Goal: Task Accomplishment & Management: Manage account settings

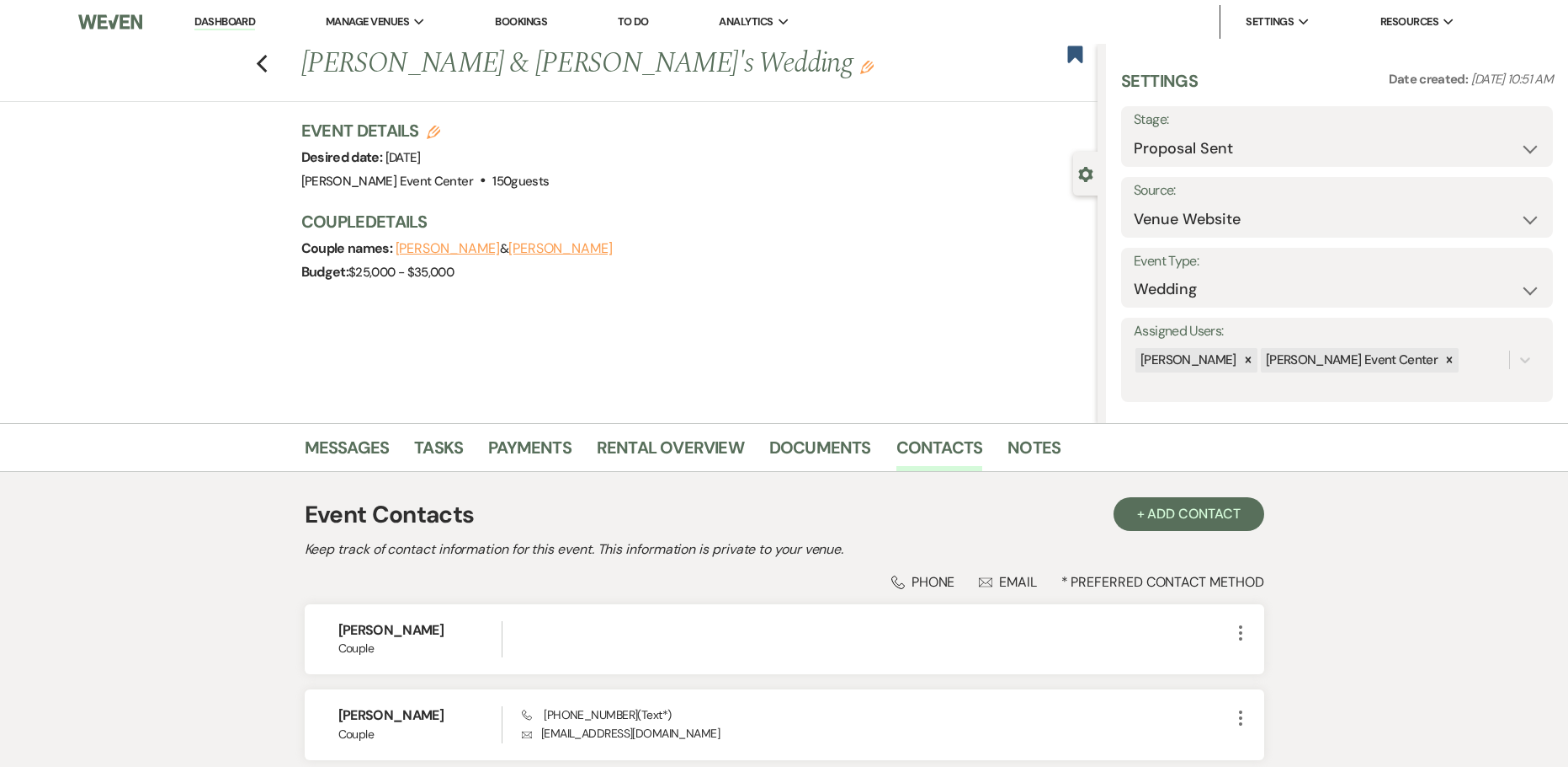
select select "6"
select select "5"
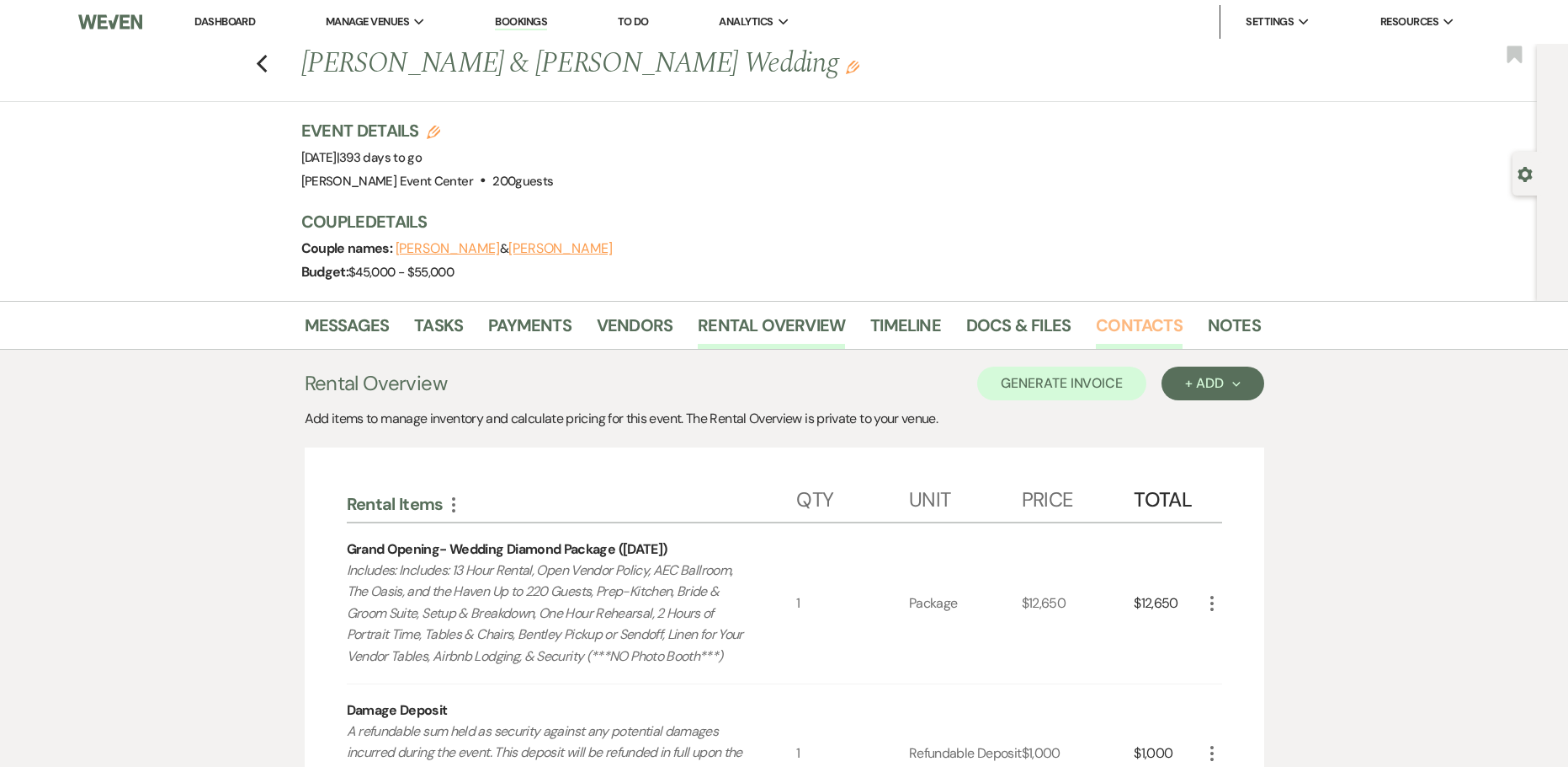
click at [1098, 330] on link "Contacts" at bounding box center [1140, 329] width 87 height 37
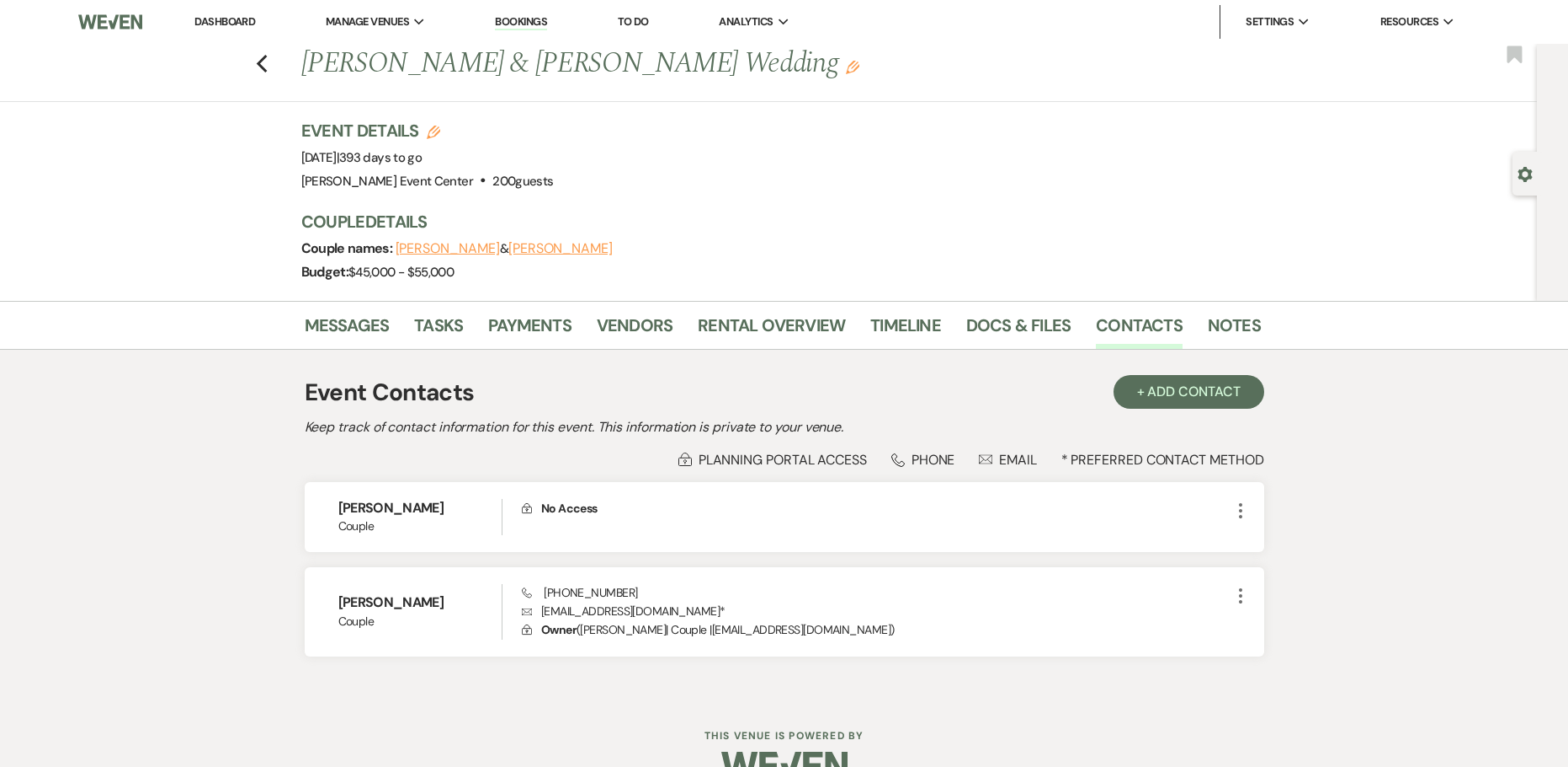
click at [27, 122] on div "Previous [PERSON_NAME] & [PERSON_NAME] Wedding Edit Bookmark Gear Settings Even…" at bounding box center [768, 172] width 1537 height 257
click at [959, 126] on div "Event Details Edit Event Date: [DATE] | 393 days to go Venue: [PERSON_NAME][GEO…" at bounding box center [773, 156] width 943 height 75
click at [959, 126] on div "Event Details Edit Event Date: Saturday, October 17th, 2026 | 393 days to go Ve…" at bounding box center [773, 156] width 943 height 75
click at [269, 63] on icon "Previous" at bounding box center [261, 63] width 12 height 20
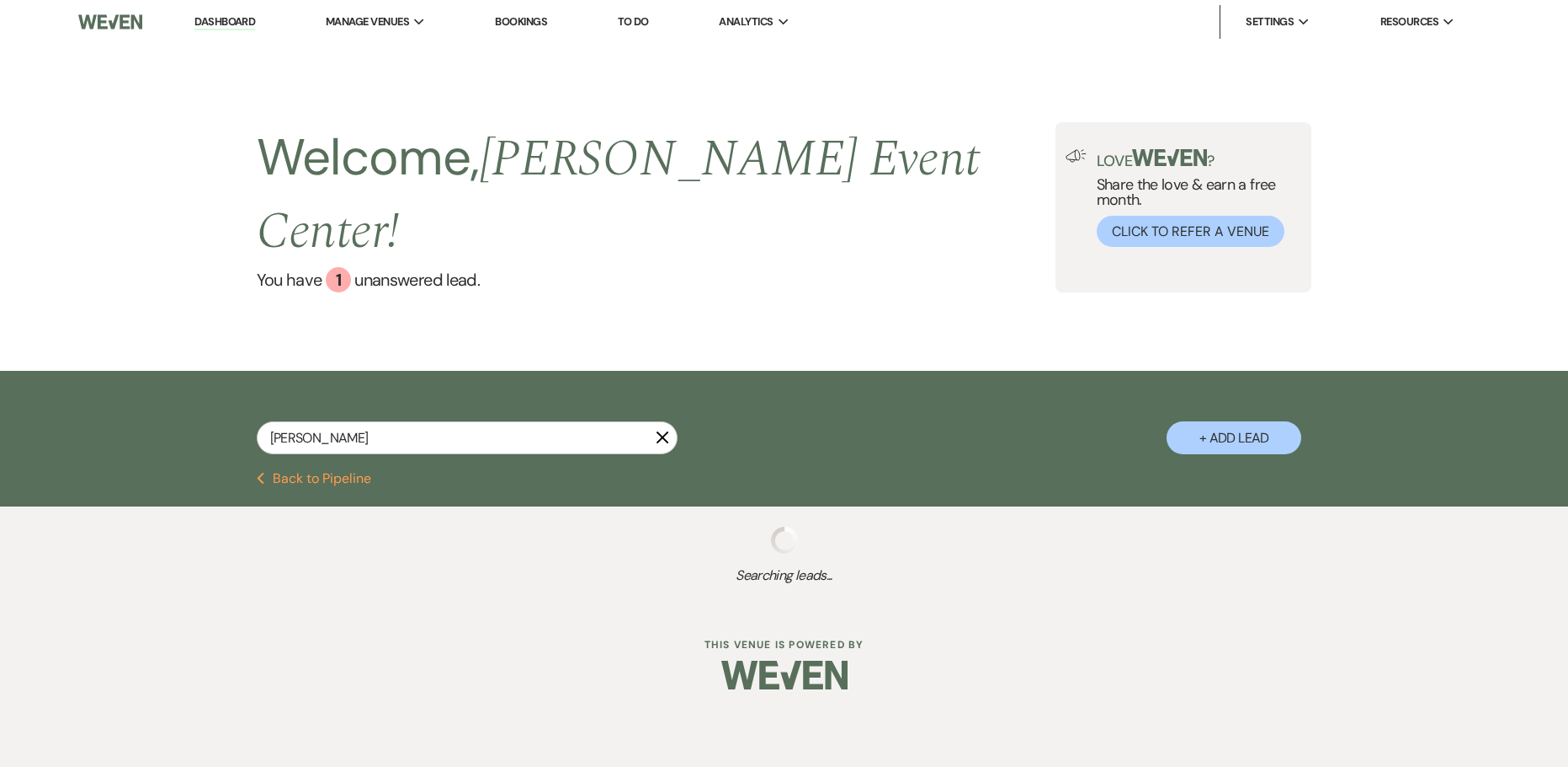
select select "8"
select select "10"
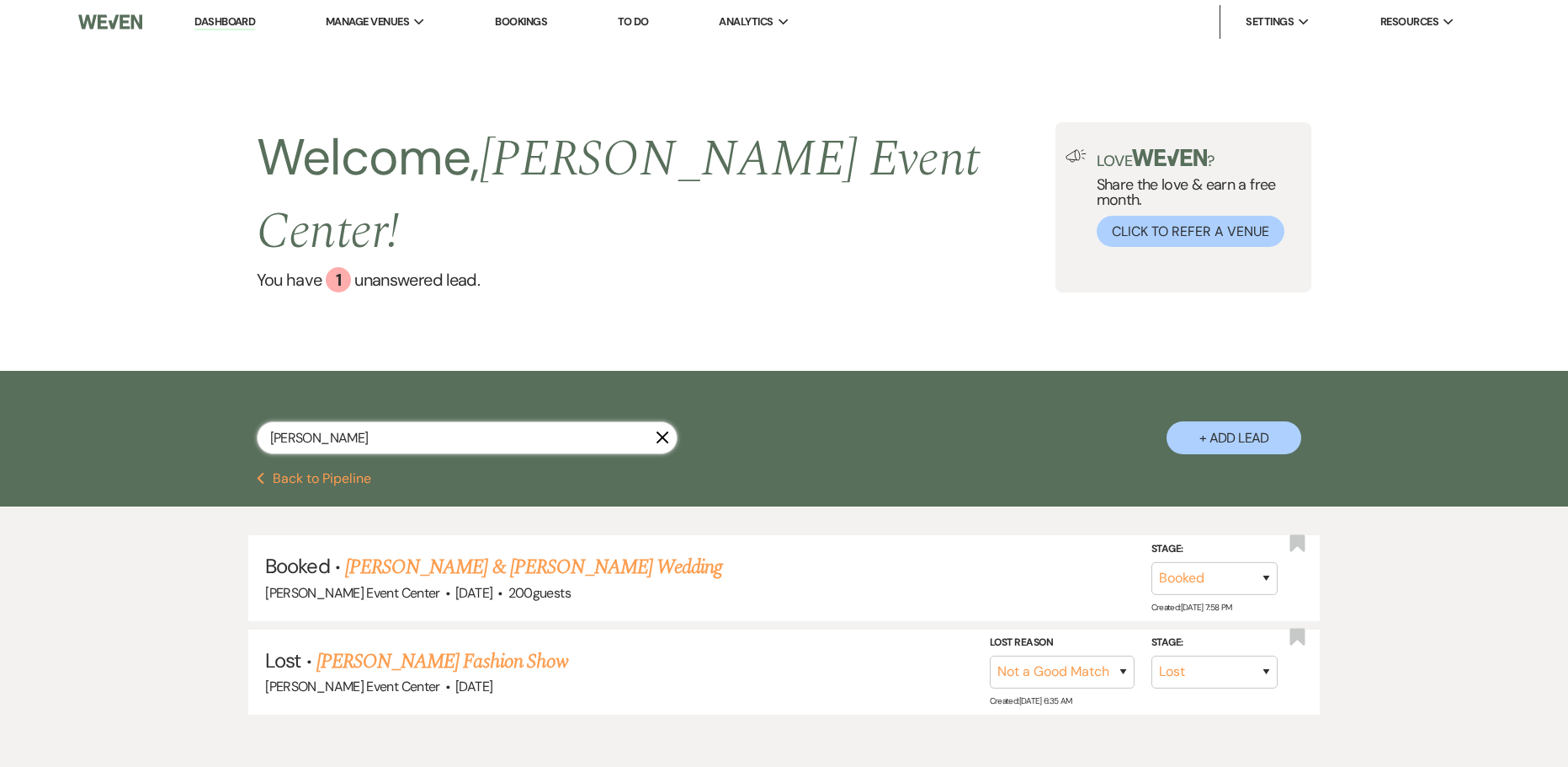
drag, startPoint x: 339, startPoint y: 406, endPoint x: -10, endPoint y: 483, distance: 357.4
click at [0, 483] on html "Dashboard Manage Venues Expand Artis Event Center Bookings To Do Analytics Expa…" at bounding box center [784, 425] width 1568 height 852
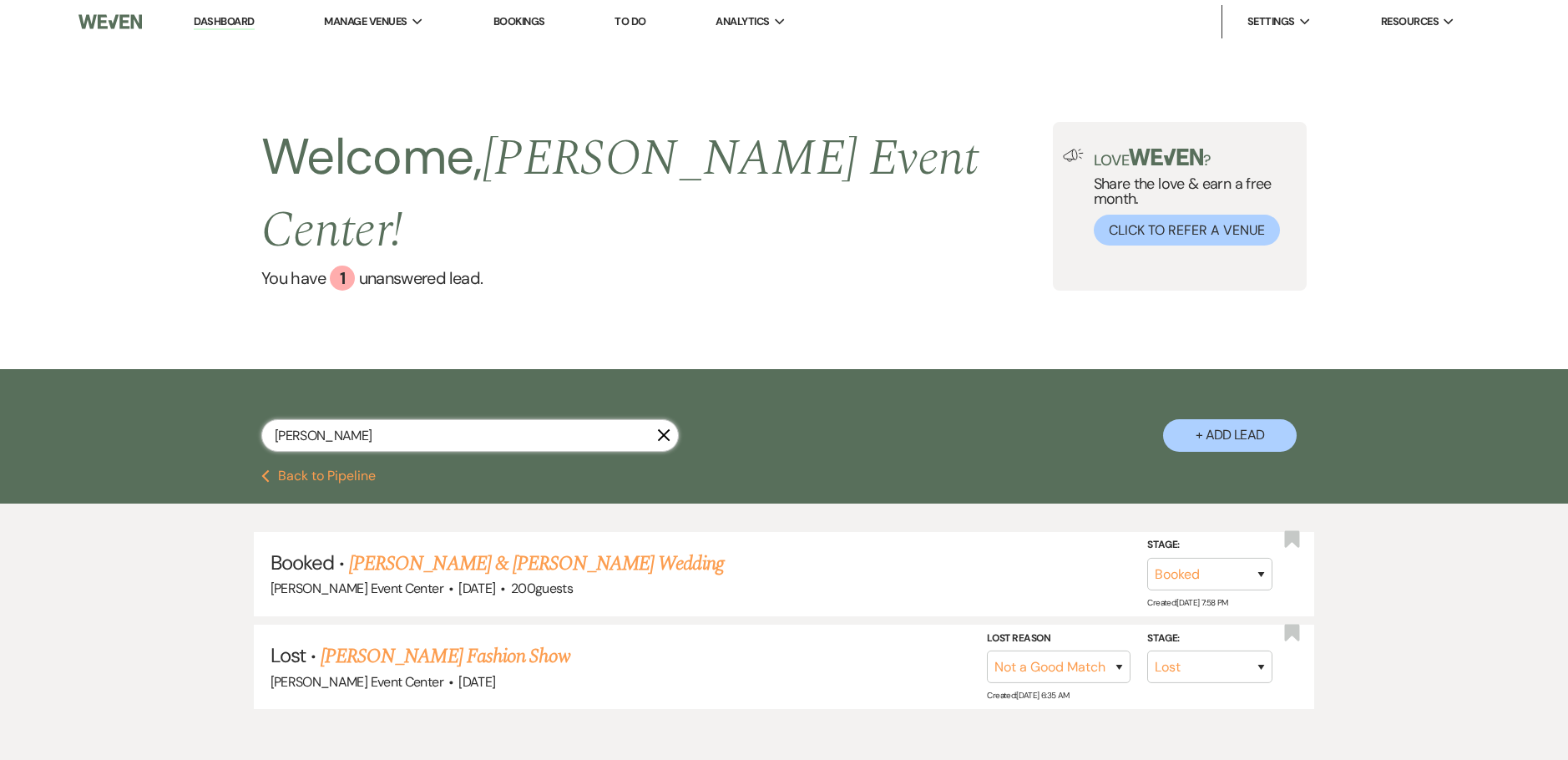
type input "jessi"
select select "8"
select select "1"
select select "8"
select select "4"
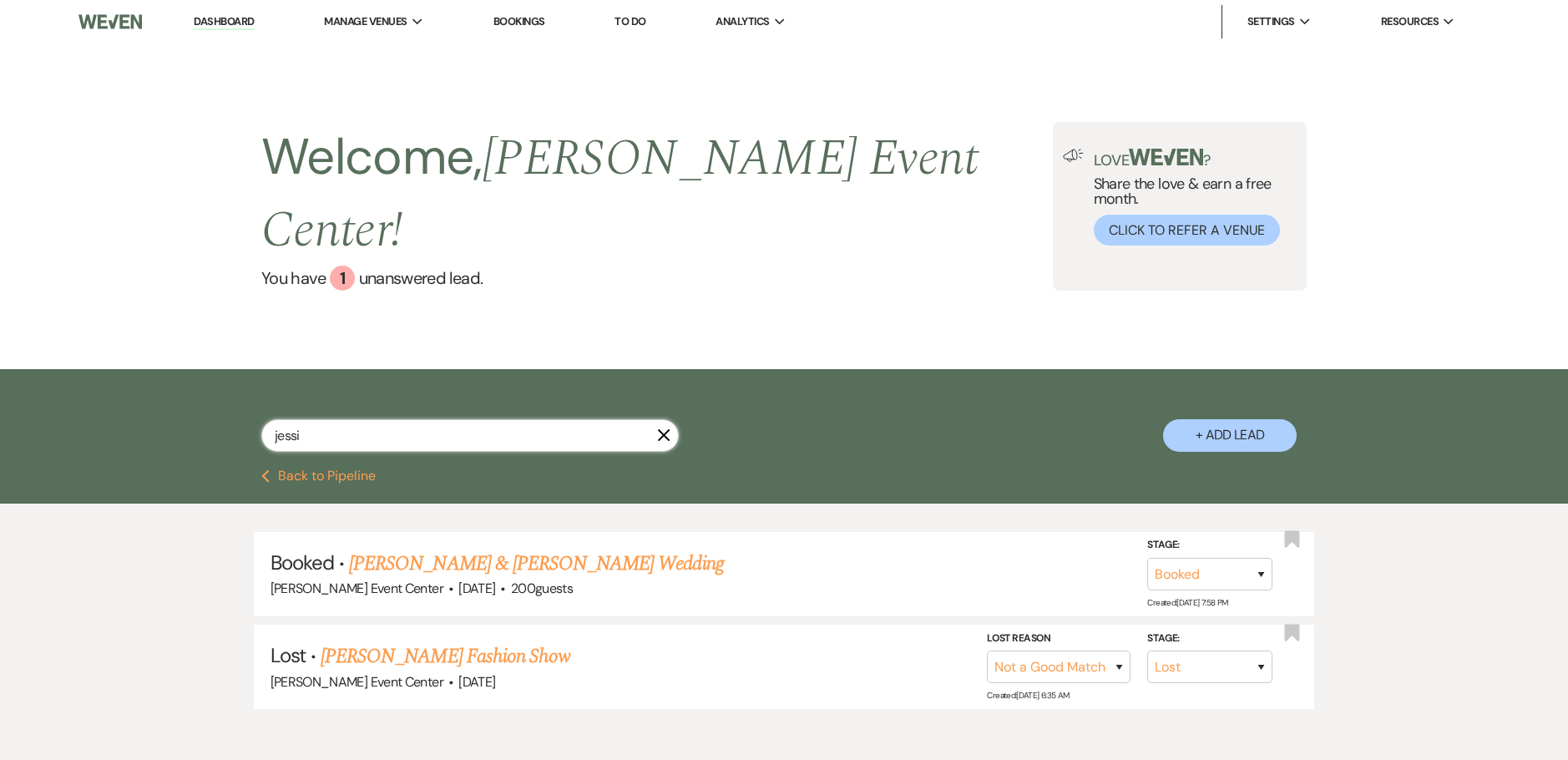
select select "8"
select select "6"
select select "8"
select select "5"
select select "8"
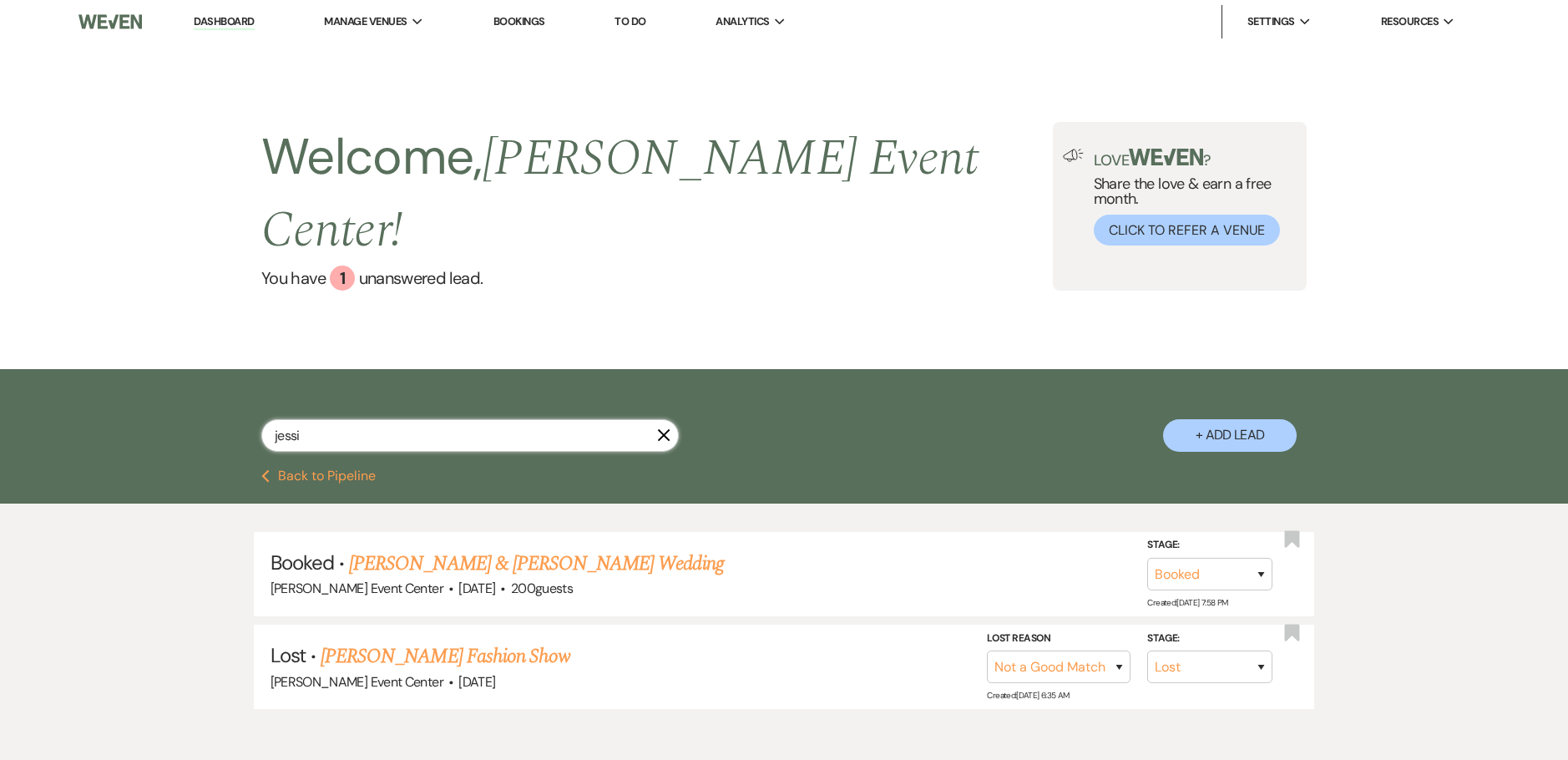
select select "4"
select select "8"
select select "4"
select select "5"
select select "8"
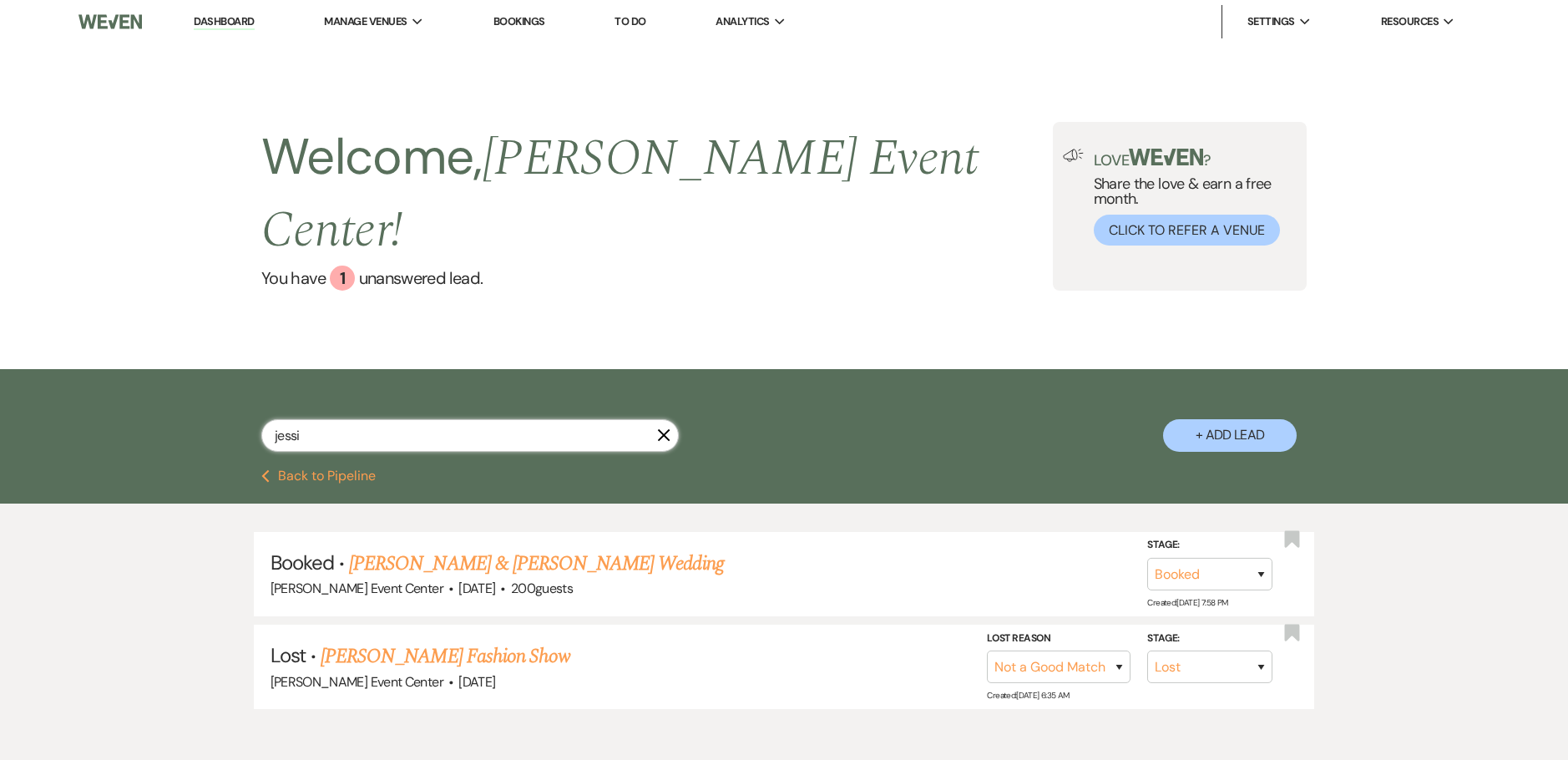
select select "4"
select select "8"
select select "3"
select select "8"
select select "1"
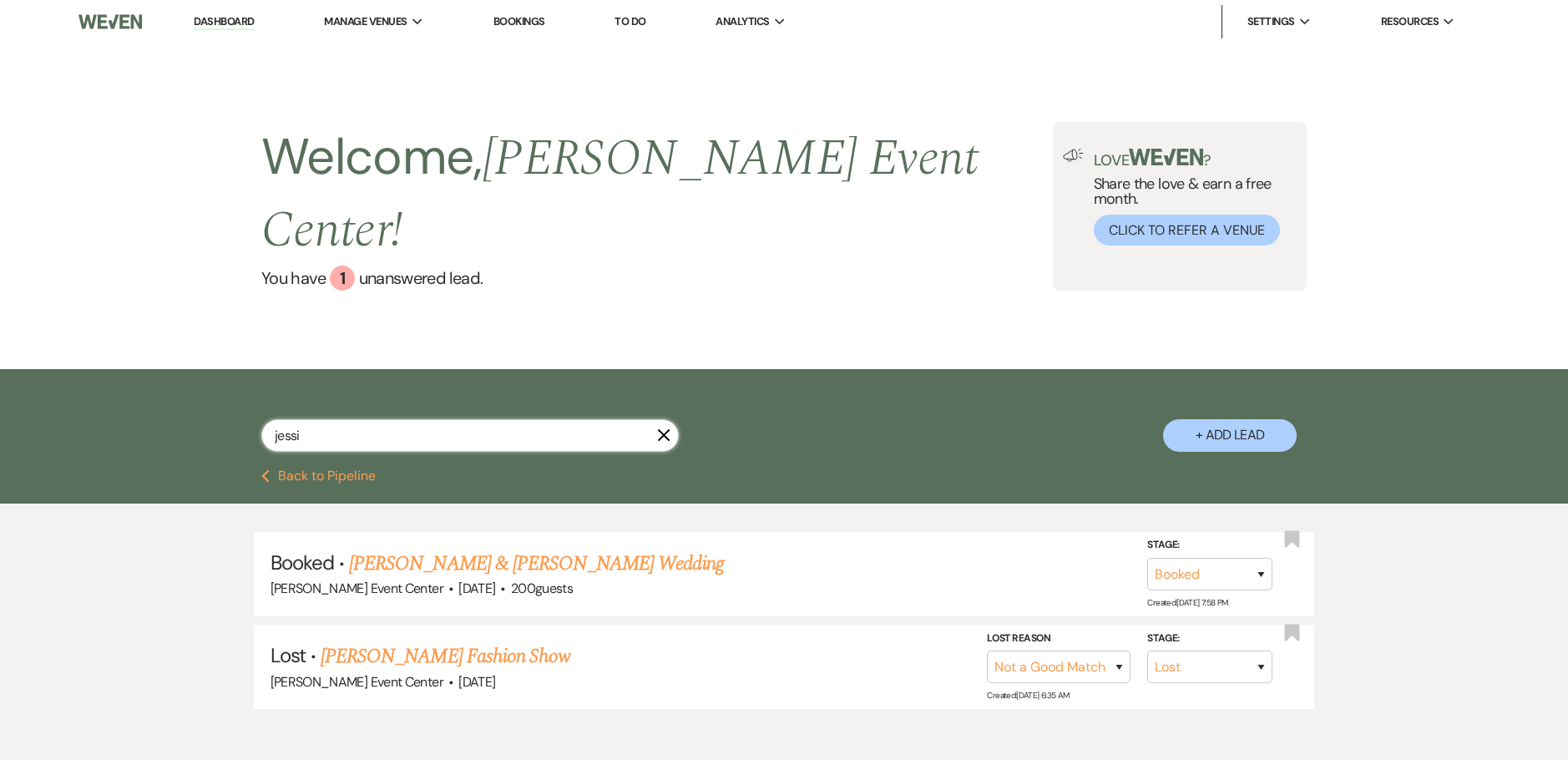
select select "8"
select select "2"
select select "8"
select select "1"
select select "8"
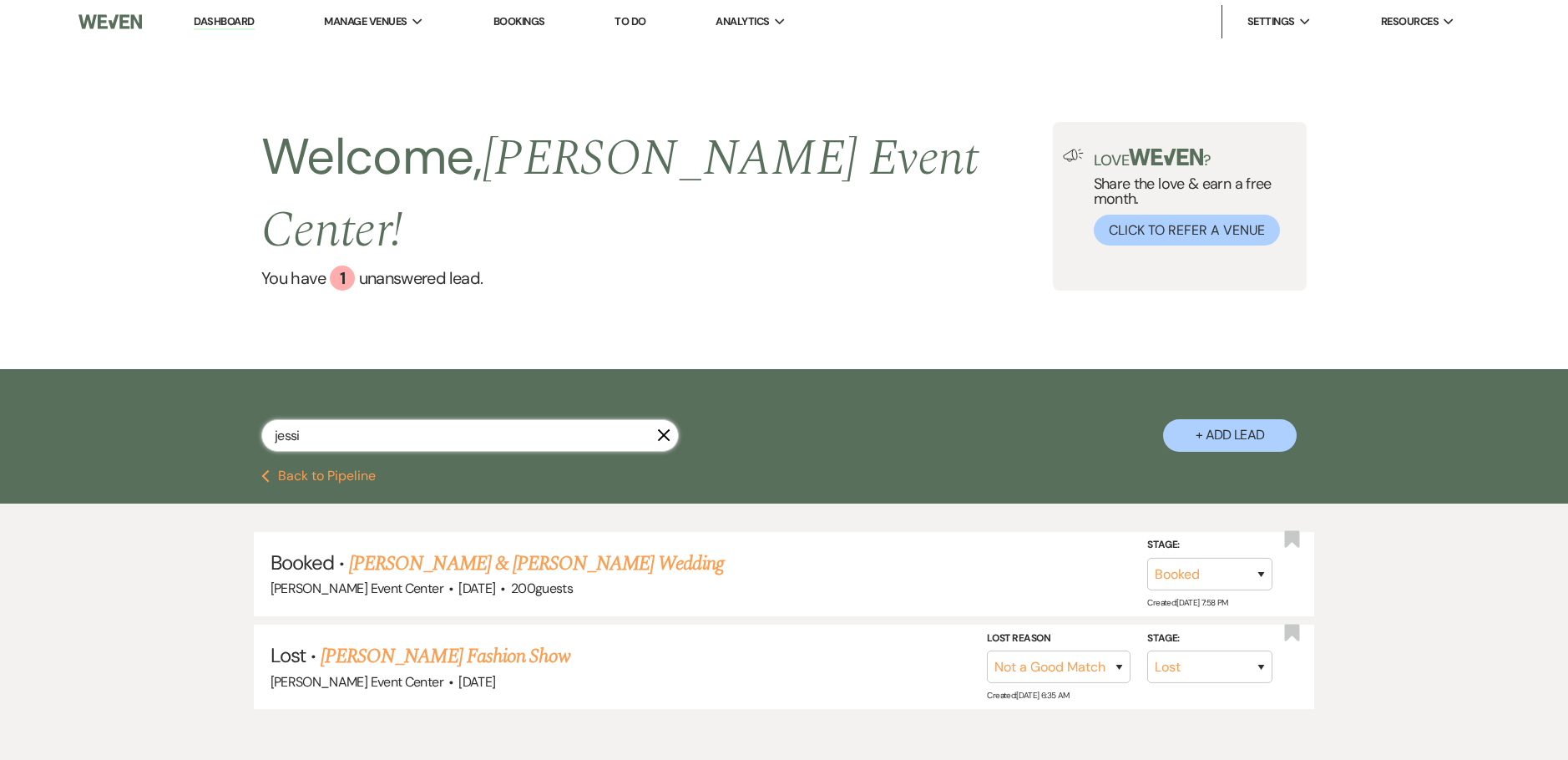
select select "6"
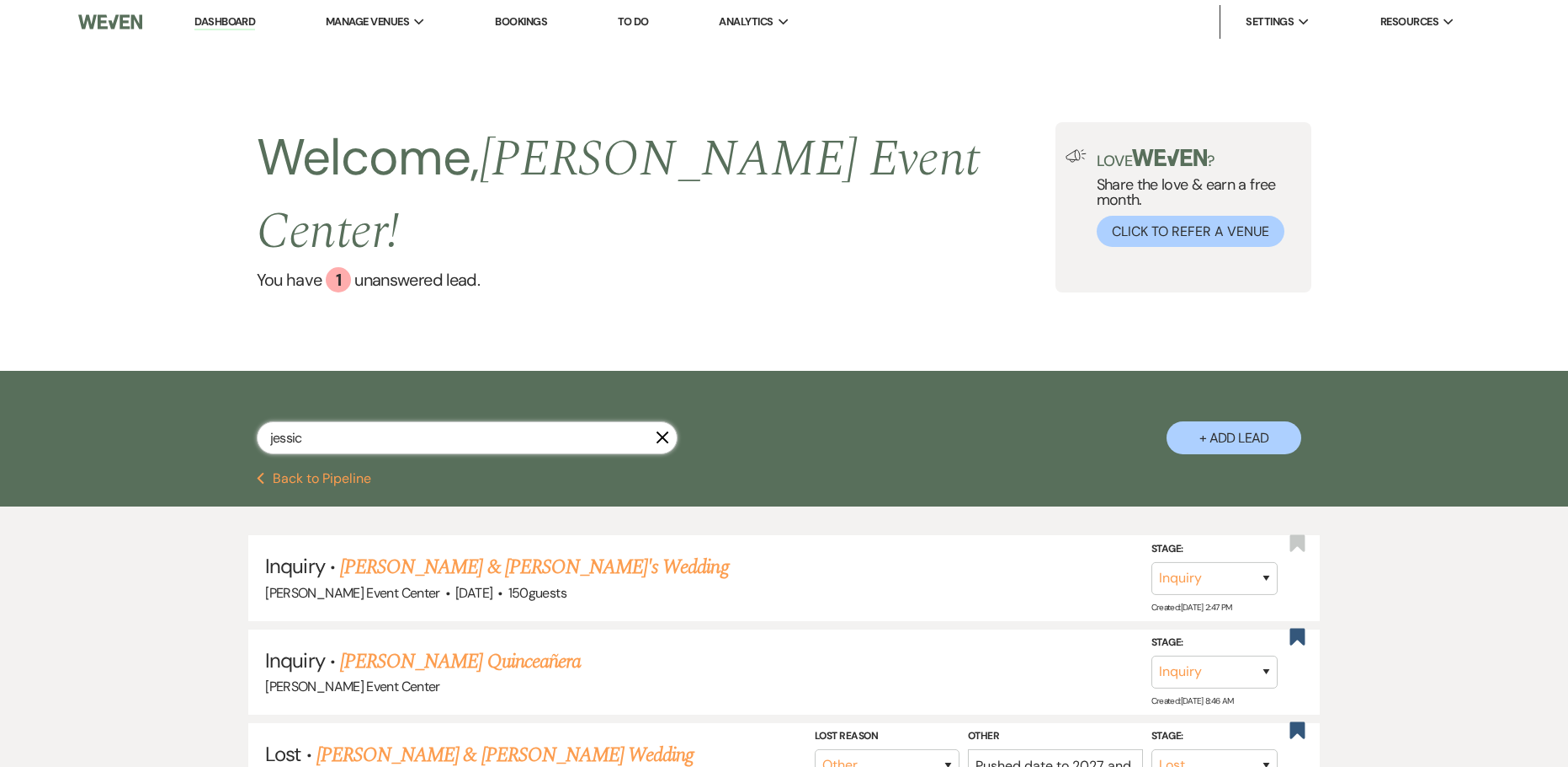
type input "jessica"
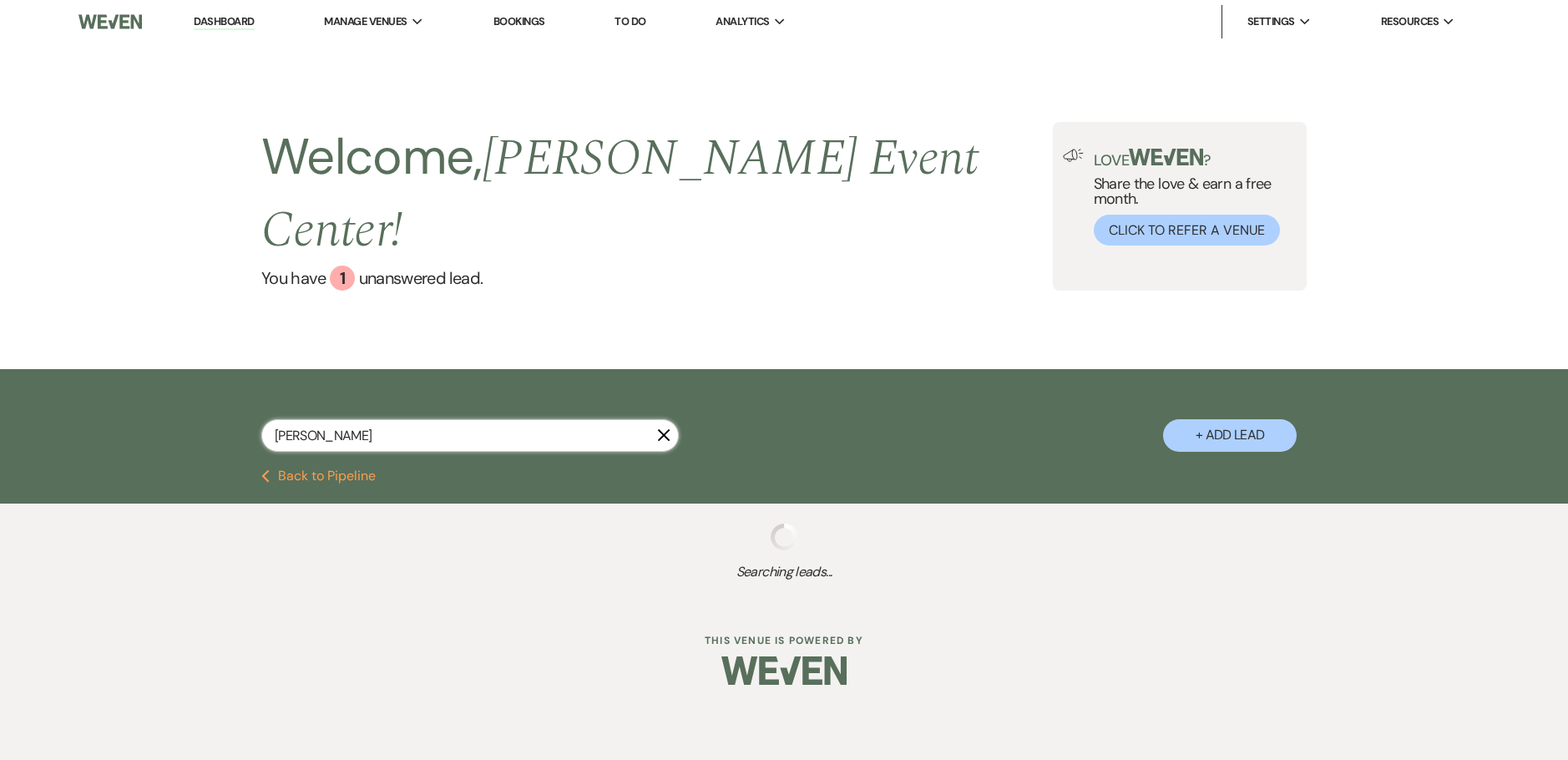
select select "8"
select select "1"
select select "8"
select select "4"
select select "8"
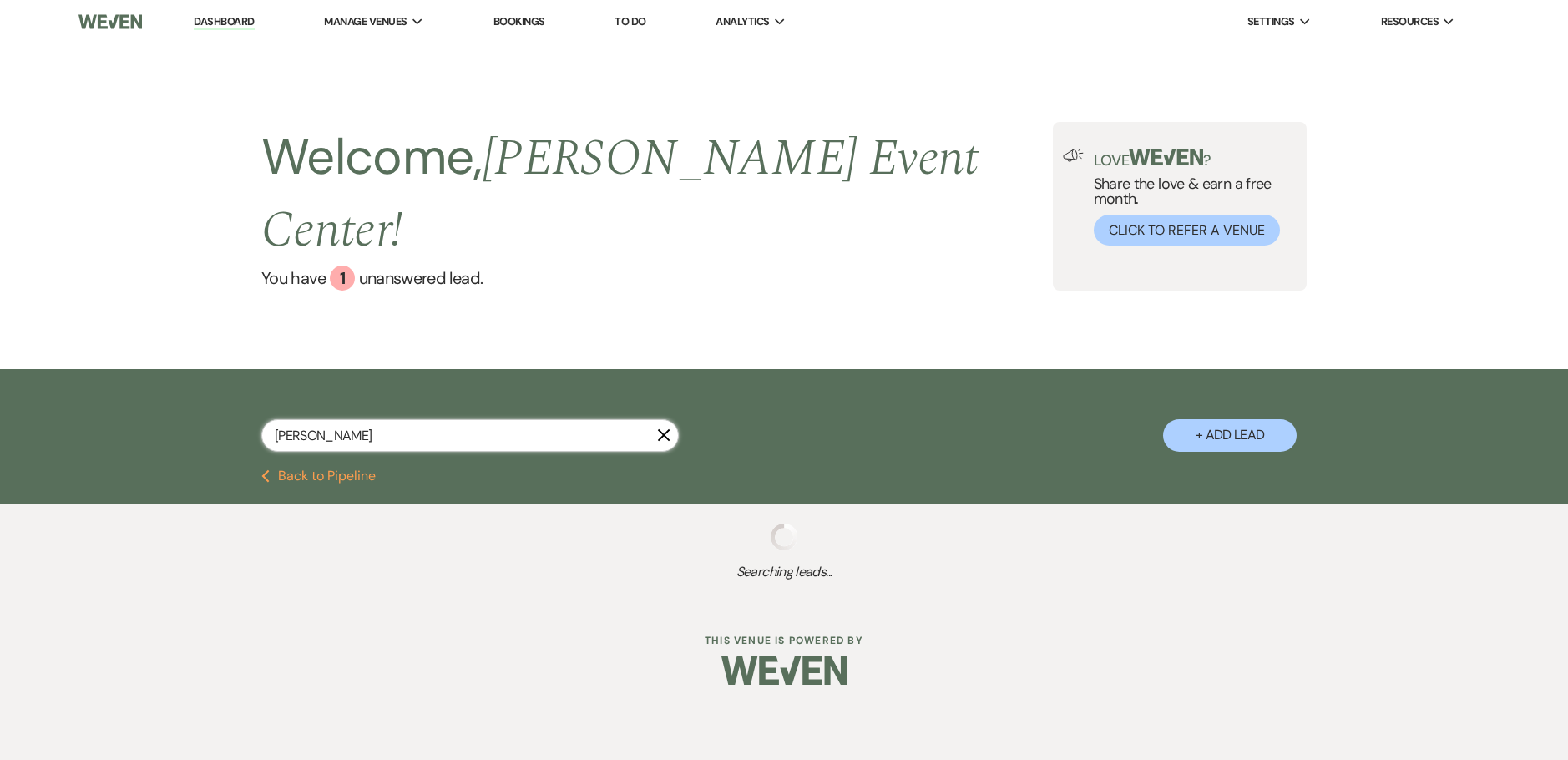
select select "6"
select select "8"
select select "5"
select select "8"
select select "4"
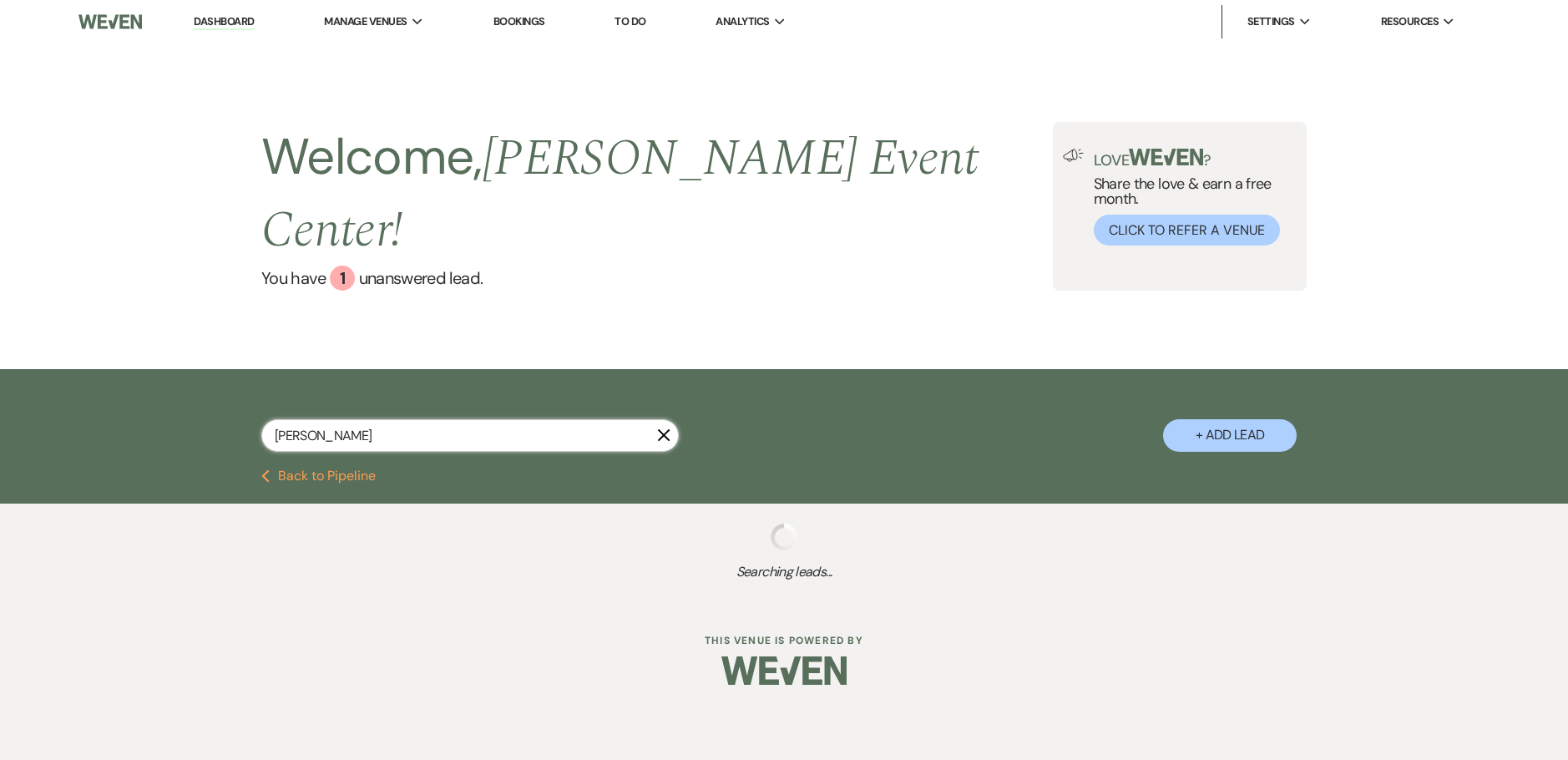
select select "8"
select select "4"
select select "5"
select select "8"
select select "4"
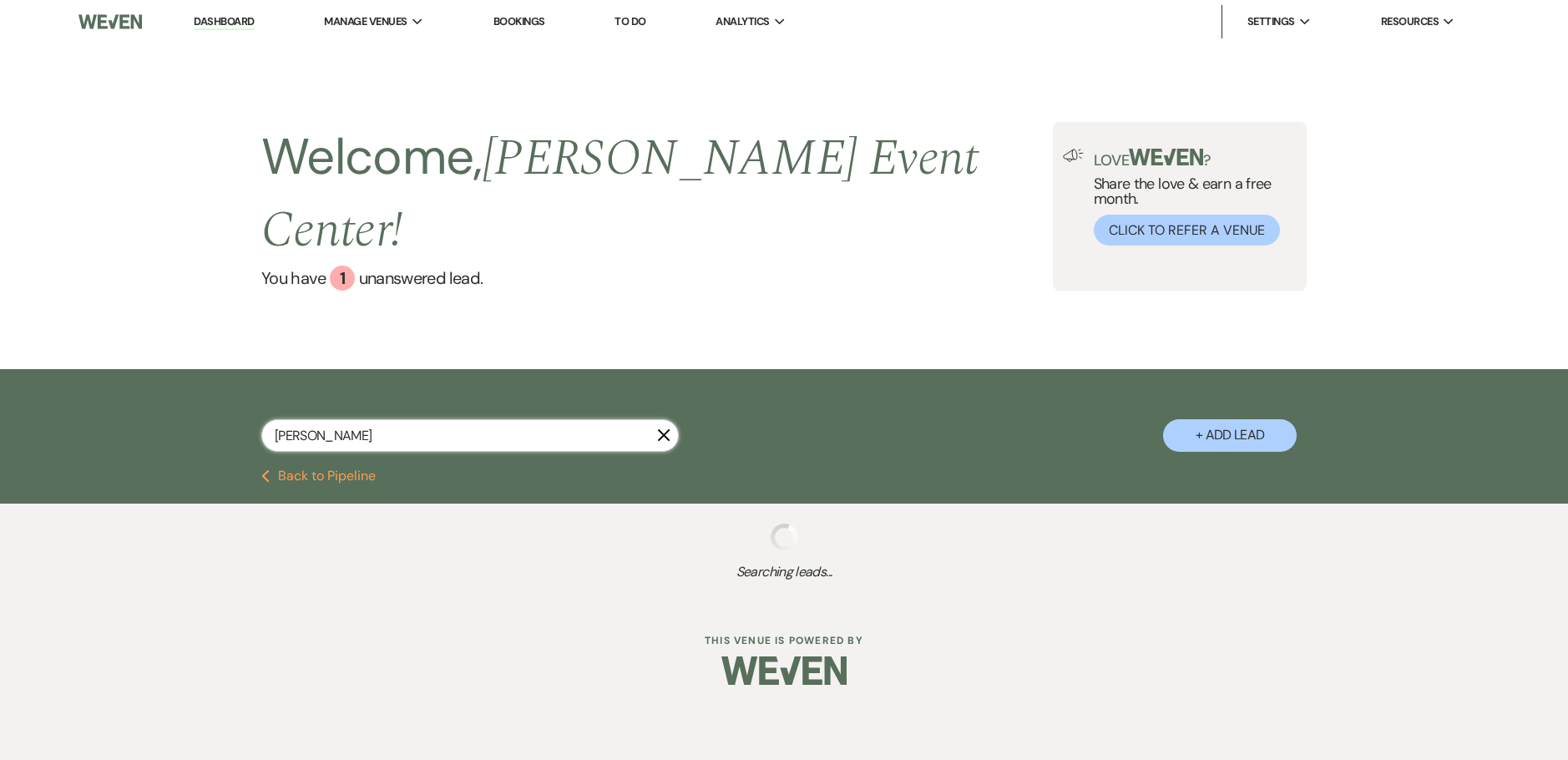
select select "8"
select select "3"
select select "8"
select select "1"
select select "8"
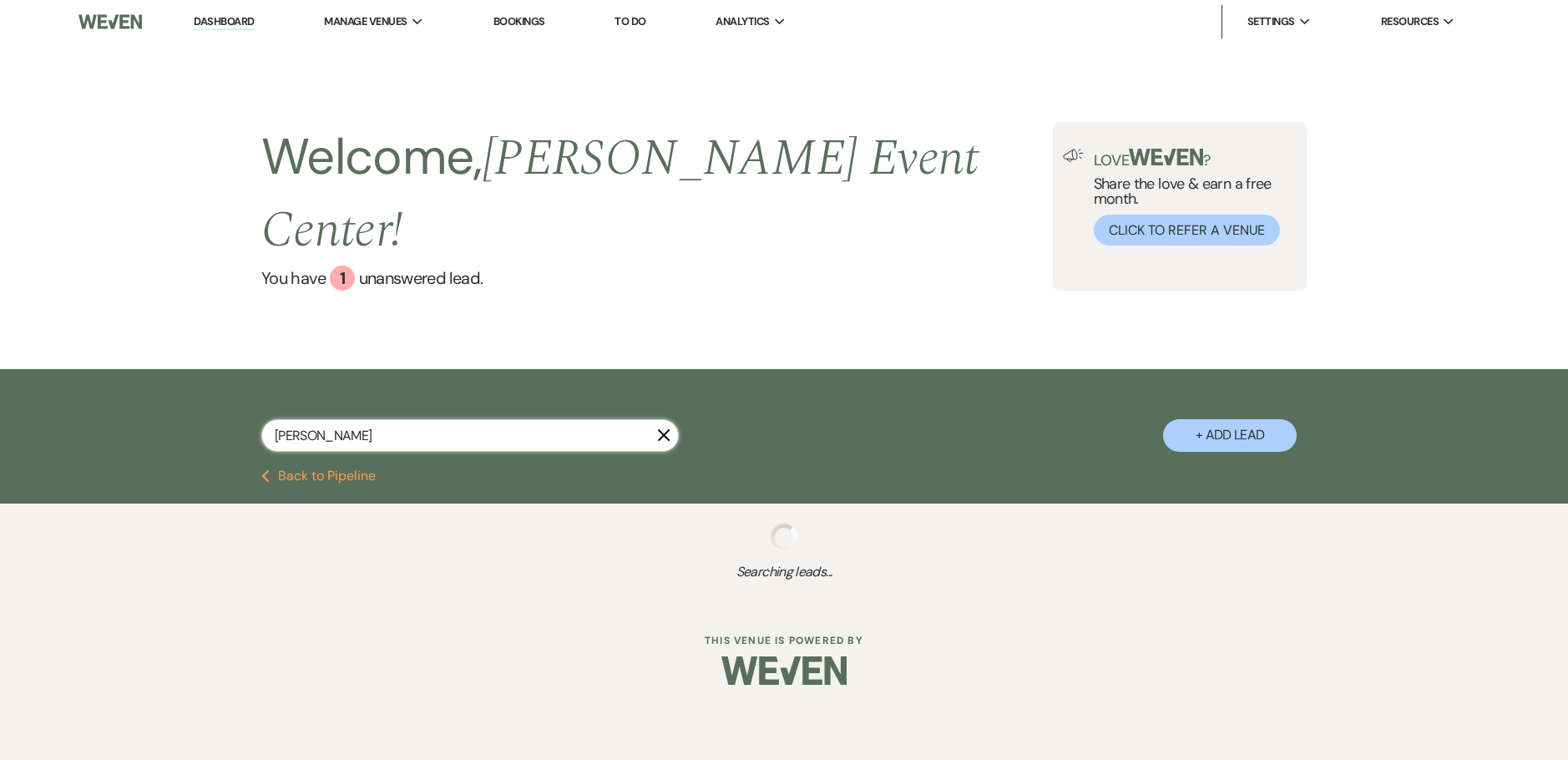
select select "2"
select select "8"
select select "6"
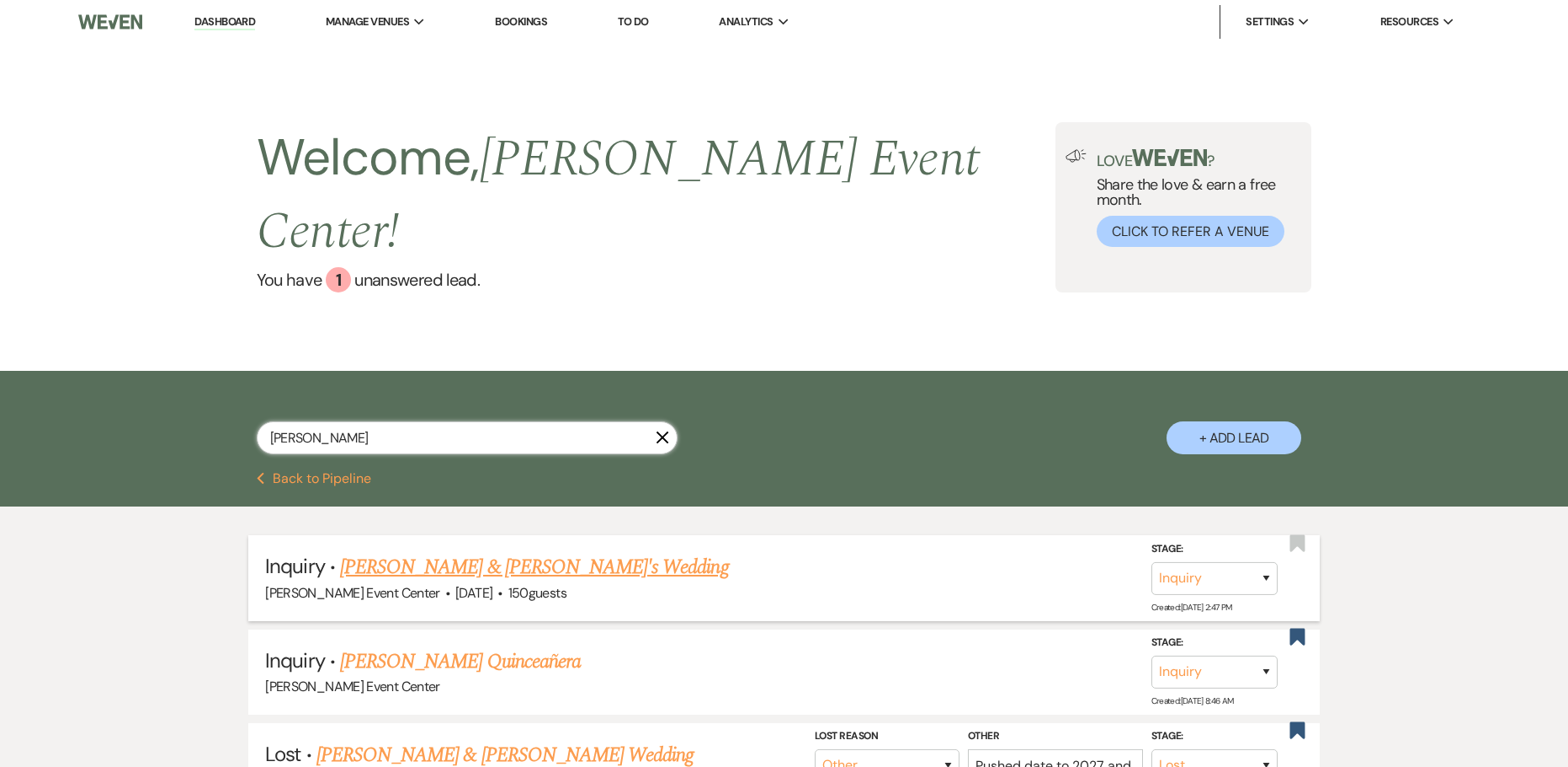
type input "jessica"
click at [491, 552] on link "Jessica J & Fiance's Wedding" at bounding box center [535, 567] width 389 height 30
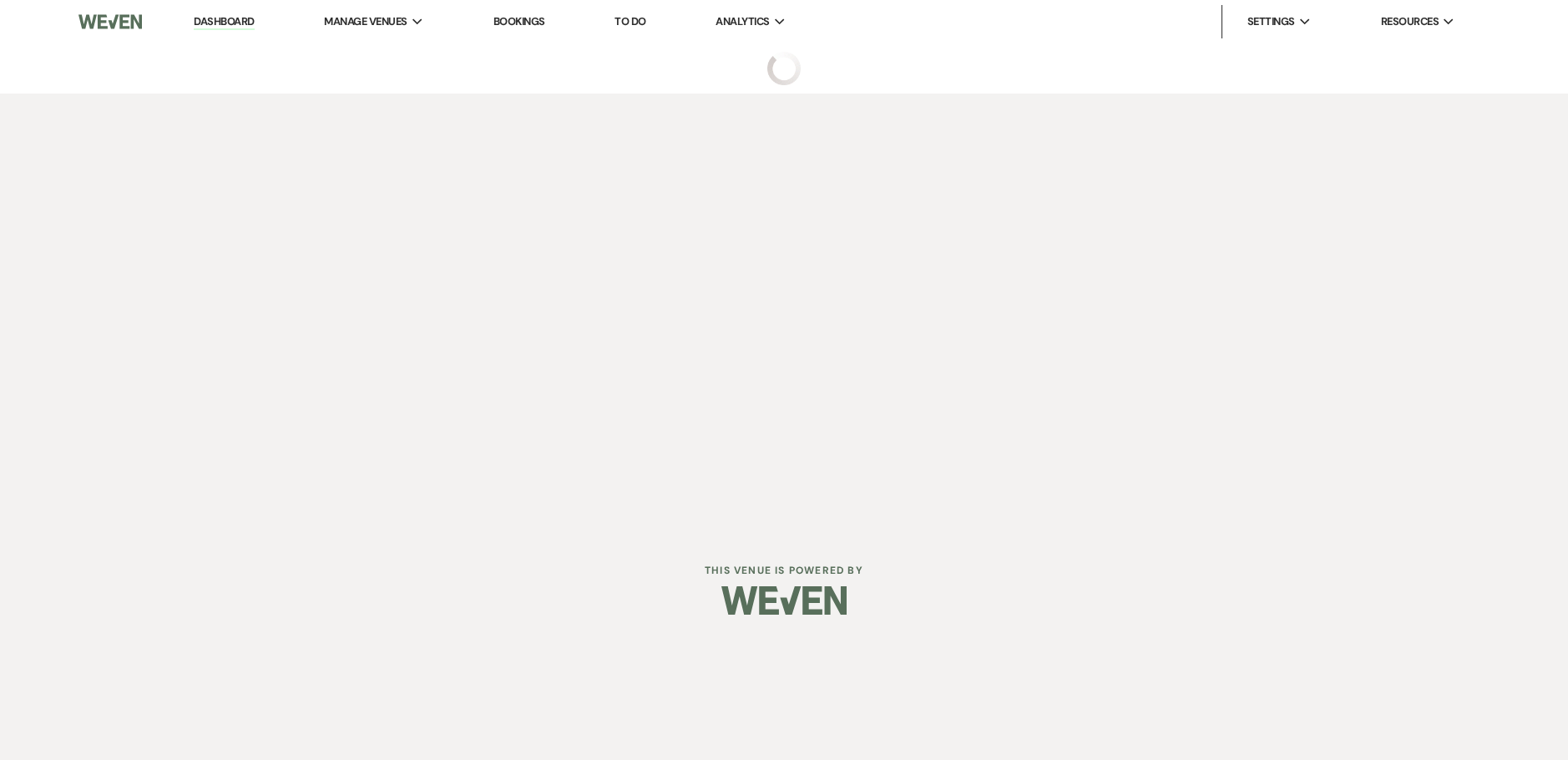
select select "5"
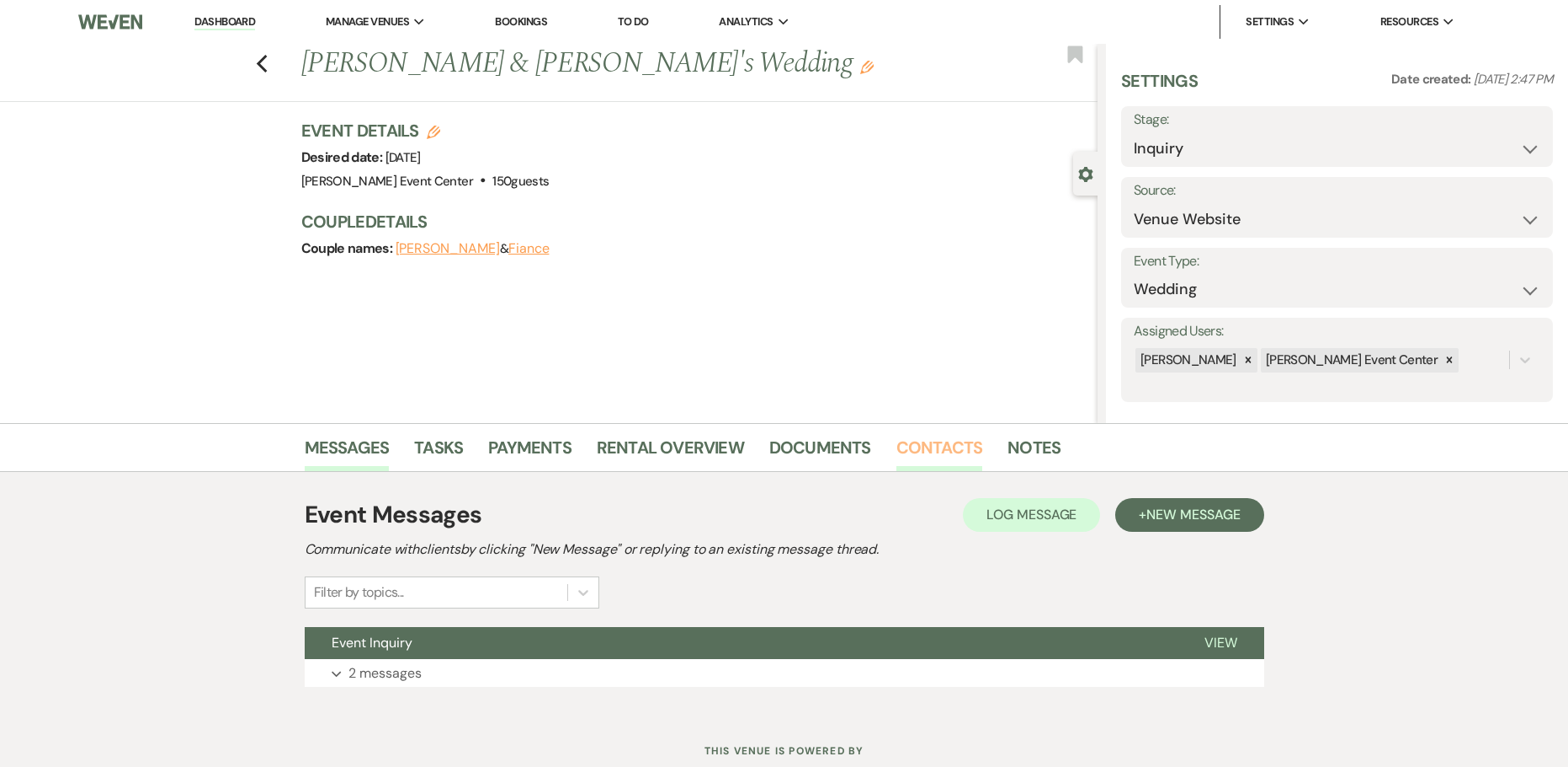
click at [907, 442] on link "Contacts" at bounding box center [940, 452] width 87 height 37
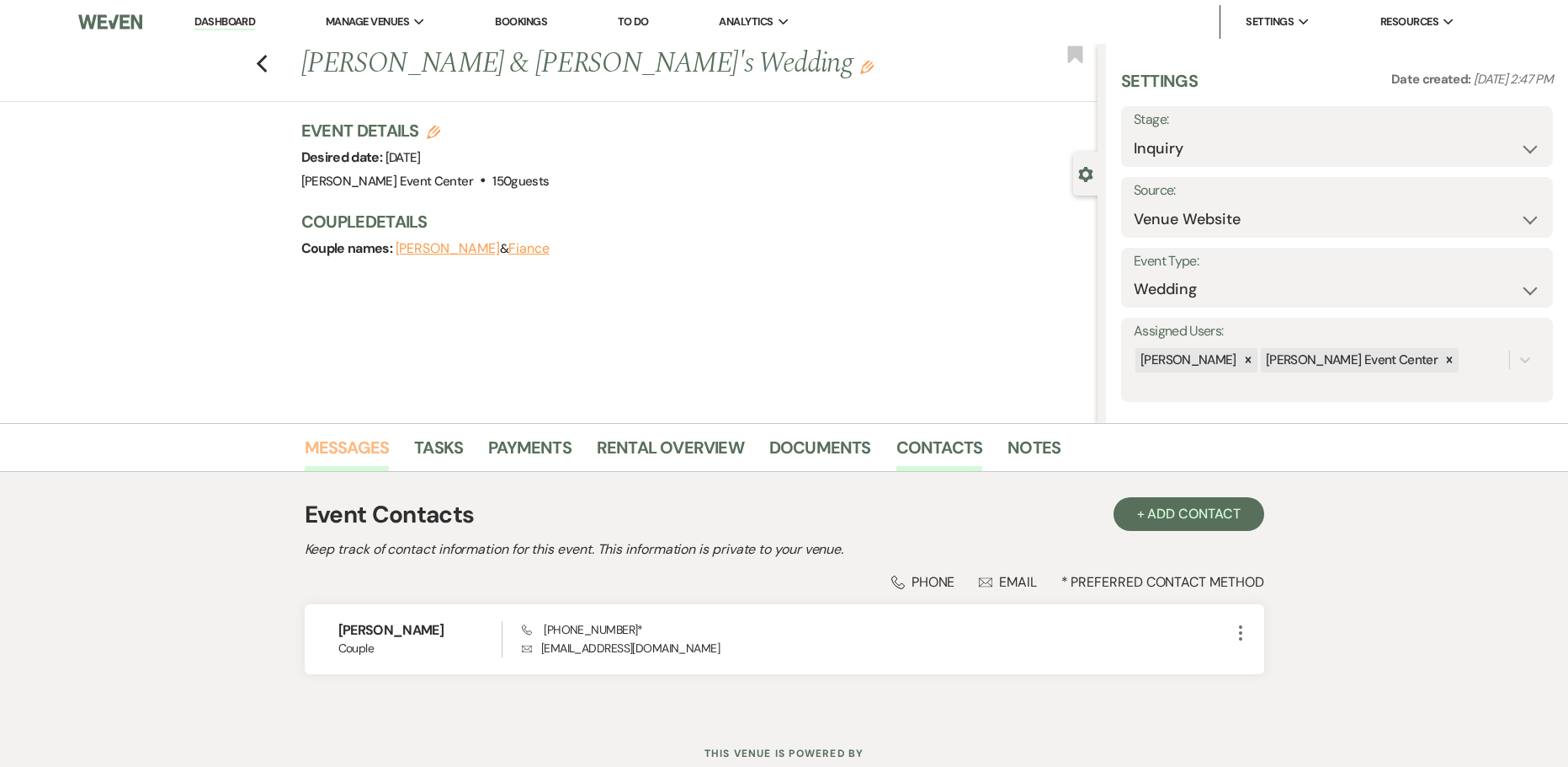
click at [361, 460] on link "Messages" at bounding box center [347, 452] width 85 height 37
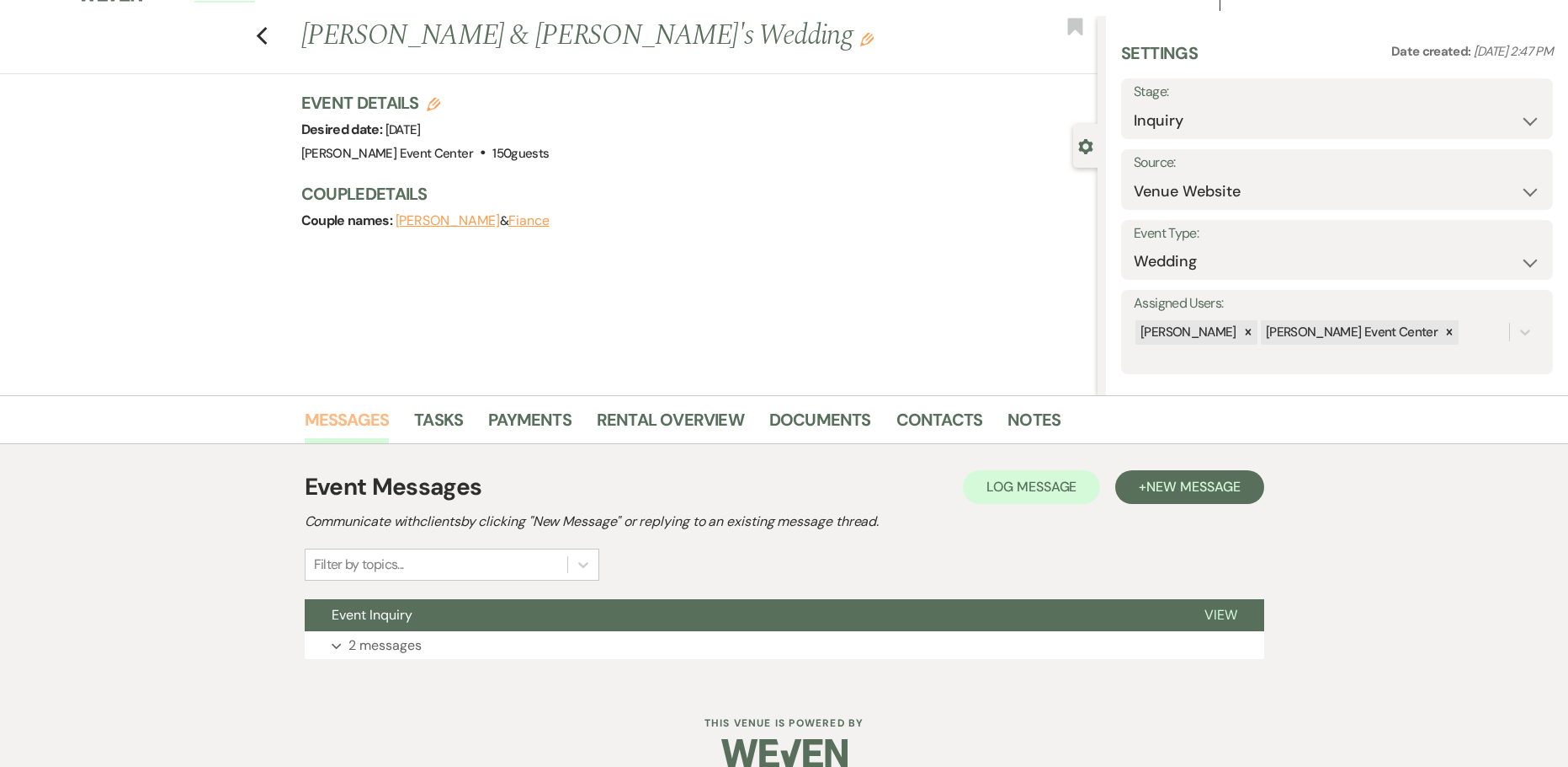
scroll to position [54, 0]
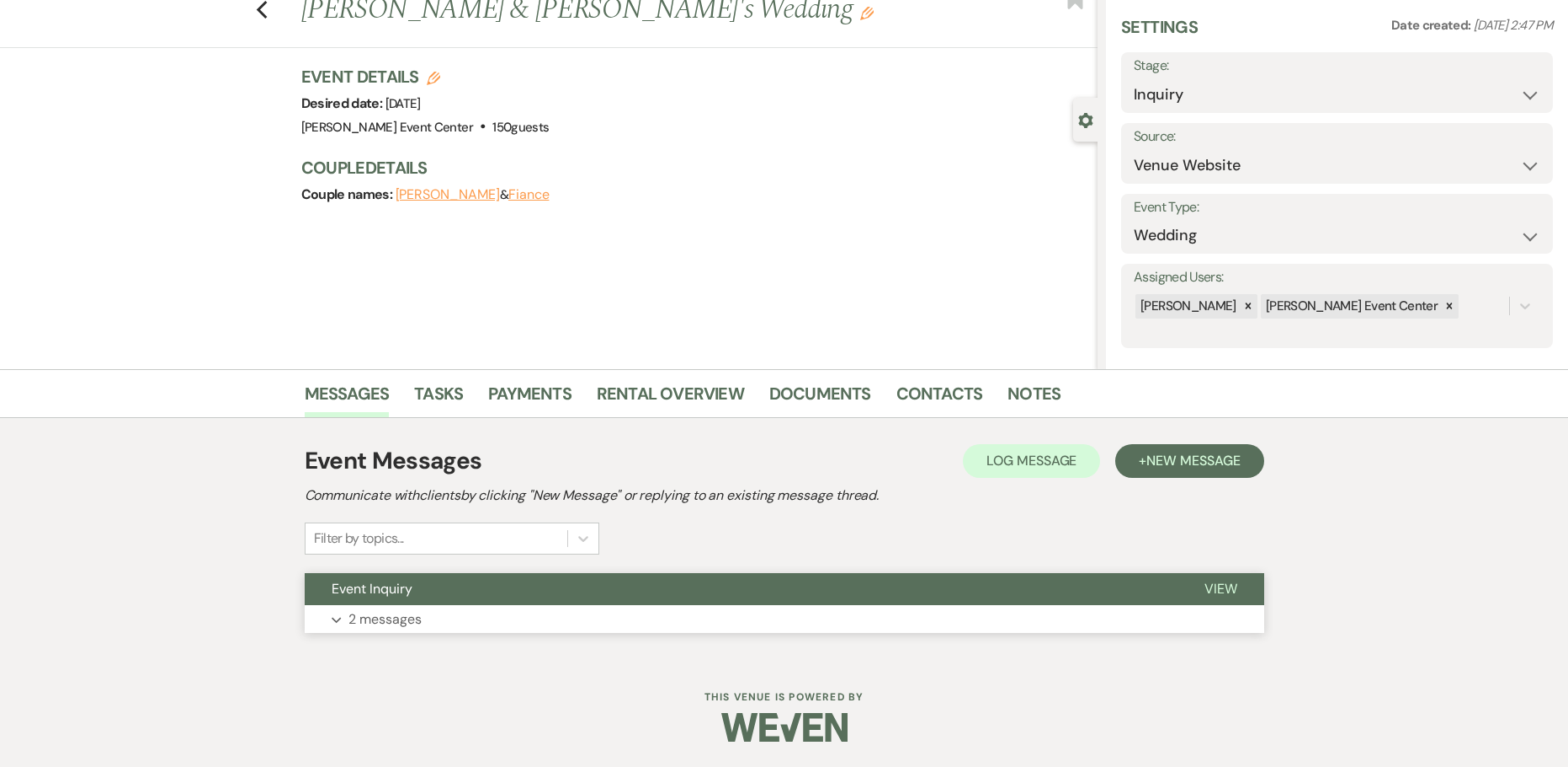
click at [404, 617] on p "2 messages" at bounding box center [386, 619] width 74 height 22
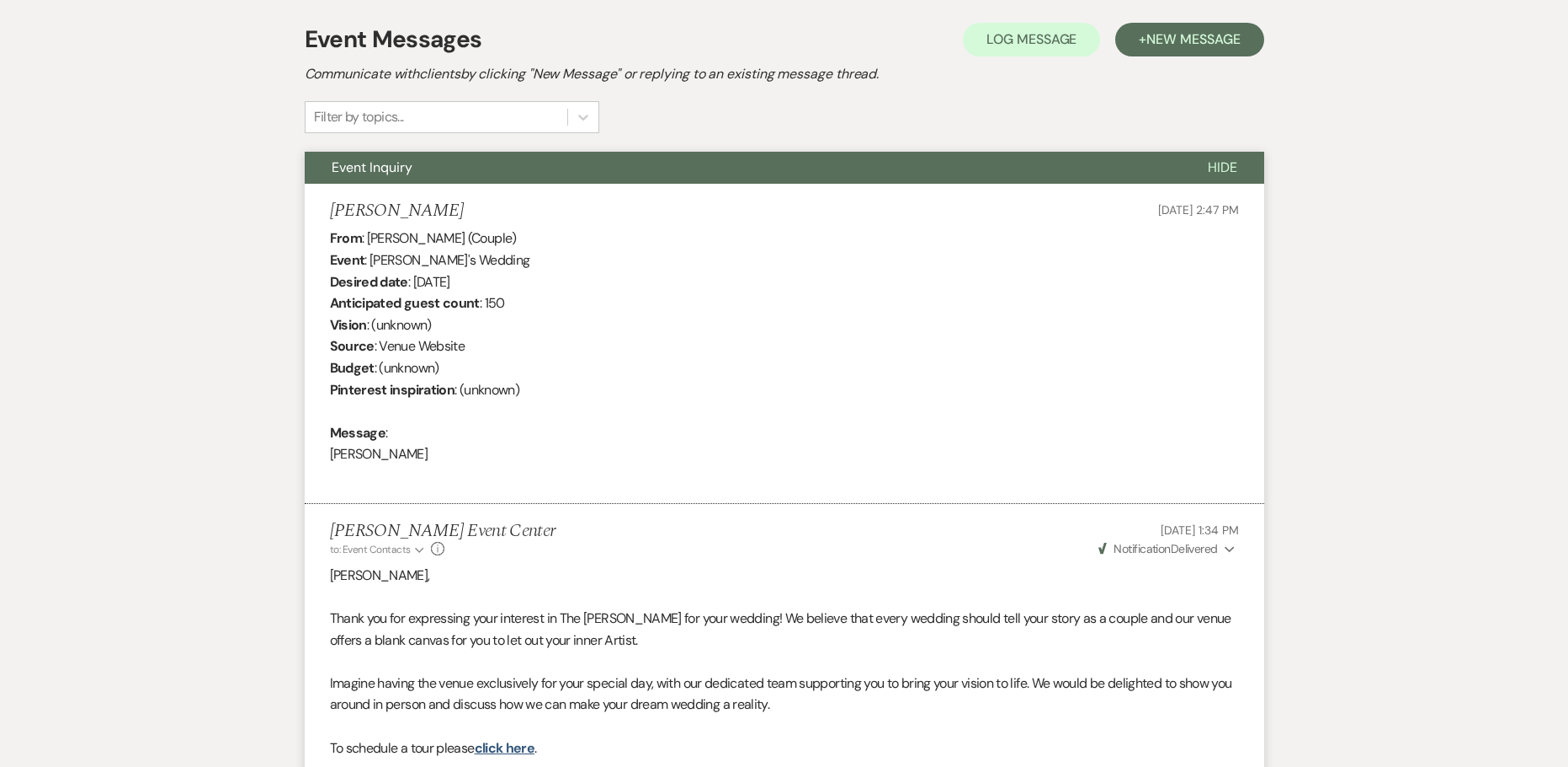
scroll to position [138, 0]
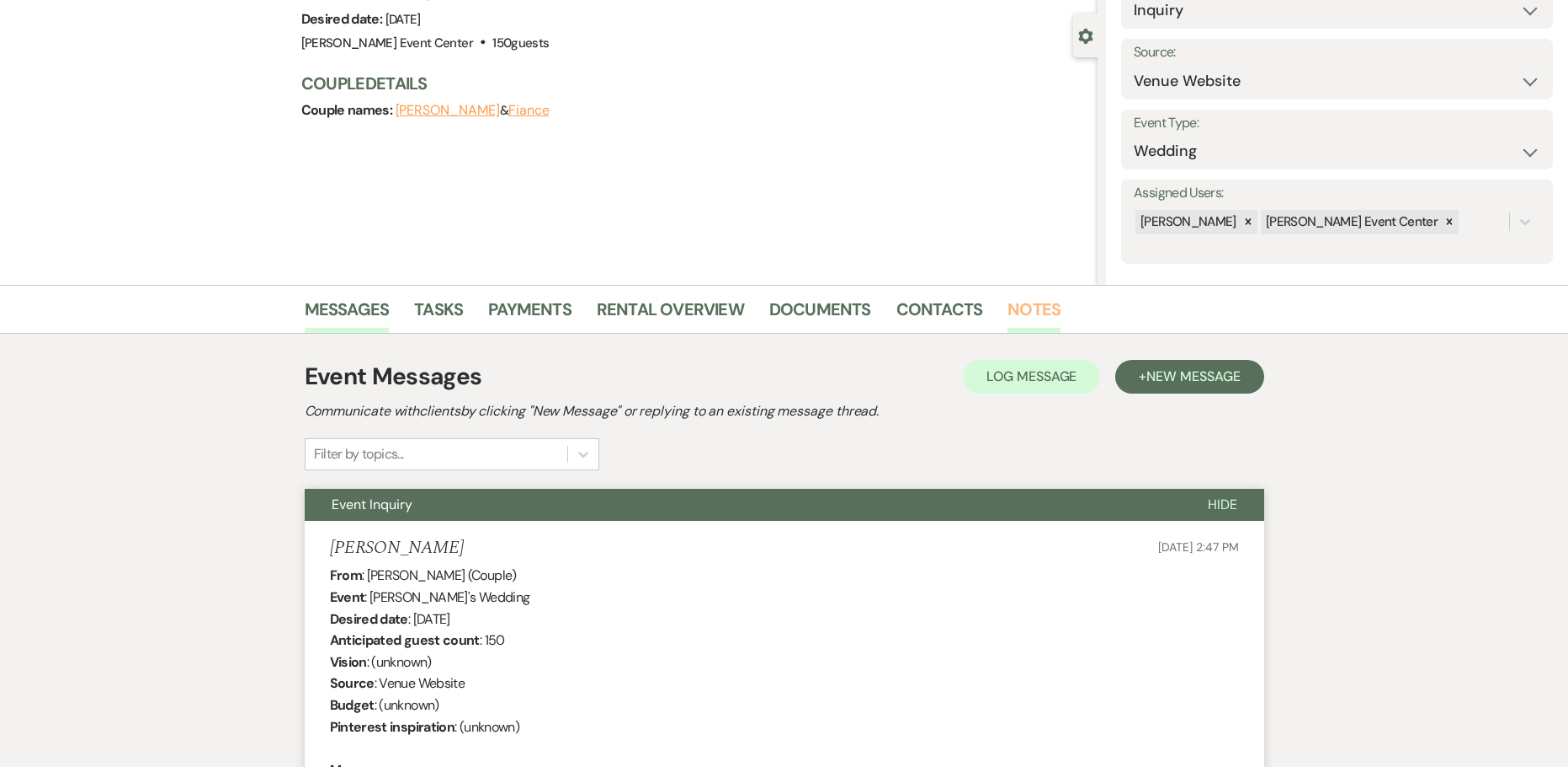
click at [1024, 301] on link "Notes" at bounding box center [1034, 313] width 53 height 37
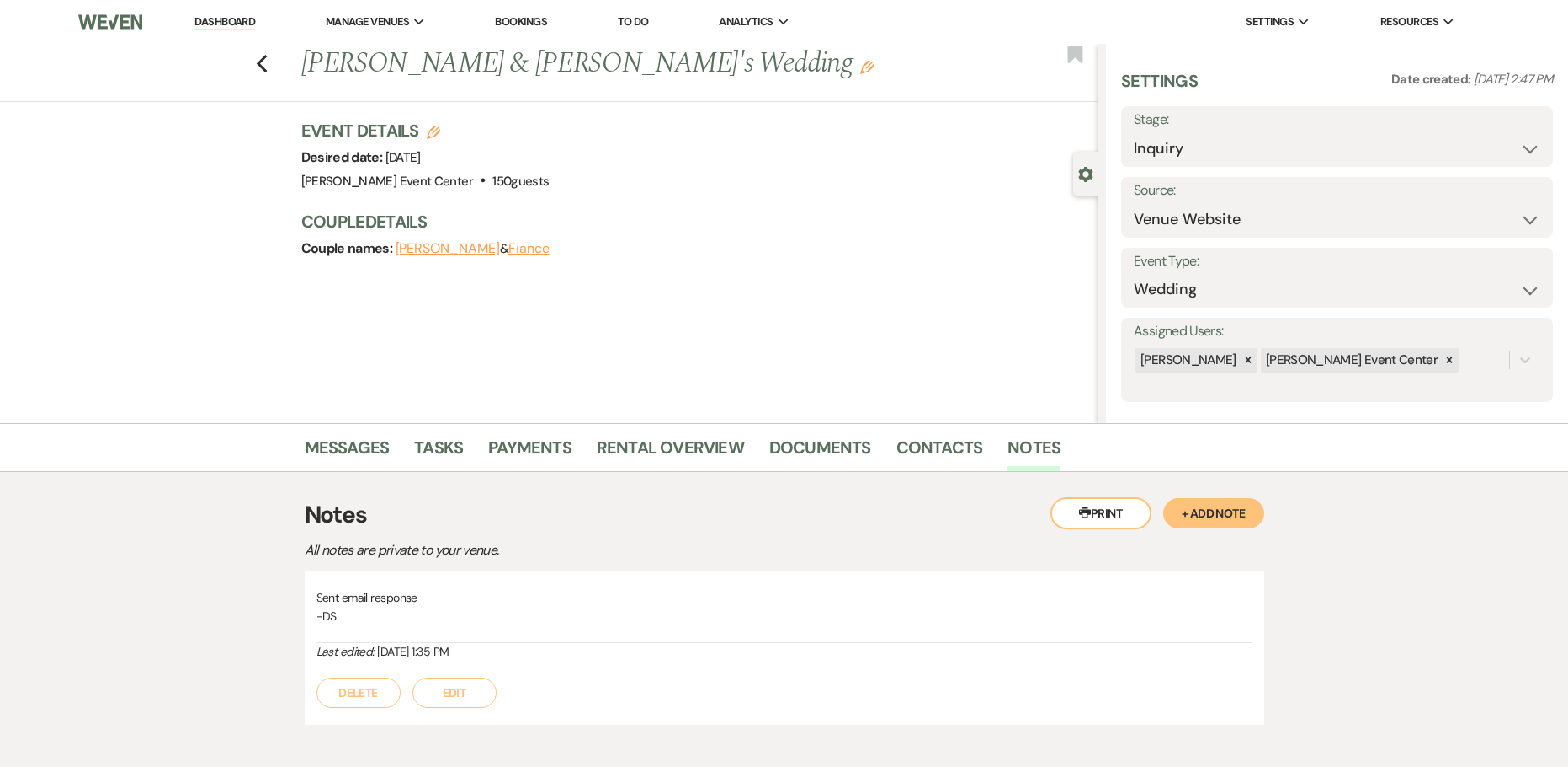
click at [1205, 507] on button "+ Add Note" at bounding box center [1213, 513] width 101 height 30
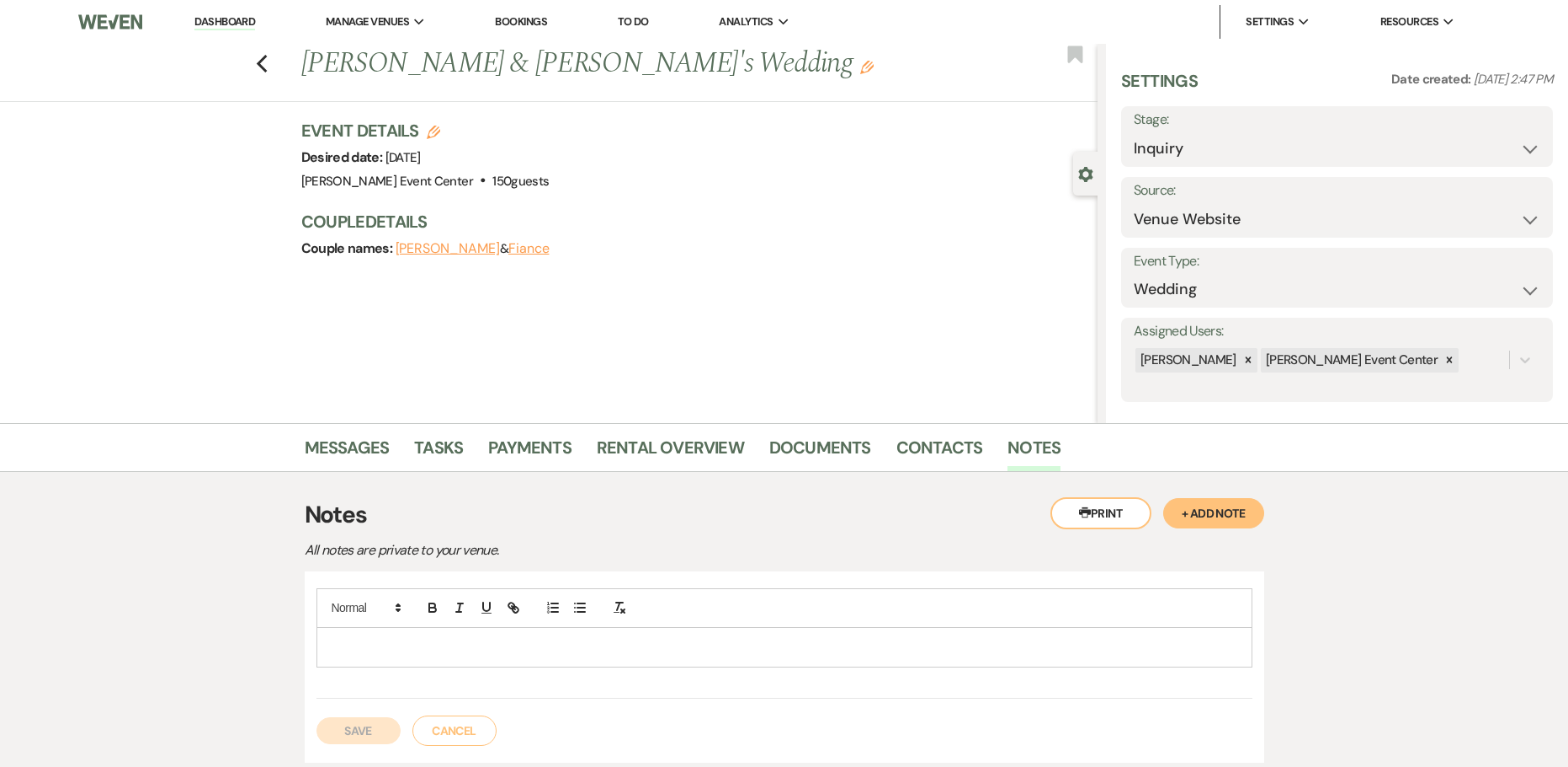
click at [535, 648] on p at bounding box center [784, 647] width 909 height 19
click at [340, 739] on button "Save" at bounding box center [358, 748] width 84 height 27
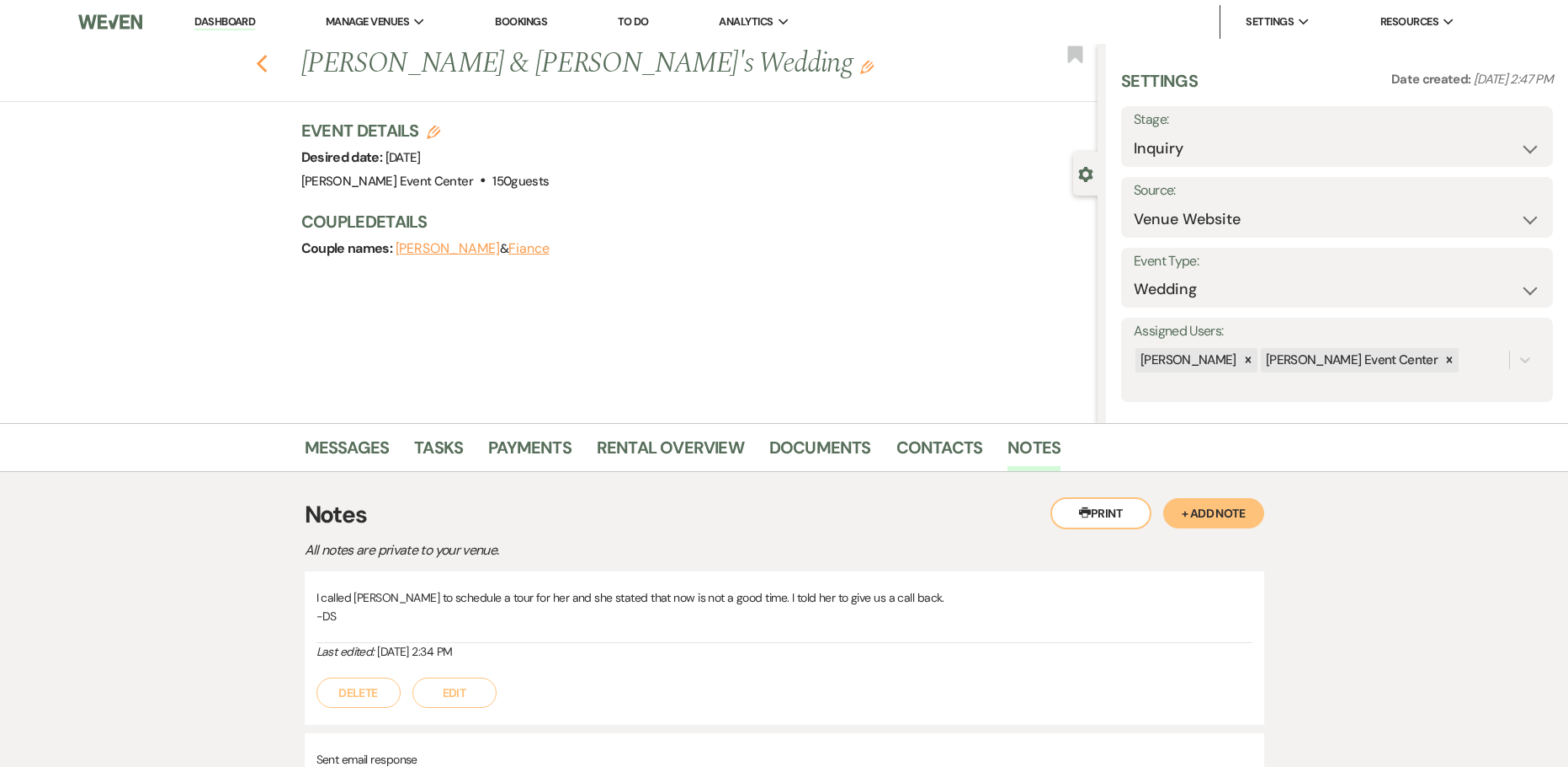
click at [267, 69] on use "button" at bounding box center [261, 64] width 11 height 19
select select "8"
select select "1"
select select "8"
select select "4"
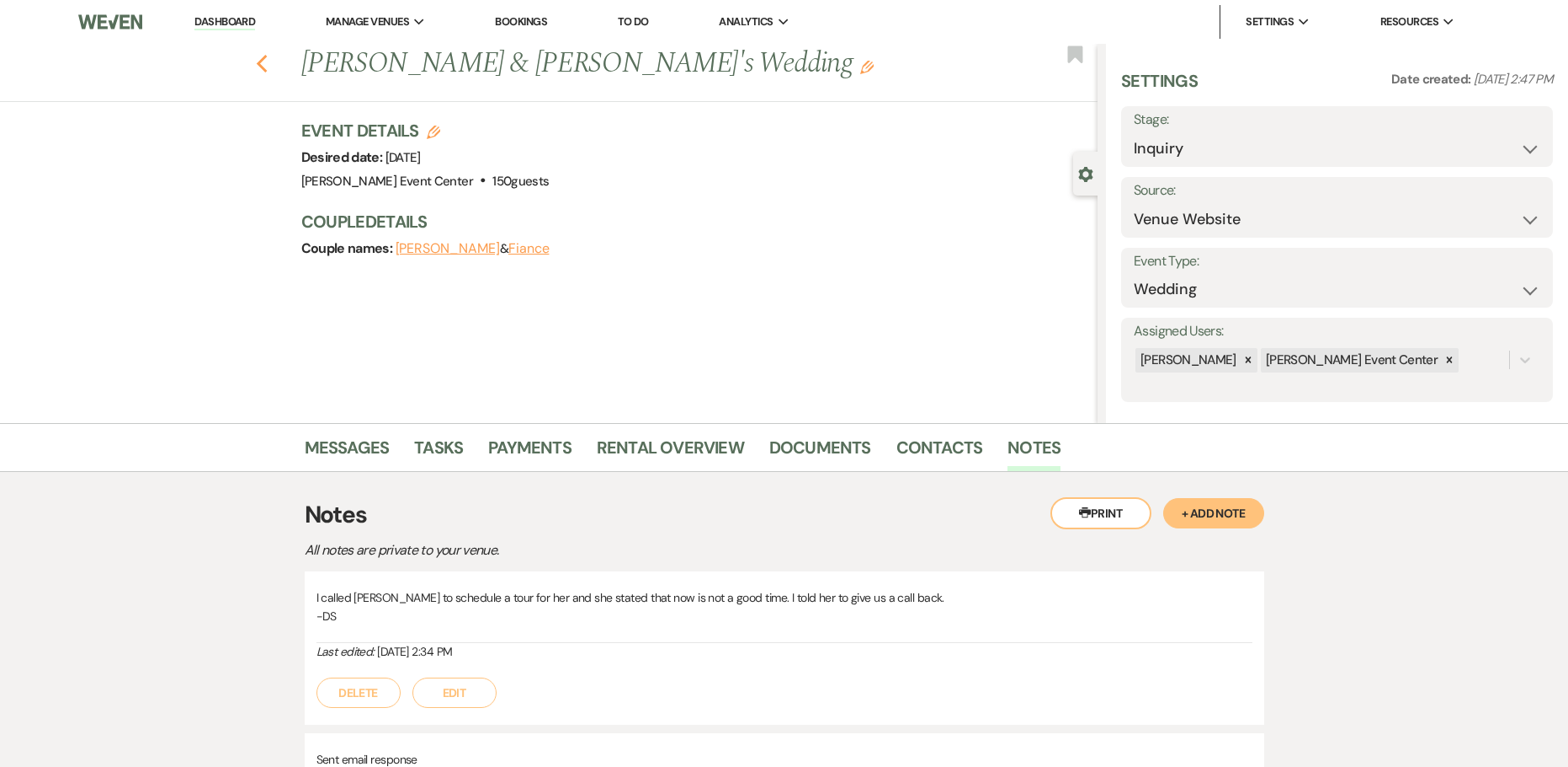
select select "8"
select select "6"
select select "8"
select select "5"
select select "8"
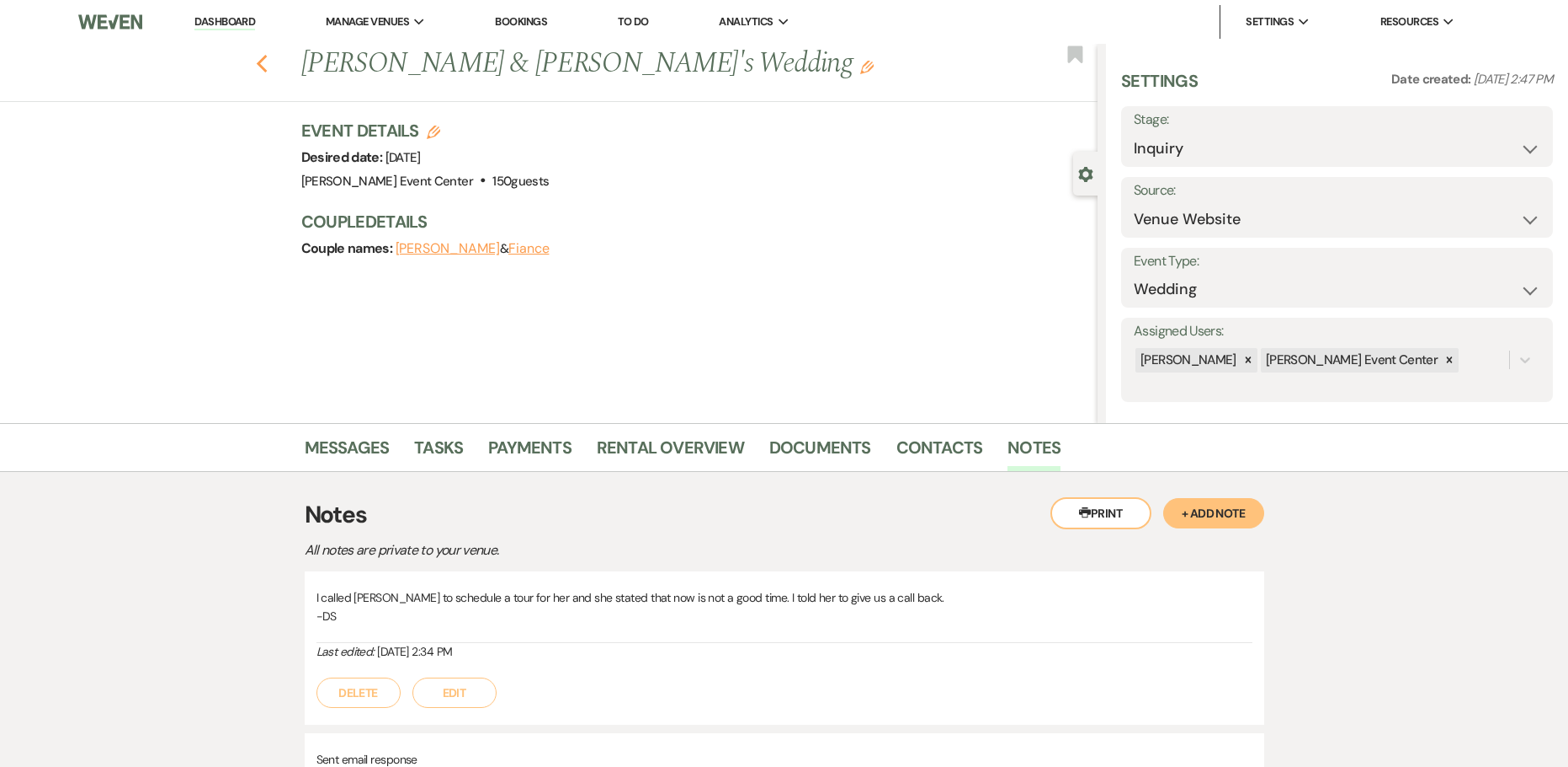
select select "4"
select select "8"
select select "4"
select select "5"
select select "8"
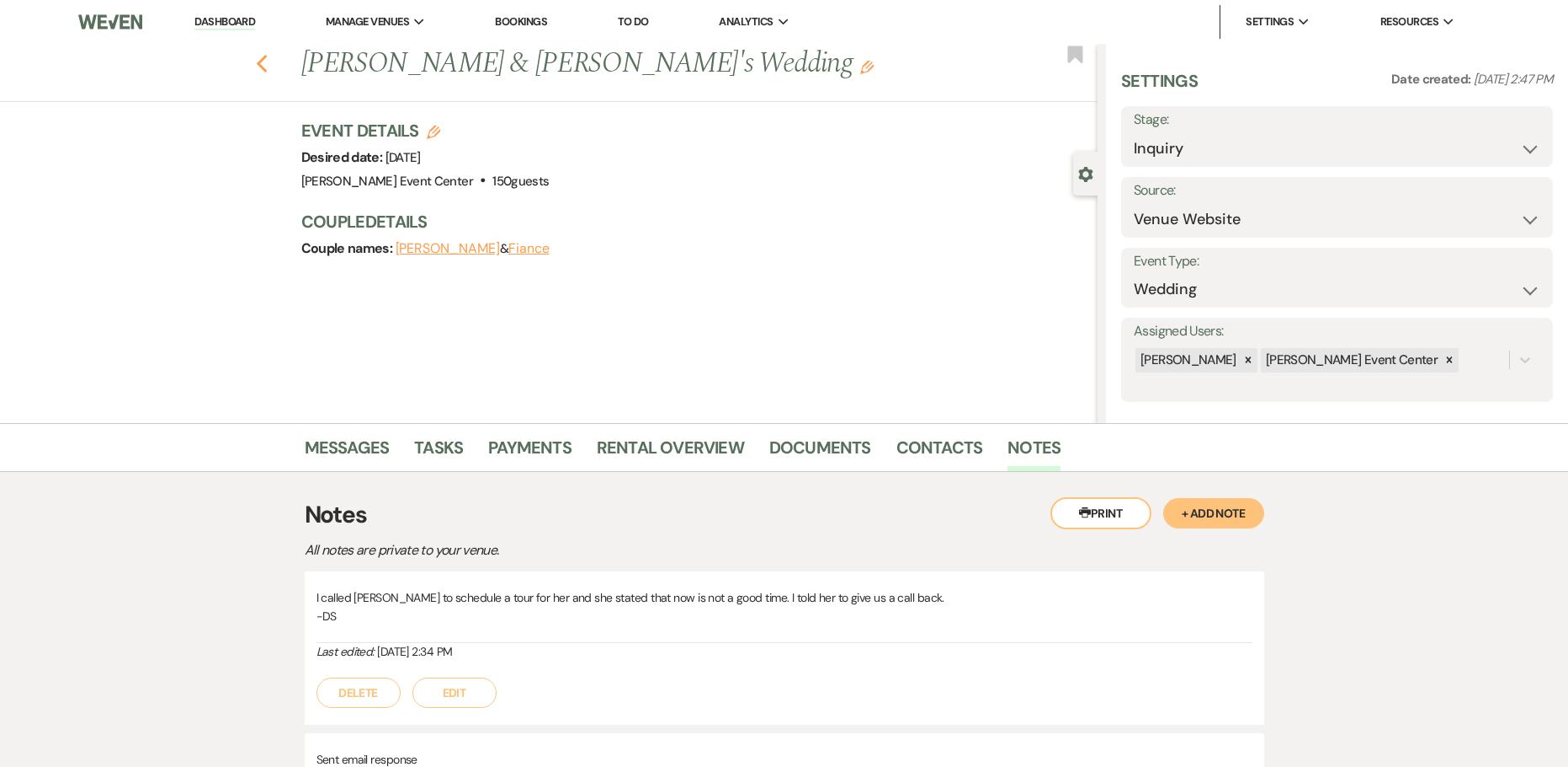
select select "4"
select select "8"
select select "3"
select select "8"
select select "1"
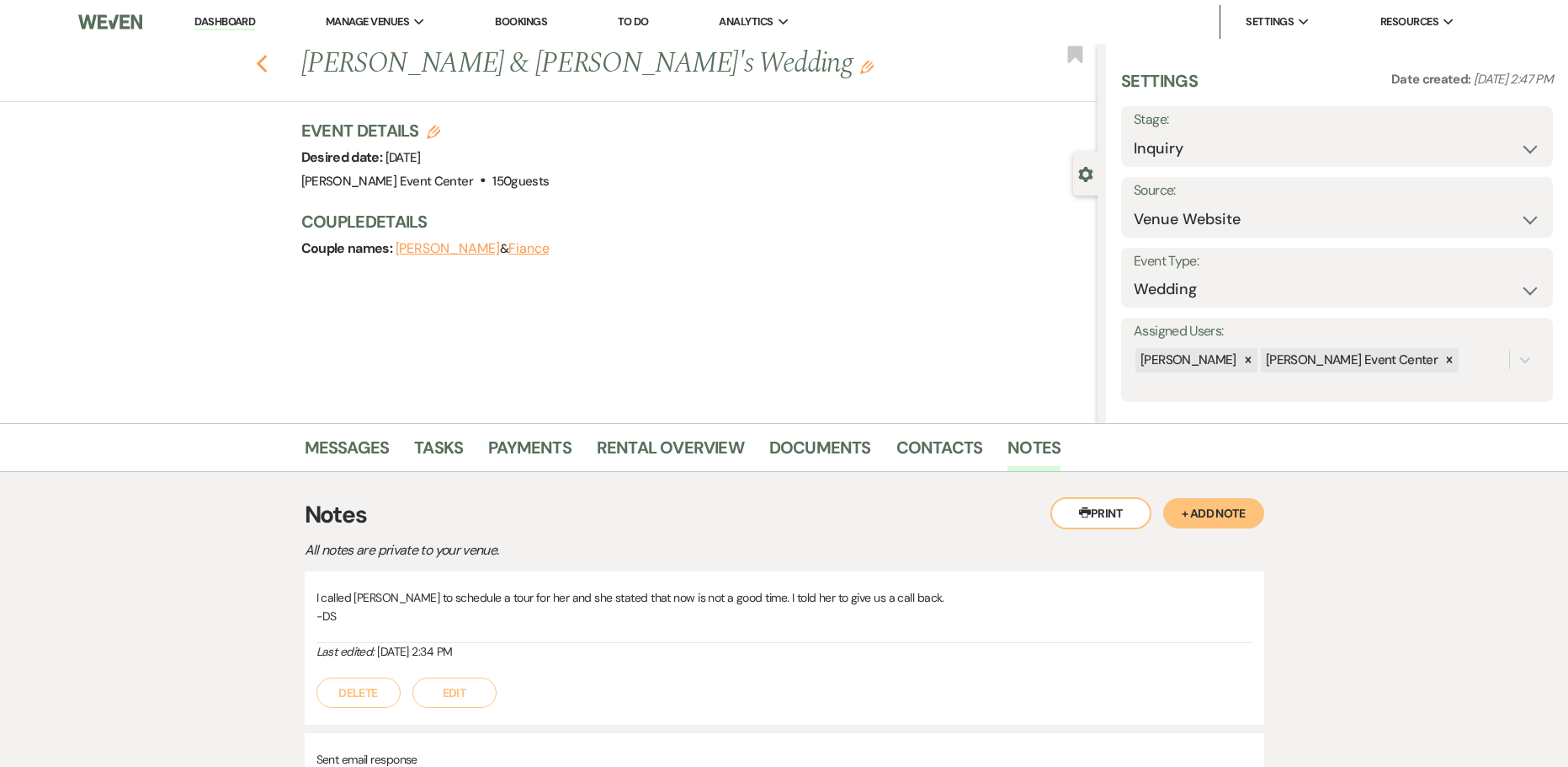
select select "8"
select select "2"
select select "8"
select select "6"
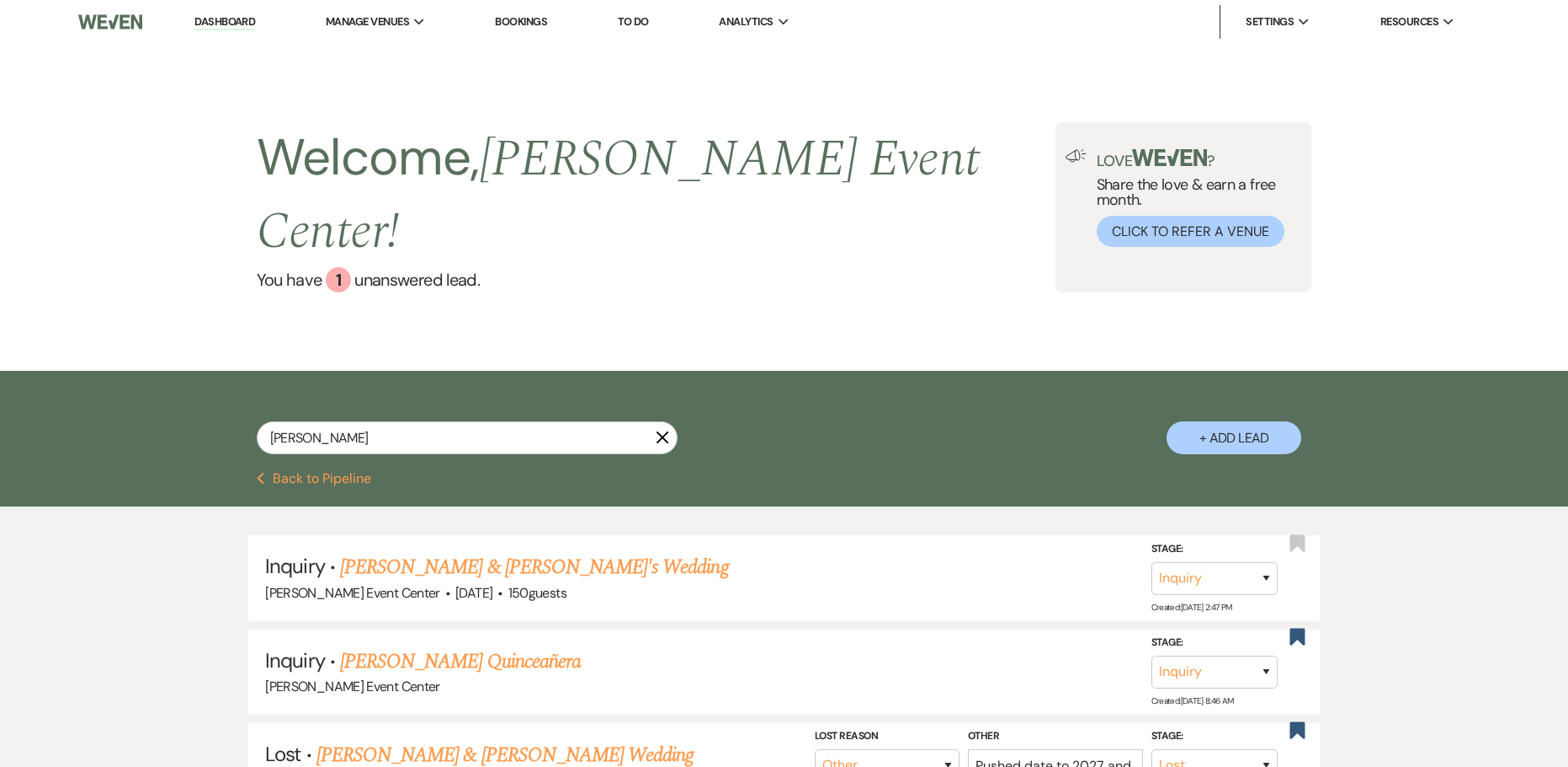
click at [213, 14] on link "Dashboard" at bounding box center [224, 22] width 60 height 16
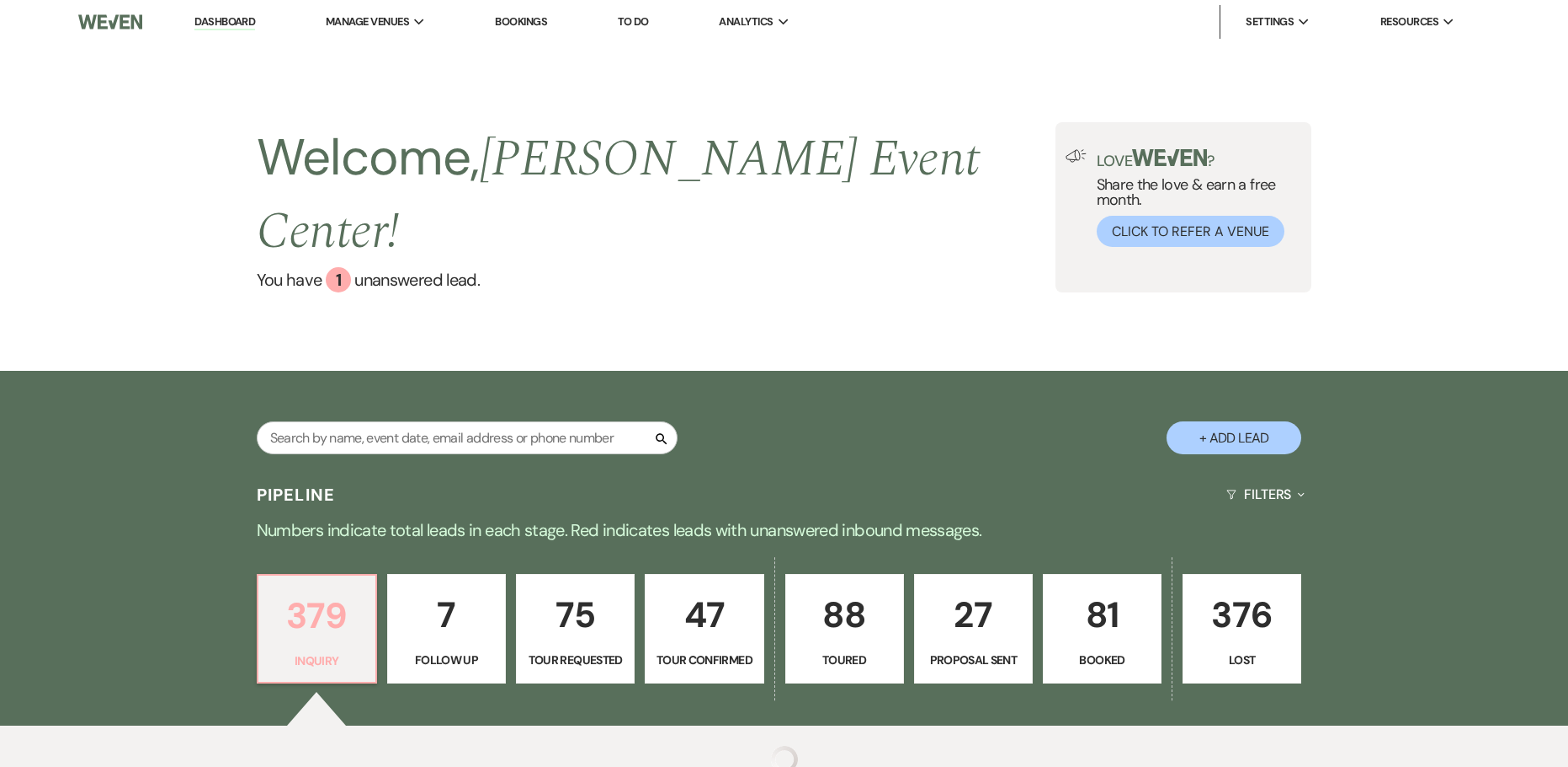
click at [310, 634] on link "379 Inquiry" at bounding box center [317, 628] width 121 height 109
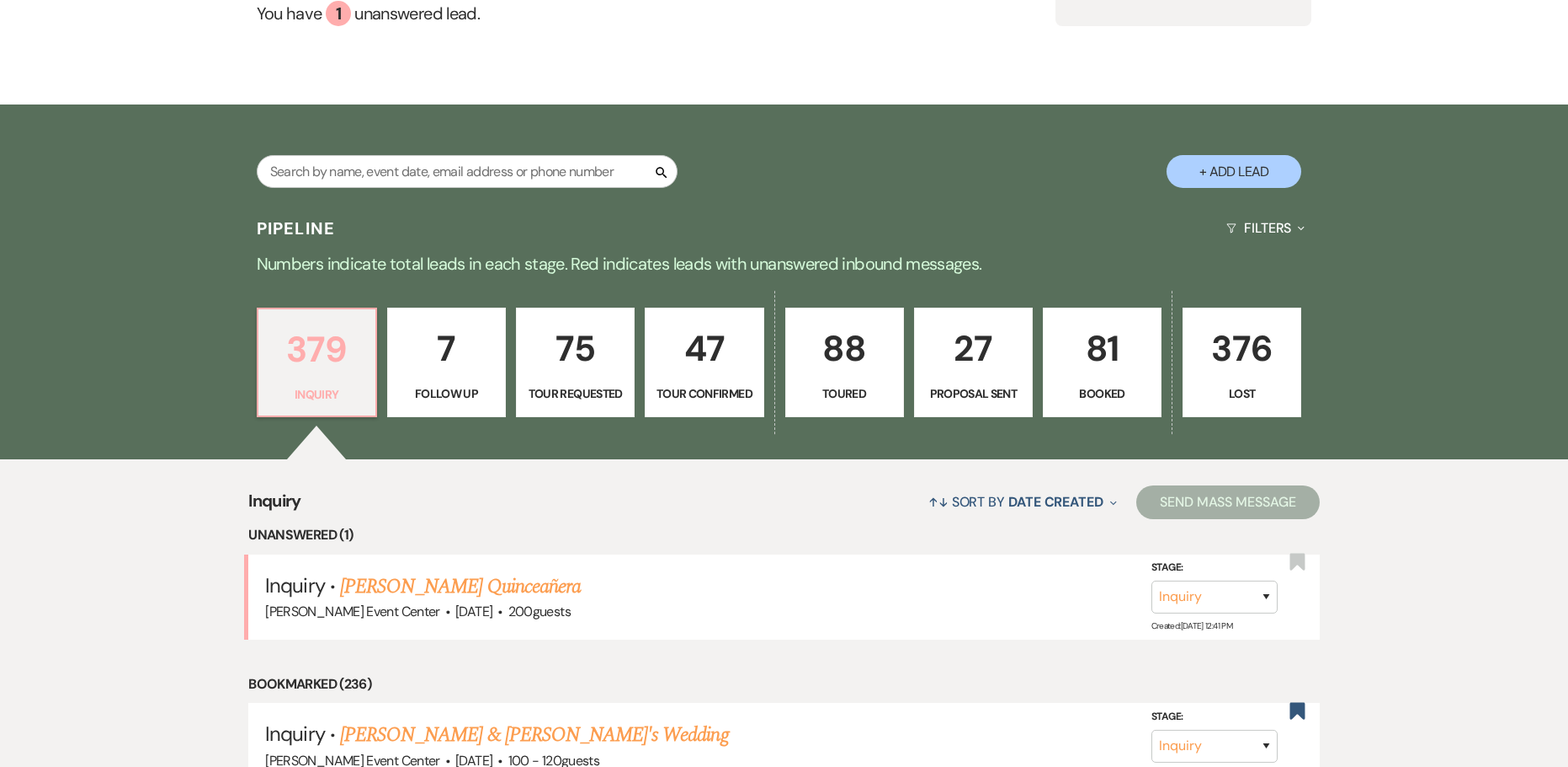
scroll to position [463, 0]
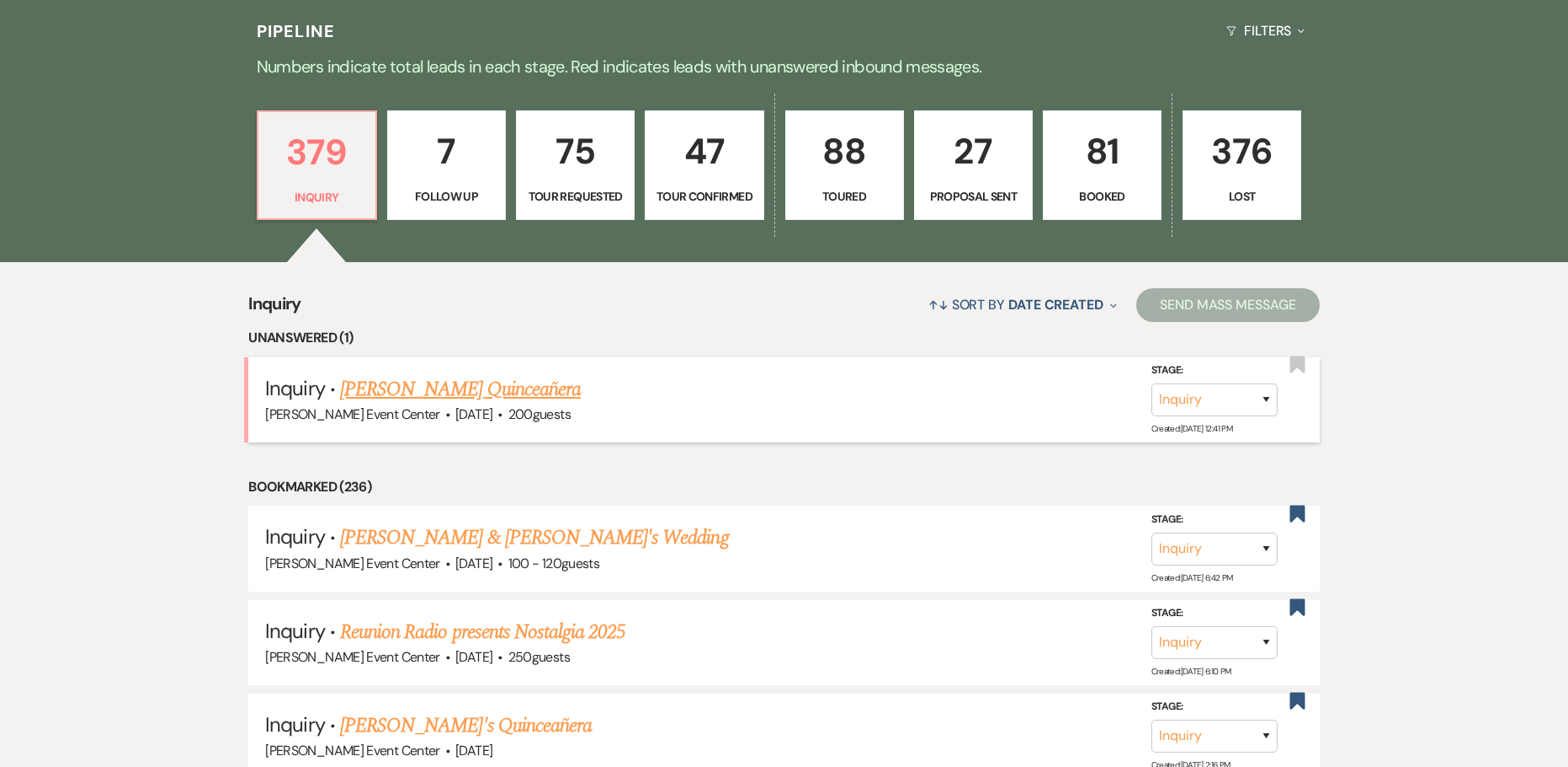
click at [479, 374] on link "Raquel Becerra's Quinceañera" at bounding box center [460, 389] width 240 height 30
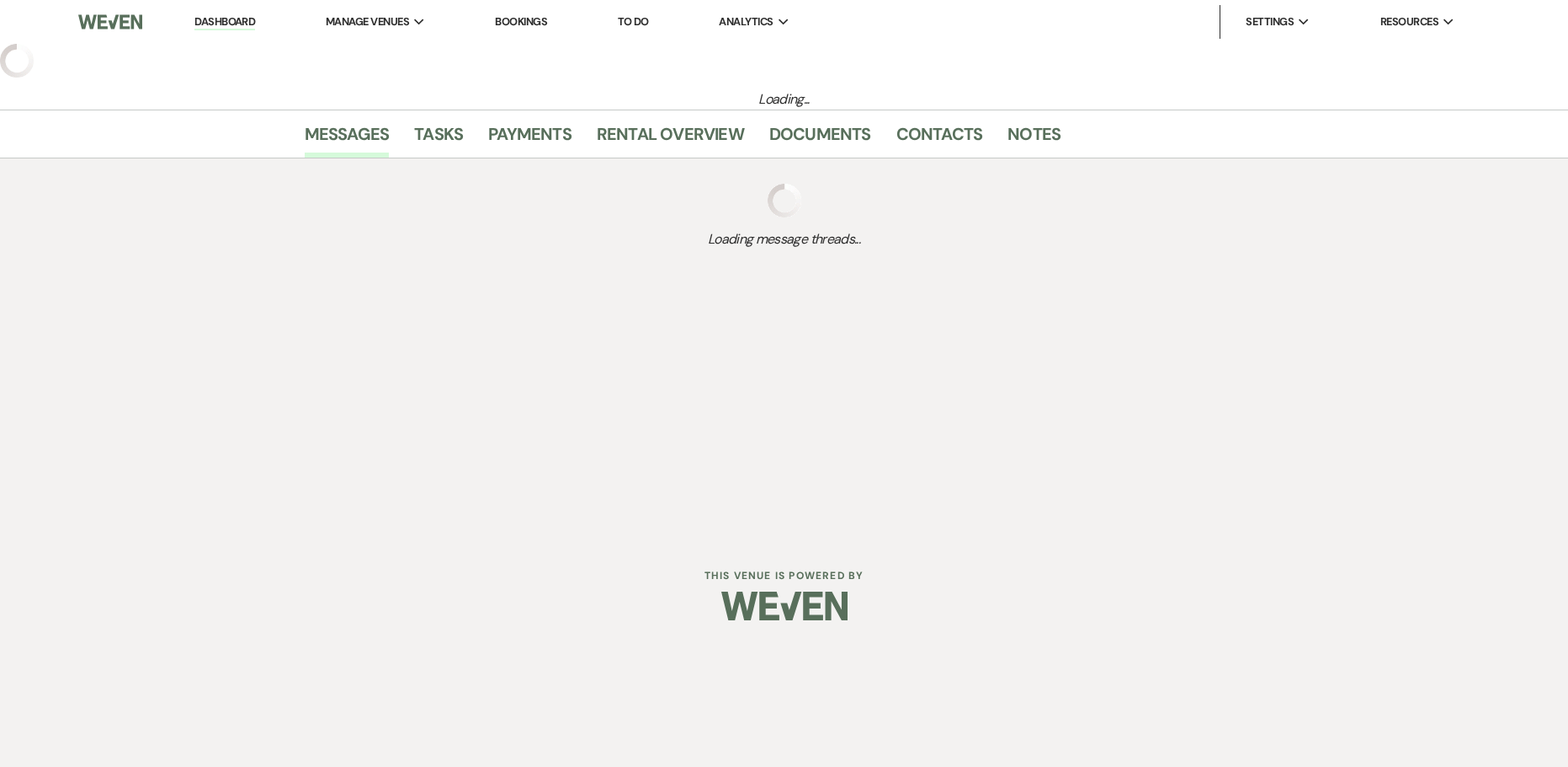
select select "5"
select select "15"
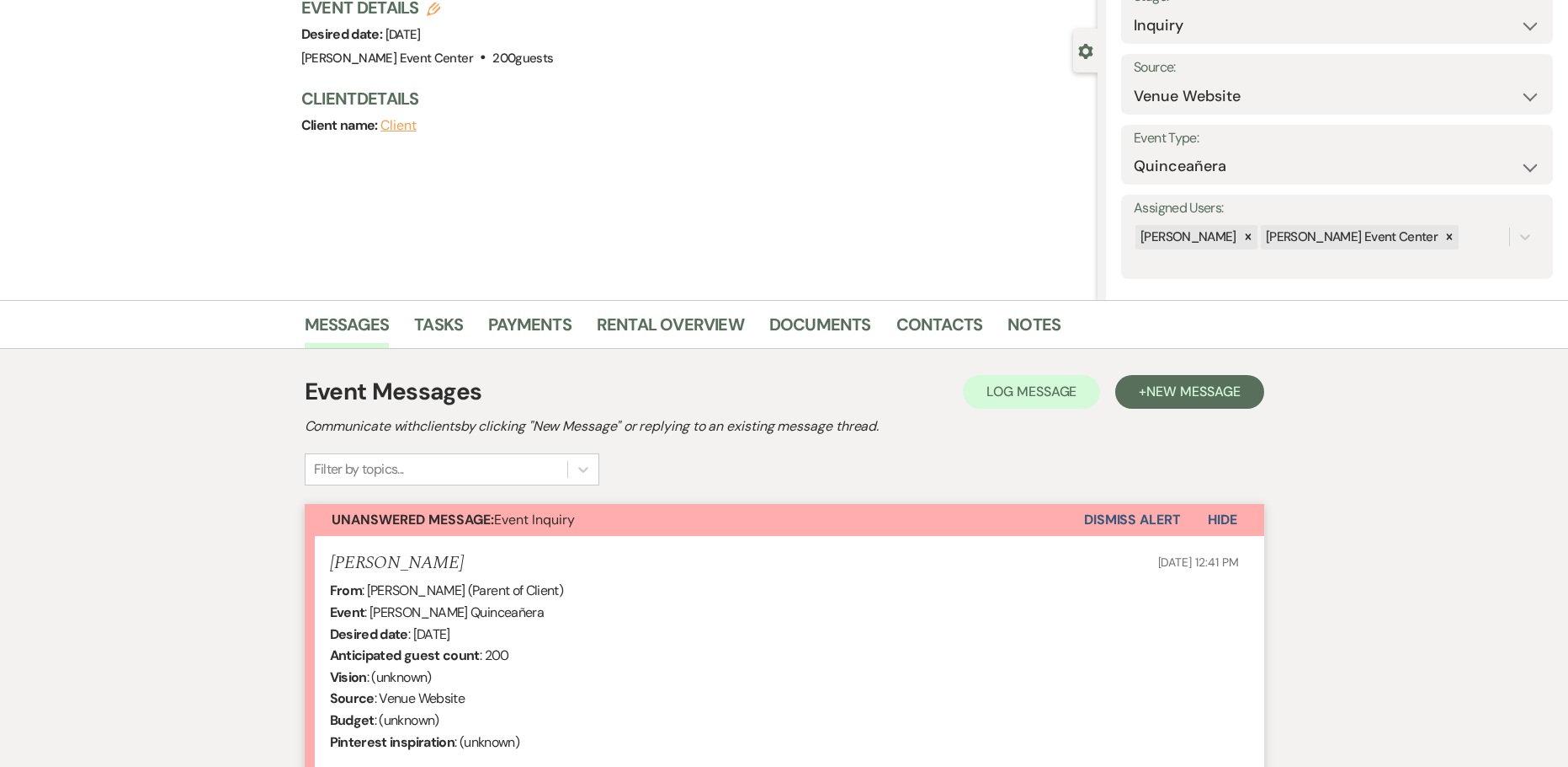
scroll to position [393, 0]
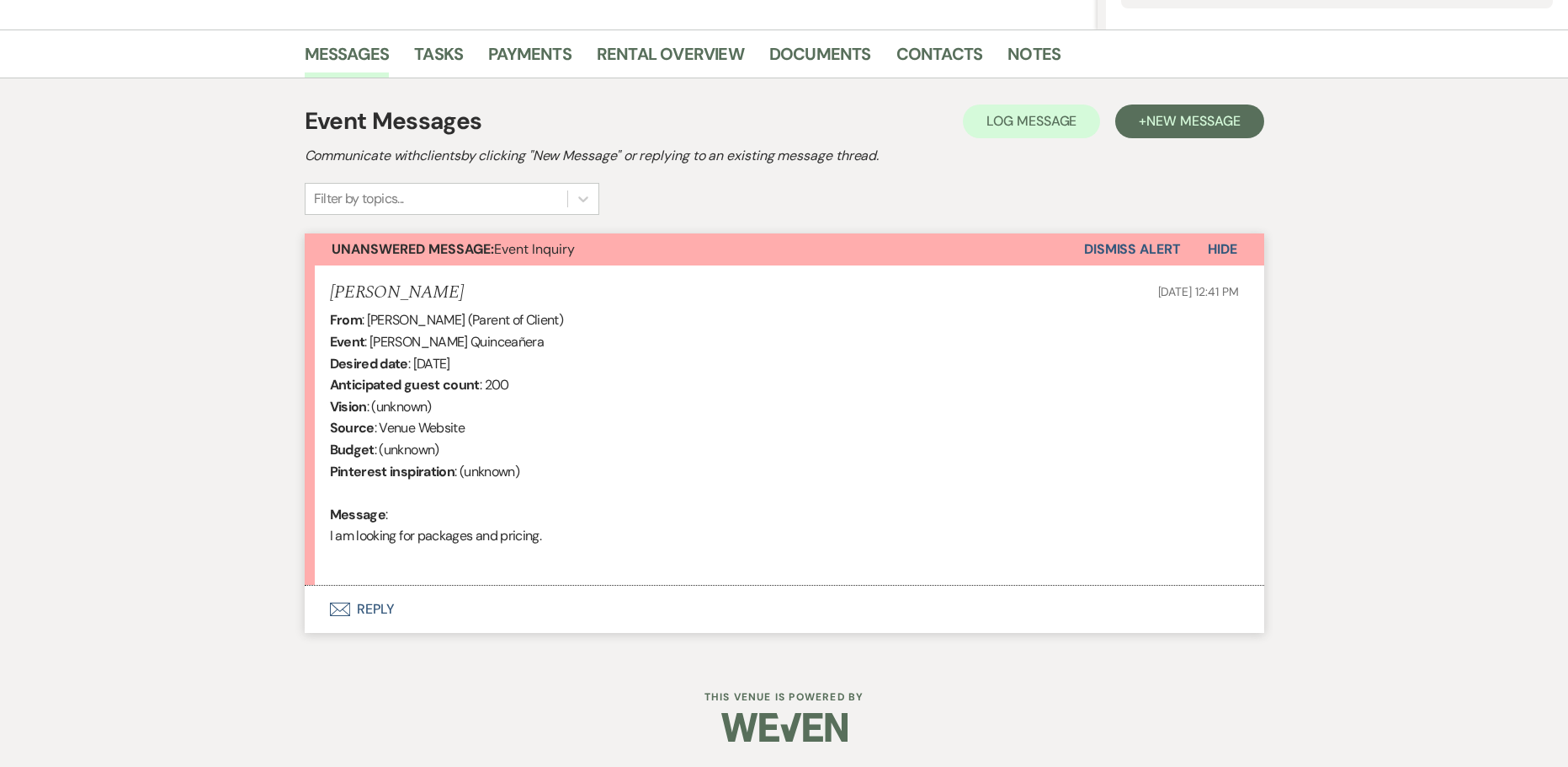
click at [389, 605] on button "Envelope Reply" at bounding box center [784, 609] width 960 height 47
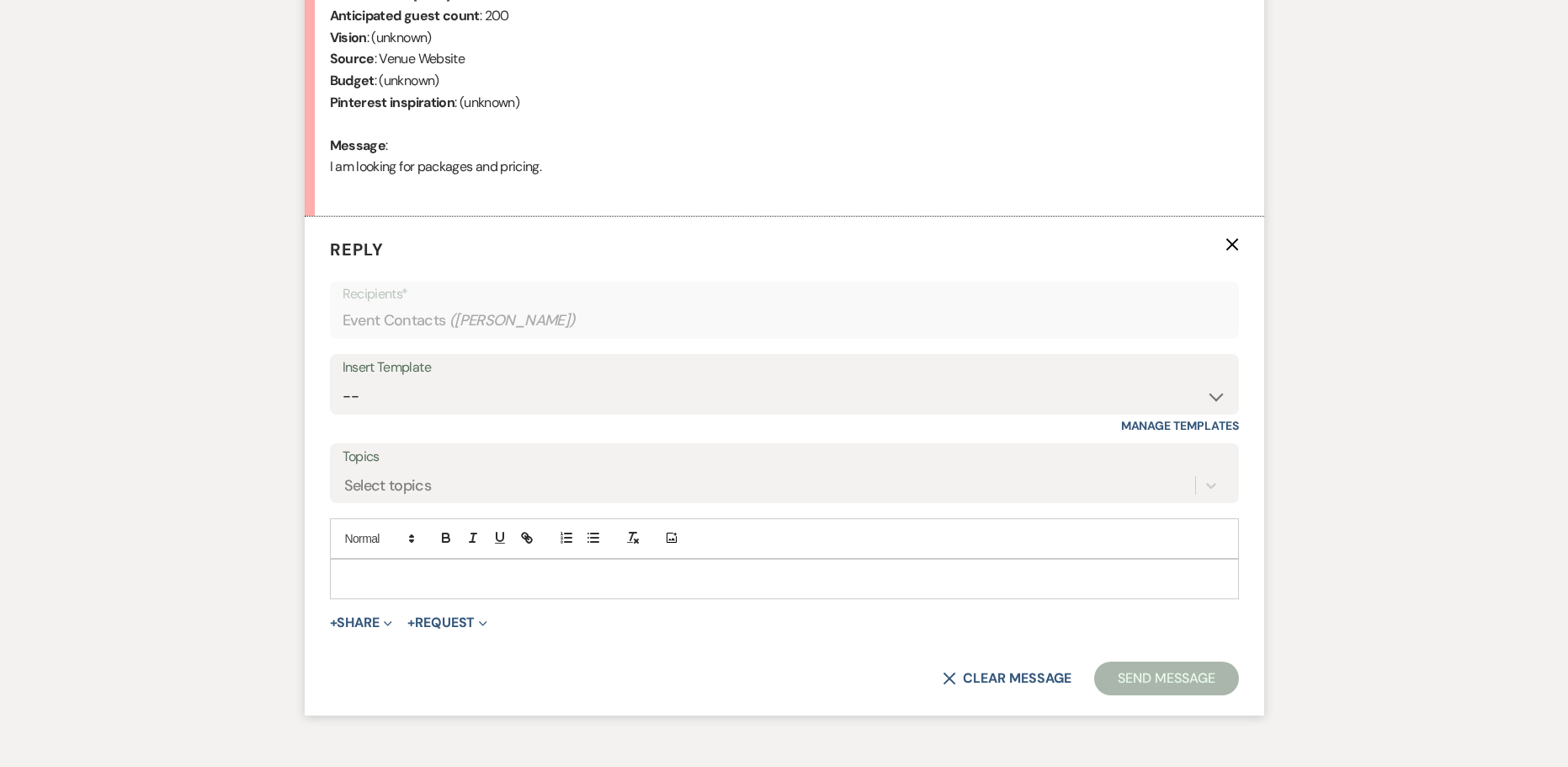
scroll to position [776, 0]
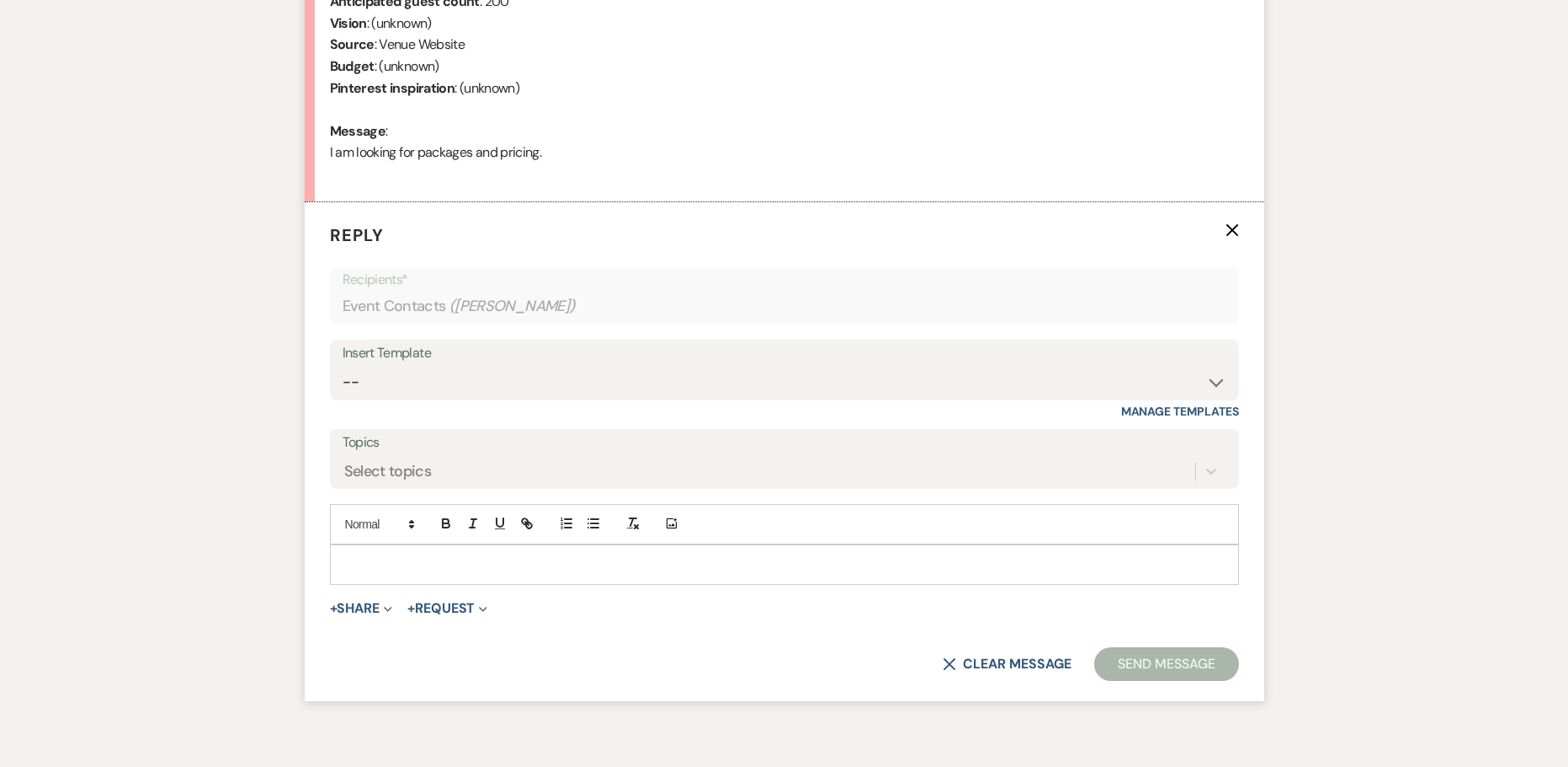
click at [884, 365] on div "Insert Template" at bounding box center [784, 354] width 884 height 25
click at [877, 367] on select "-- Weven Planning Portal Introduction (Booked Events) Initial Inquiry Response …" at bounding box center [784, 382] width 884 height 33
select select "2981"
click at [342, 366] on select "-- Weven Planning Portal Introduction (Booked Events) Initial Inquiry Response …" at bounding box center [784, 382] width 884 height 33
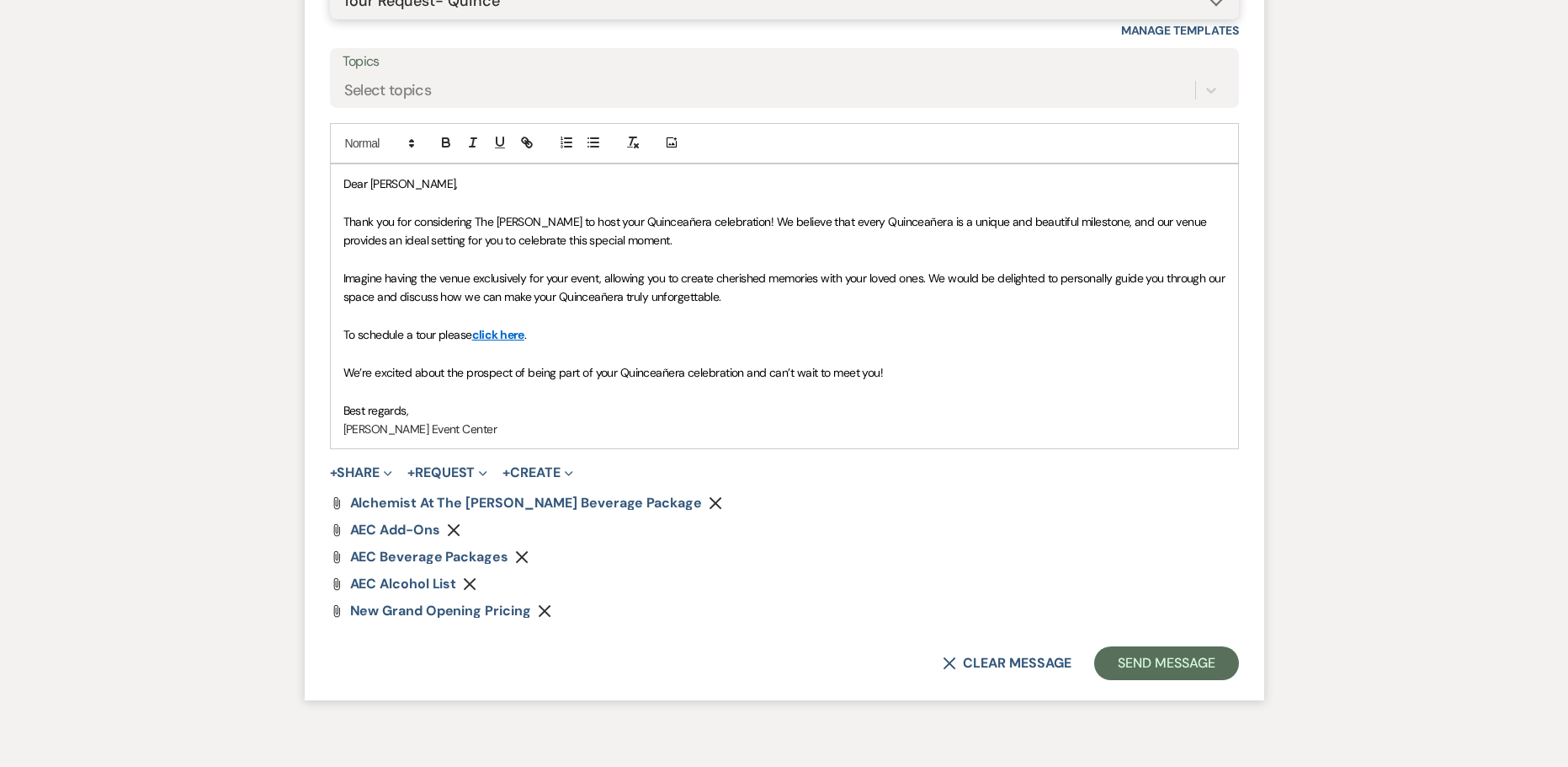
scroll to position [1198, 0]
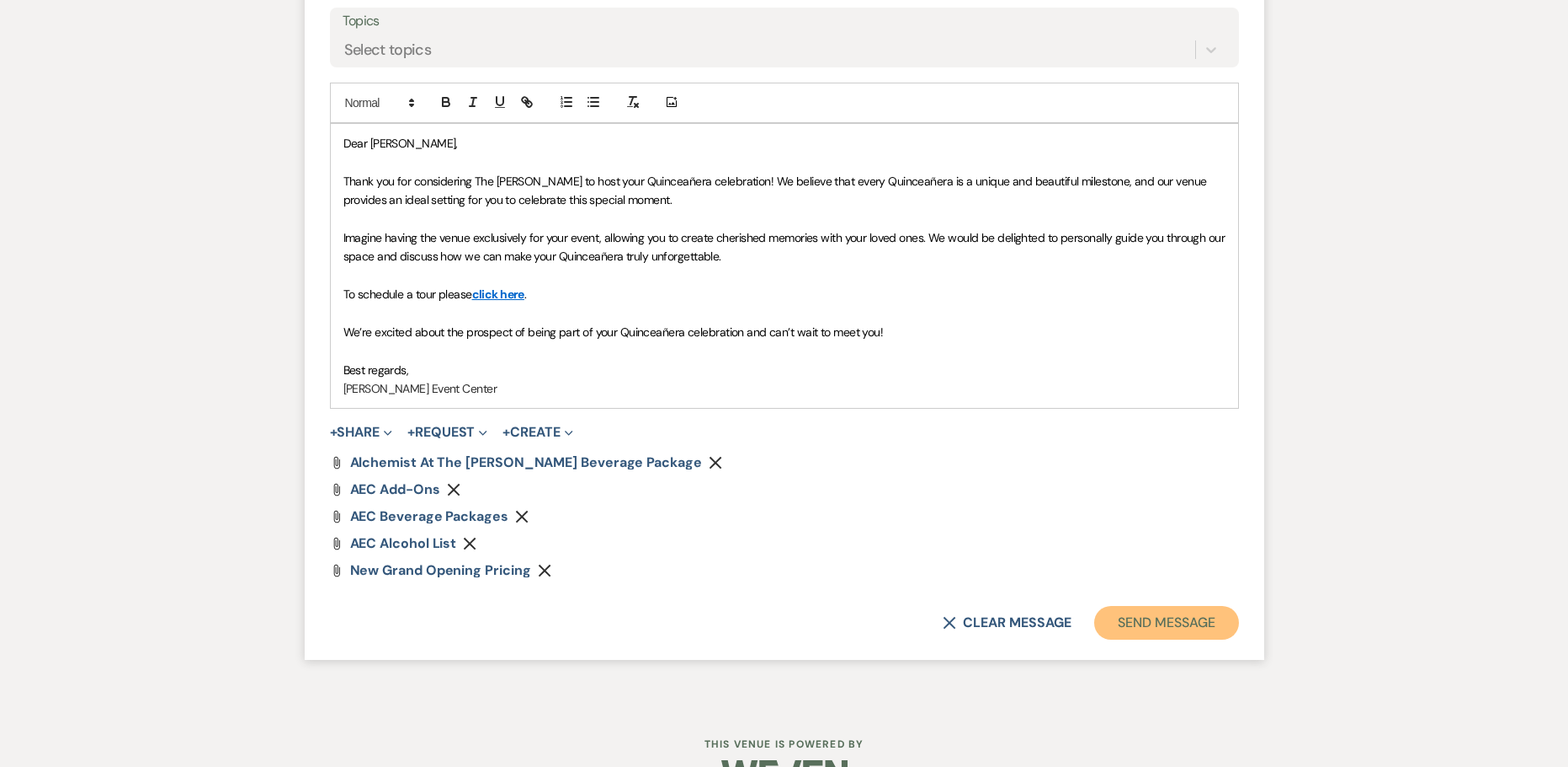
click at [1166, 627] on button "Send Message" at bounding box center [1166, 623] width 144 height 34
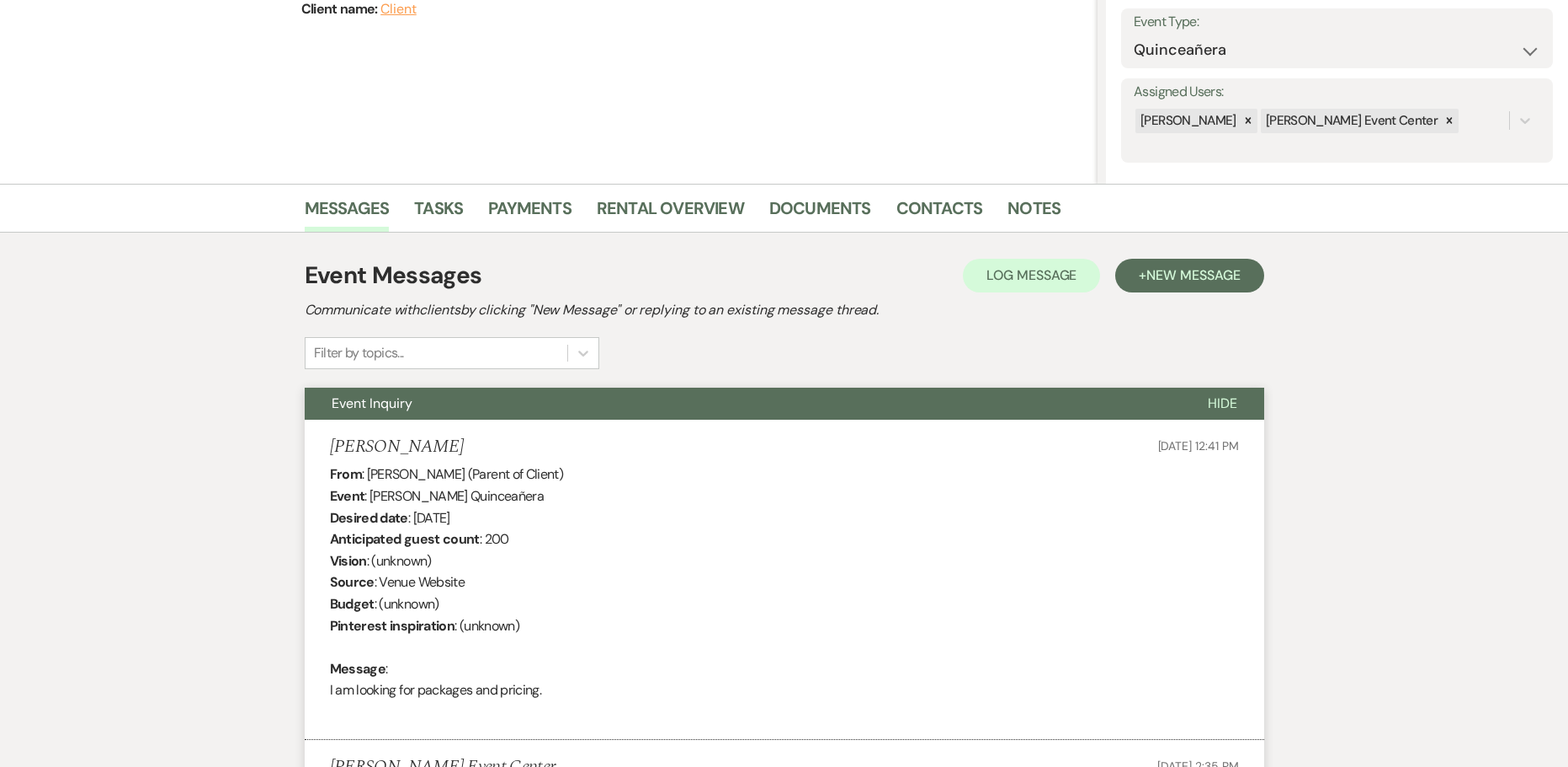
scroll to position [78, 0]
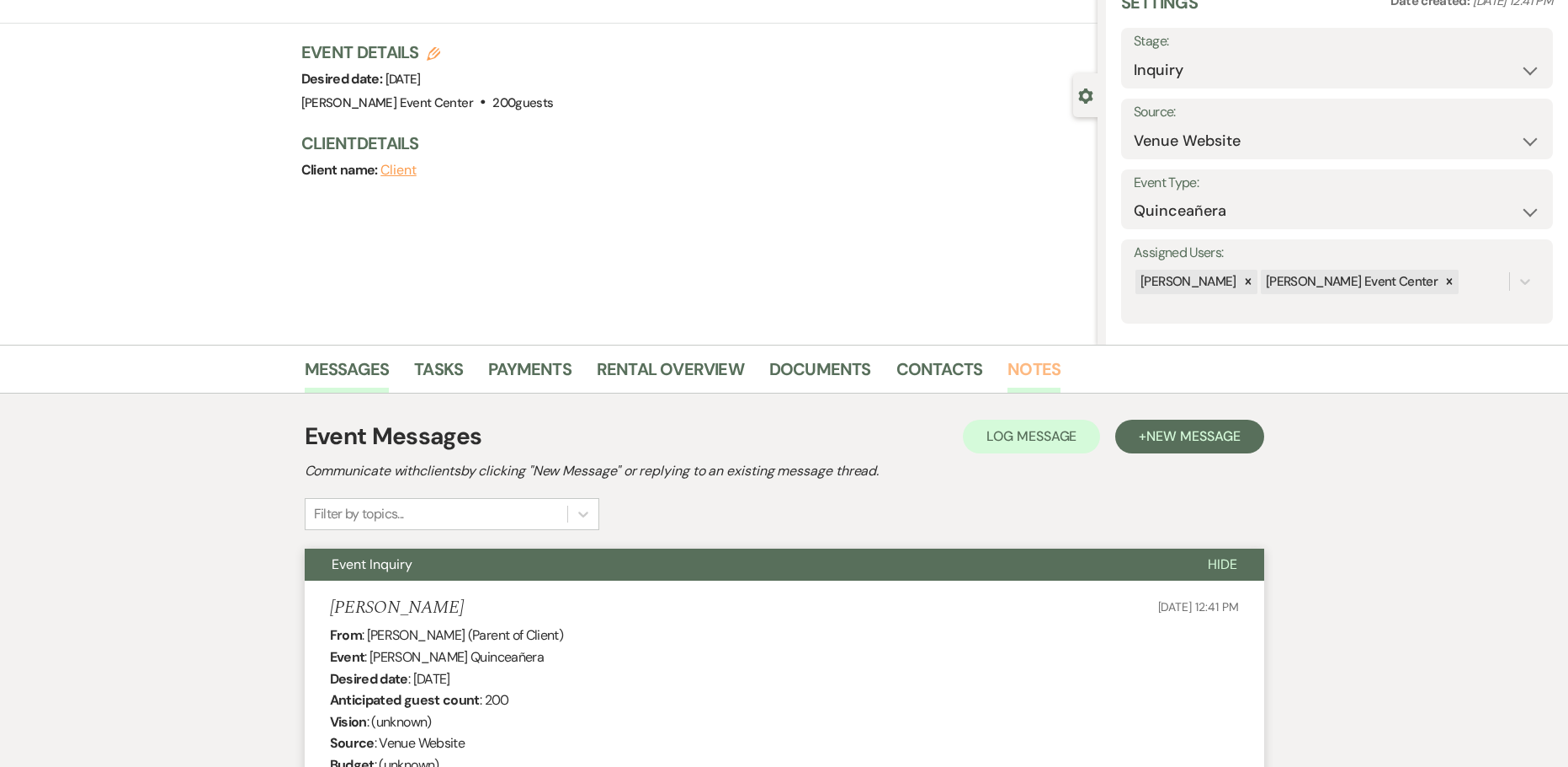
click at [1019, 365] on link "Notes" at bounding box center [1034, 374] width 53 height 37
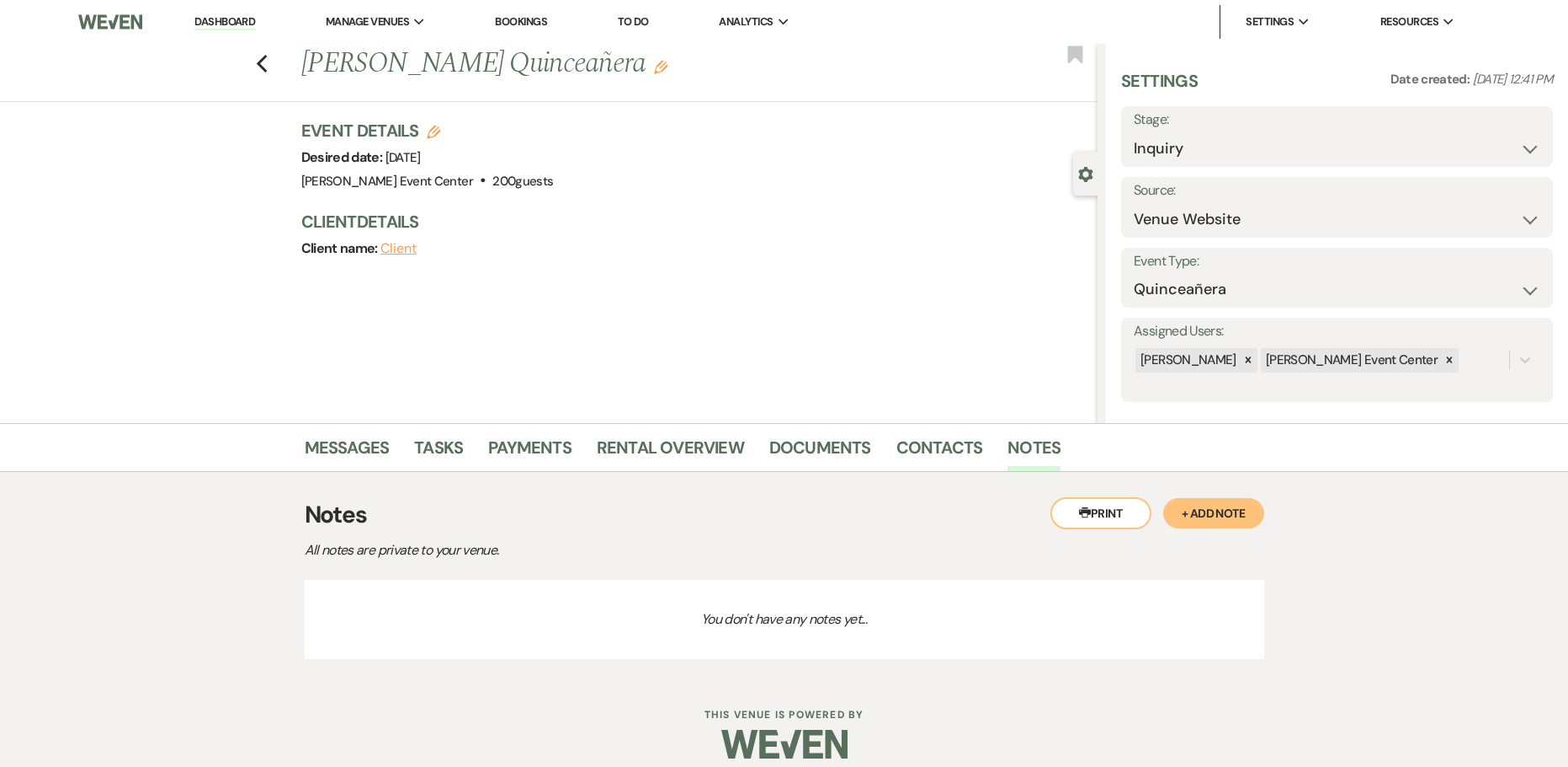
click at [1200, 505] on button "+ Add Note" at bounding box center [1213, 513] width 101 height 30
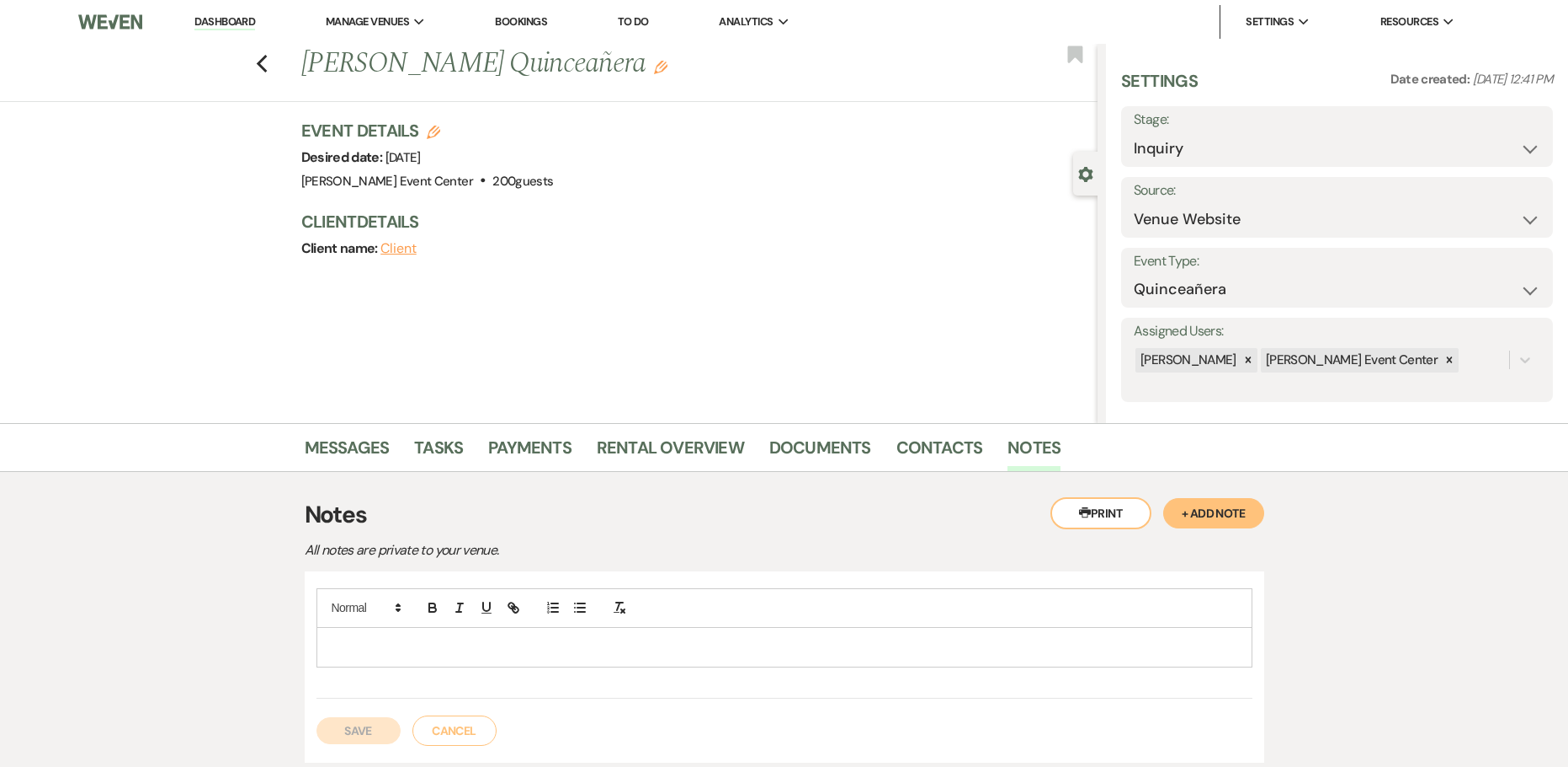
click at [437, 655] on p at bounding box center [784, 647] width 909 height 19
click at [365, 737] on button "Save" at bounding box center [358, 748] width 84 height 27
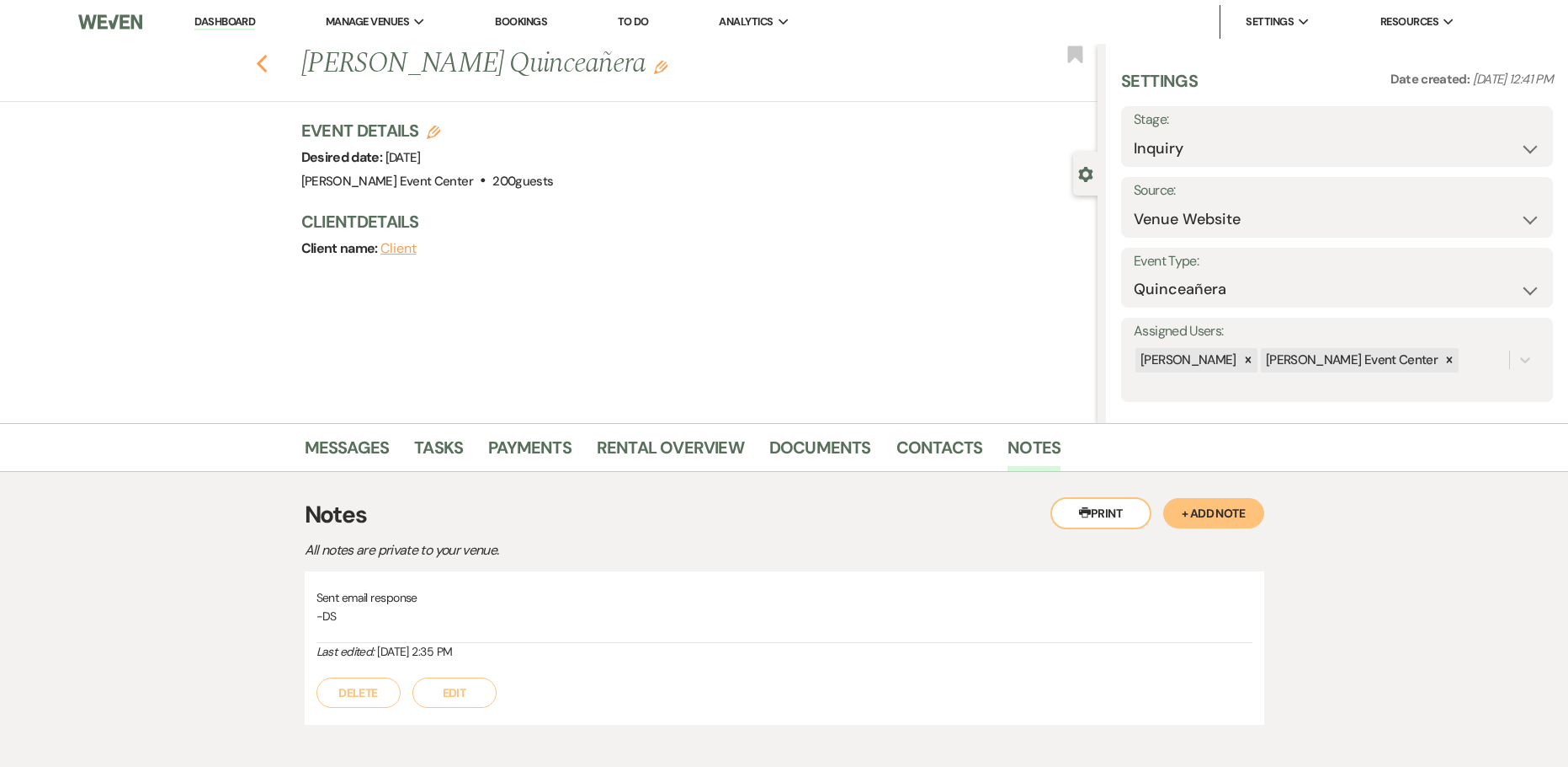
click at [267, 68] on use "button" at bounding box center [261, 64] width 11 height 19
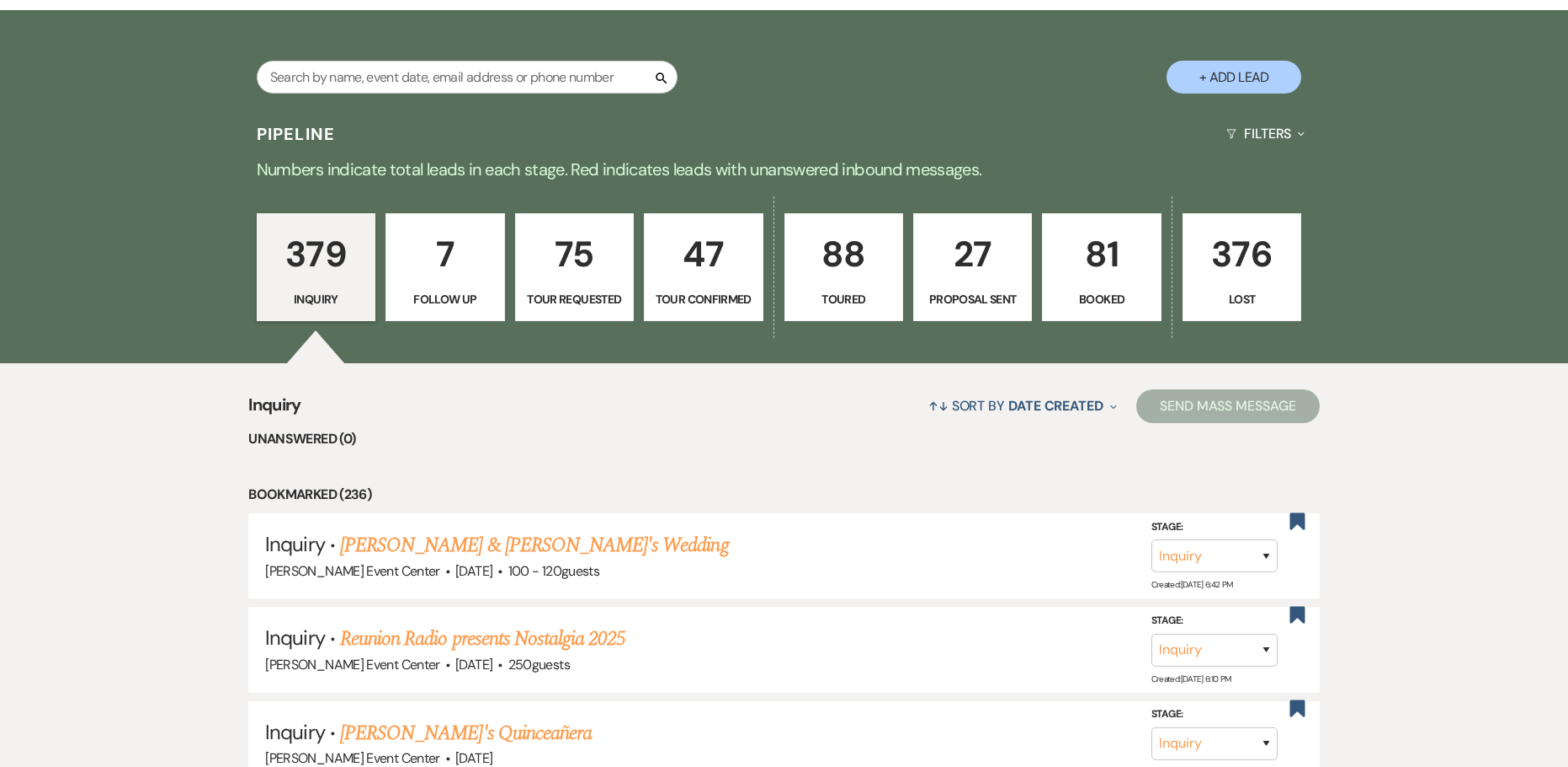
scroll to position [295, 0]
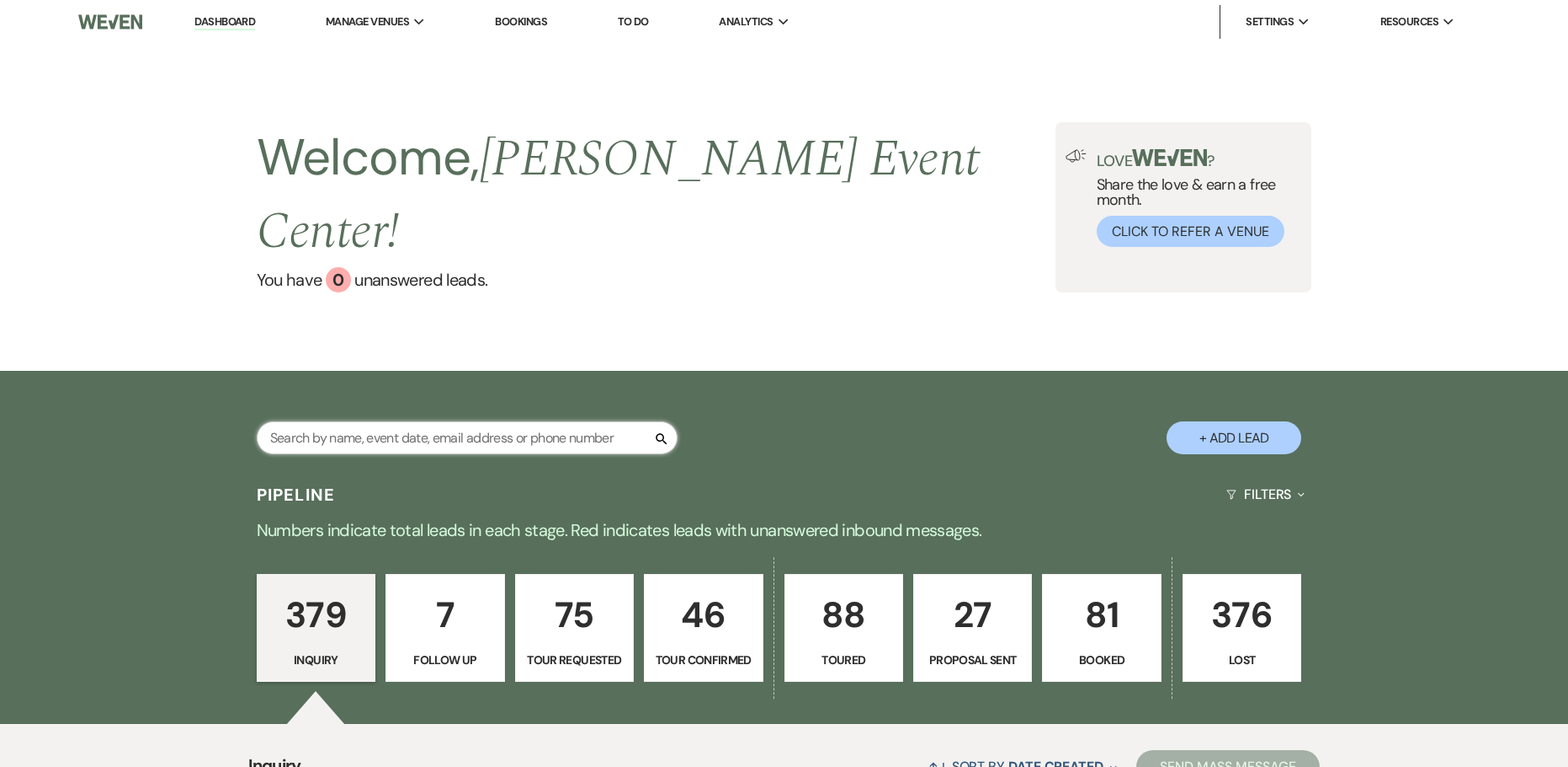
click at [421, 421] on input "text" at bounding box center [467, 437] width 421 height 33
type input "monica"
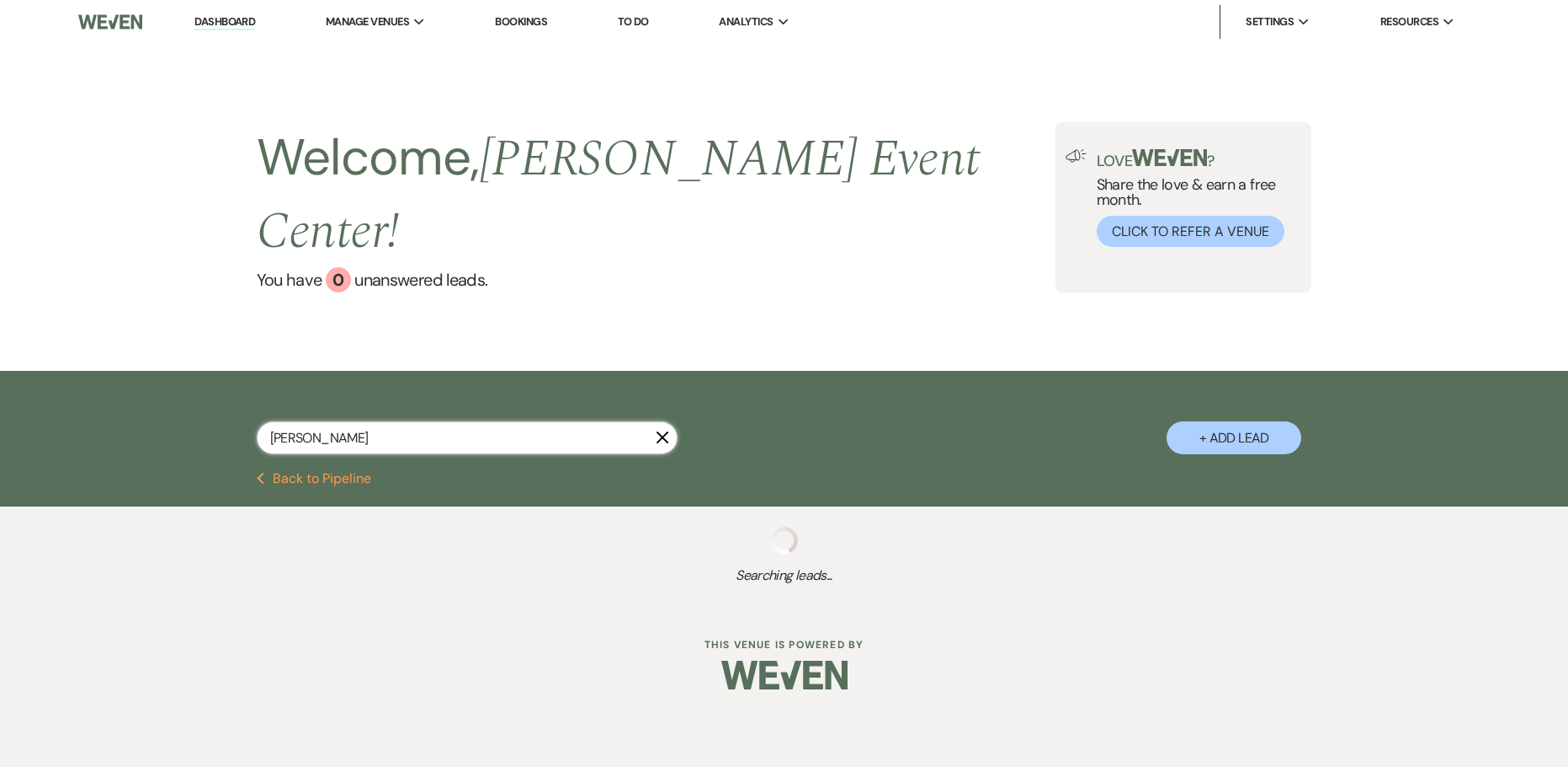
select select "6"
select select "9"
select select "8"
select select "11"
select select "8"
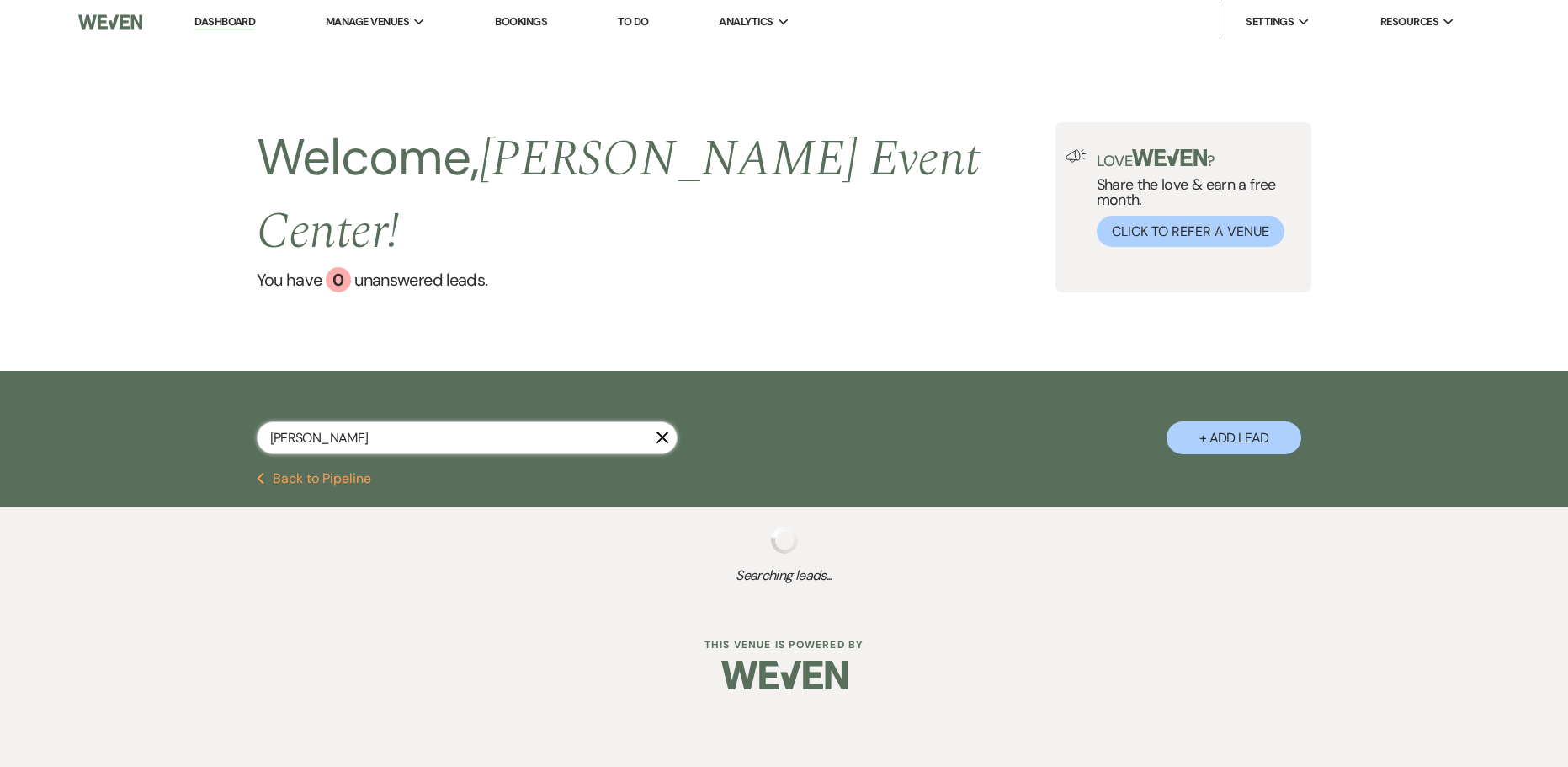
select select "11"
select select "2"
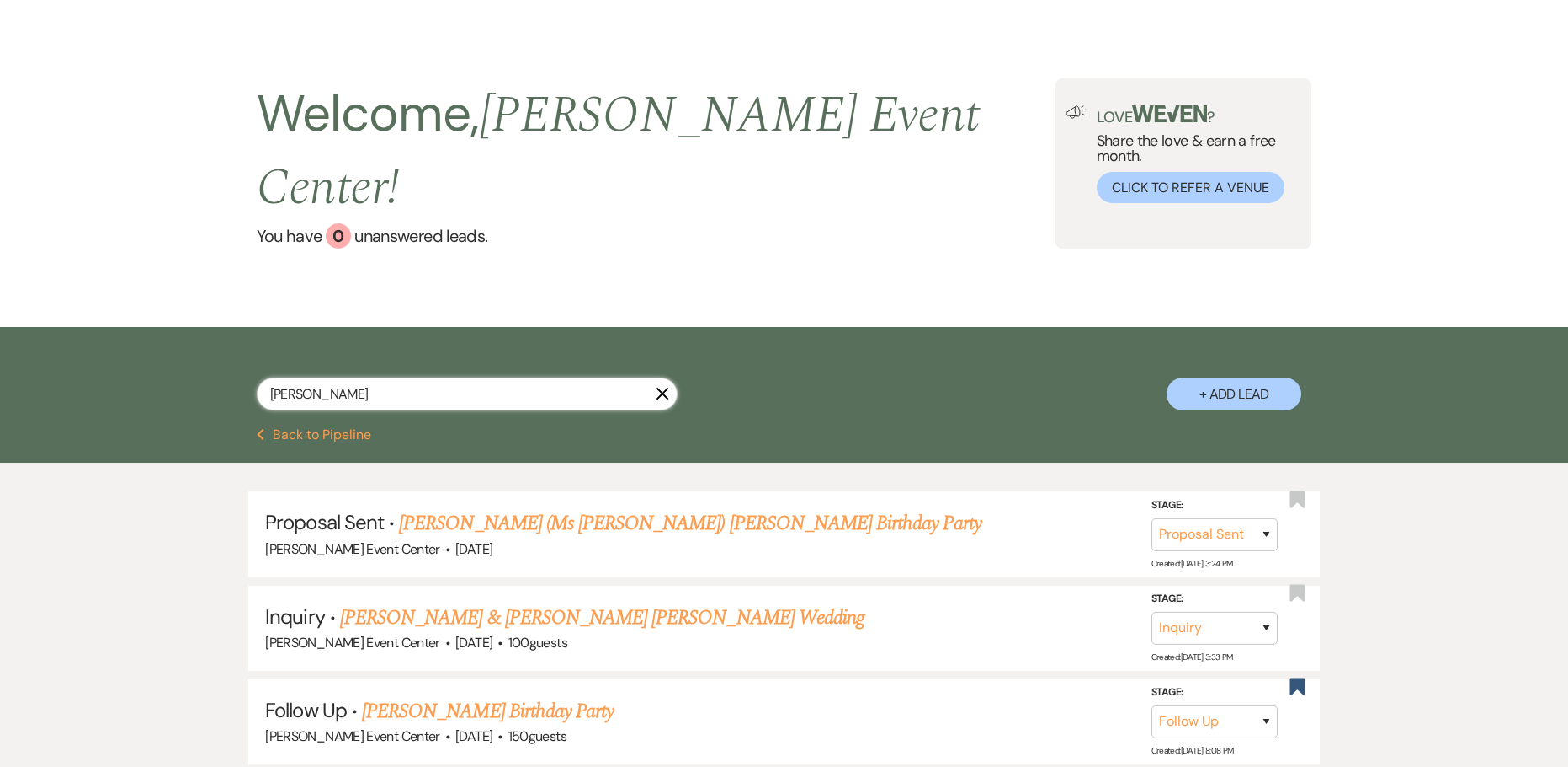
scroll to position [84, 0]
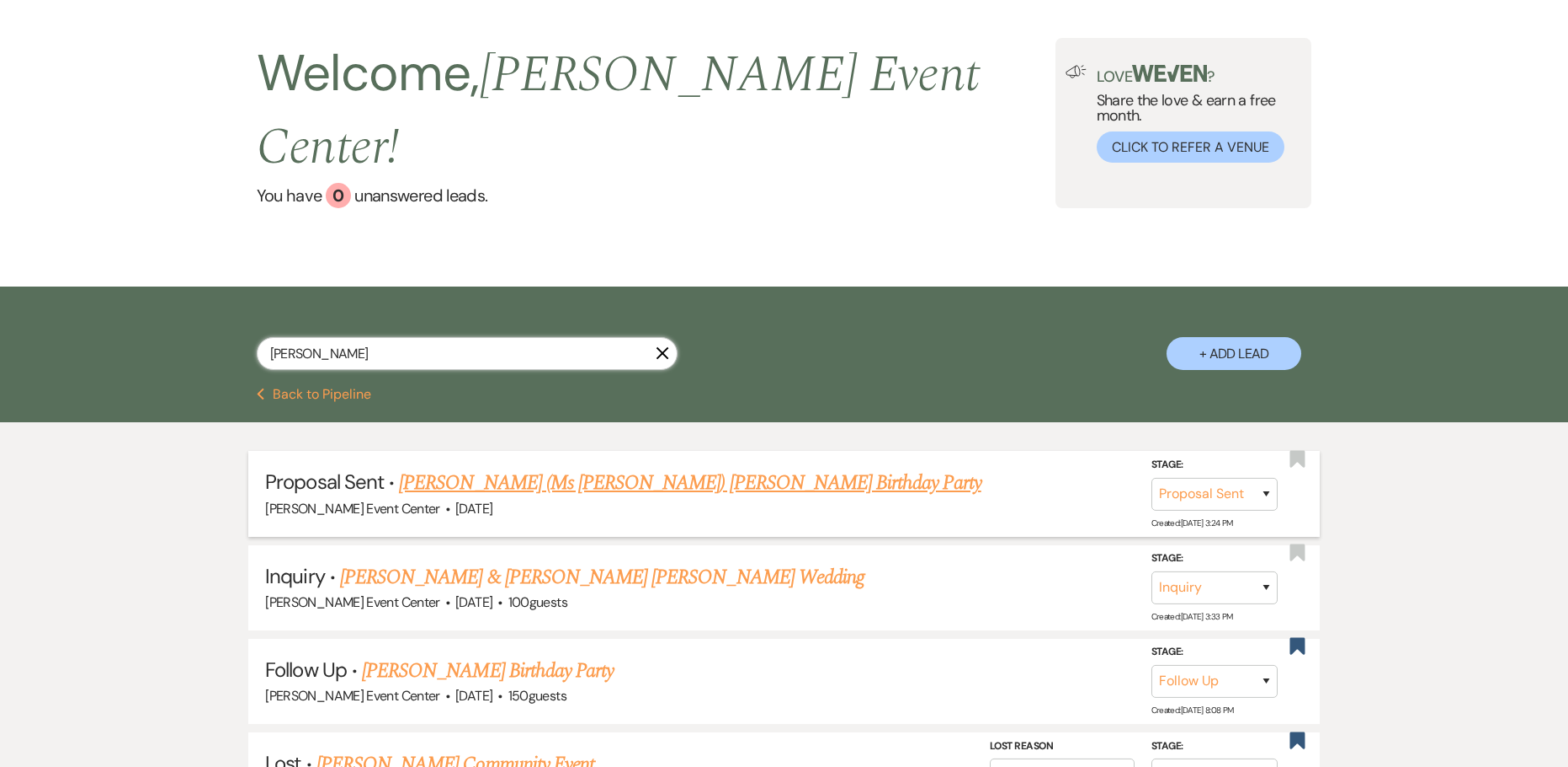
type input "monica"
click at [571, 468] on link "Monica (Ms Peaches) Wells's Birthday Party" at bounding box center [689, 483] width 582 height 30
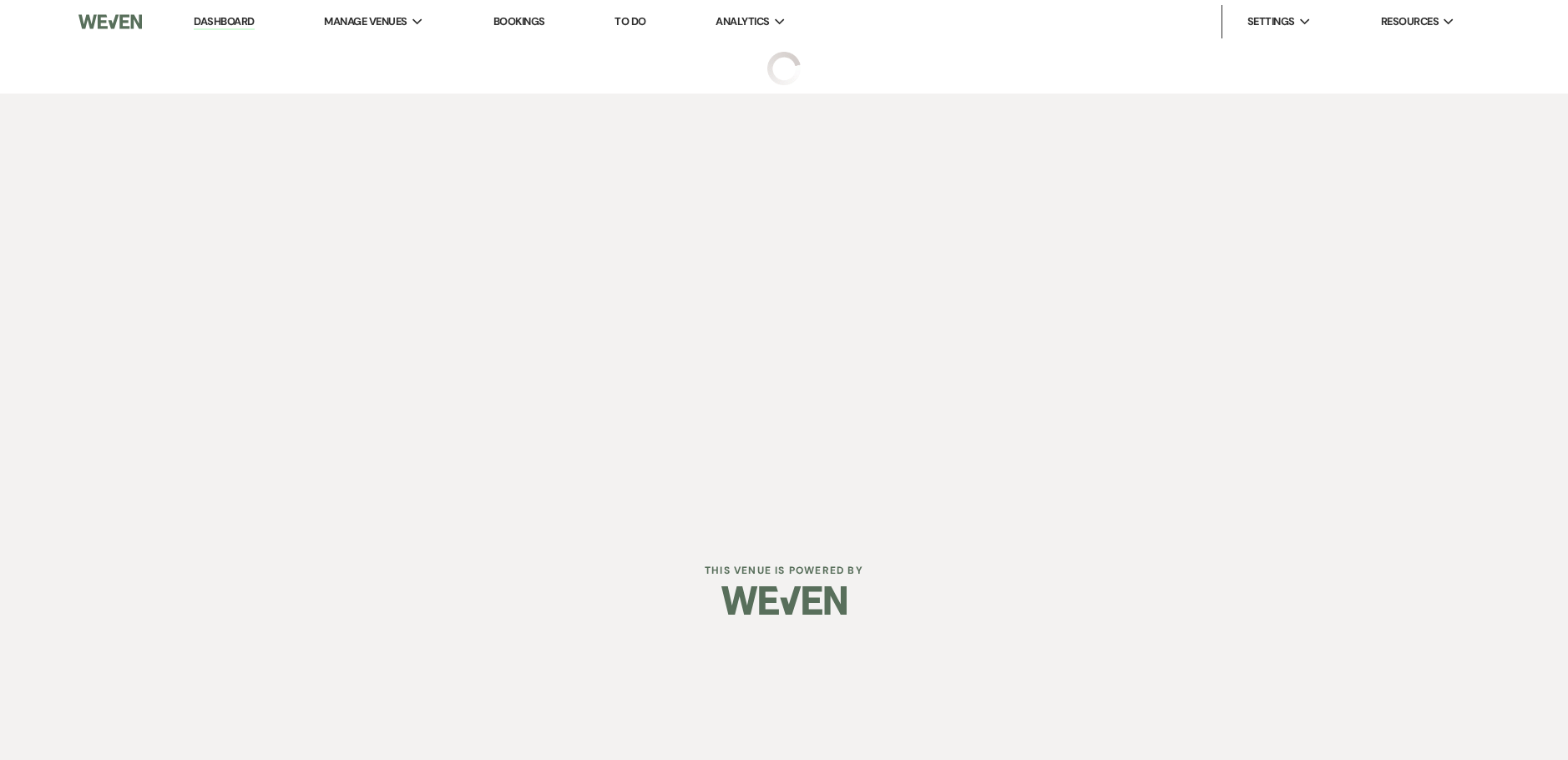
select select "6"
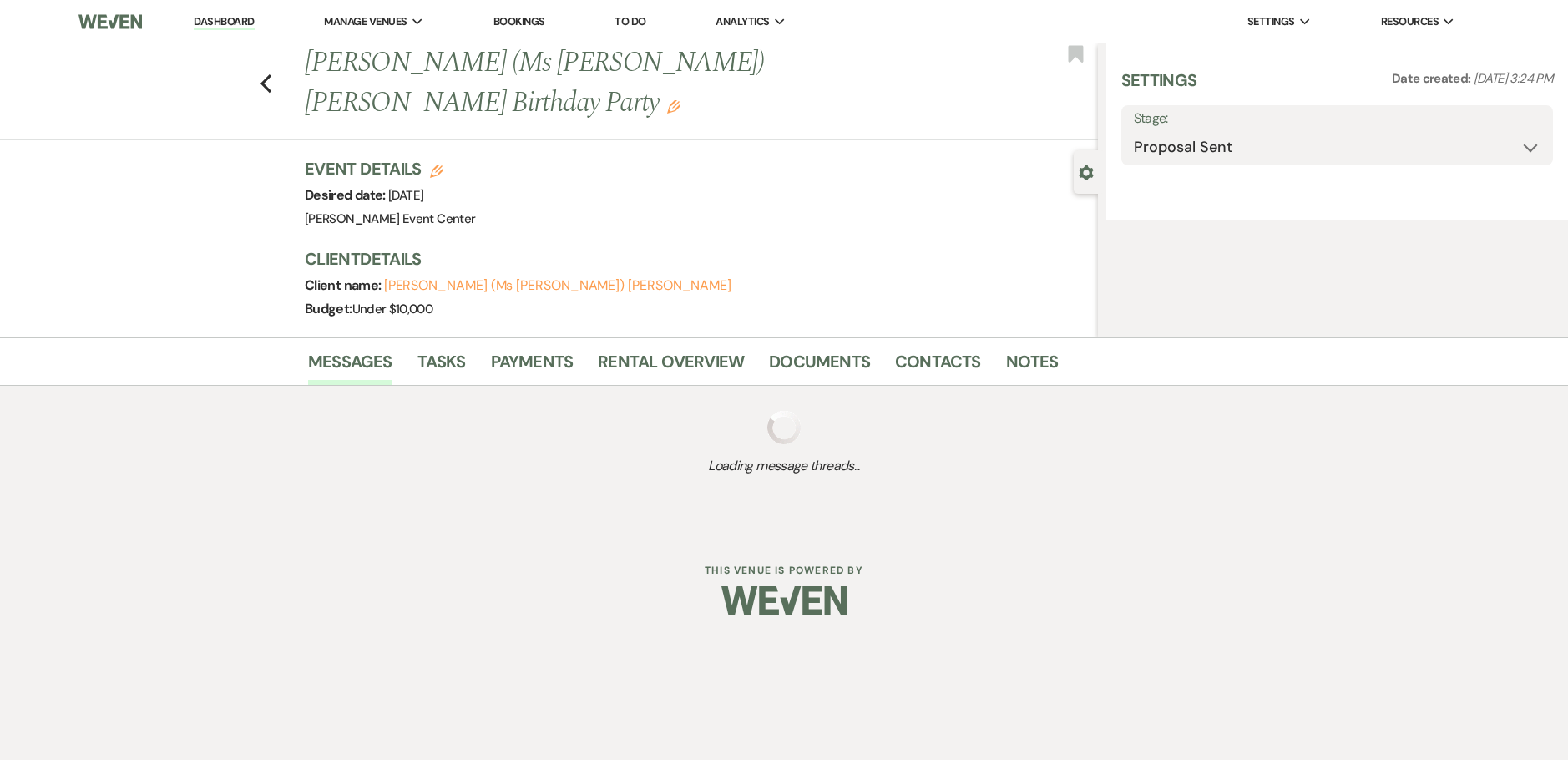
select select "5"
select select "4"
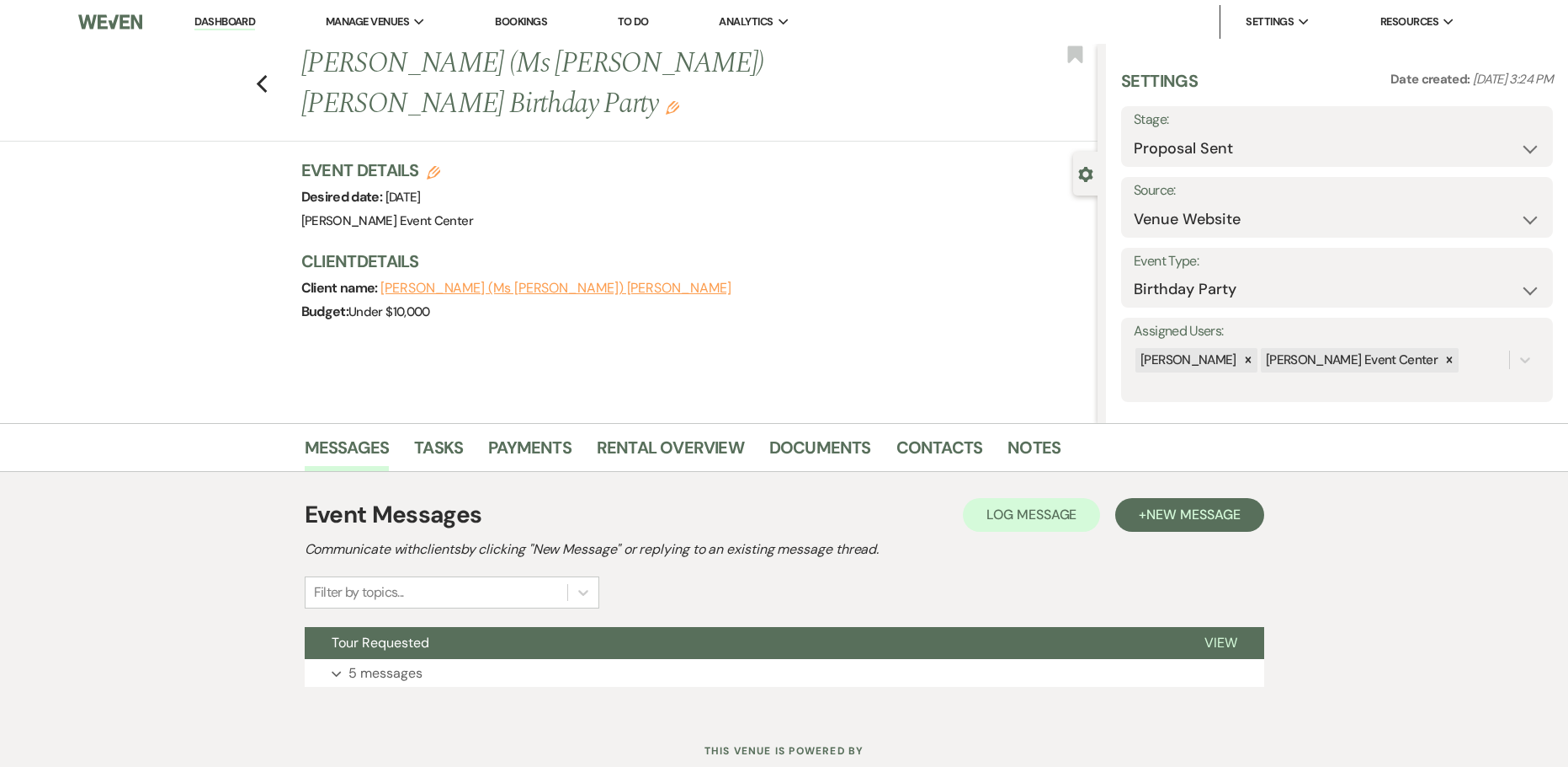
scroll to position [54, 0]
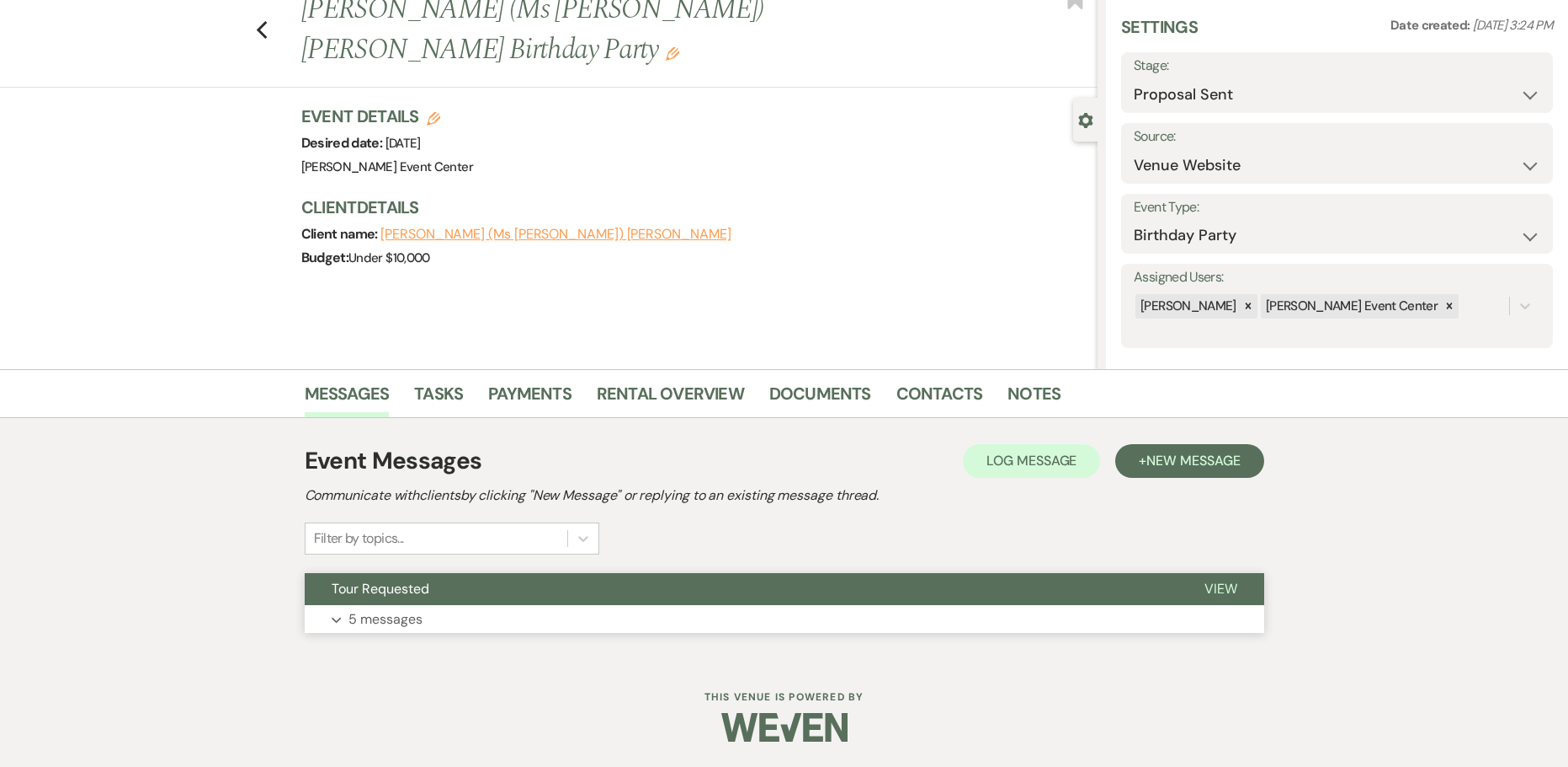
click at [318, 619] on button "Expand 5 messages" at bounding box center [784, 619] width 960 height 28
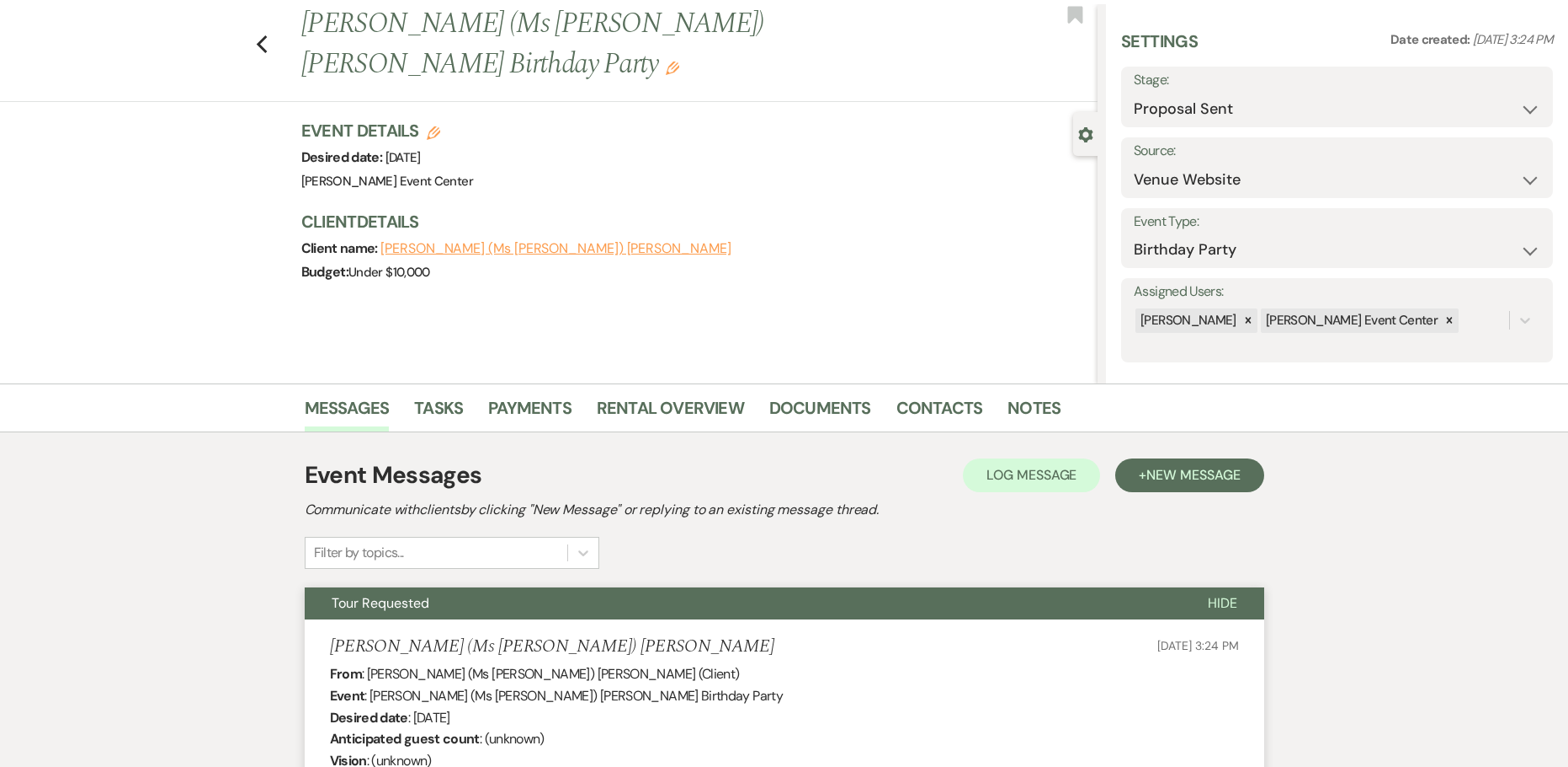
scroll to position [0, 0]
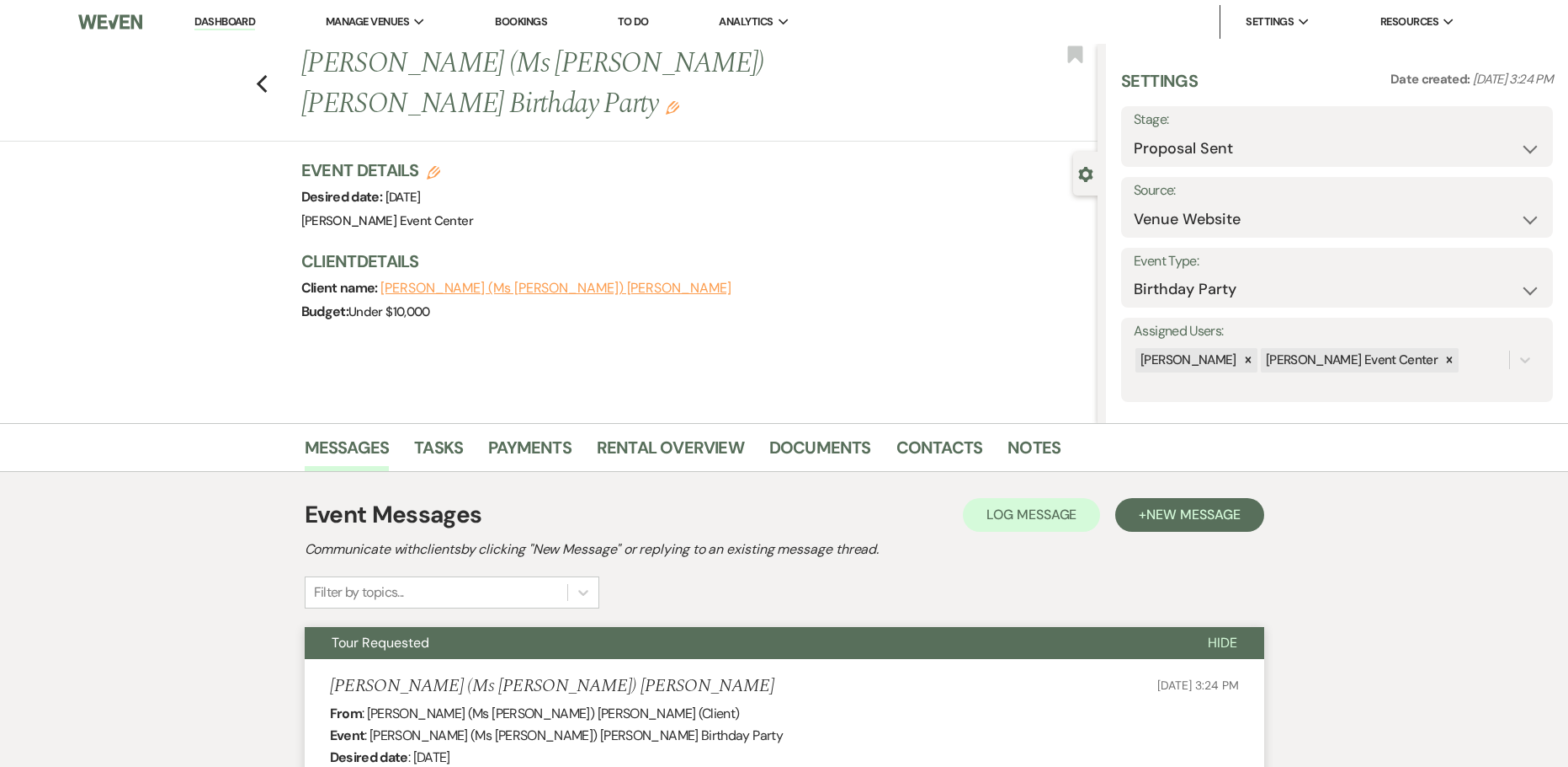
click at [272, 76] on div "Previous Monica (Ms Peaches) Wells's Birthday Party Edit Bookmark" at bounding box center [544, 92] width 1106 height 98
click at [267, 75] on use "button" at bounding box center [261, 84] width 11 height 19
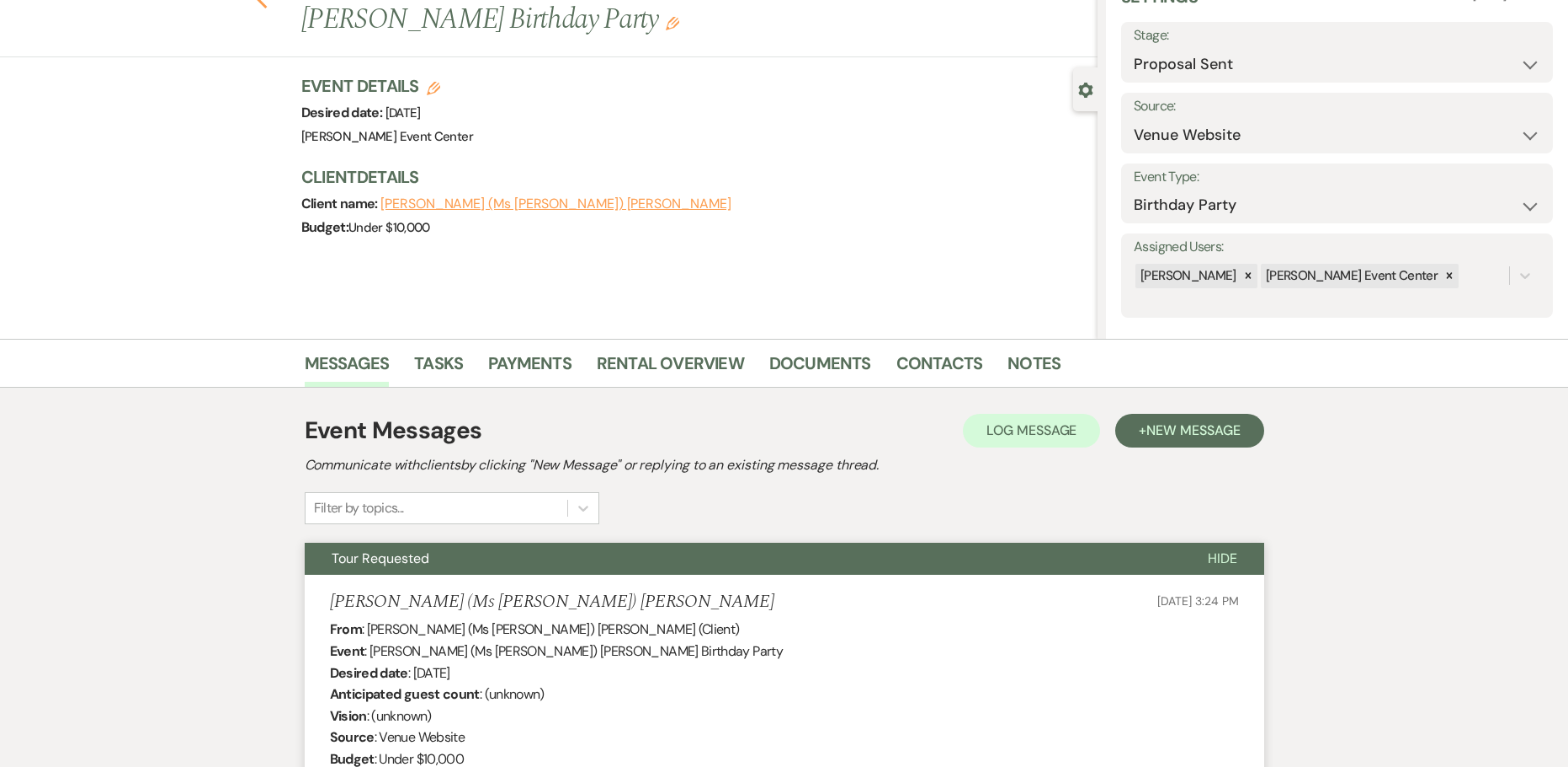
select select "6"
select select "9"
select select "8"
select select "11"
select select "8"
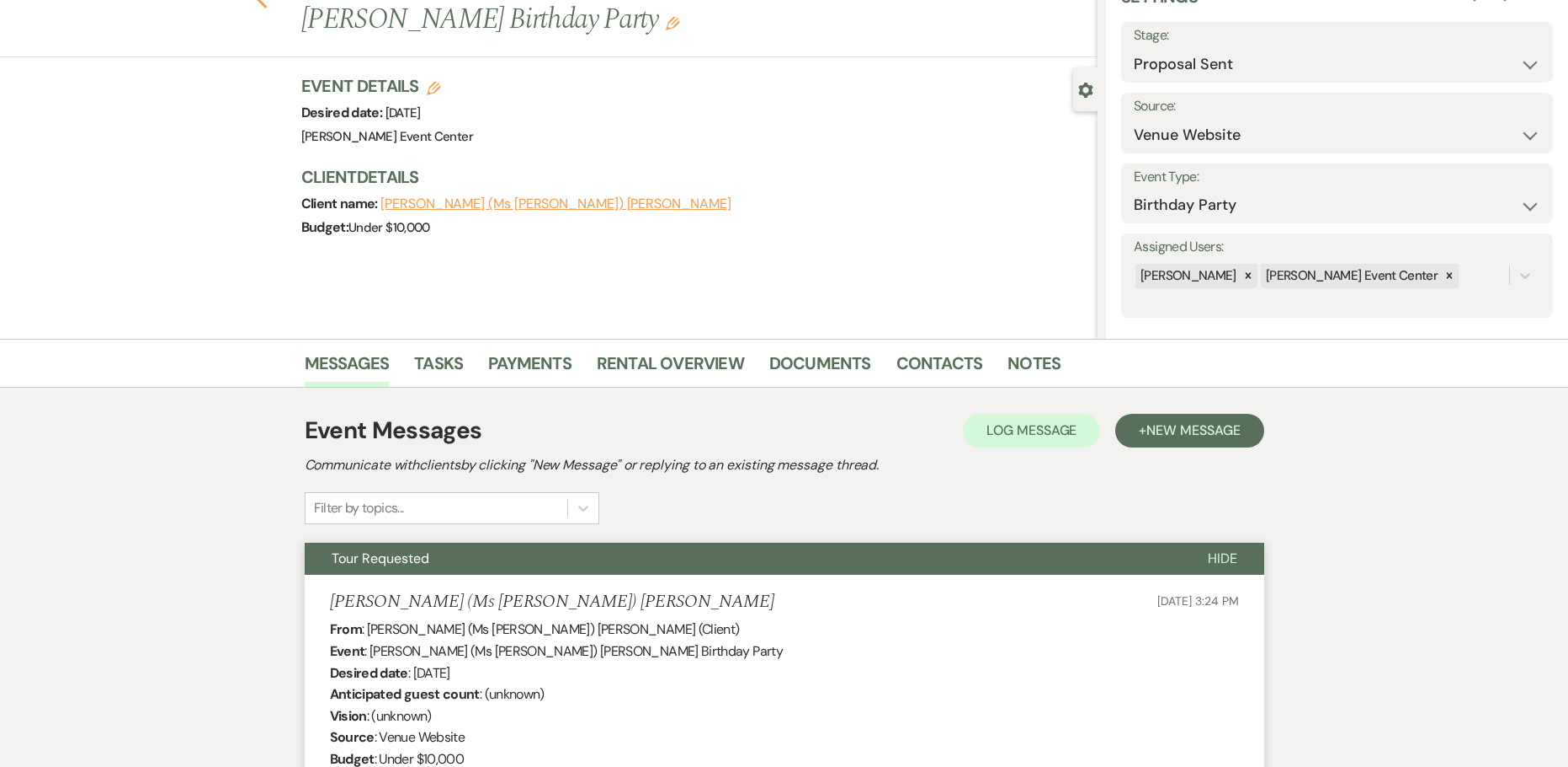
select select "11"
select select "2"
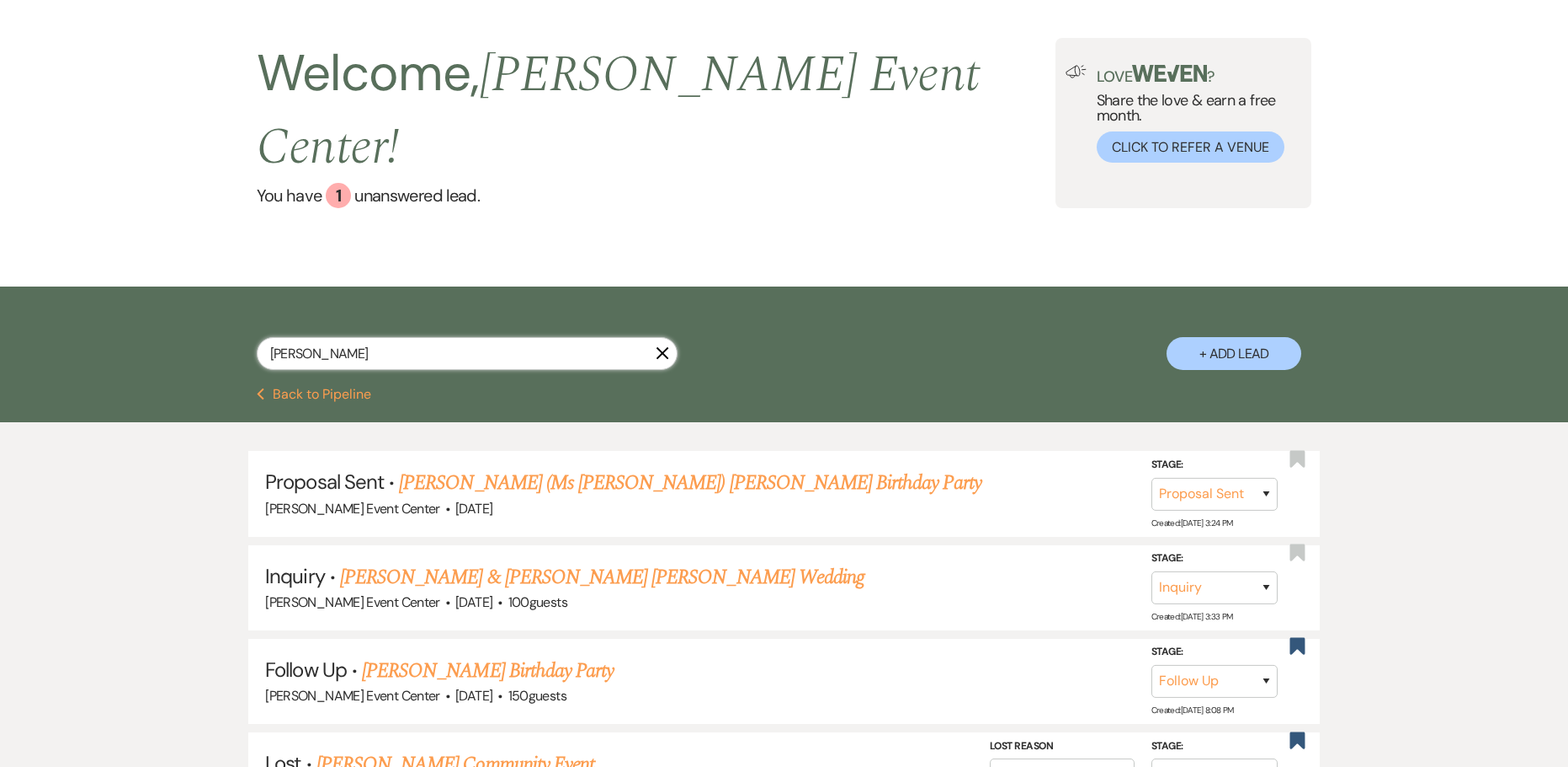
click at [85, 328] on div "monica X + Add Lead" at bounding box center [784, 337] width 1568 height 101
type input "handy"
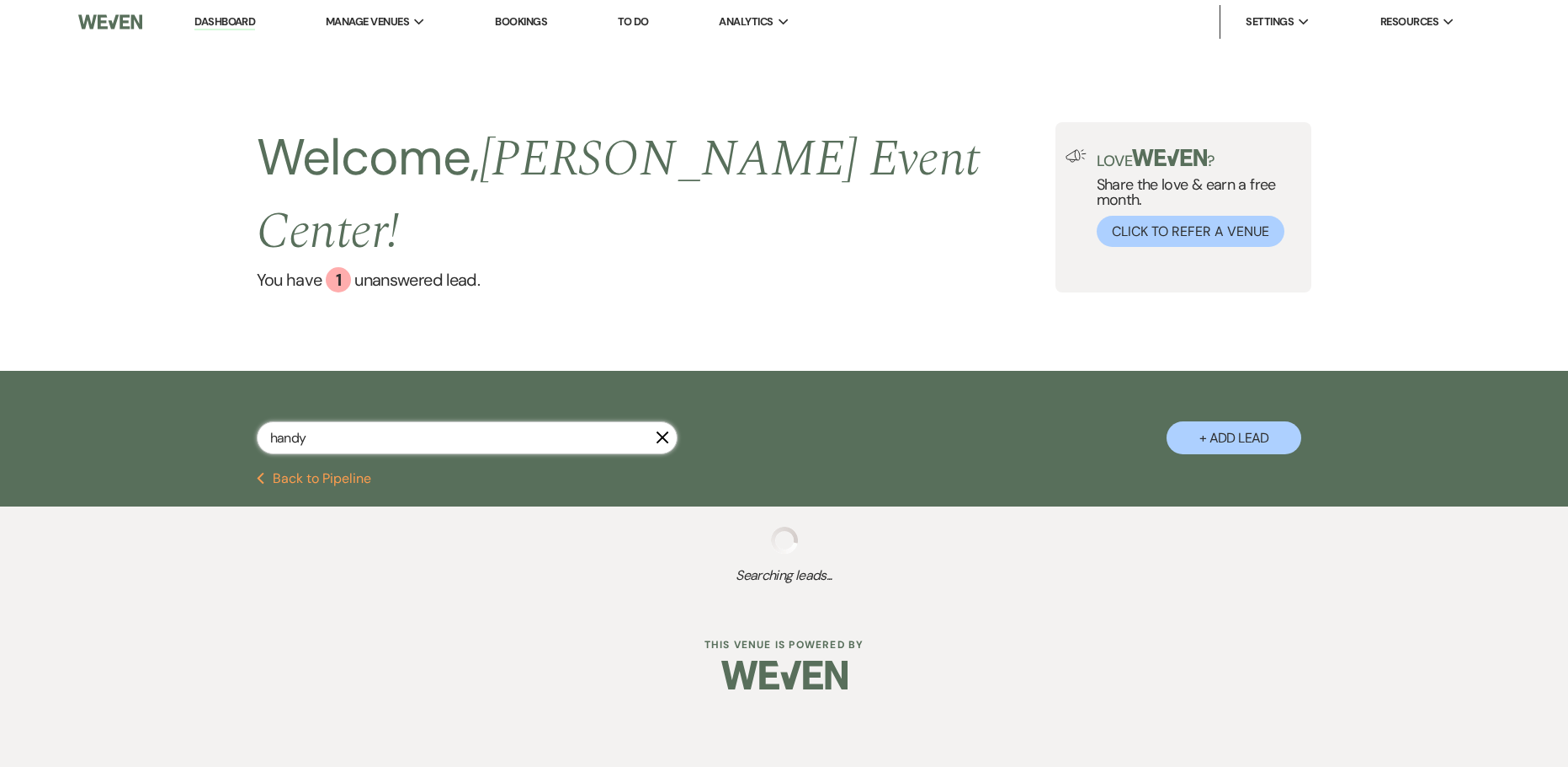
select select "6"
select select "8"
select select "4"
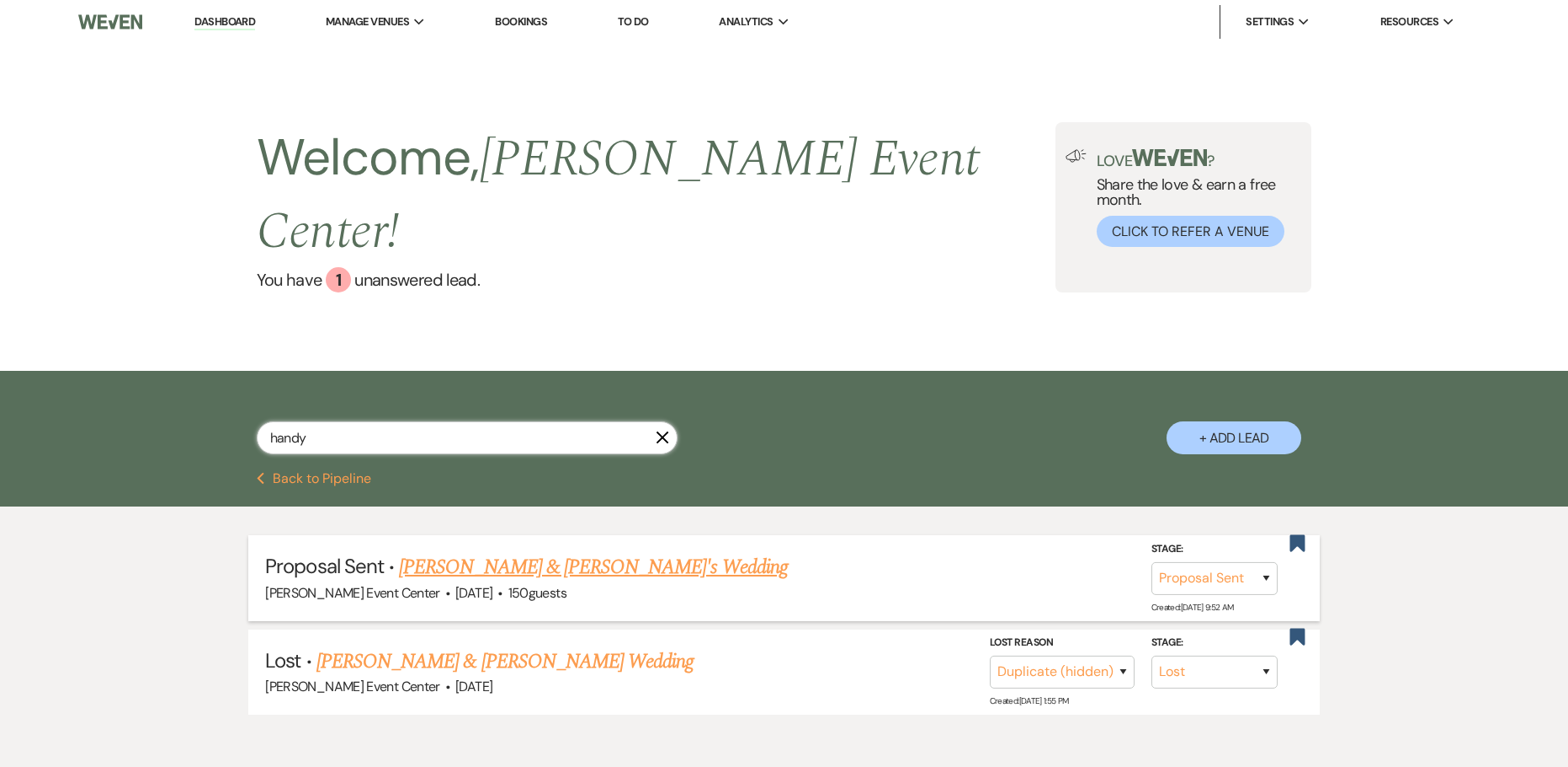
type input "handy"
click at [461, 552] on link "Terisha Handy & Fiance's Wedding" at bounding box center [593, 567] width 389 height 30
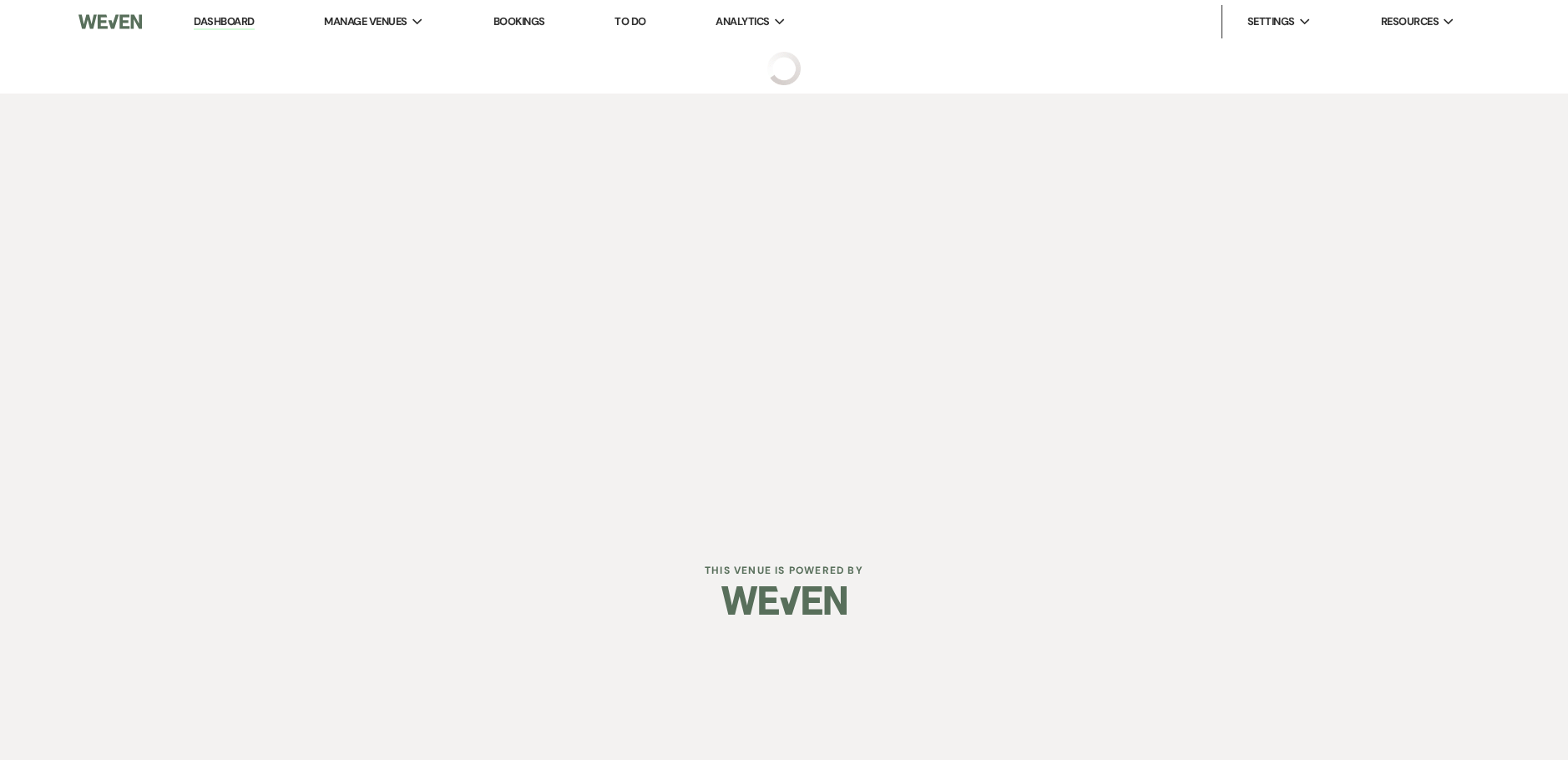
select select "6"
select select "5"
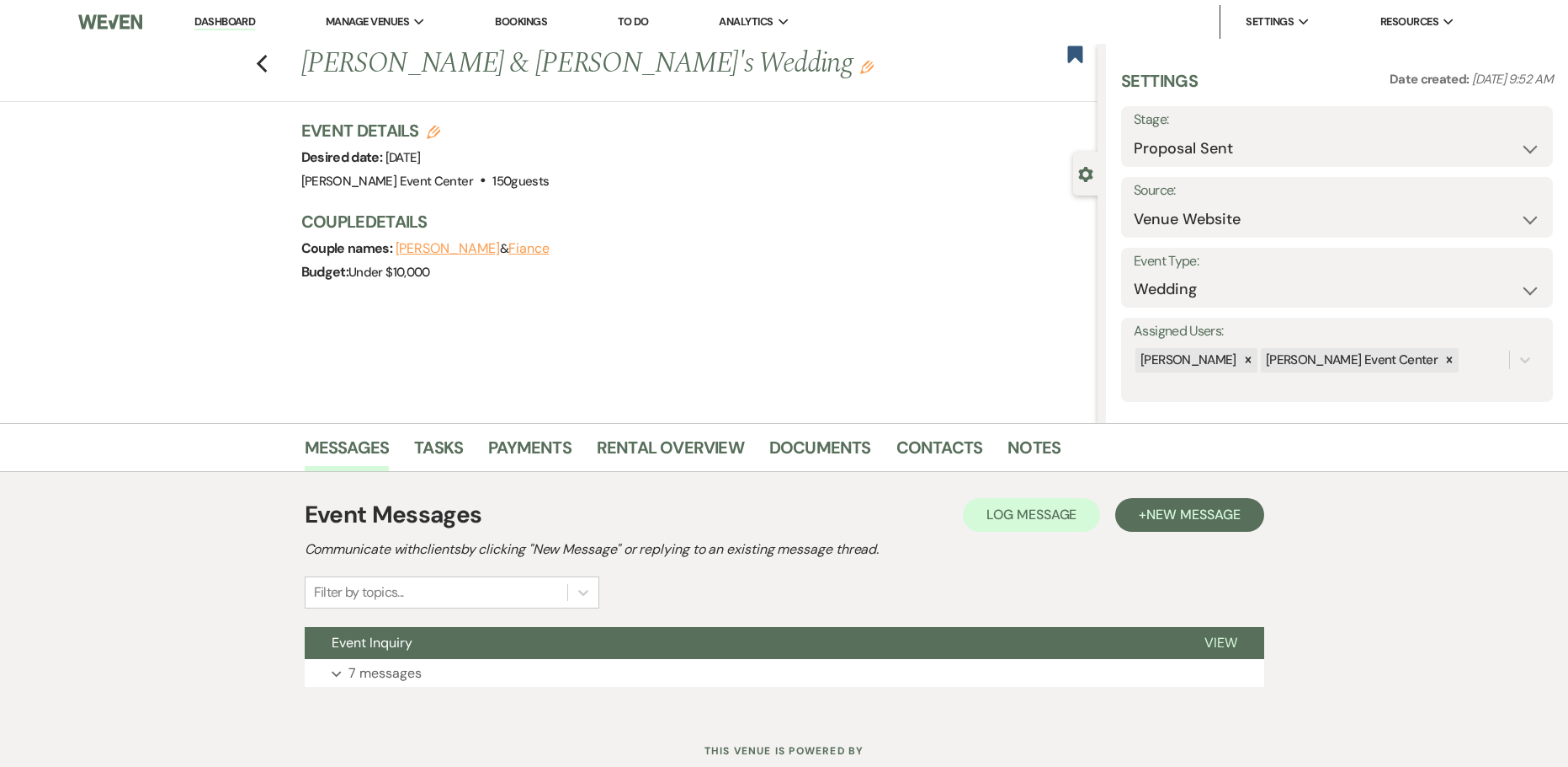
scroll to position [54, 0]
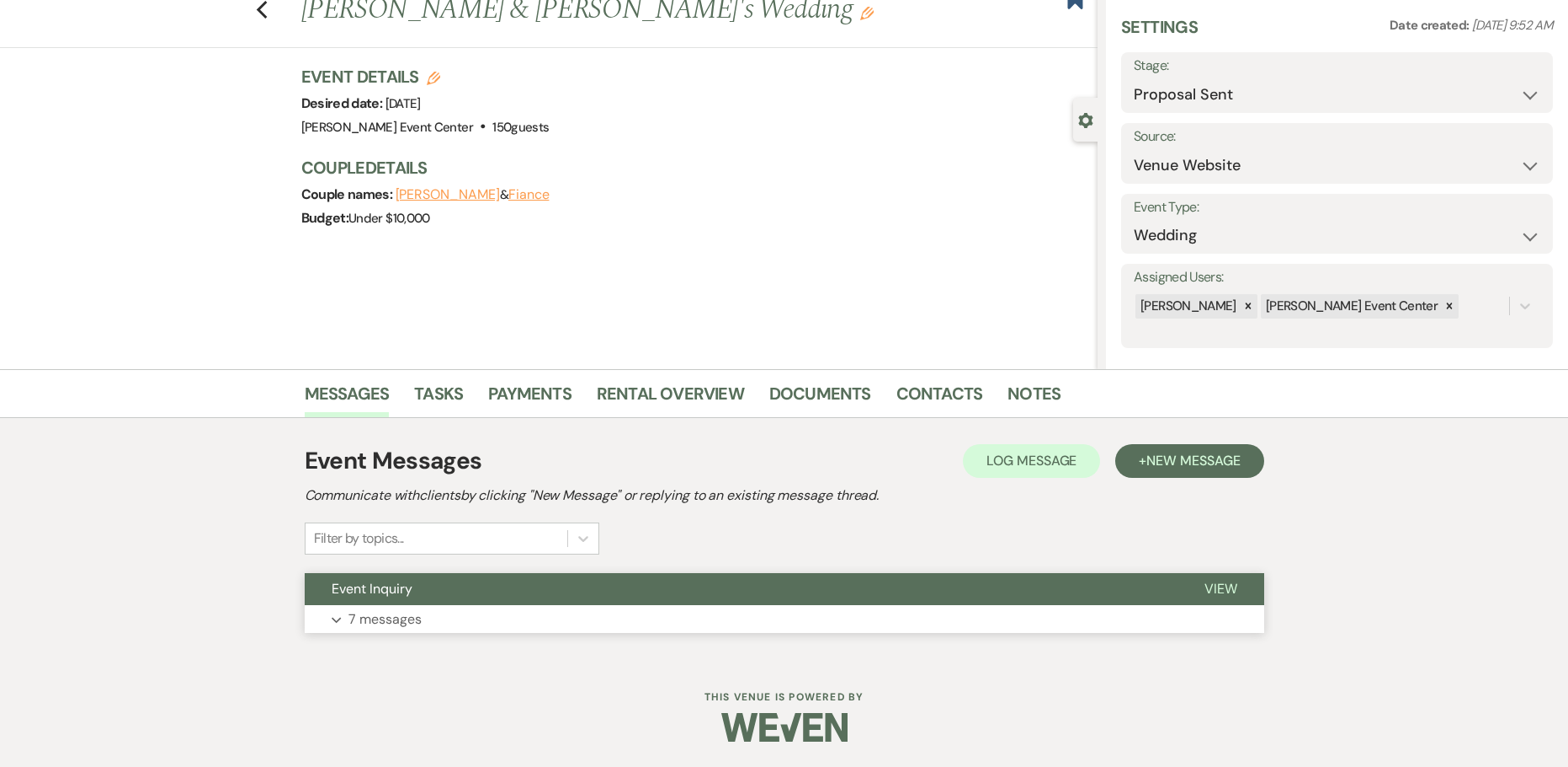
click at [641, 609] on button "Expand 7 messages" at bounding box center [784, 619] width 960 height 28
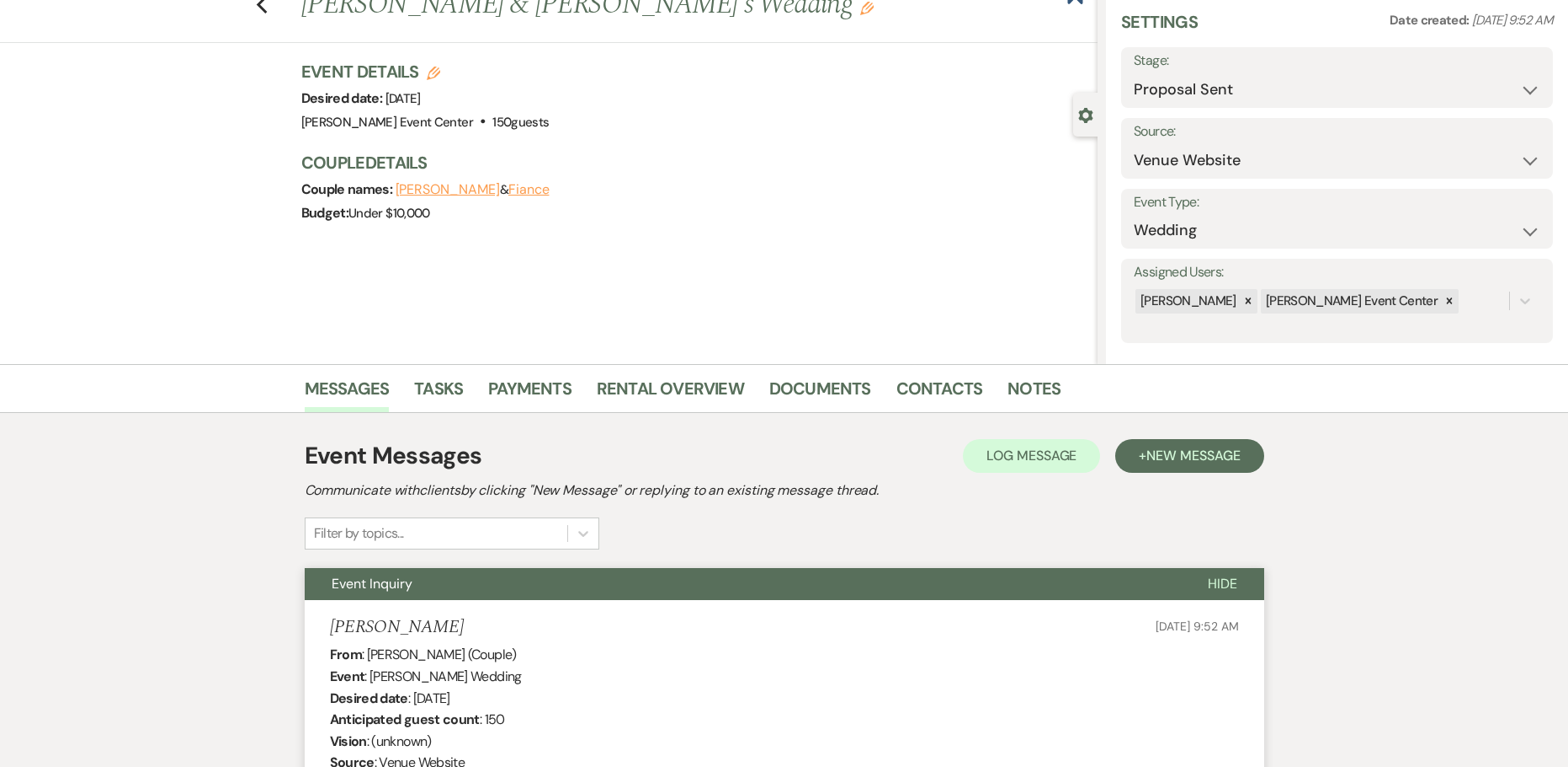
scroll to position [0, 0]
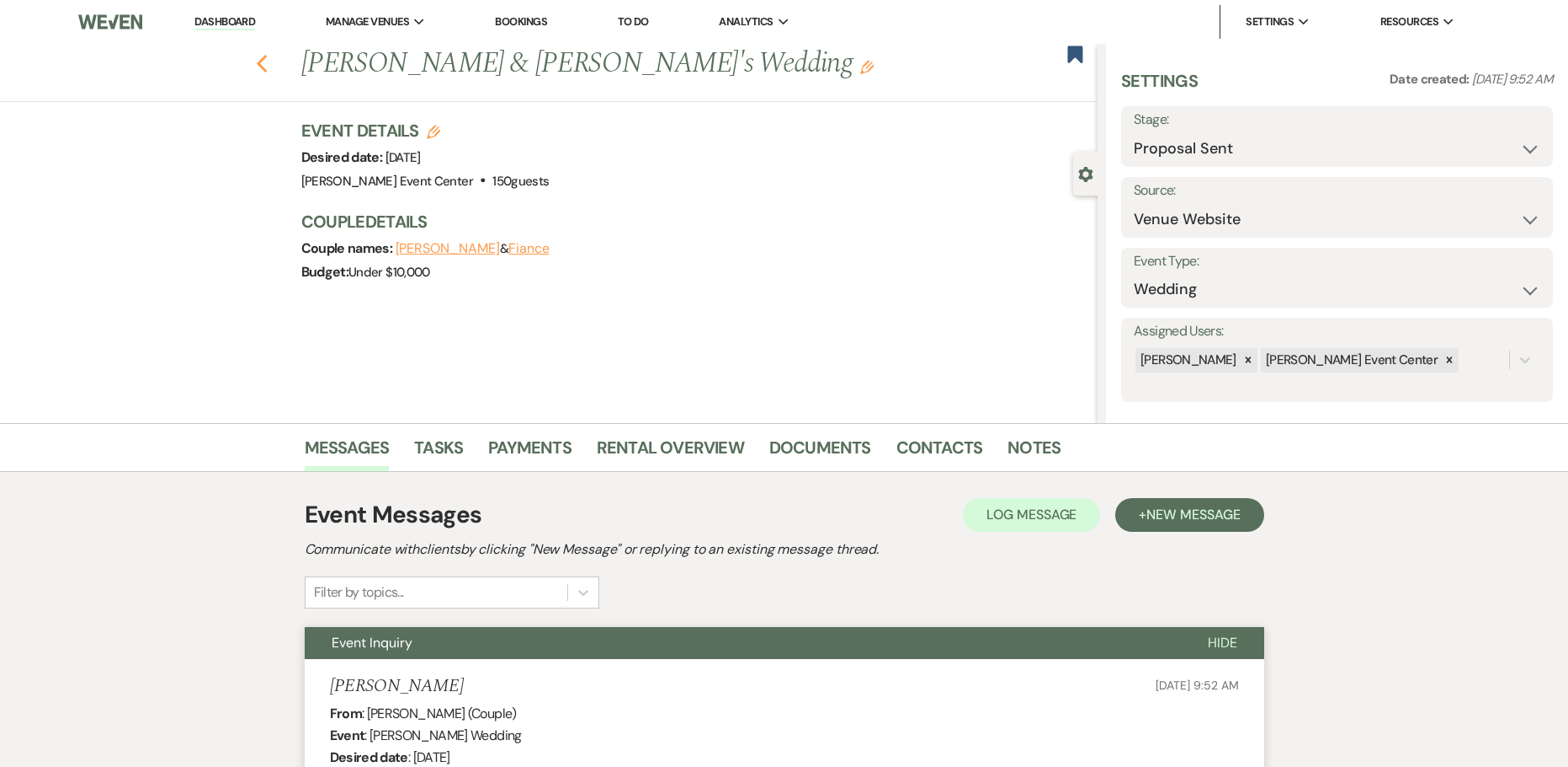
click at [267, 62] on use "button" at bounding box center [261, 64] width 11 height 19
select select "6"
select select "8"
select select "4"
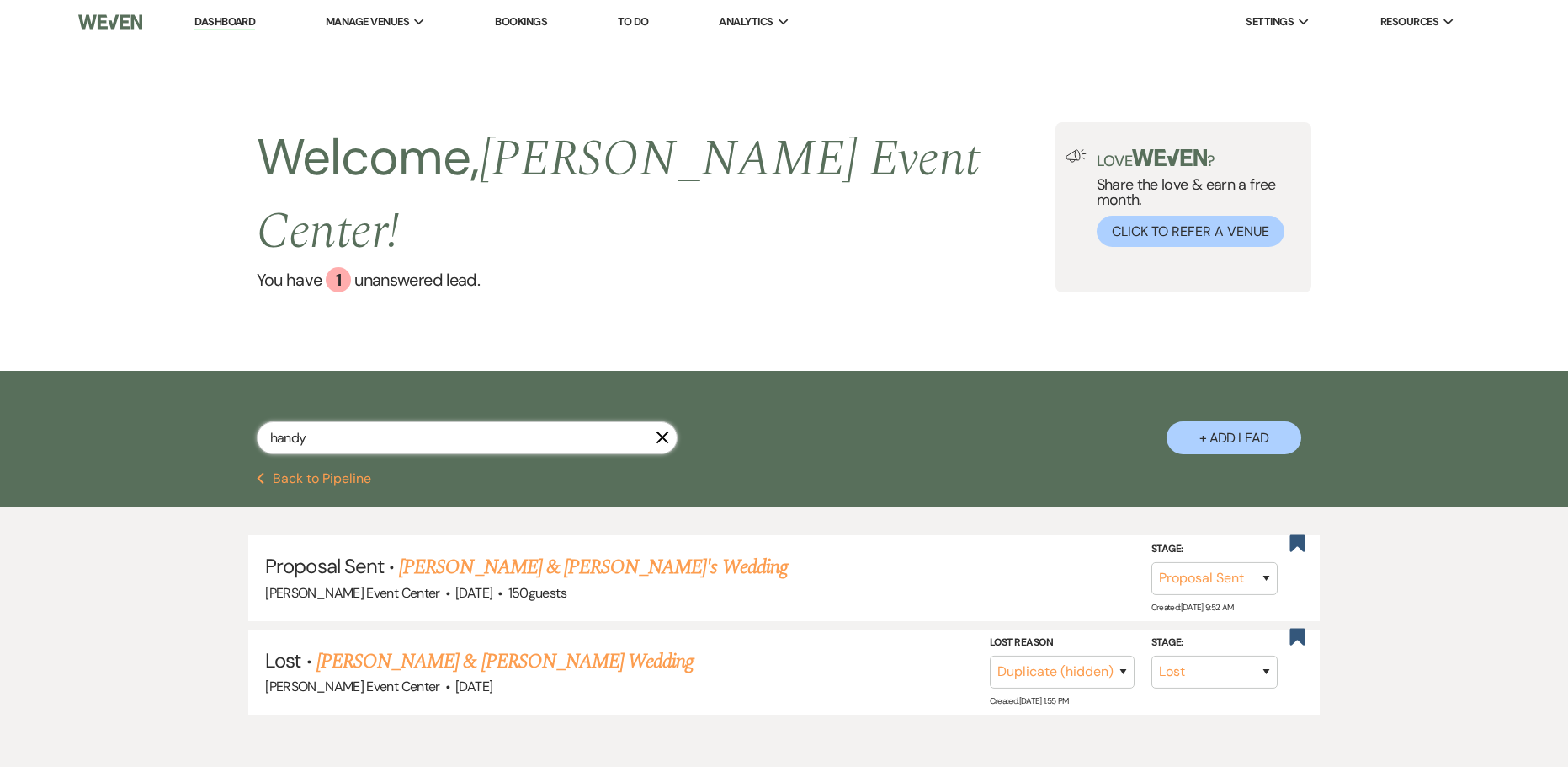
drag, startPoint x: 355, startPoint y: 394, endPoint x: -10, endPoint y: 398, distance: 365.0
click at [0, 398] on html "Dashboard Manage Venues Expand Artis Event Center Bookings To Do Analytics Expa…" at bounding box center [784, 425] width 1568 height 852
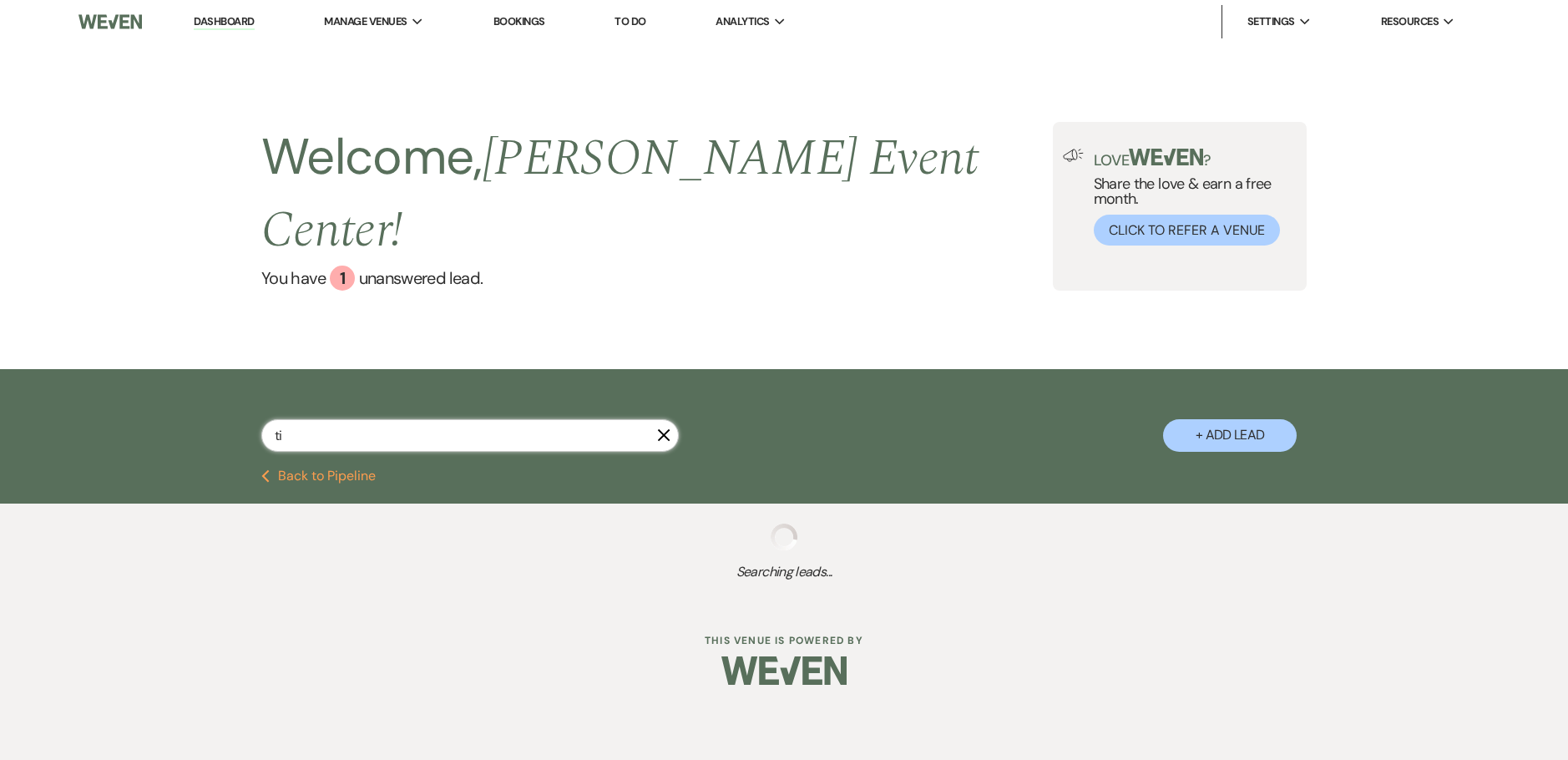
type input "tia"
select select "8"
select select "4"
select select "8"
select select "4"
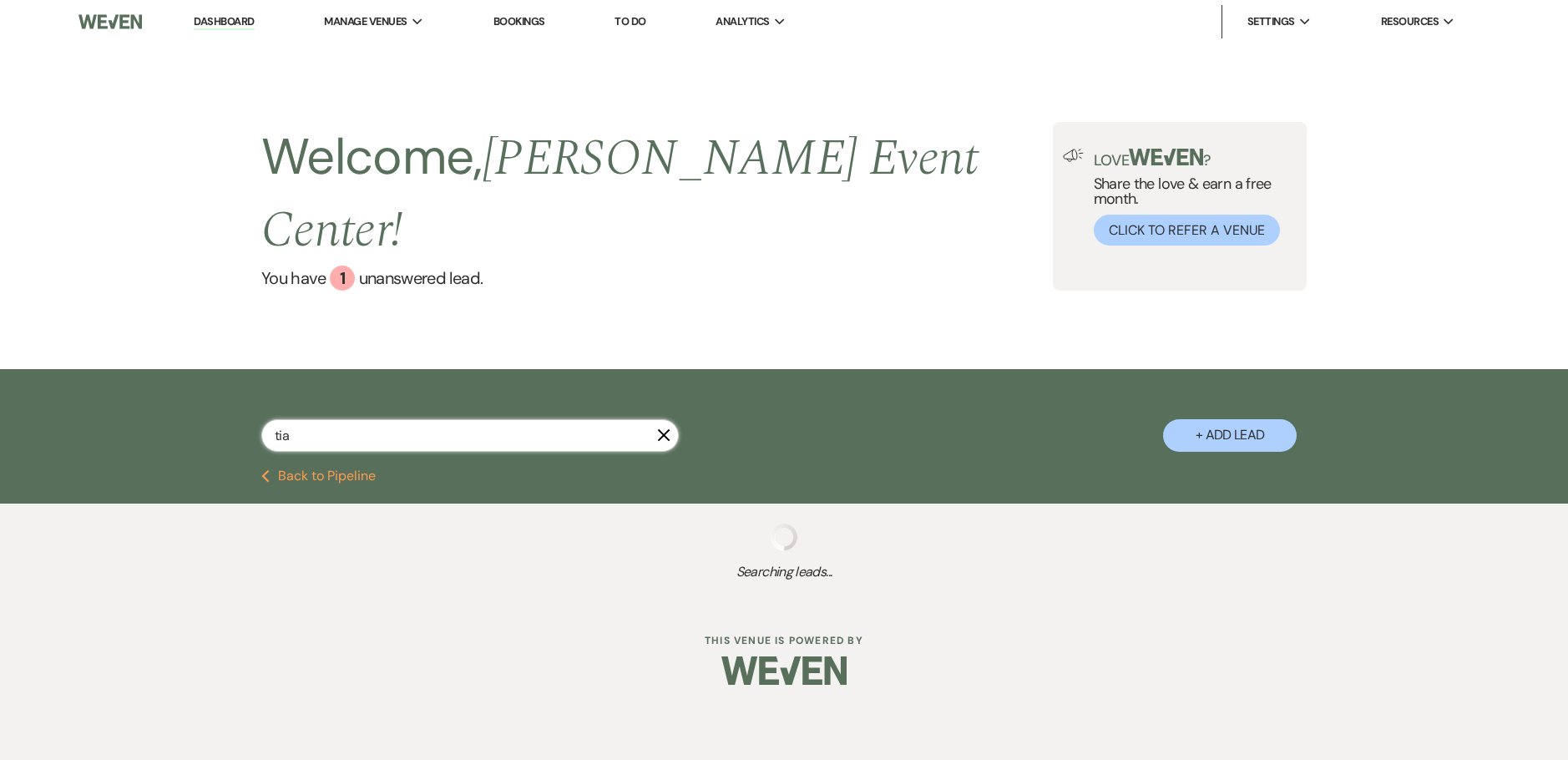
select select "4"
select select "8"
select select "6"
select select "8"
select select "6"
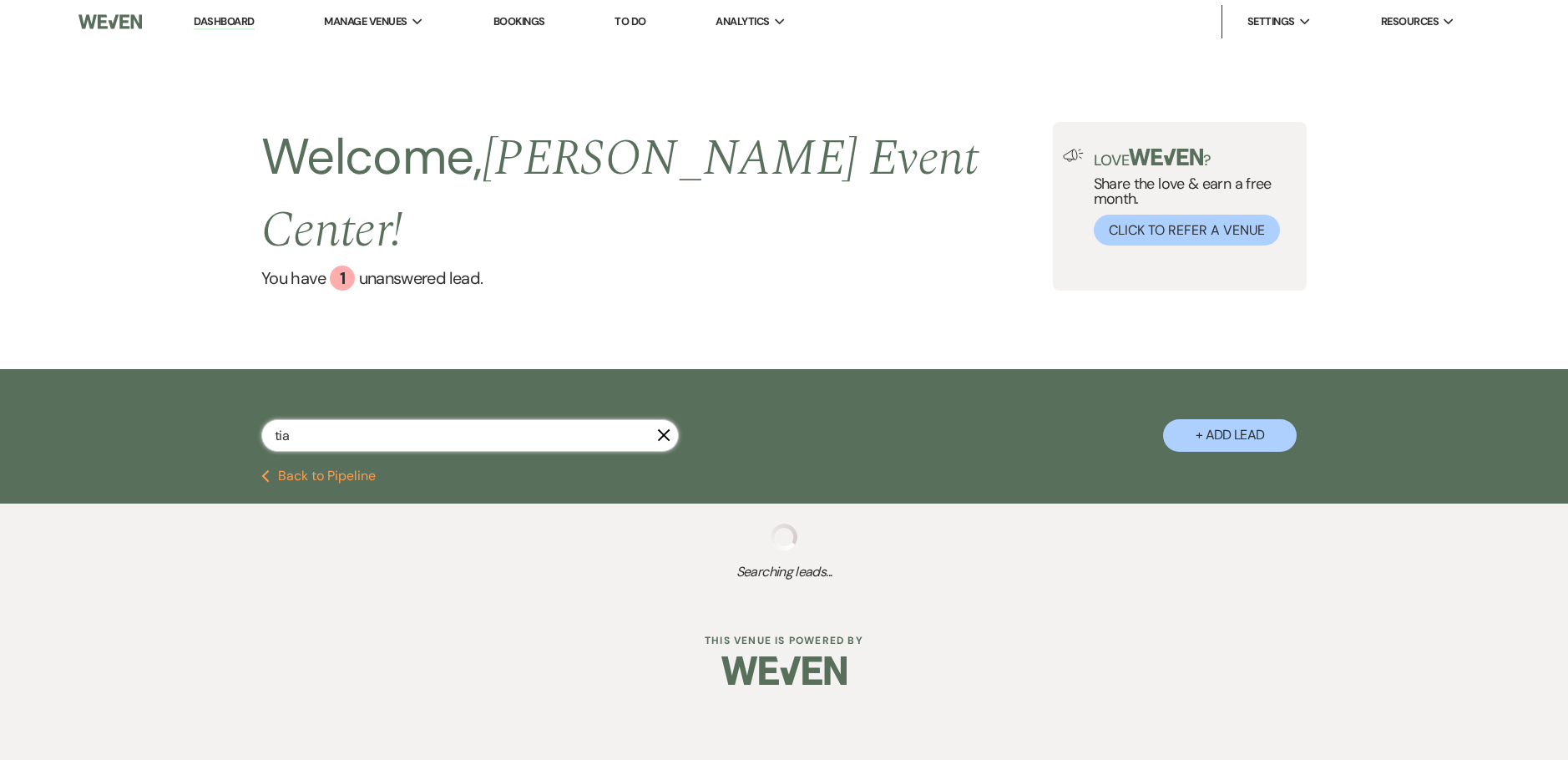
select select "8"
select select "6"
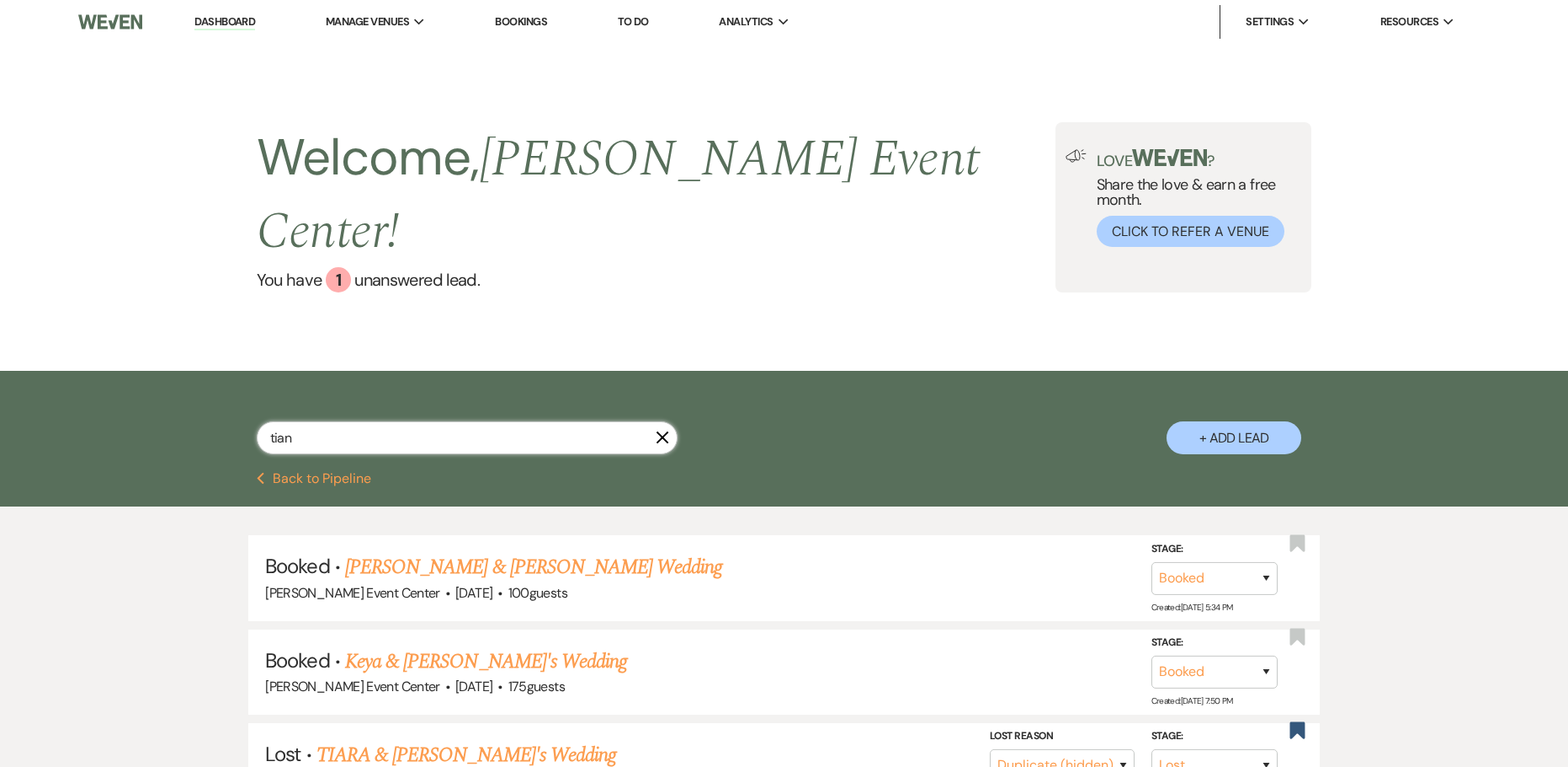
type input "tiana"
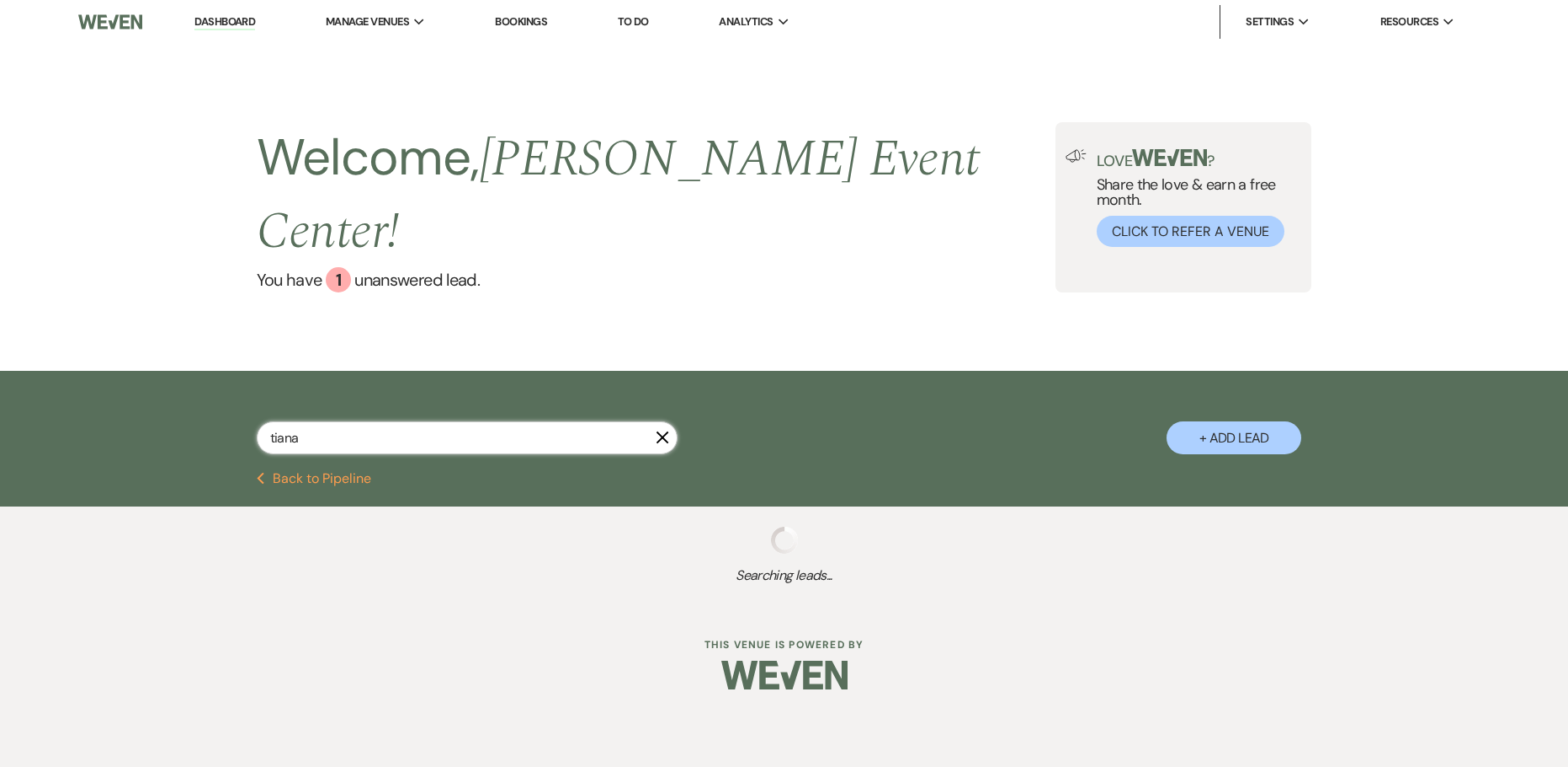
select select "8"
select select "6"
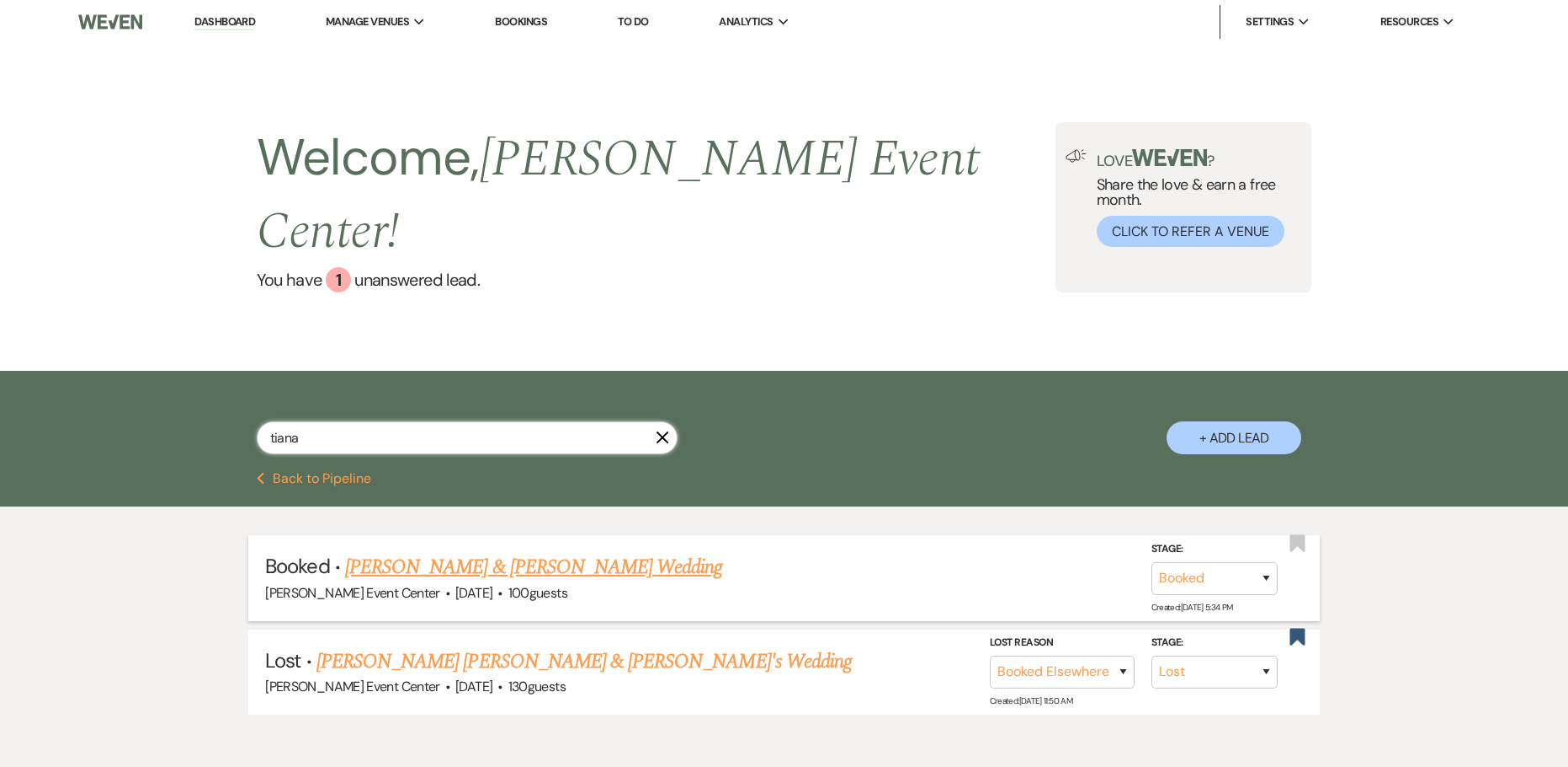
type input "tiana"
click at [504, 552] on link "[PERSON_NAME] & [PERSON_NAME] Wedding" at bounding box center [534, 567] width 377 height 30
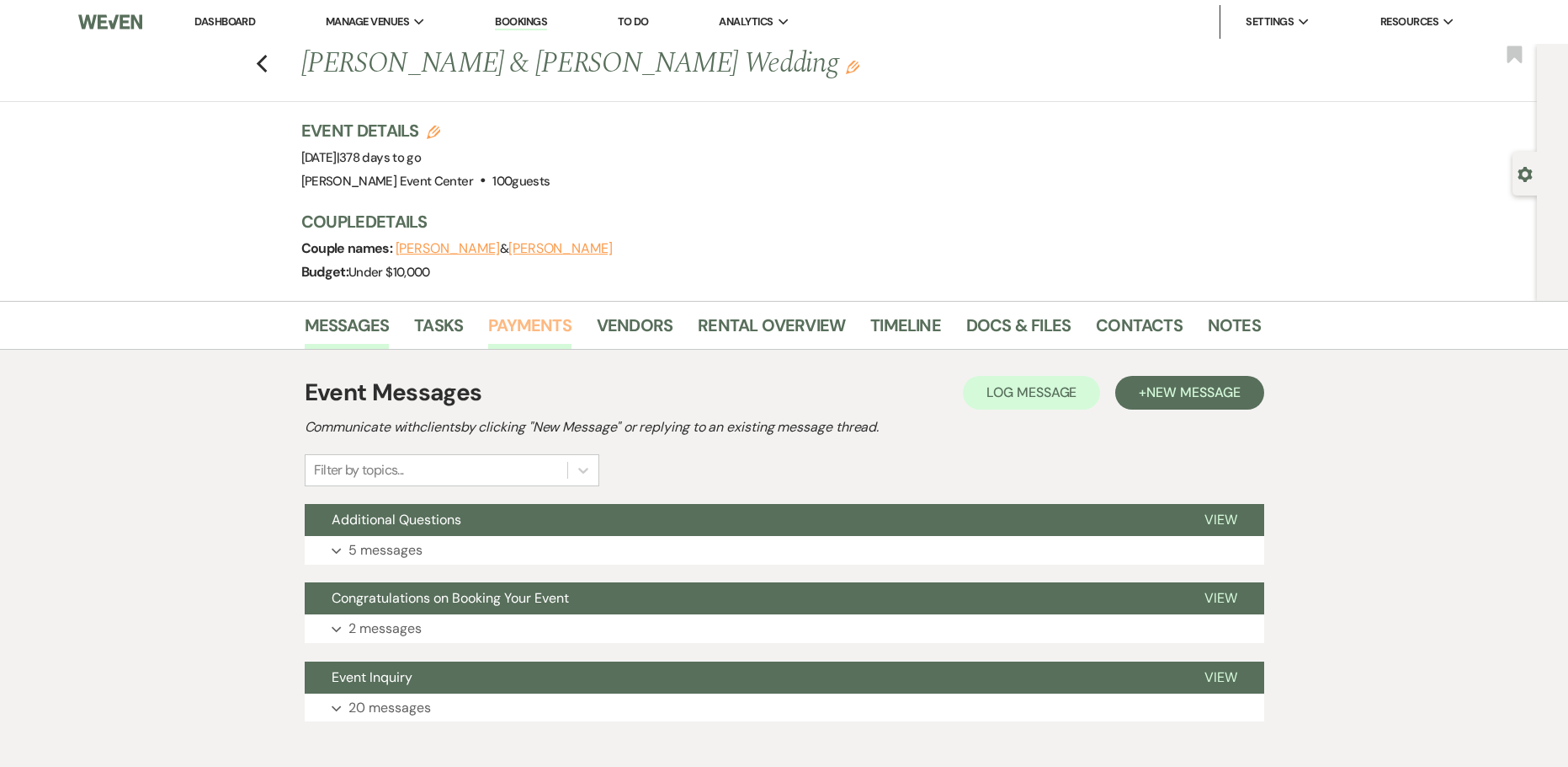
click at [516, 325] on link "Payments" at bounding box center [530, 329] width 83 height 37
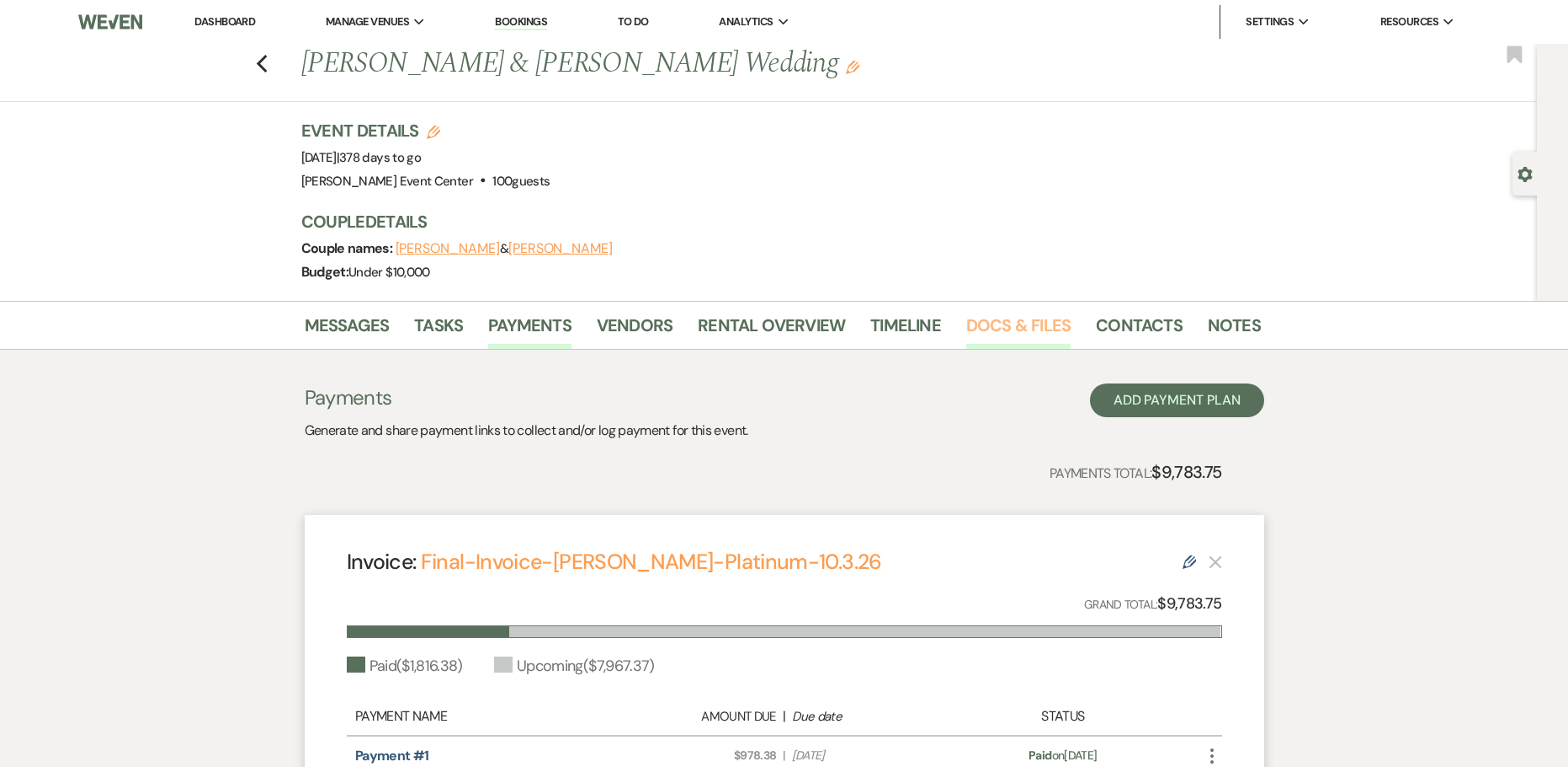
click at [1017, 319] on link "Docs & Files" at bounding box center [1018, 329] width 105 height 37
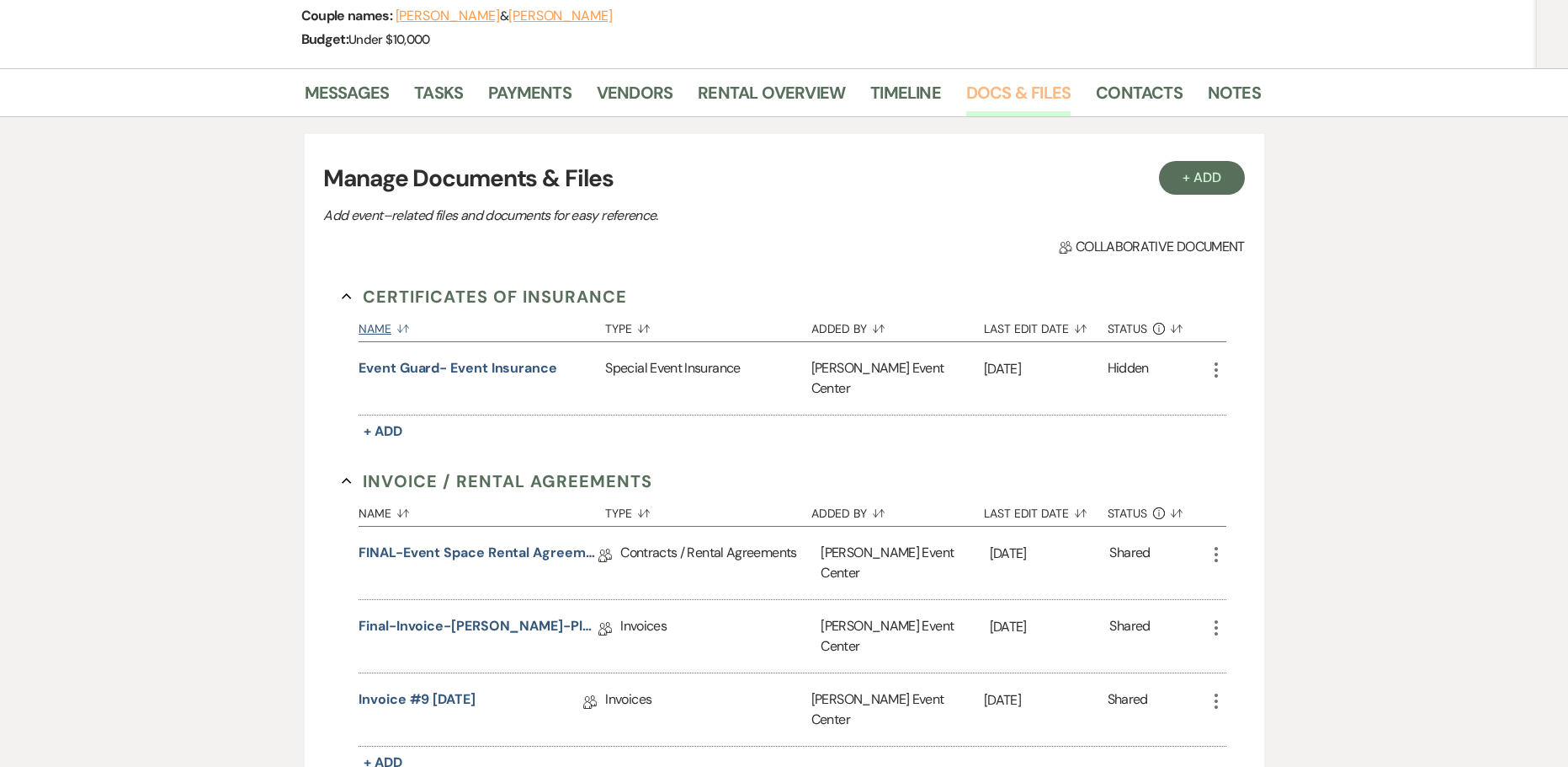
scroll to position [253, 0]
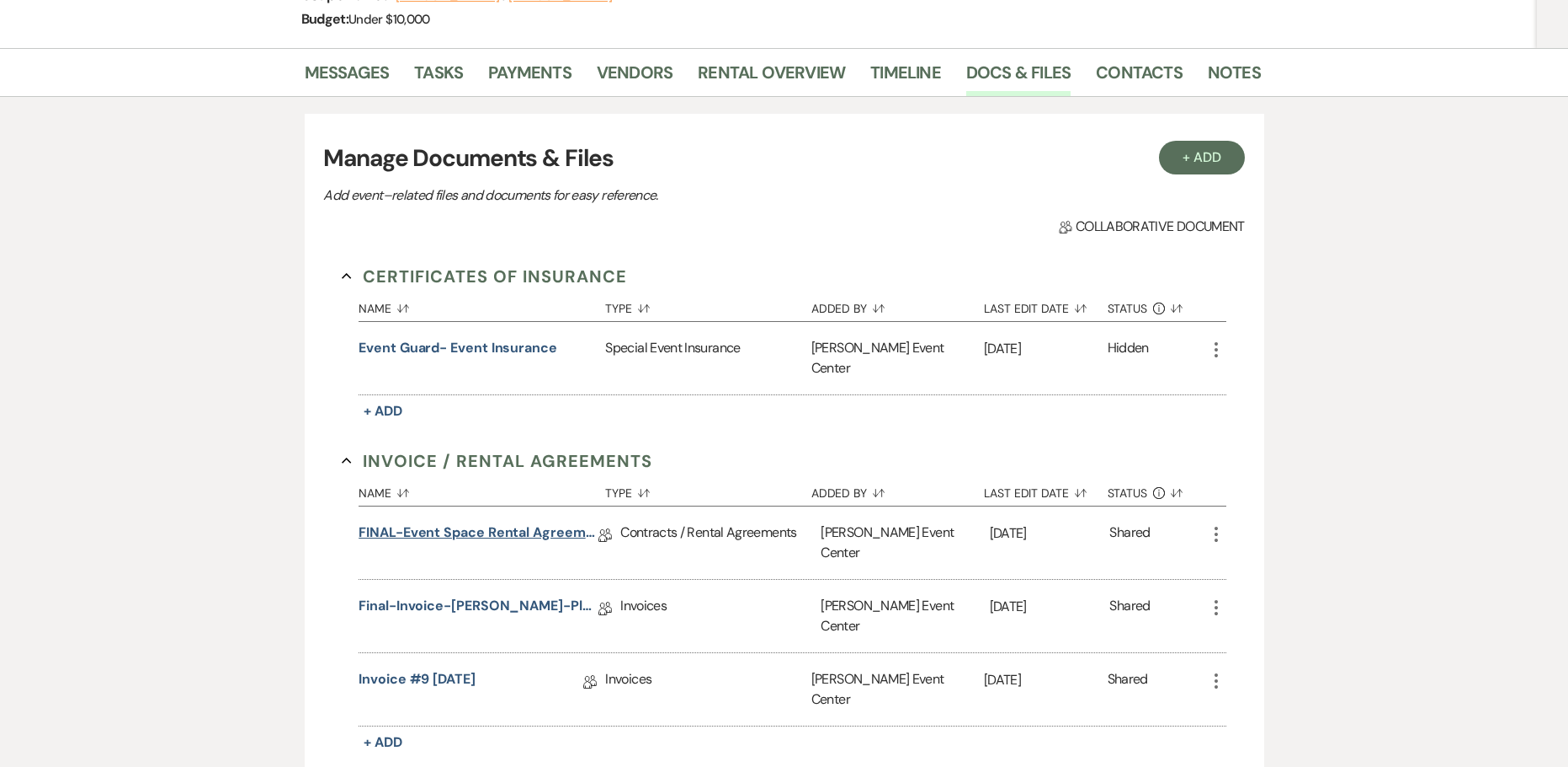
click at [466, 523] on link "FINAL-Event Space Rental Agreement-[PERSON_NAME]-Platinum-10.3.26" at bounding box center [478, 536] width 239 height 26
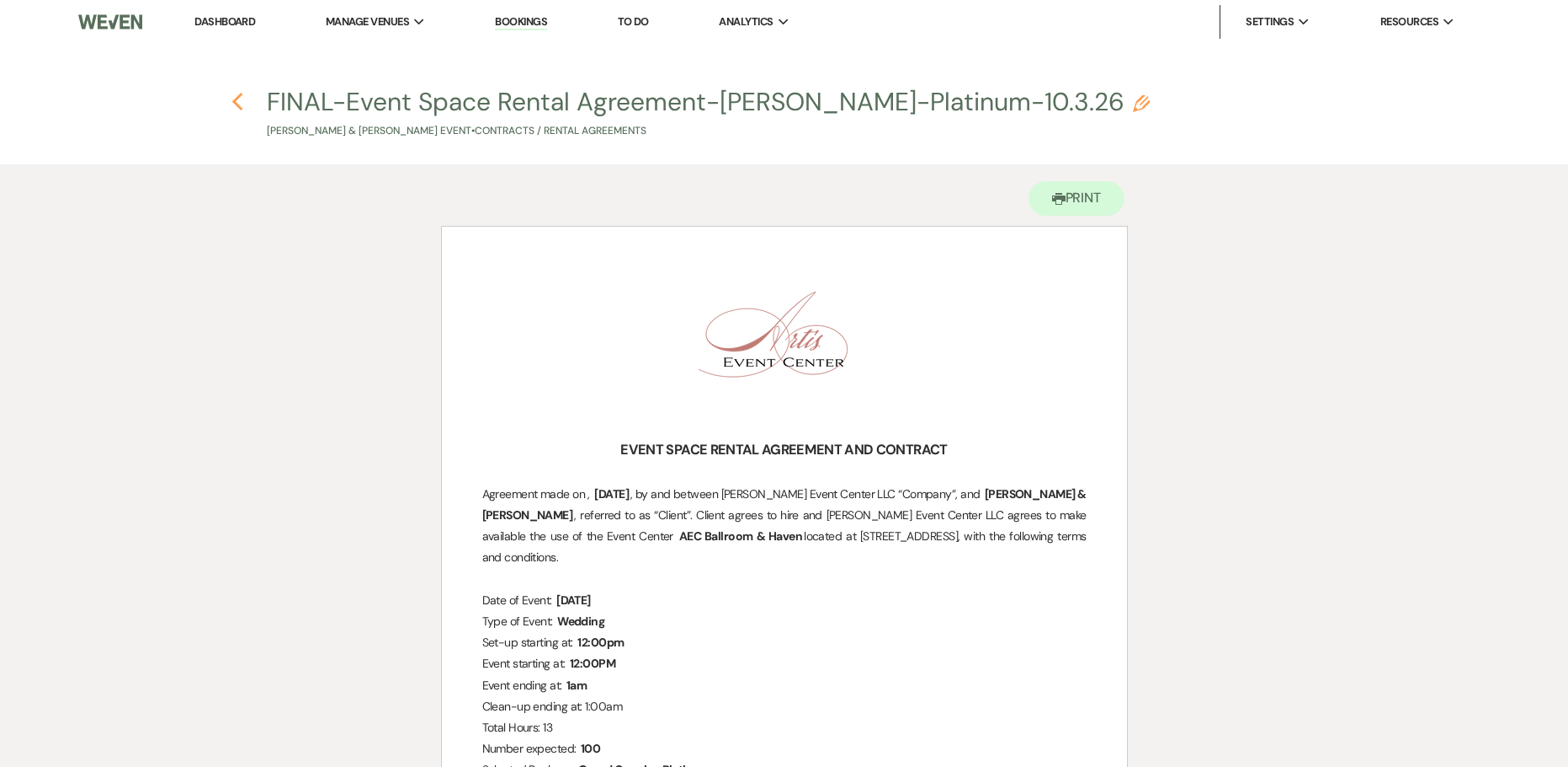
click at [234, 102] on use "button" at bounding box center [238, 102] width 11 height 19
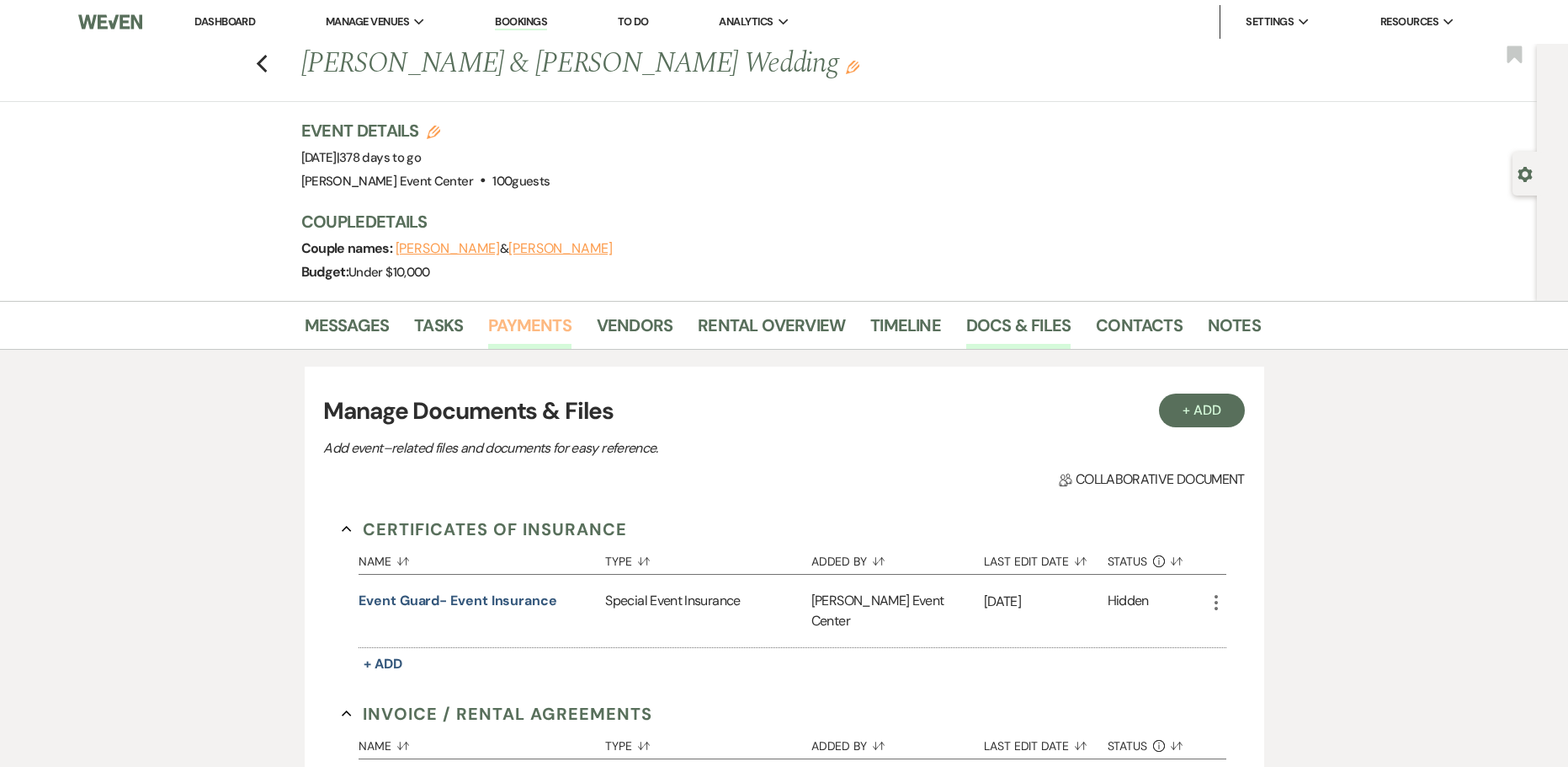
click at [524, 334] on link "Payments" at bounding box center [530, 329] width 83 height 37
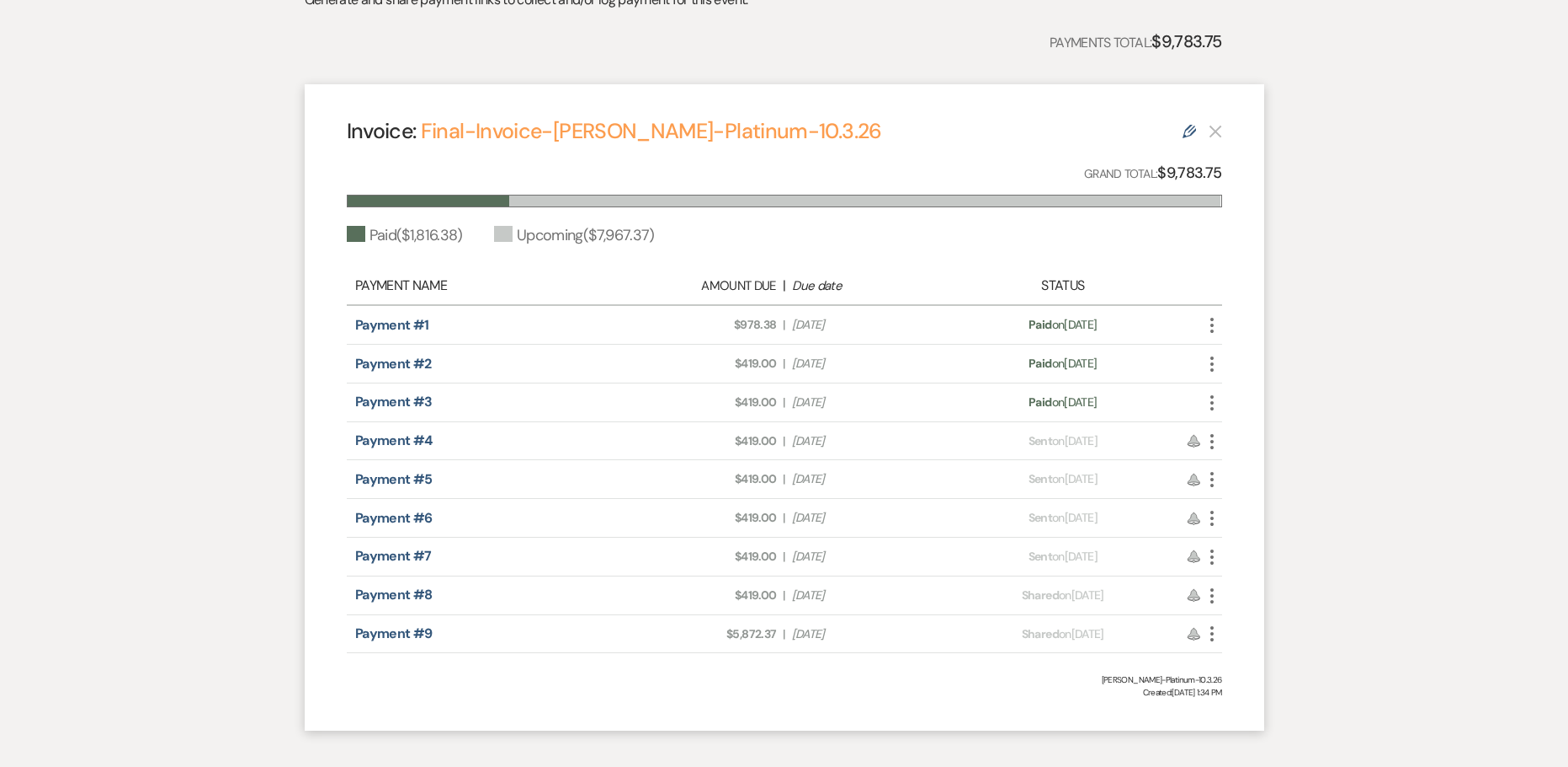
scroll to position [169, 0]
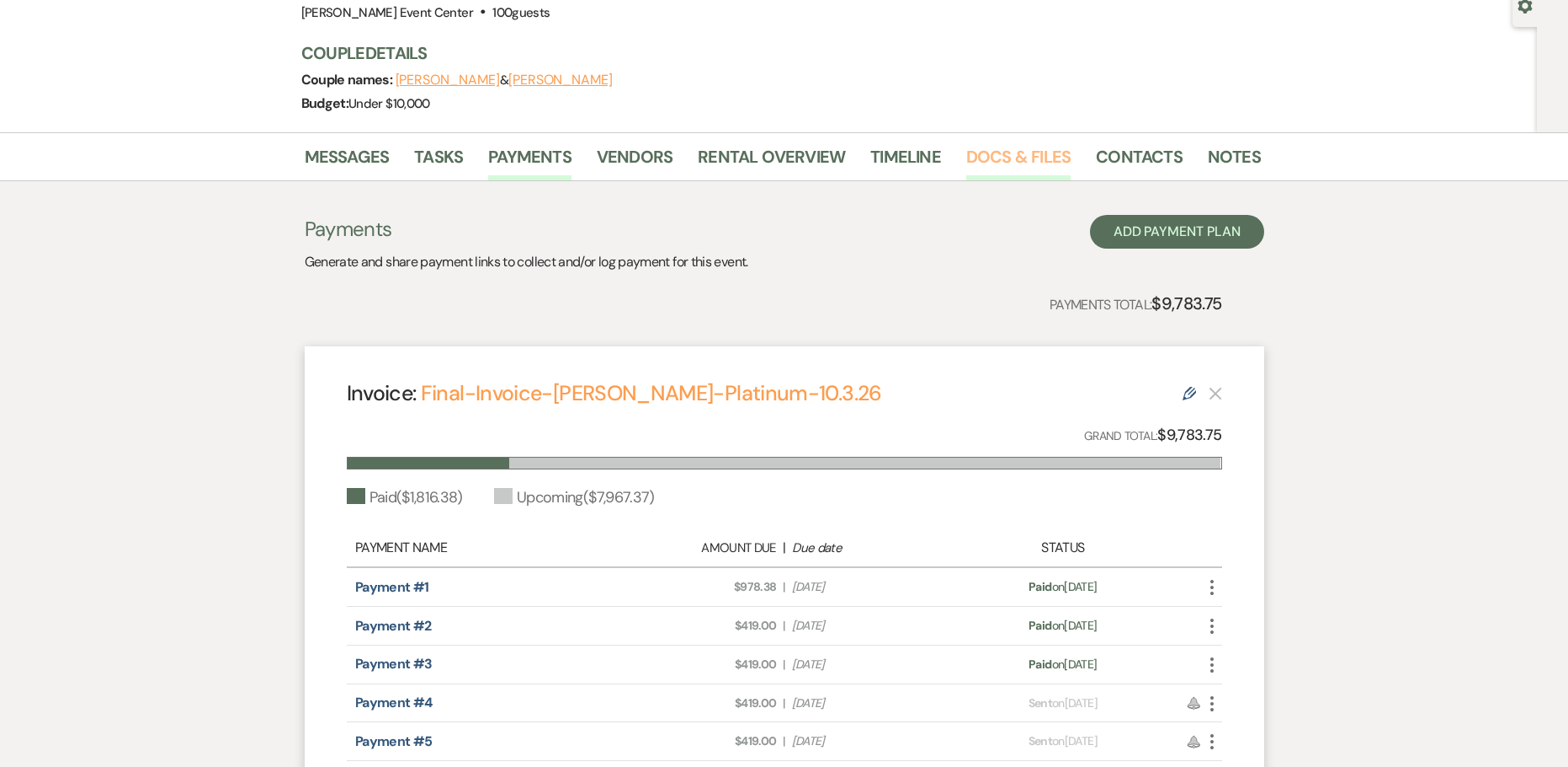
click at [1063, 167] on link "Docs & Files" at bounding box center [1018, 161] width 105 height 37
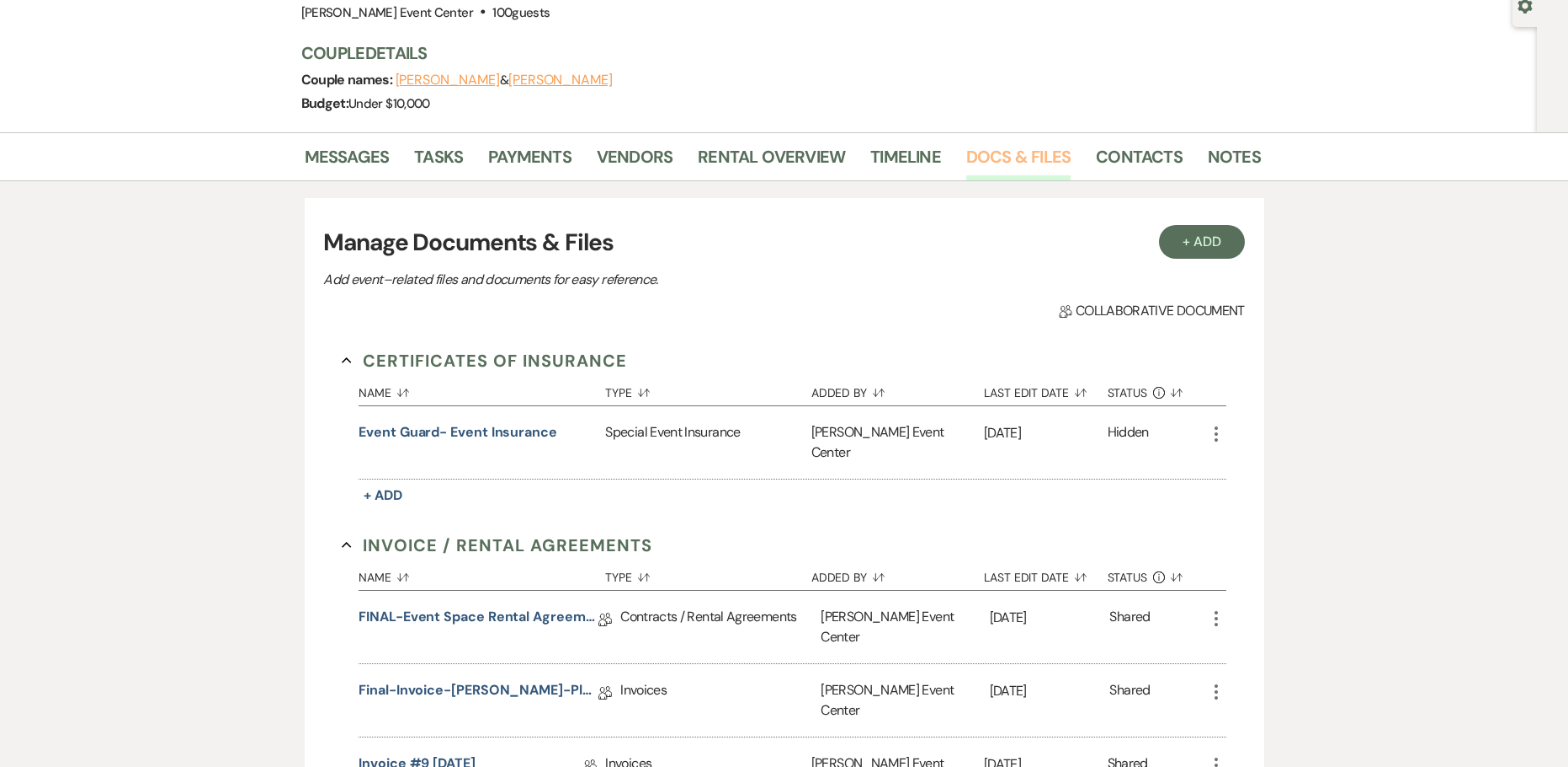
click at [1002, 154] on link "Docs & Files" at bounding box center [1018, 161] width 105 height 37
click at [1114, 155] on link "Contacts" at bounding box center [1140, 161] width 87 height 37
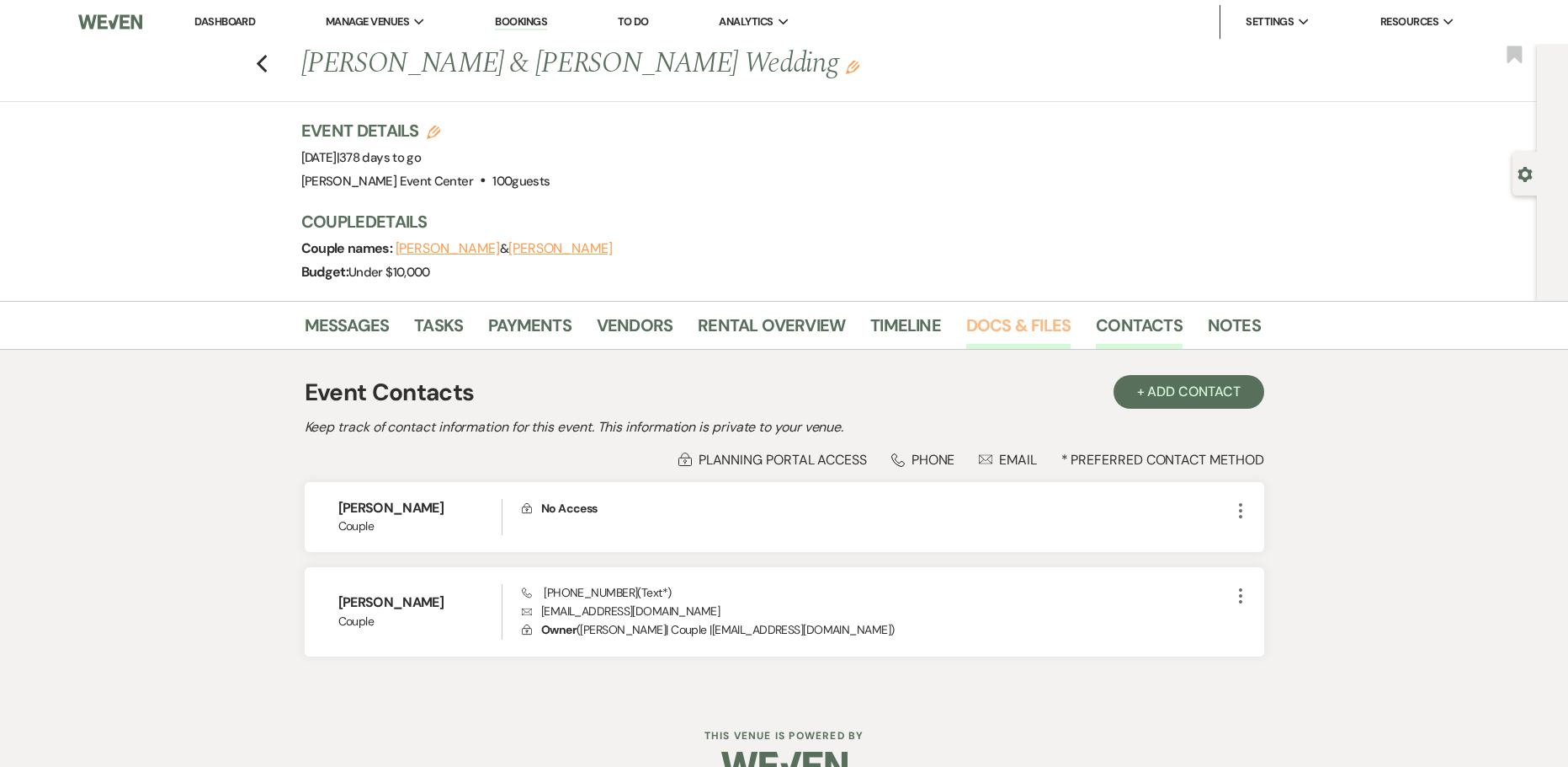
click at [980, 321] on link "Docs & Files" at bounding box center [1018, 329] width 105 height 37
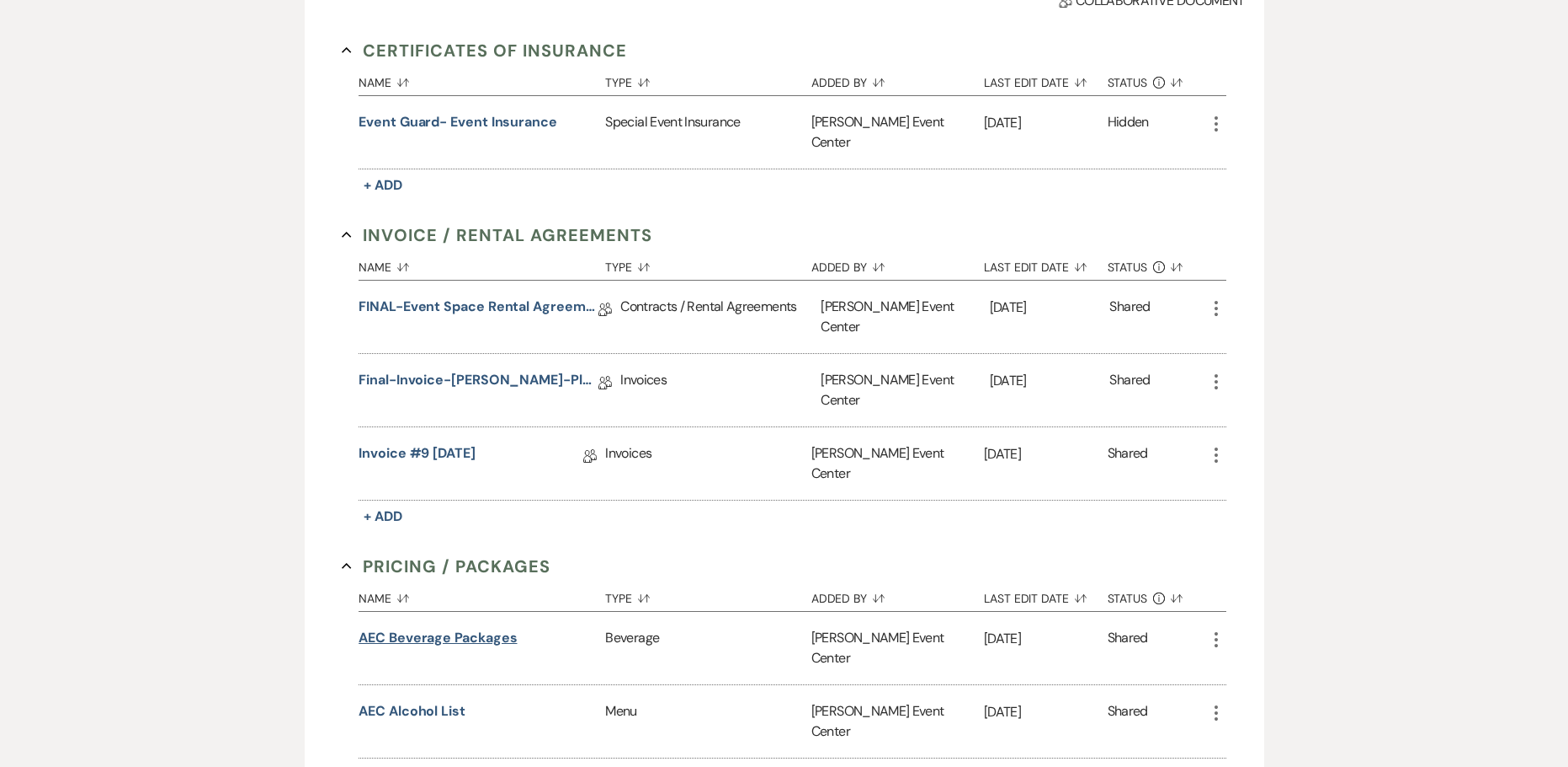
scroll to position [506, 0]
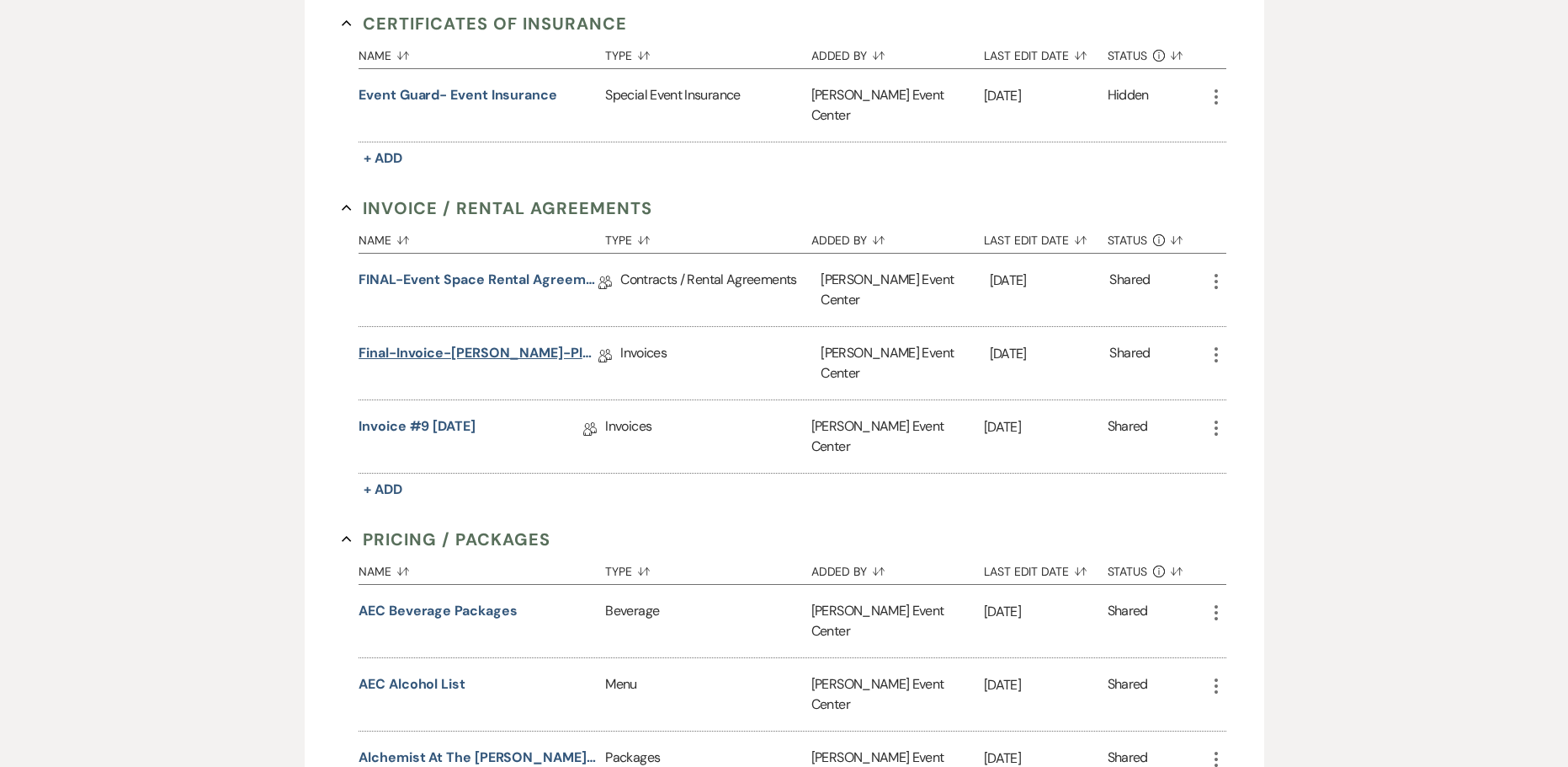
click at [496, 342] on link "Final-Invoice-[PERSON_NAME]-Platinum-10.3.26" at bounding box center [478, 356] width 239 height 26
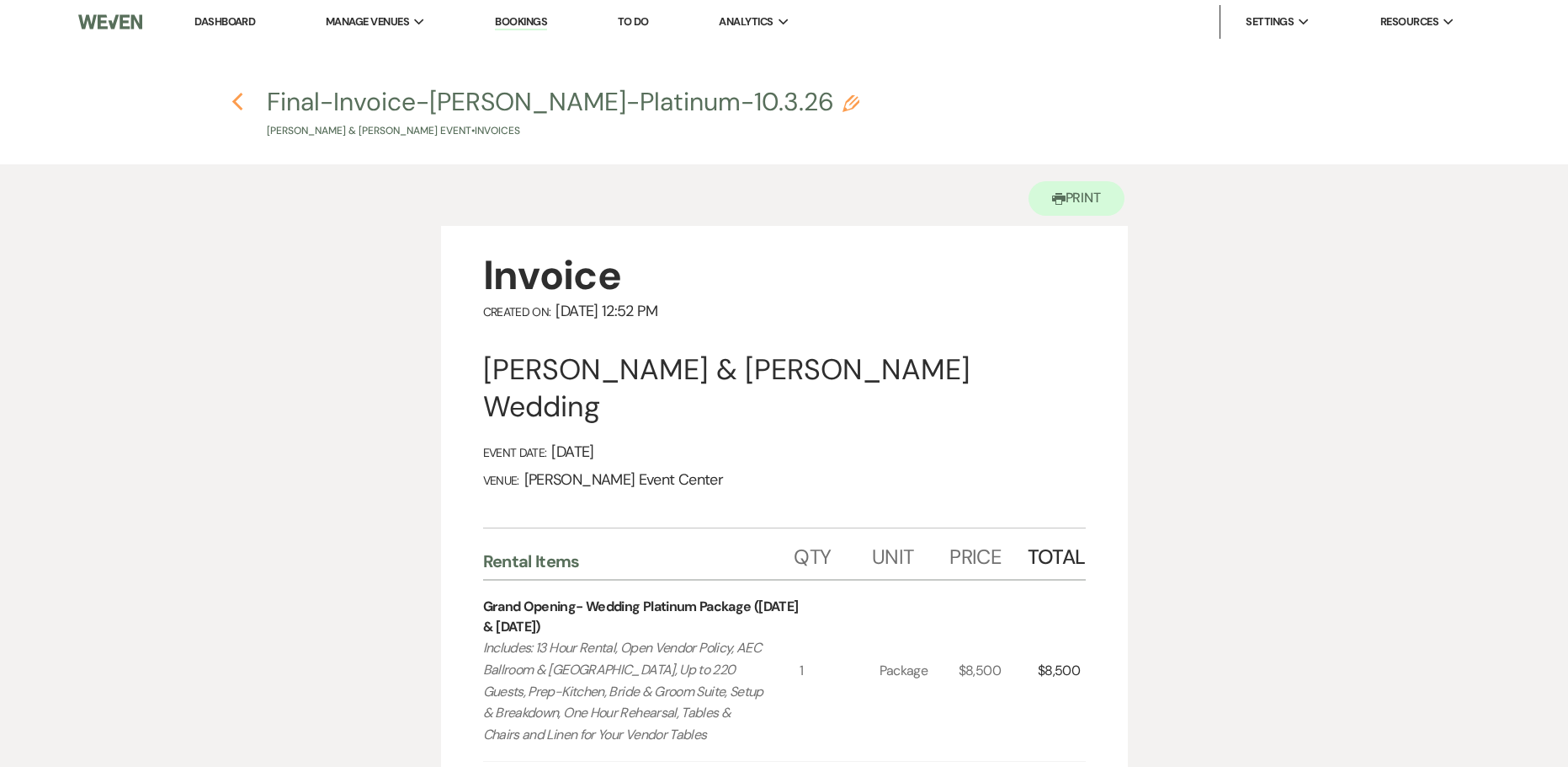
click at [232, 95] on icon "Previous" at bounding box center [238, 101] width 12 height 20
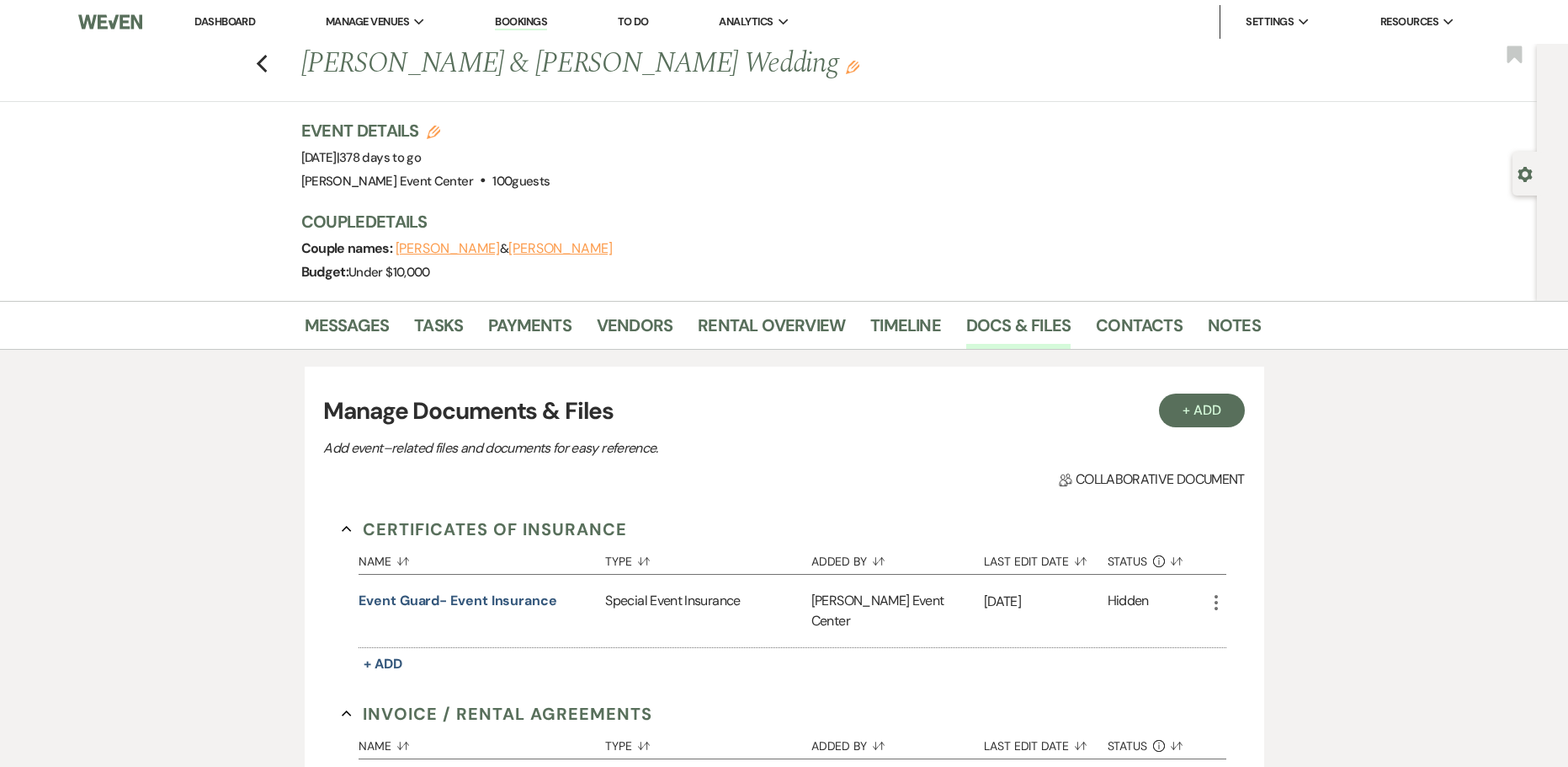
scroll to position [506, 0]
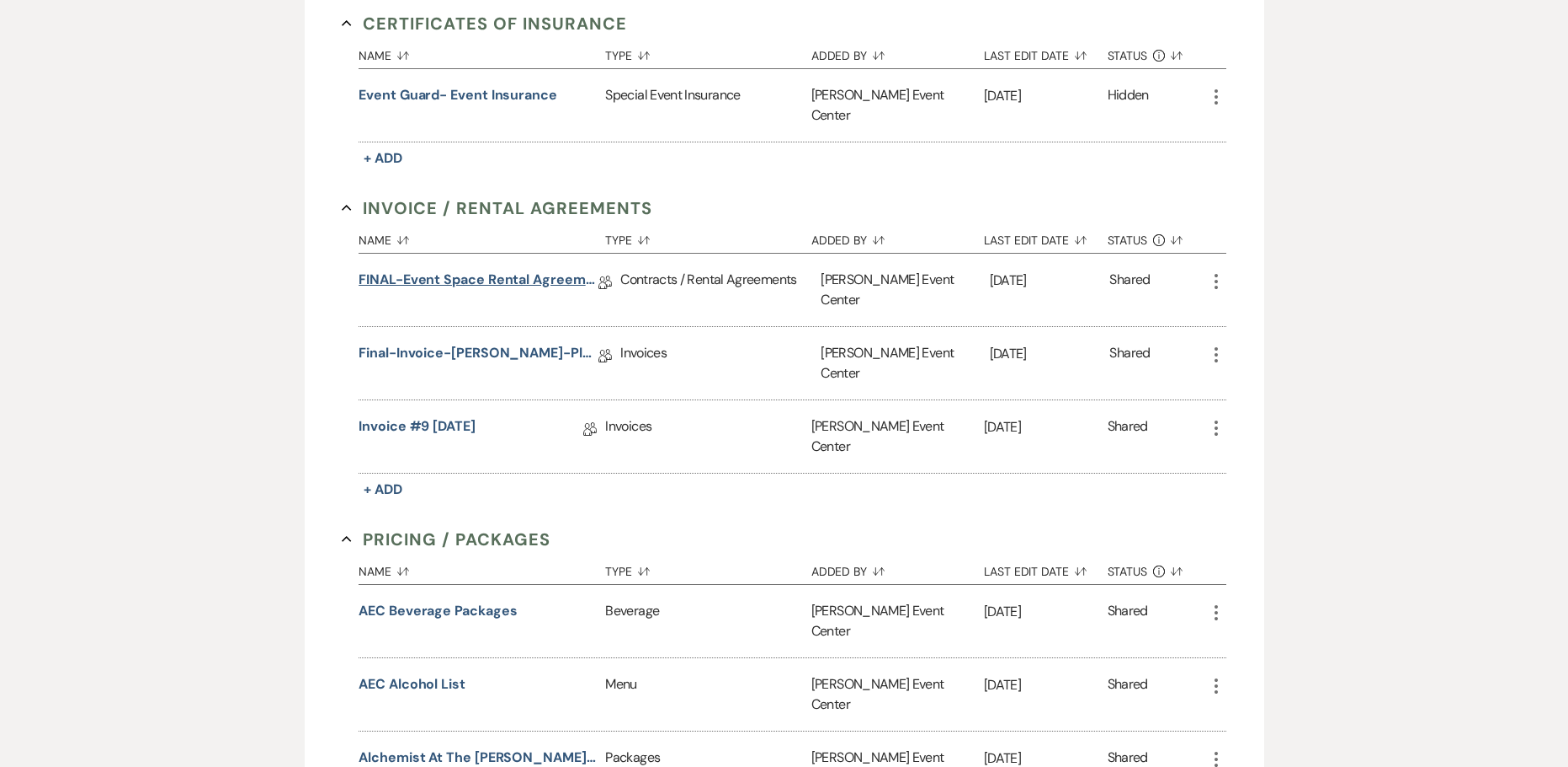
click at [430, 270] on link "FINAL-Event Space Rental Agreement-[PERSON_NAME]-Platinum-10.3.26" at bounding box center [478, 283] width 239 height 26
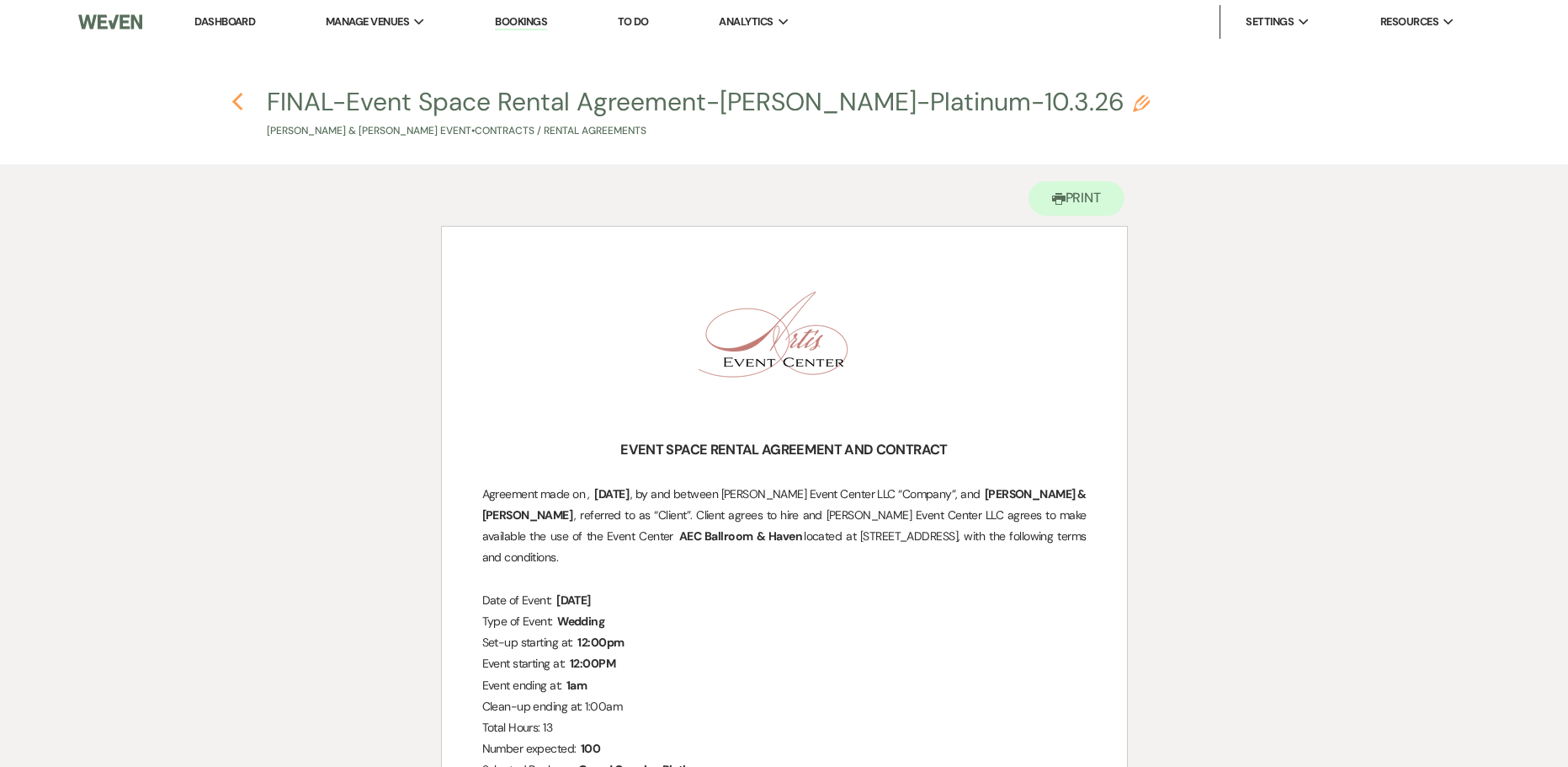
click at [239, 100] on icon "Previous" at bounding box center [238, 101] width 12 height 20
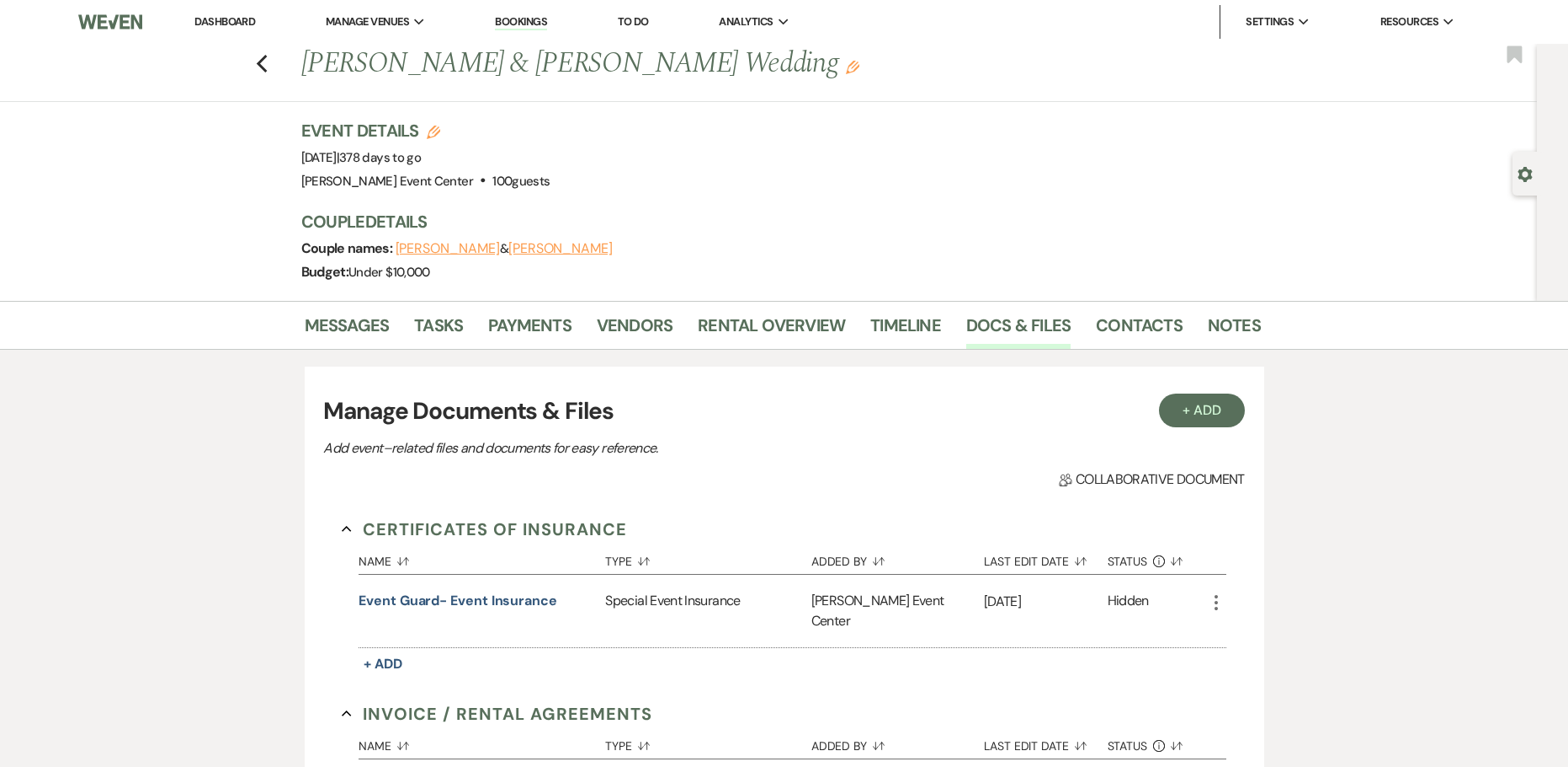
scroll to position [506, 0]
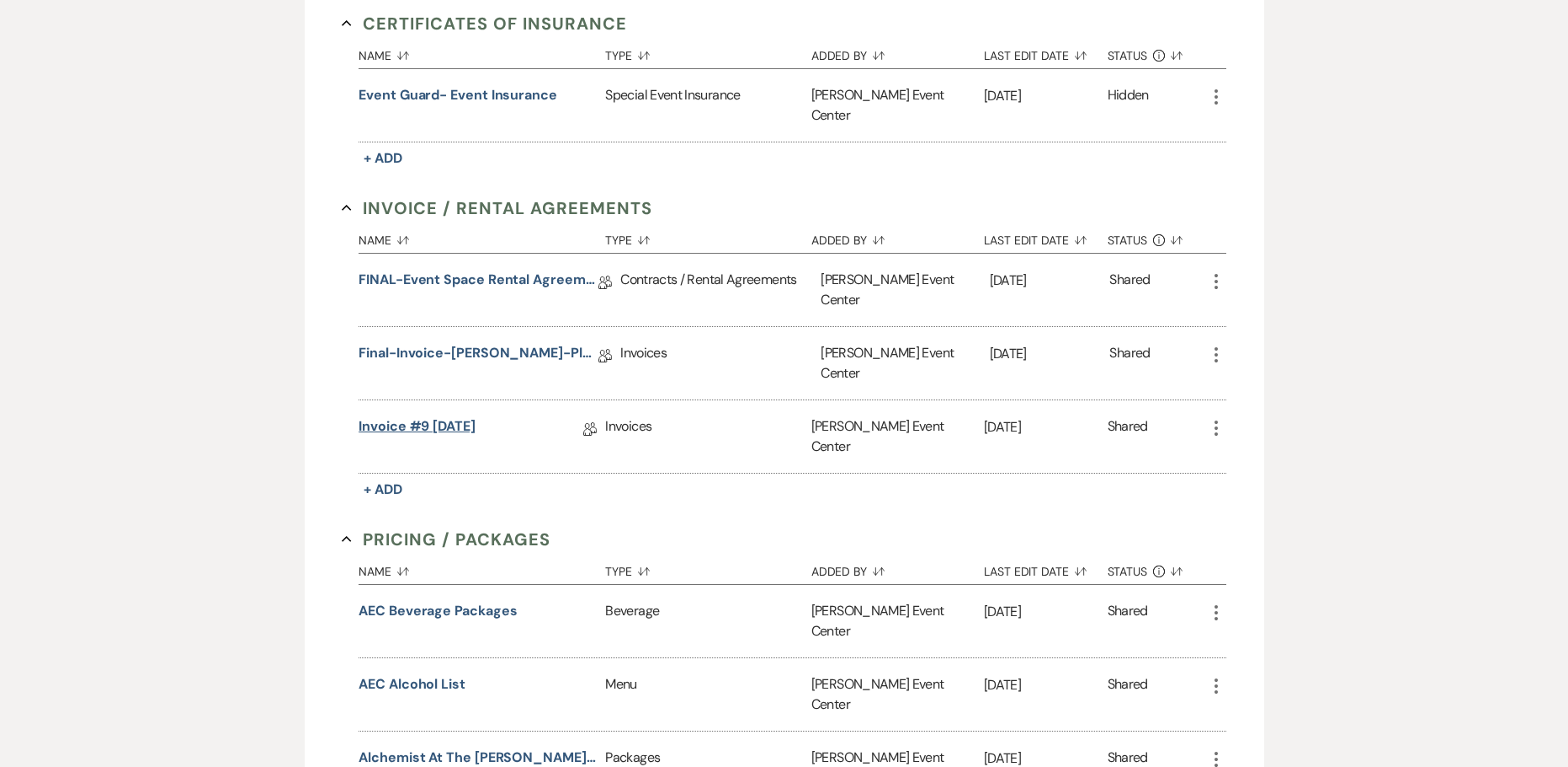
click at [440, 416] on link "Invoice #9 [DATE]" at bounding box center [417, 429] width 117 height 26
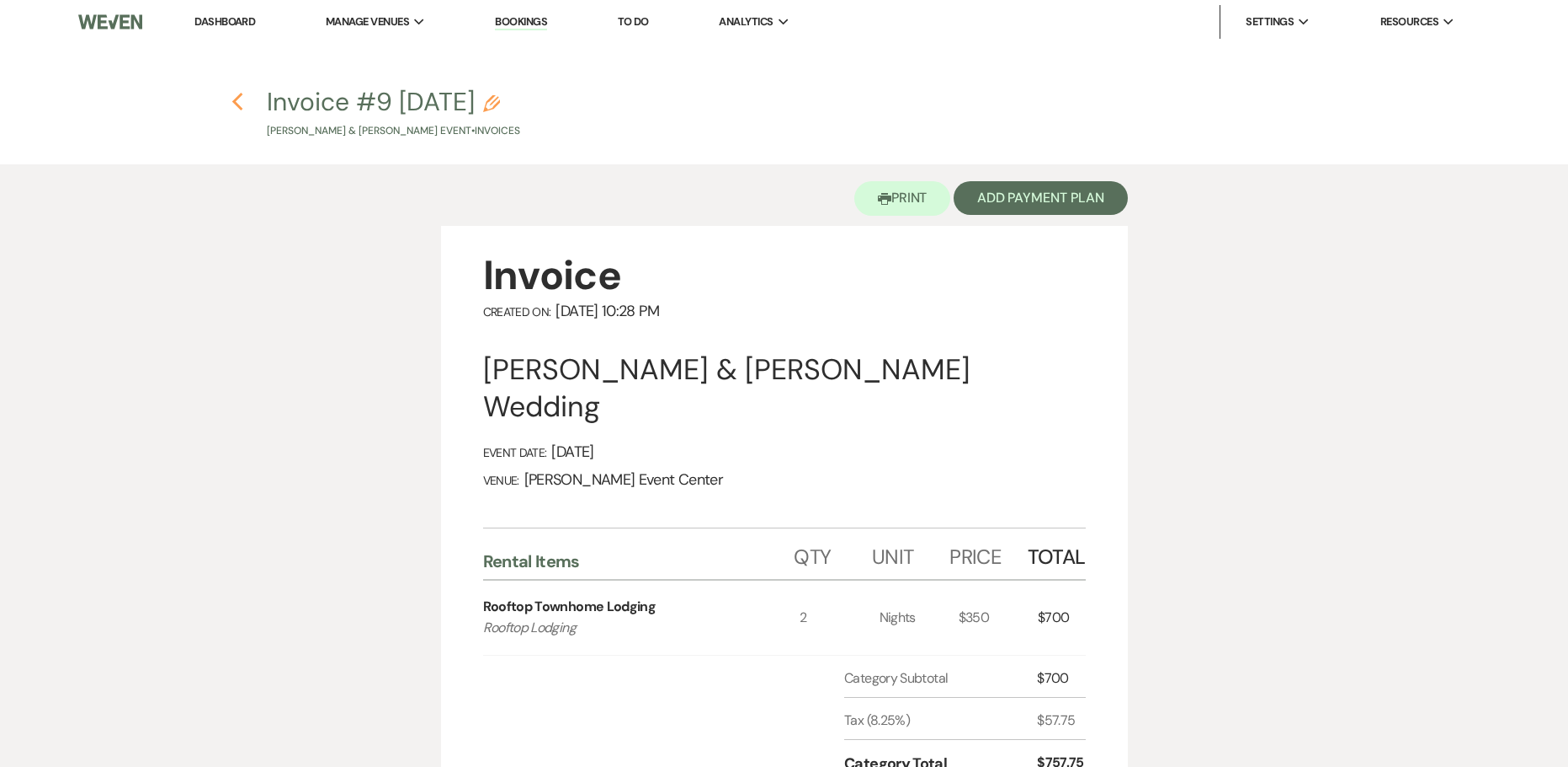
click at [238, 105] on use "button" at bounding box center [238, 102] width 11 height 19
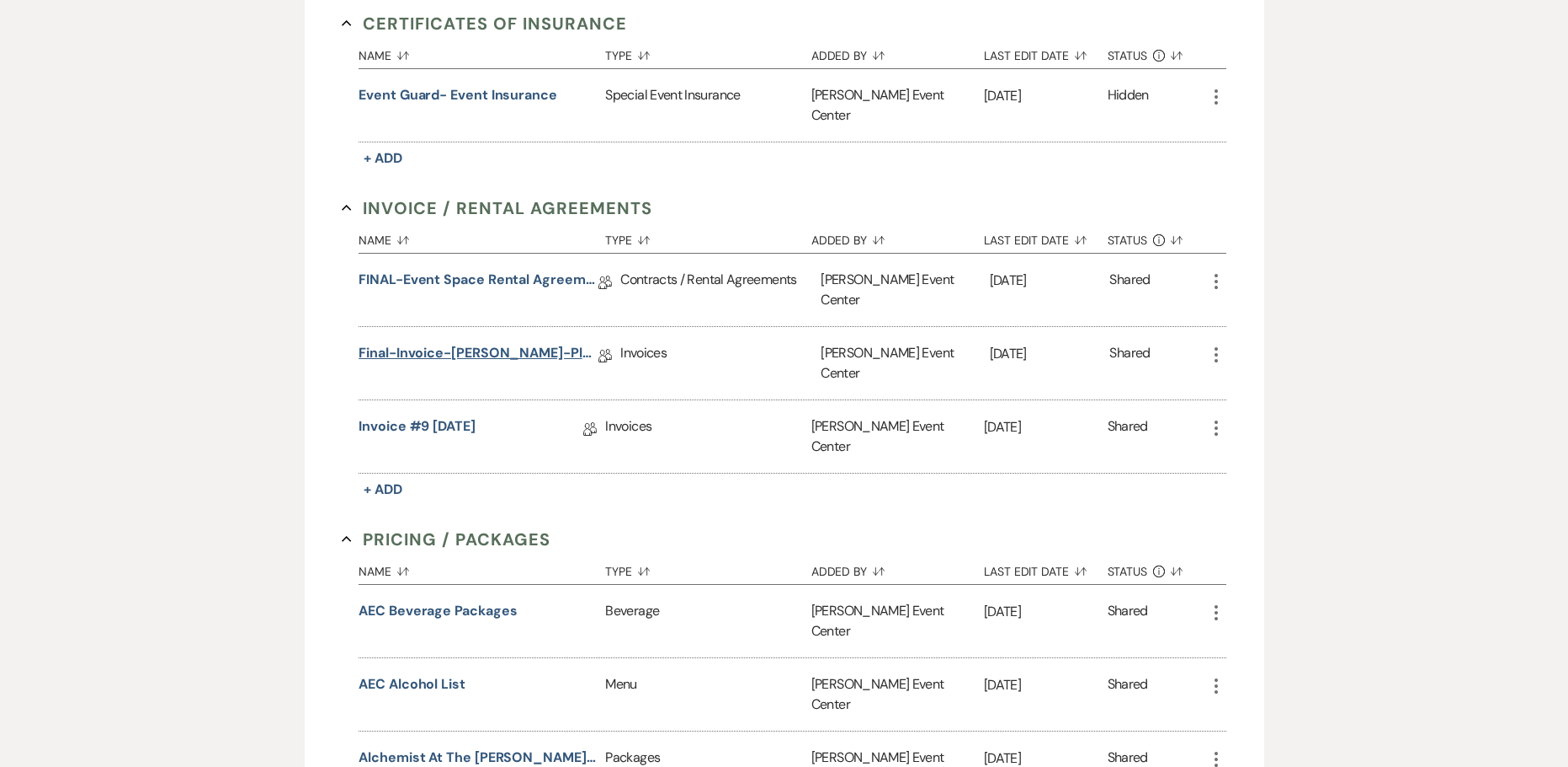
click at [448, 342] on link "Final-Invoice-[PERSON_NAME]-Platinum-10.3.26" at bounding box center [478, 356] width 239 height 26
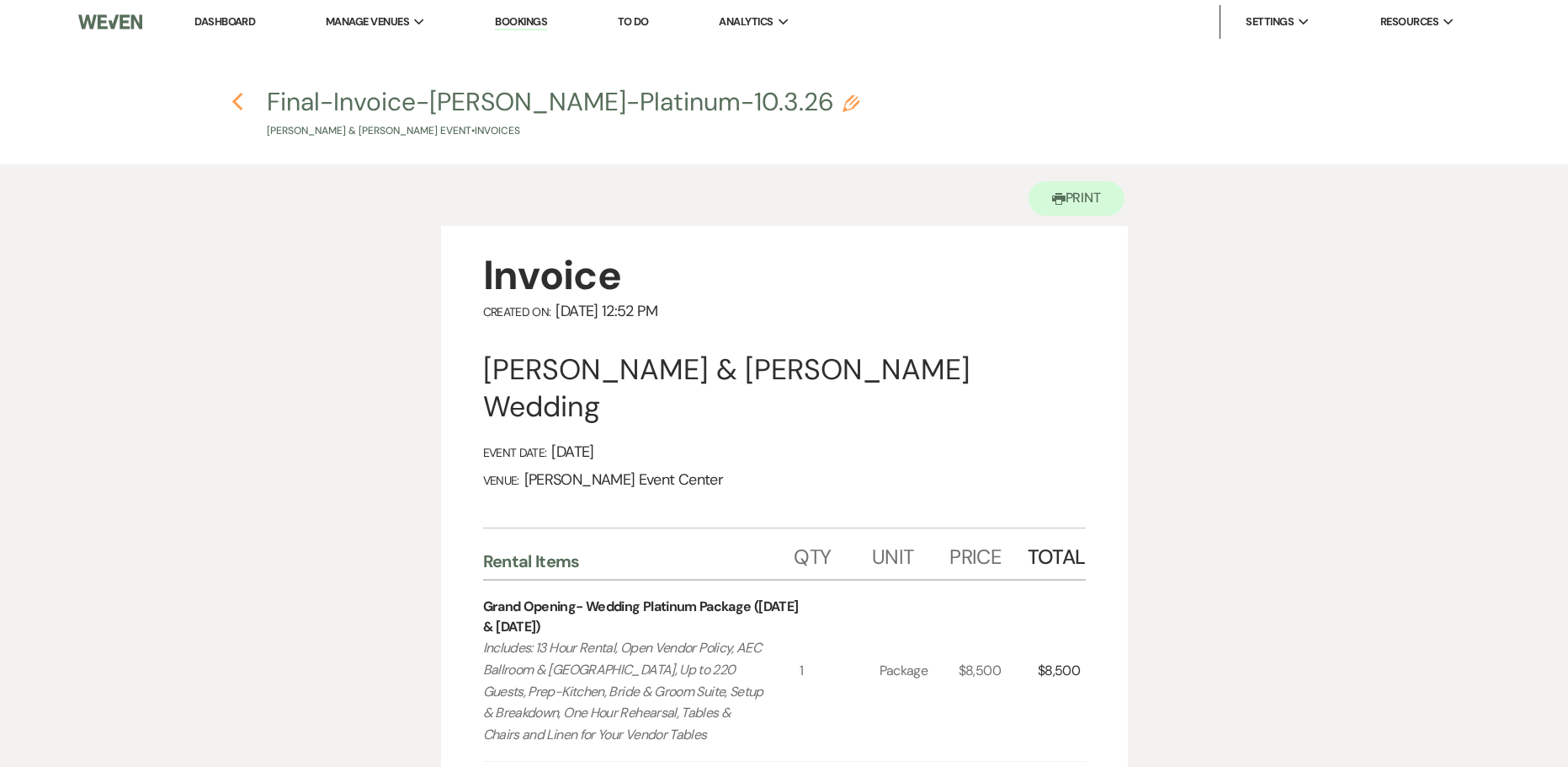
click at [237, 107] on use "button" at bounding box center [238, 102] width 11 height 19
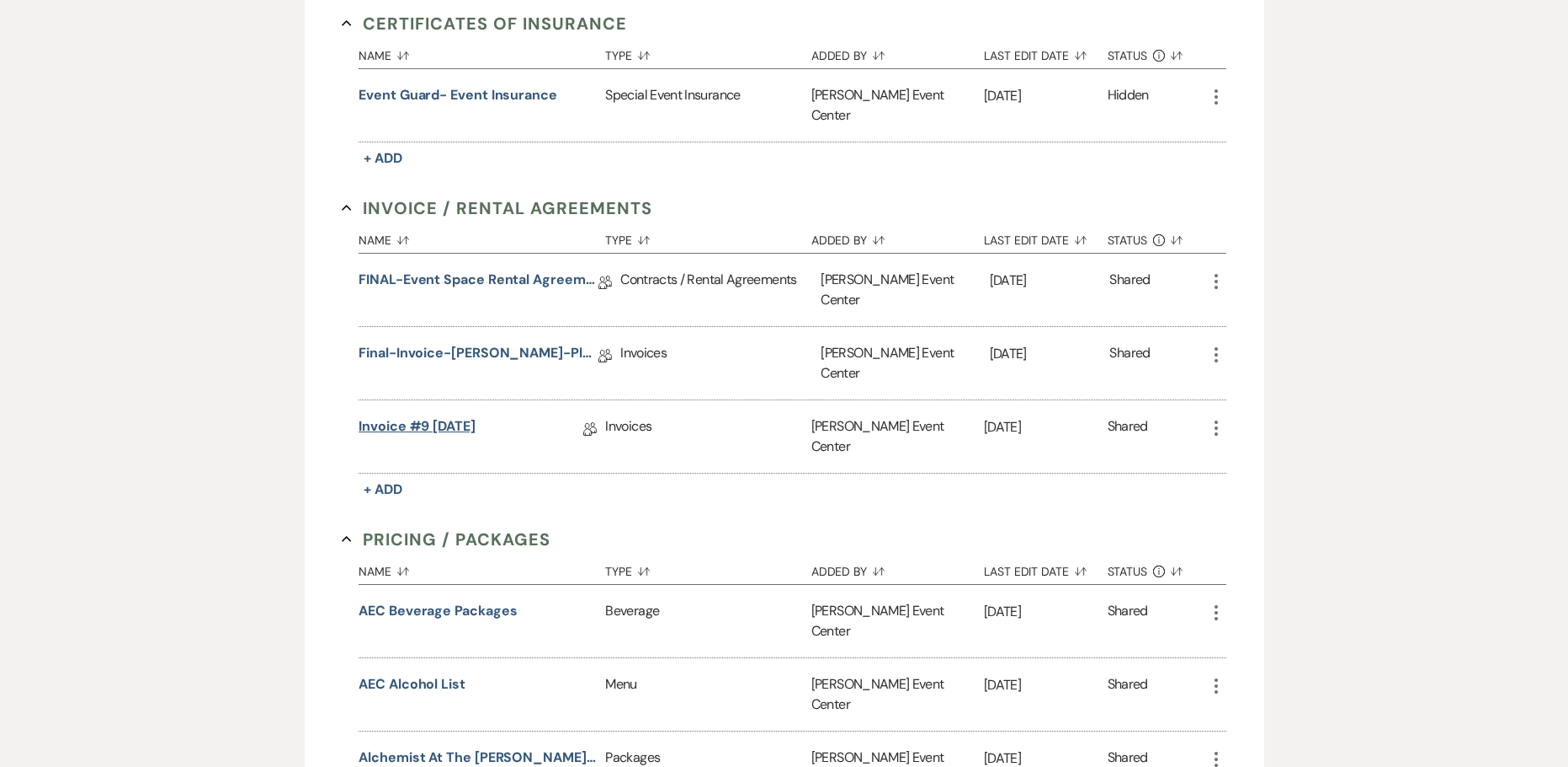
click at [412, 416] on link "Invoice #9 [DATE]" at bounding box center [417, 429] width 117 height 26
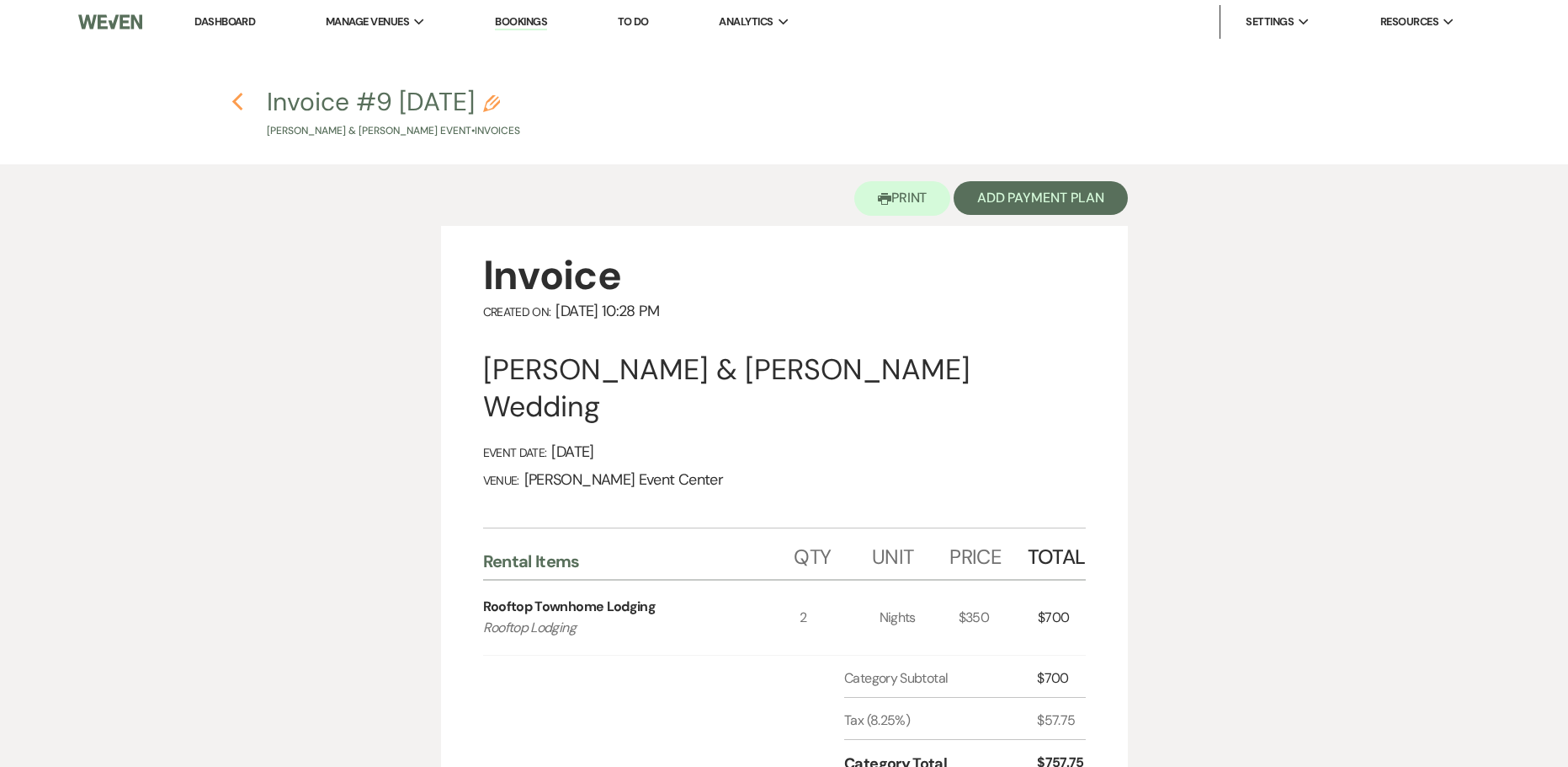
click at [238, 104] on icon "Previous" at bounding box center [238, 101] width 12 height 20
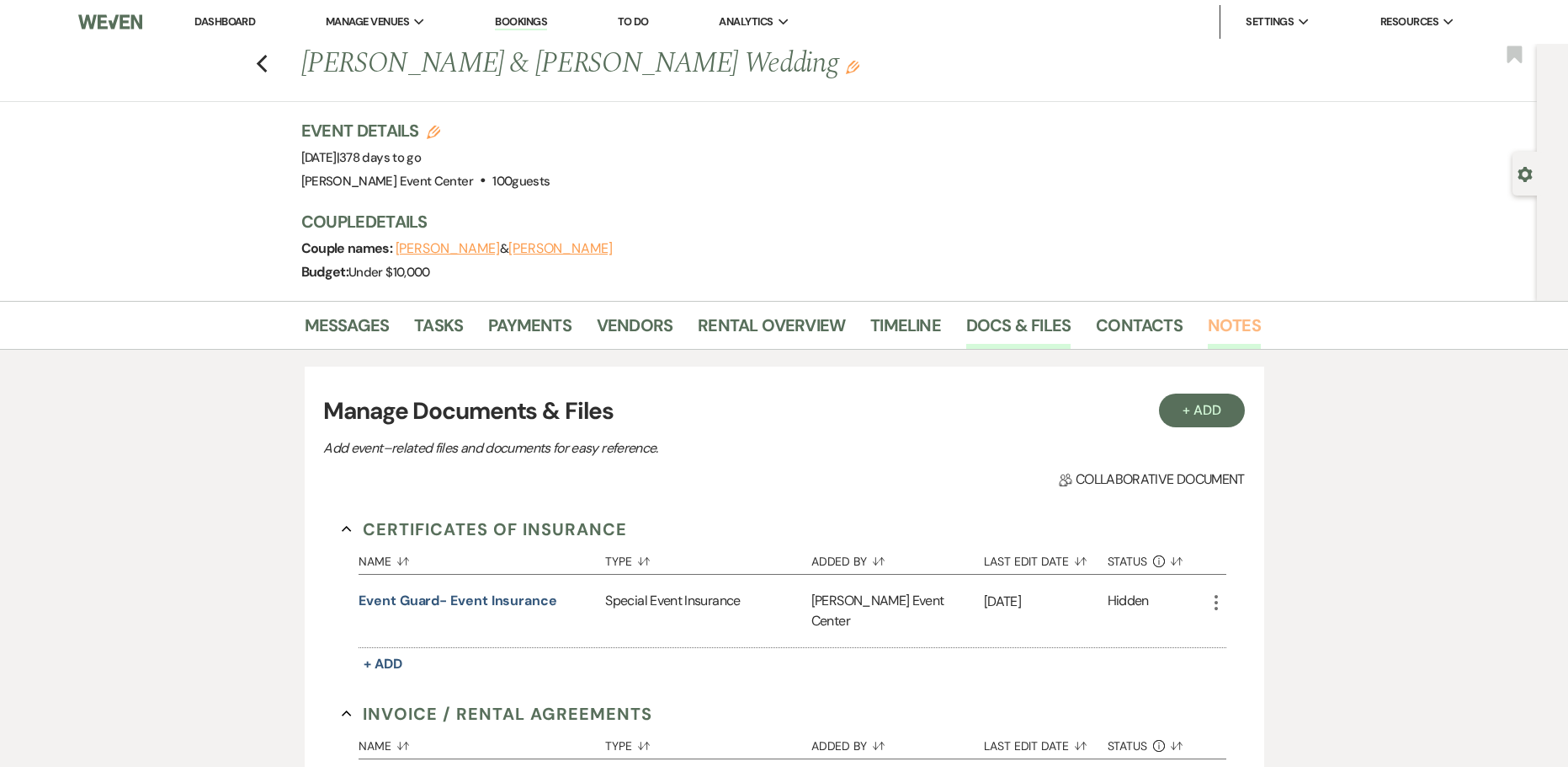
click at [1238, 318] on link "Notes" at bounding box center [1234, 329] width 53 height 37
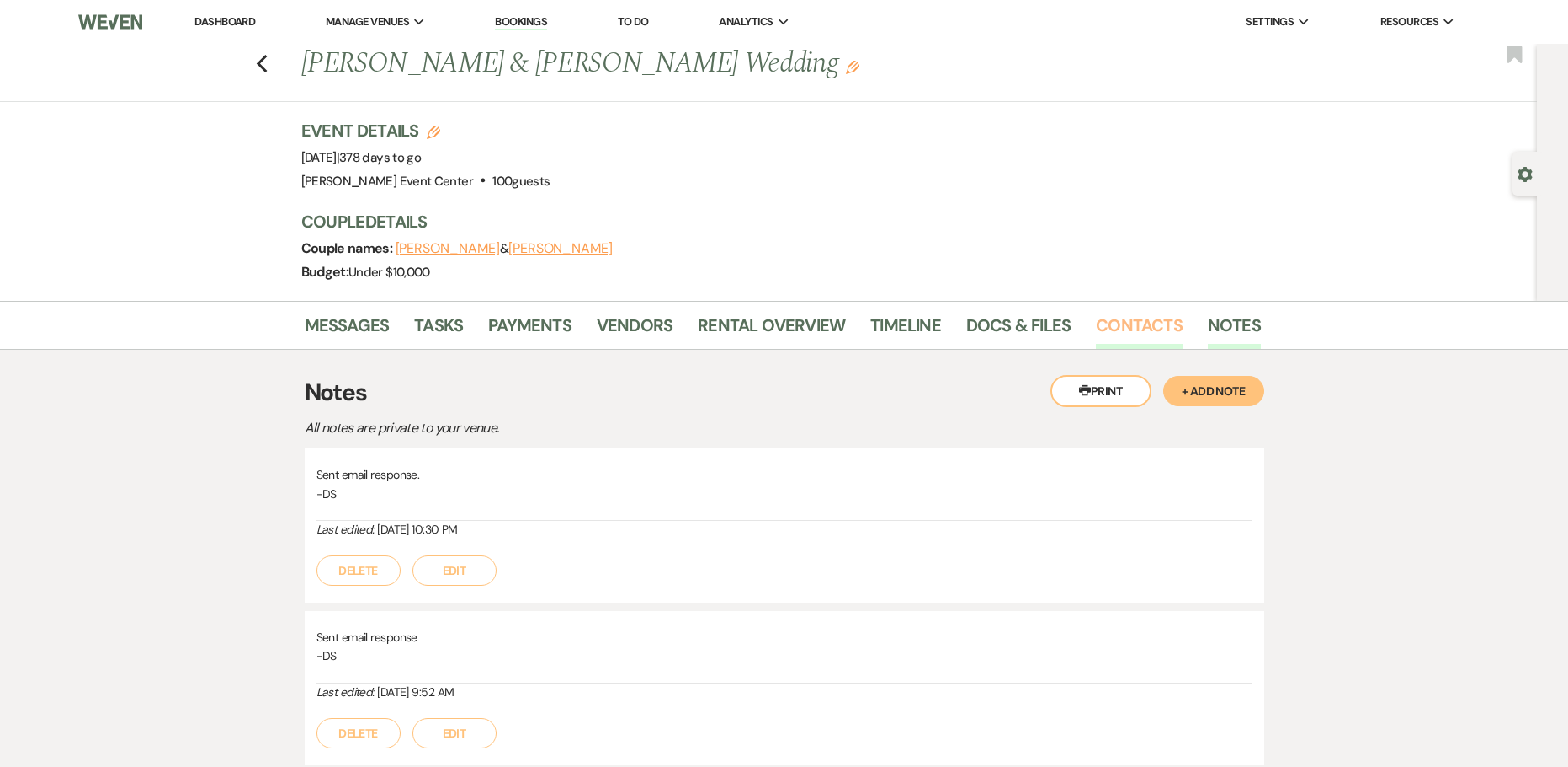
click at [1131, 327] on link "Contacts" at bounding box center [1140, 329] width 87 height 37
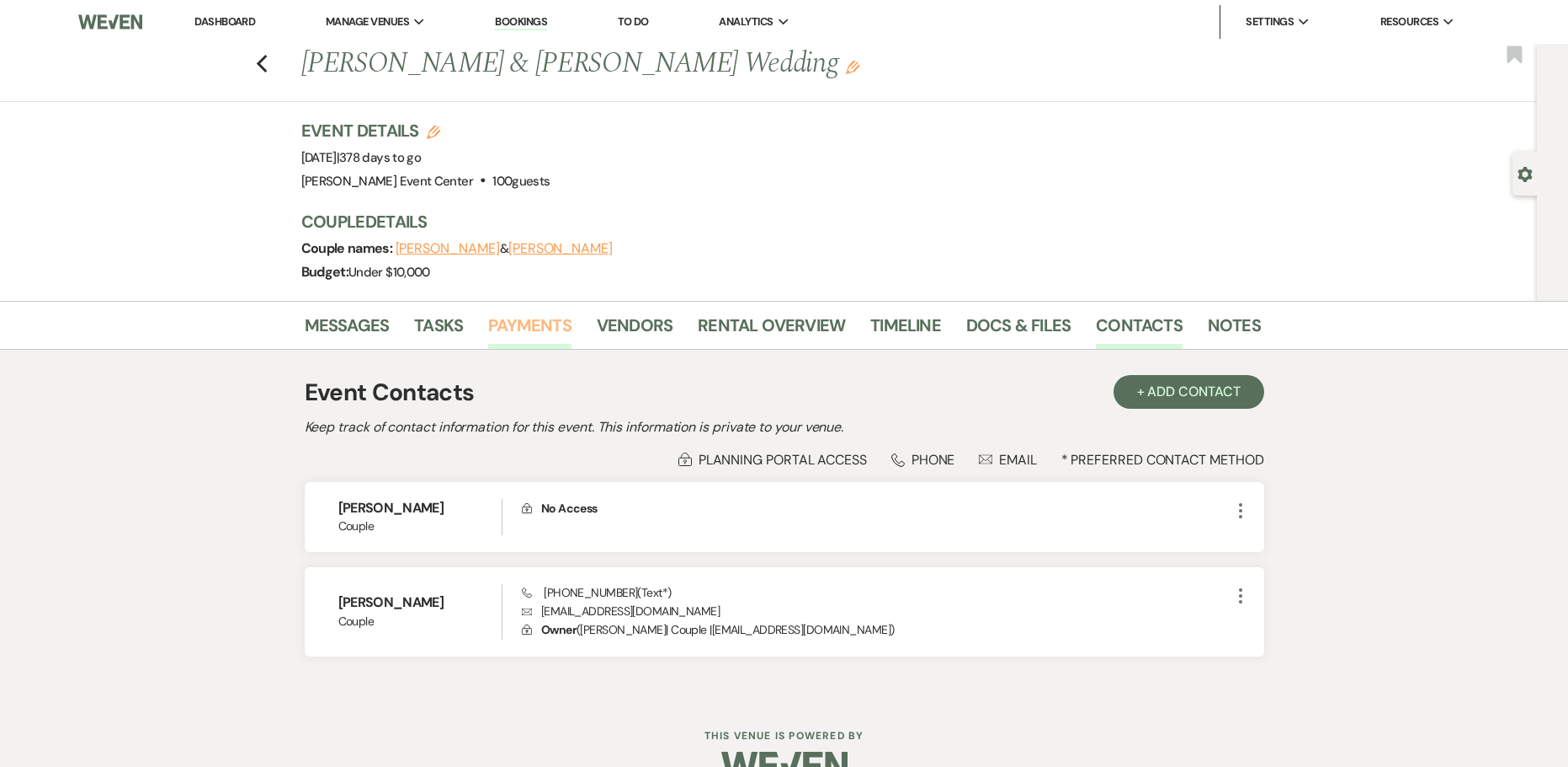
click at [535, 333] on link "Payments" at bounding box center [530, 329] width 83 height 37
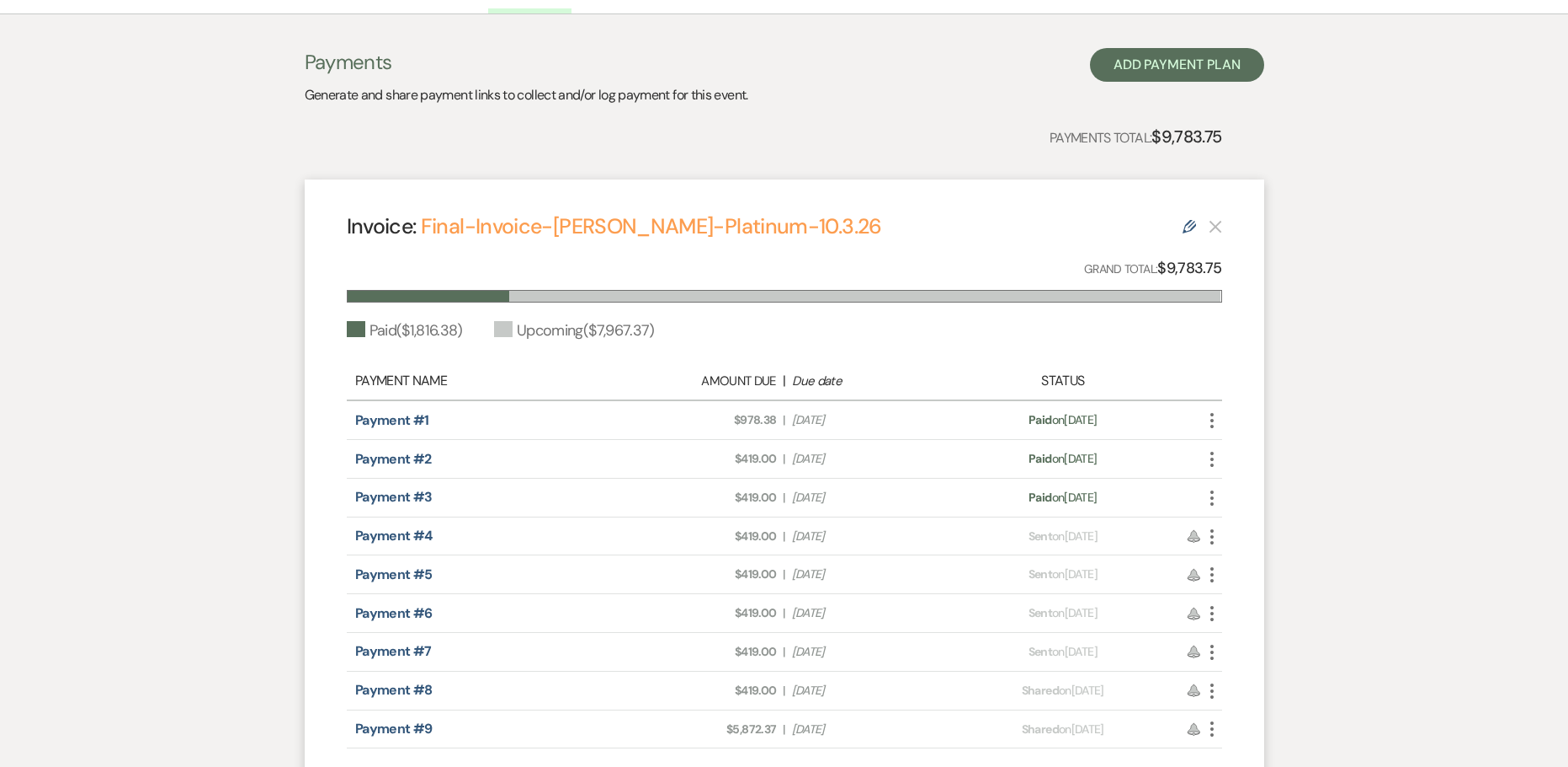
scroll to position [421, 0]
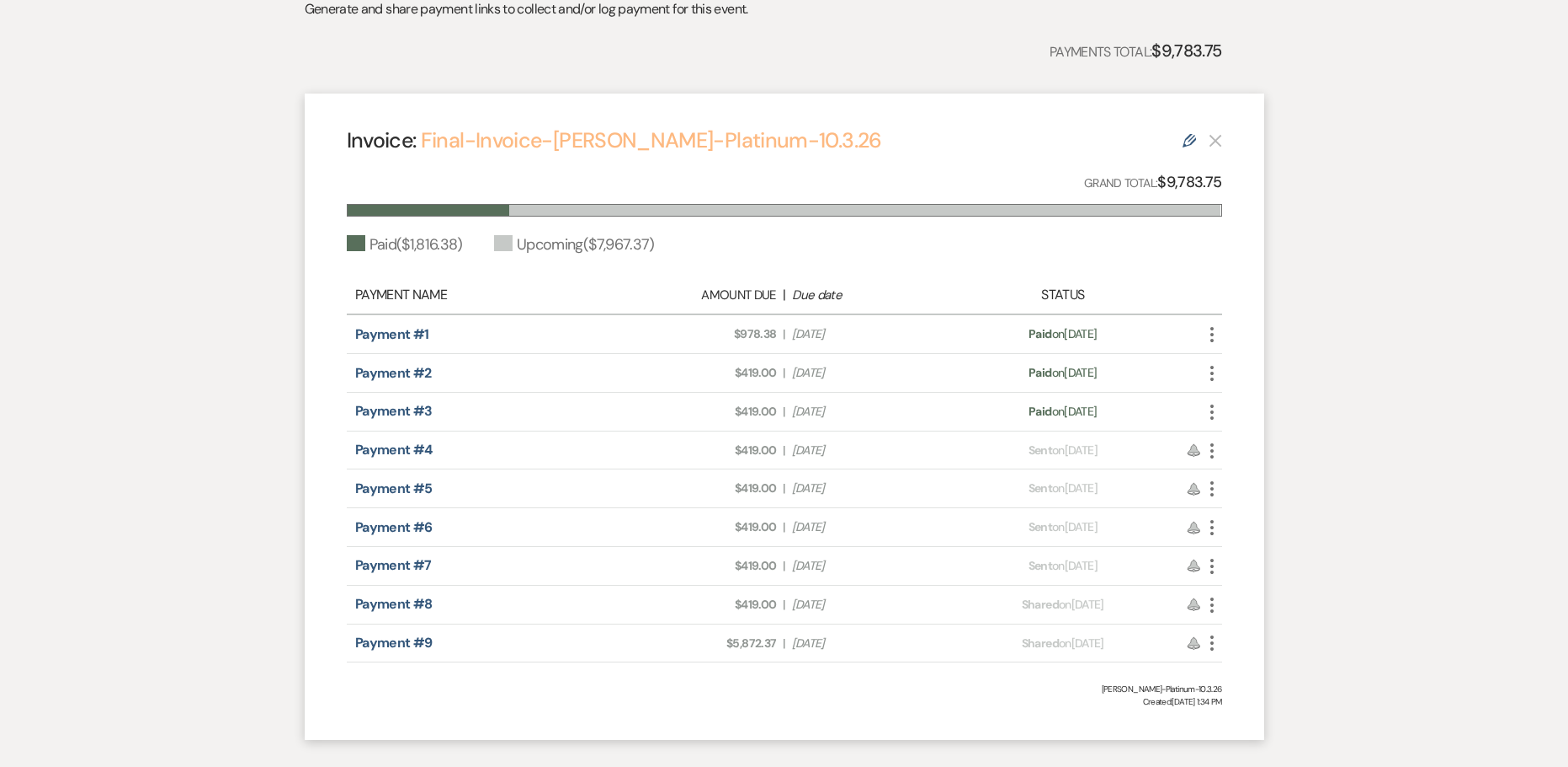
click at [565, 145] on link "Final-Invoice-[PERSON_NAME]-Platinum-10.3.26" at bounding box center [651, 140] width 461 height 27
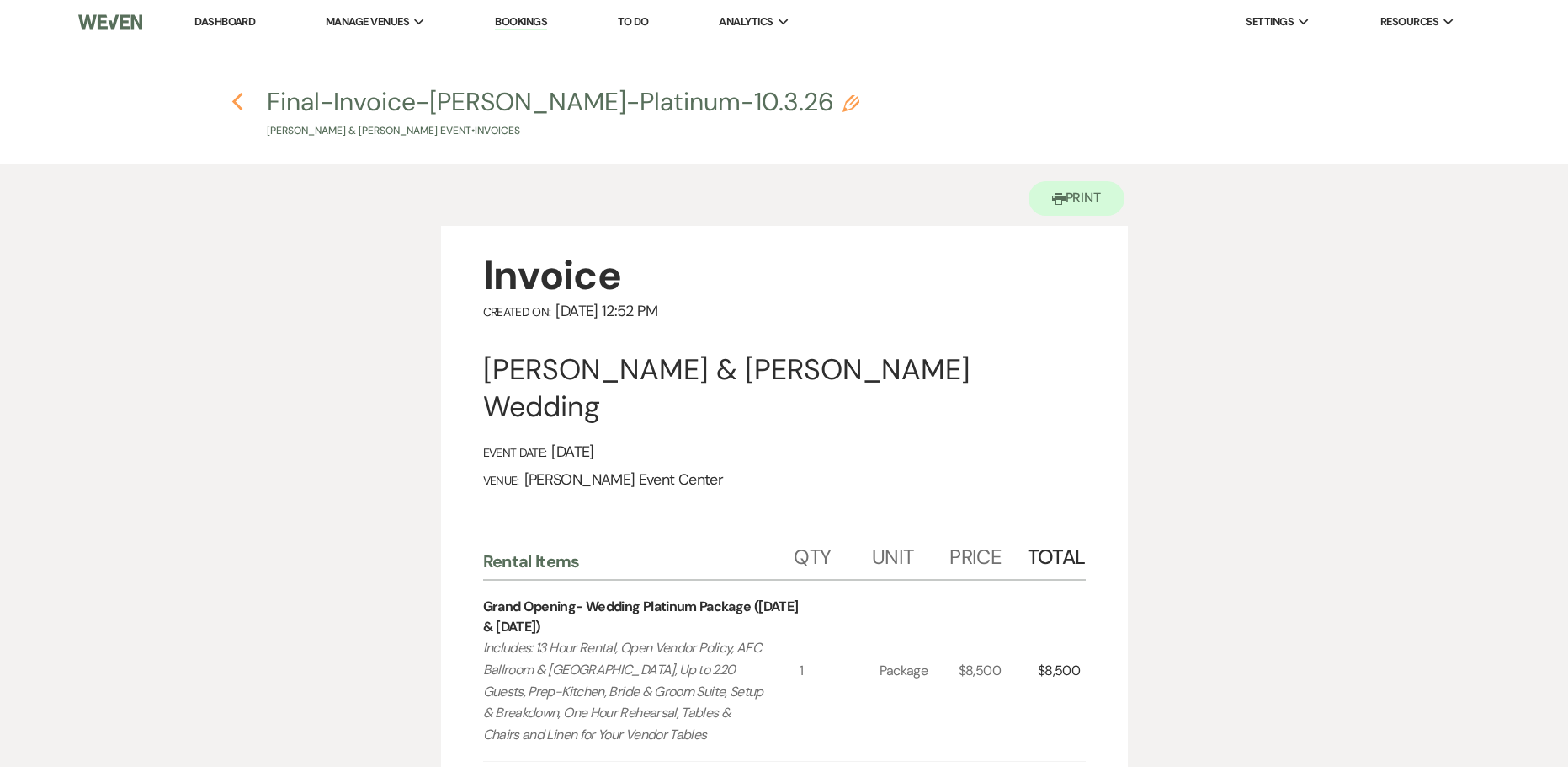
click at [238, 108] on icon "Previous" at bounding box center [238, 101] width 12 height 20
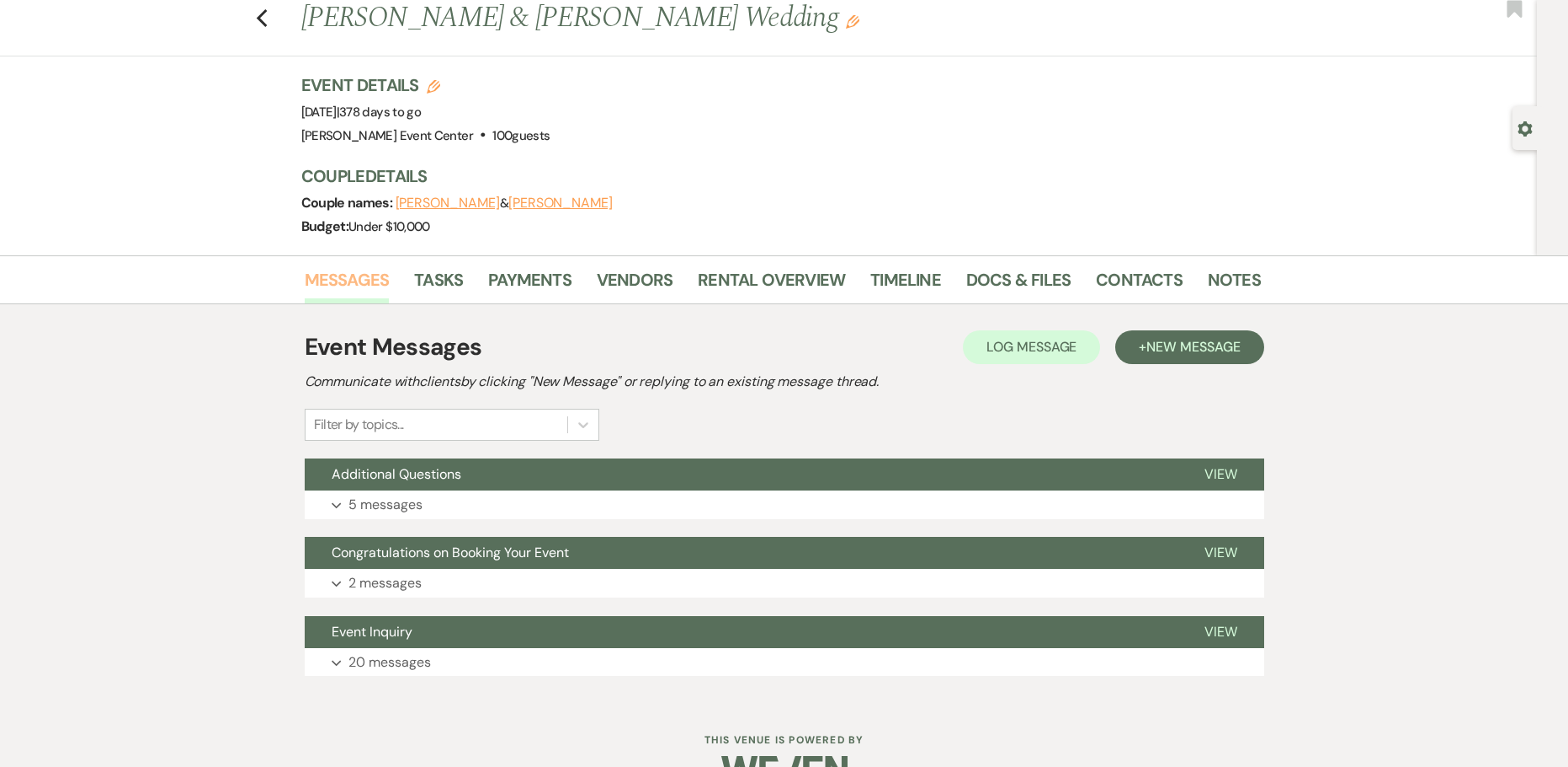
scroll to position [89, 0]
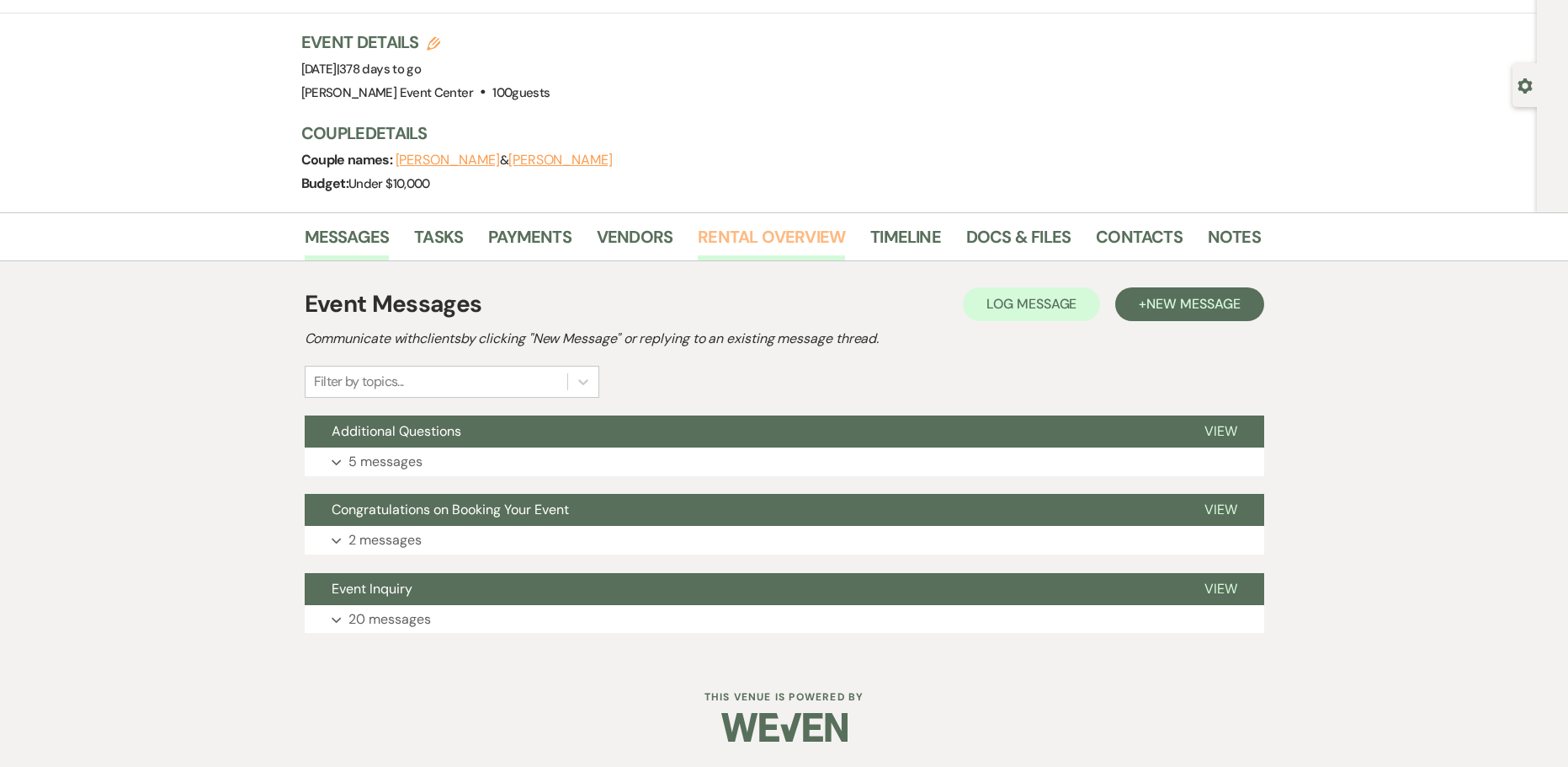
click at [788, 247] on link "Rental Overview" at bounding box center [771, 242] width 147 height 37
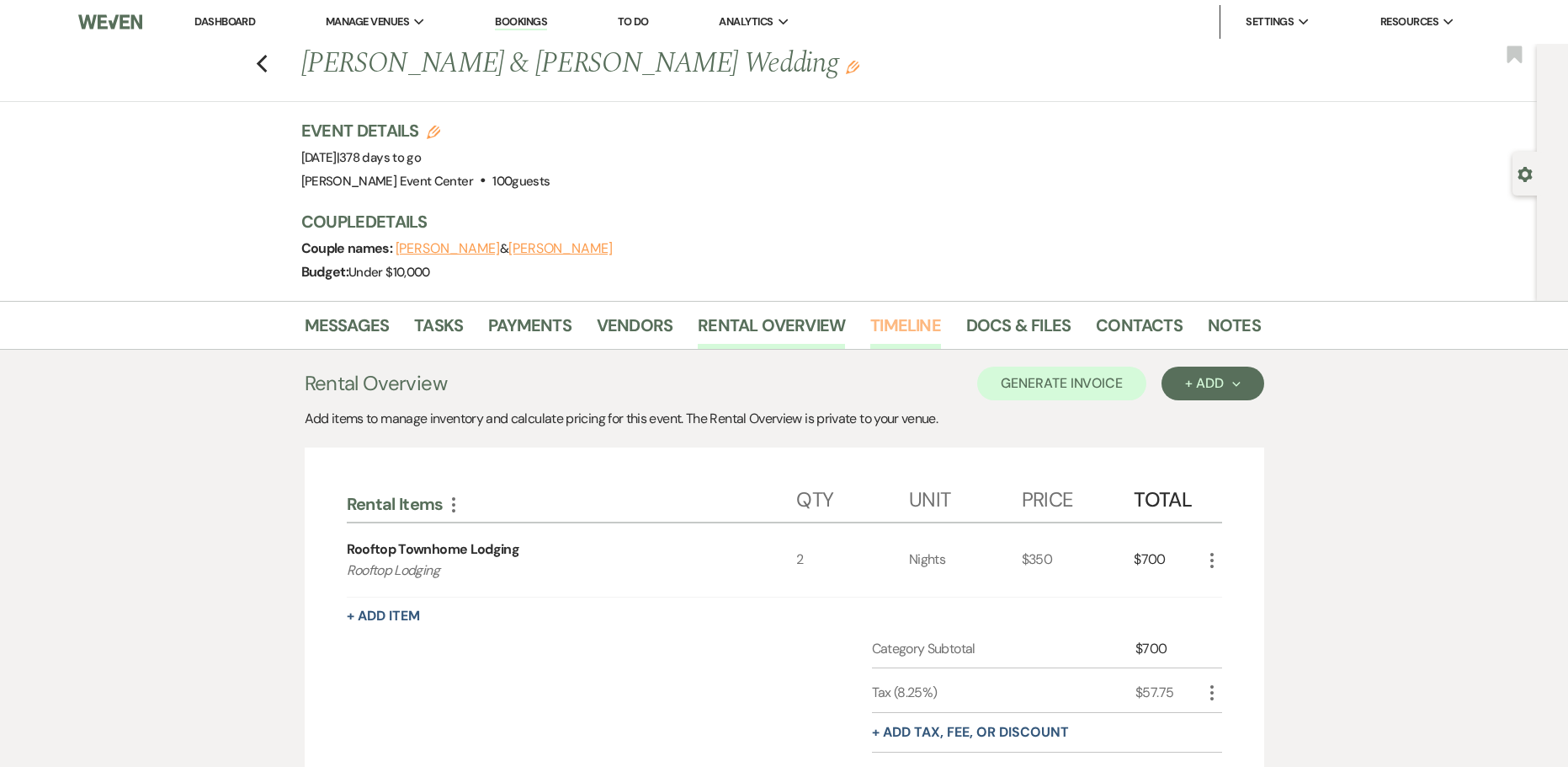
click at [914, 335] on link "Timeline" at bounding box center [905, 329] width 71 height 37
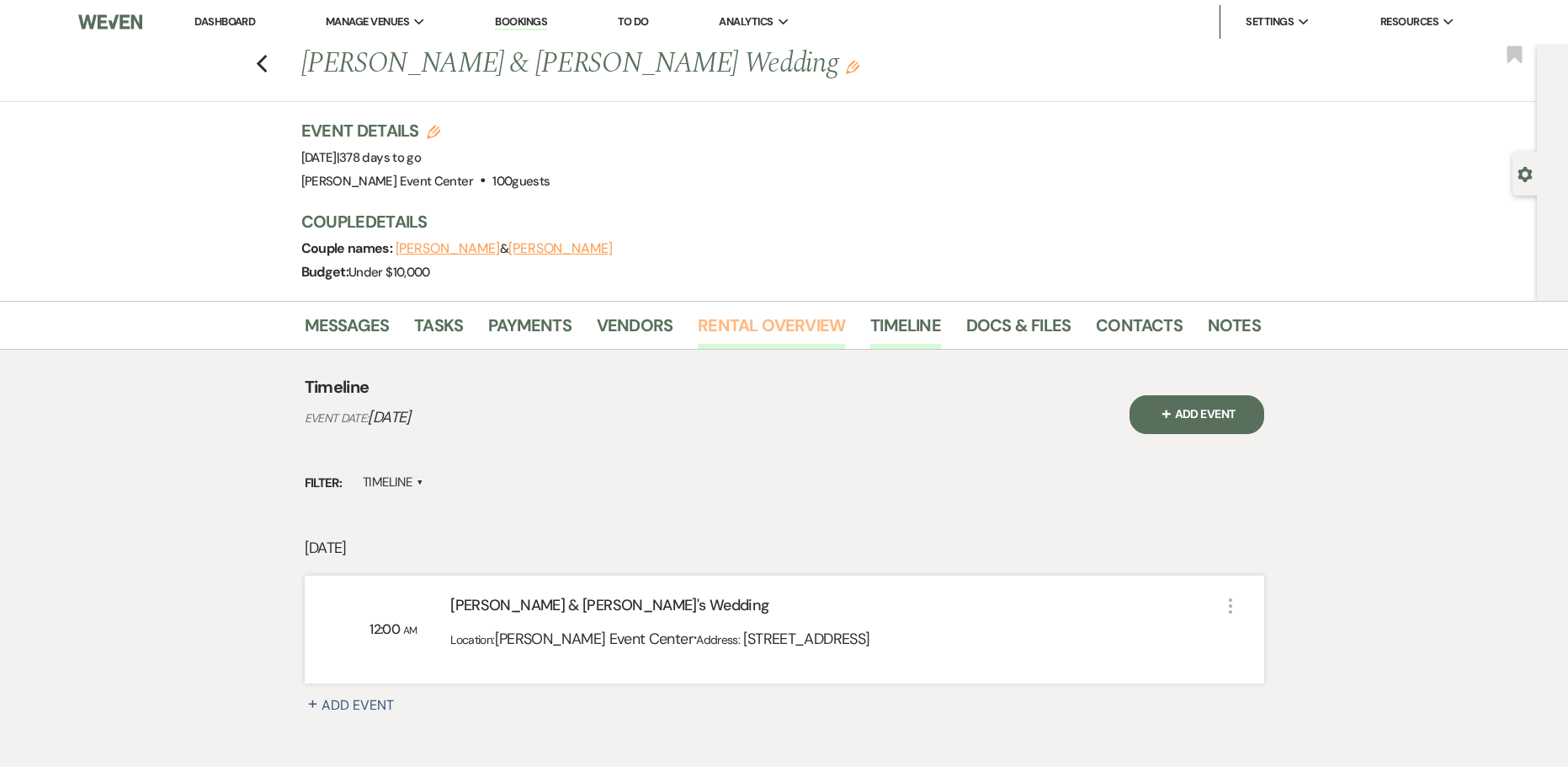
click at [778, 335] on link "Rental Overview" at bounding box center [771, 329] width 147 height 37
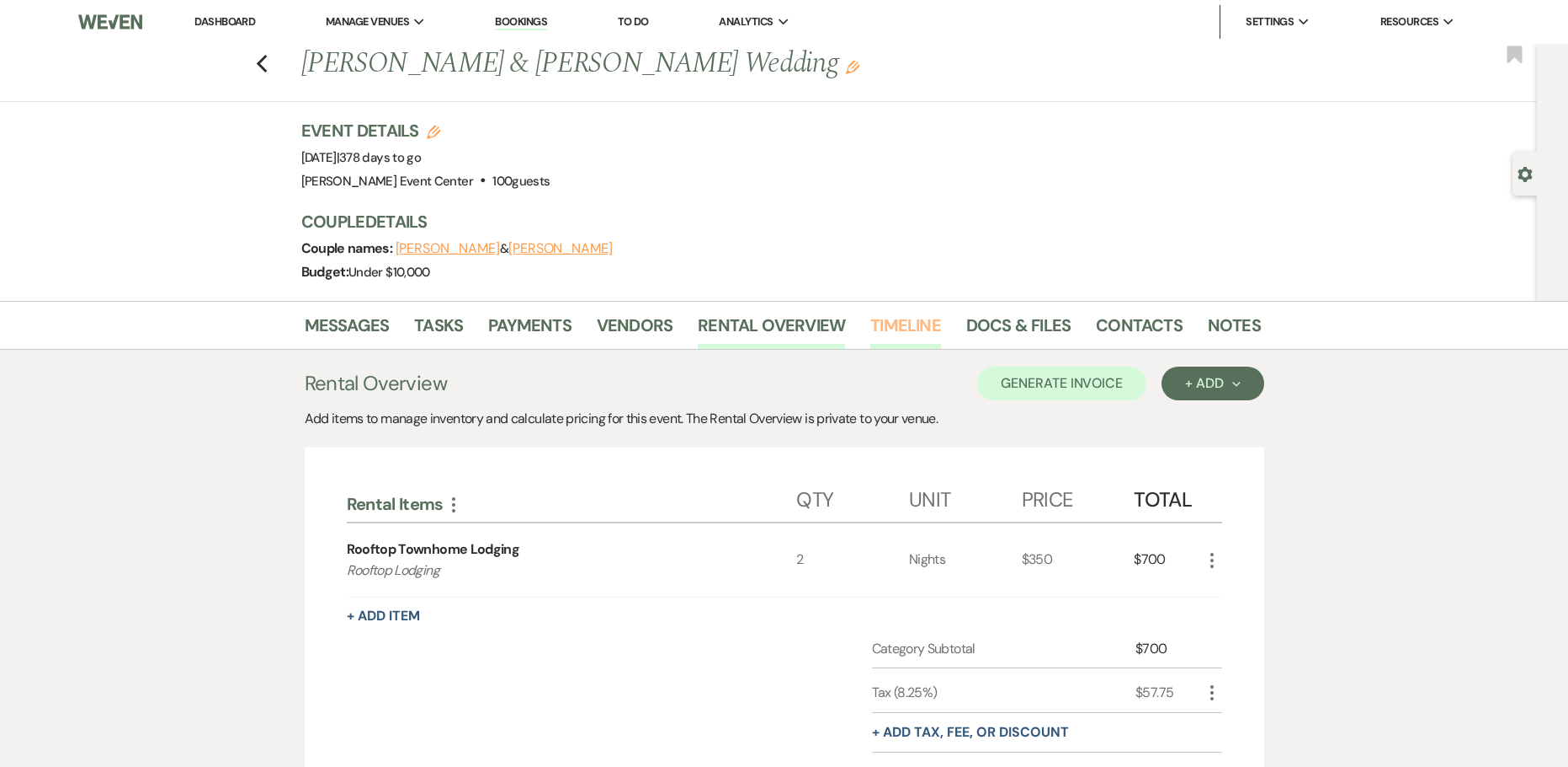
click at [924, 333] on link "Timeline" at bounding box center [905, 329] width 71 height 37
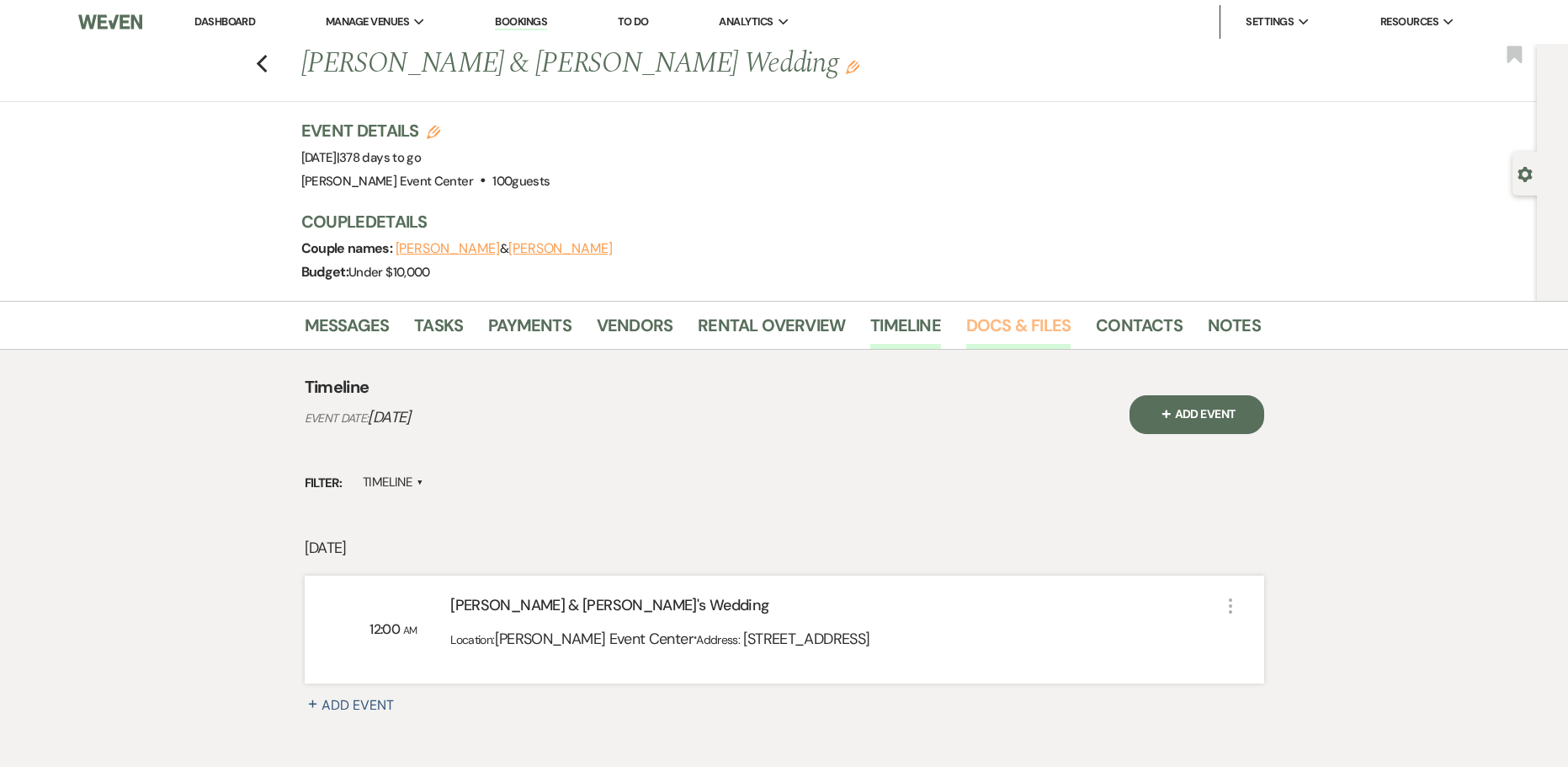
click at [1027, 325] on link "Docs & Files" at bounding box center [1018, 329] width 105 height 37
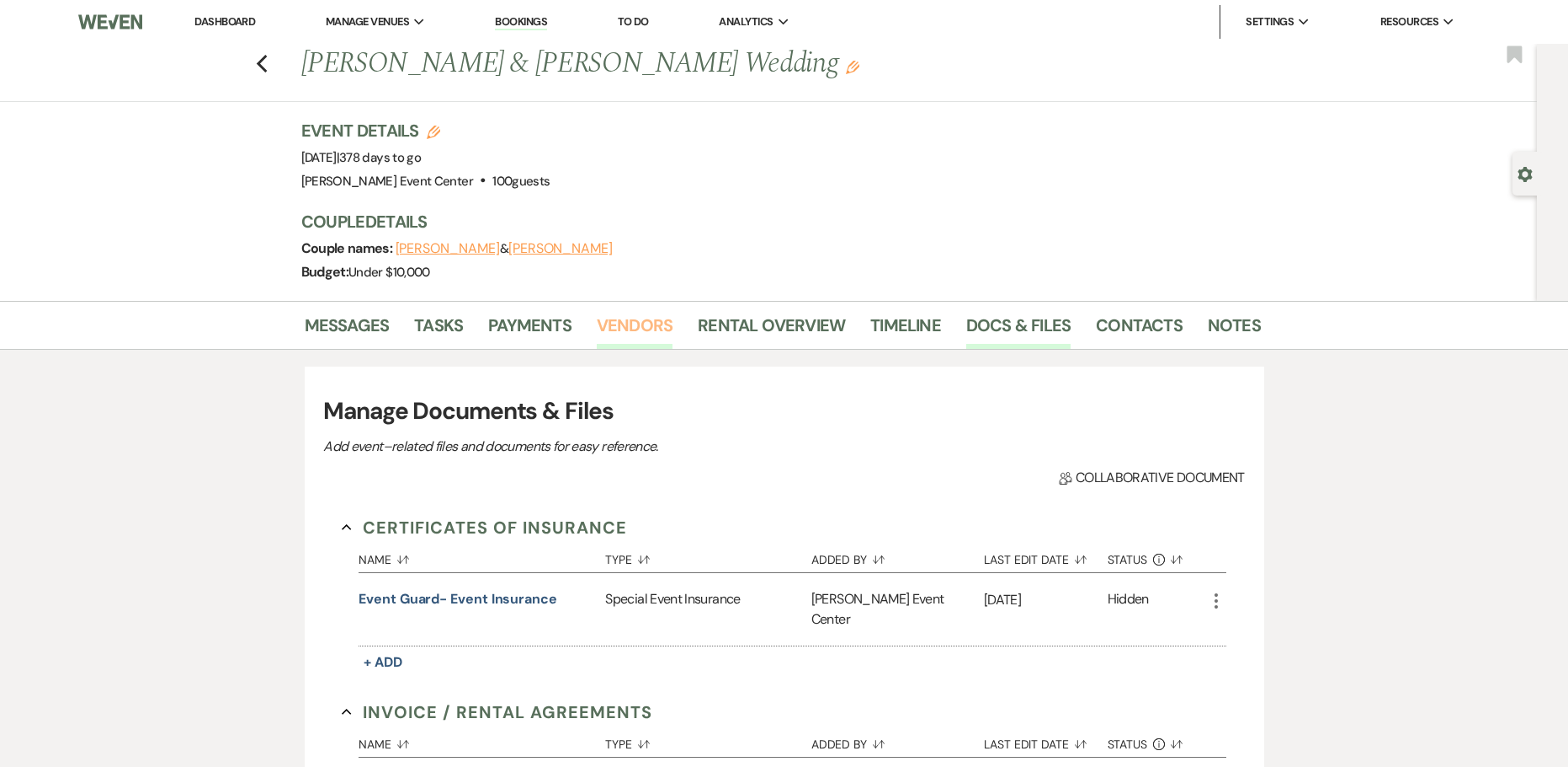
click at [645, 334] on link "Vendors" at bounding box center [635, 329] width 75 height 37
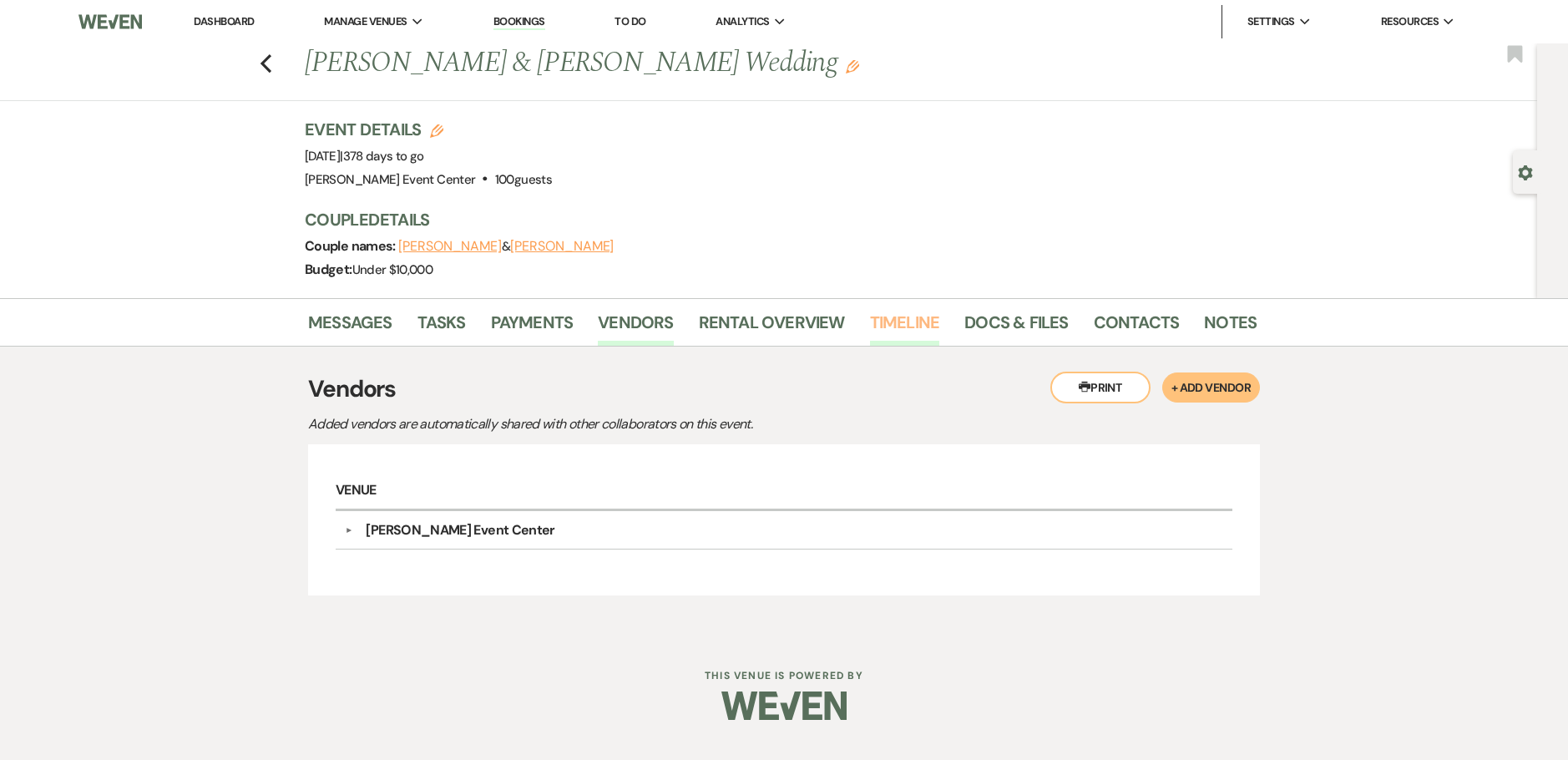
click at [901, 318] on link "Timeline" at bounding box center [904, 326] width 70 height 36
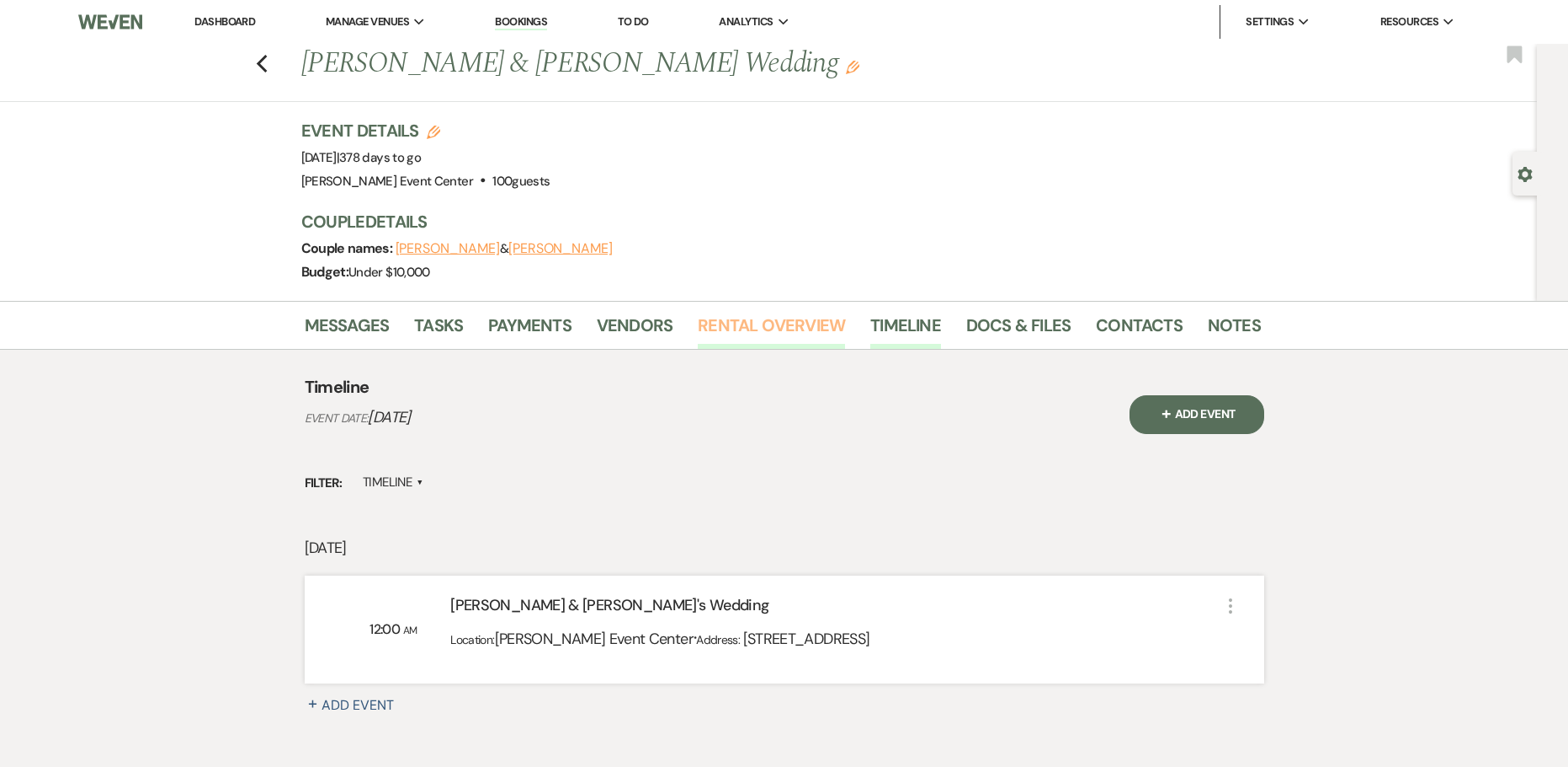
click at [798, 329] on link "Rental Overview" at bounding box center [771, 329] width 147 height 37
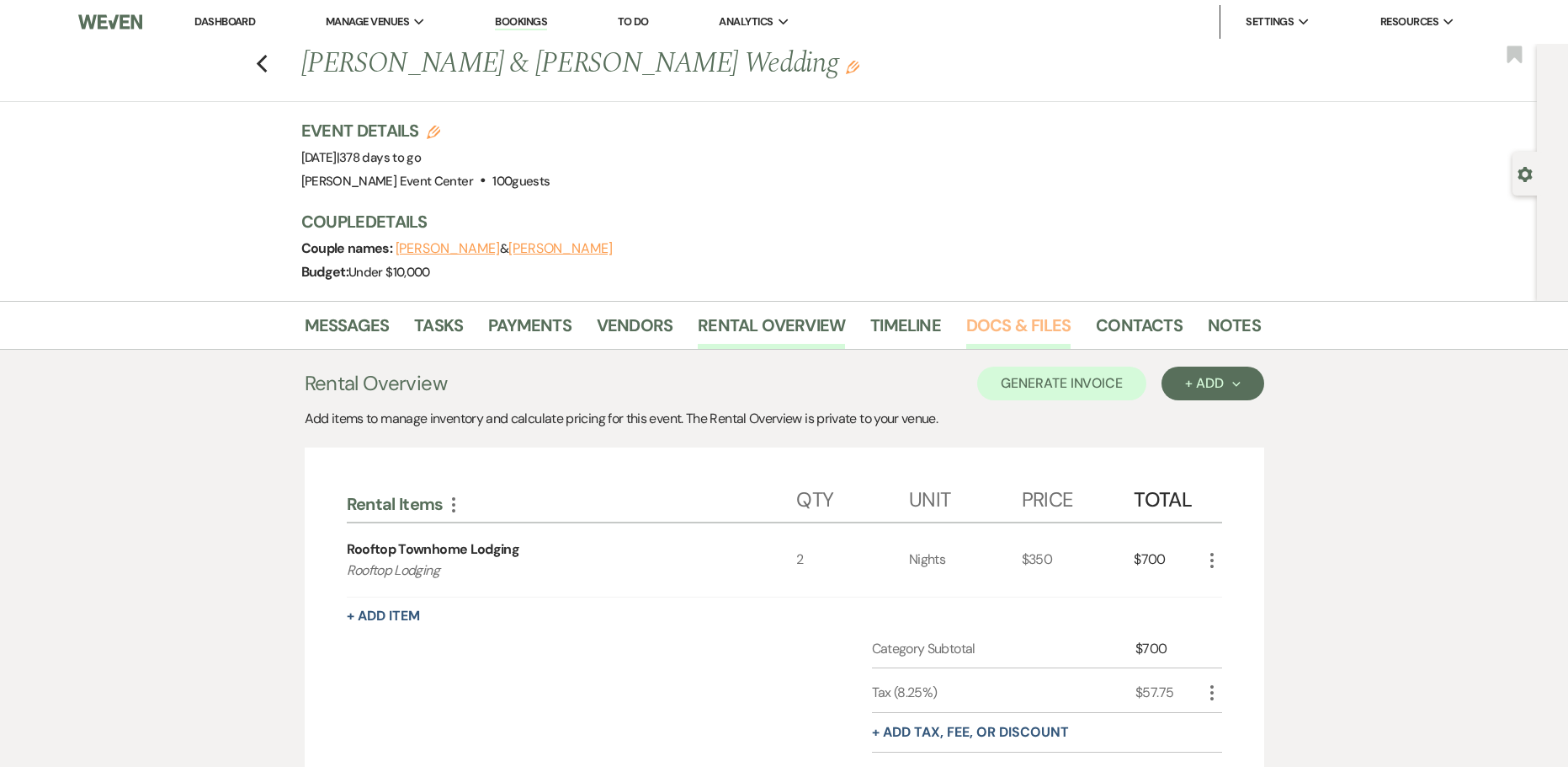
click at [1040, 334] on link "Docs & Files" at bounding box center [1018, 329] width 105 height 37
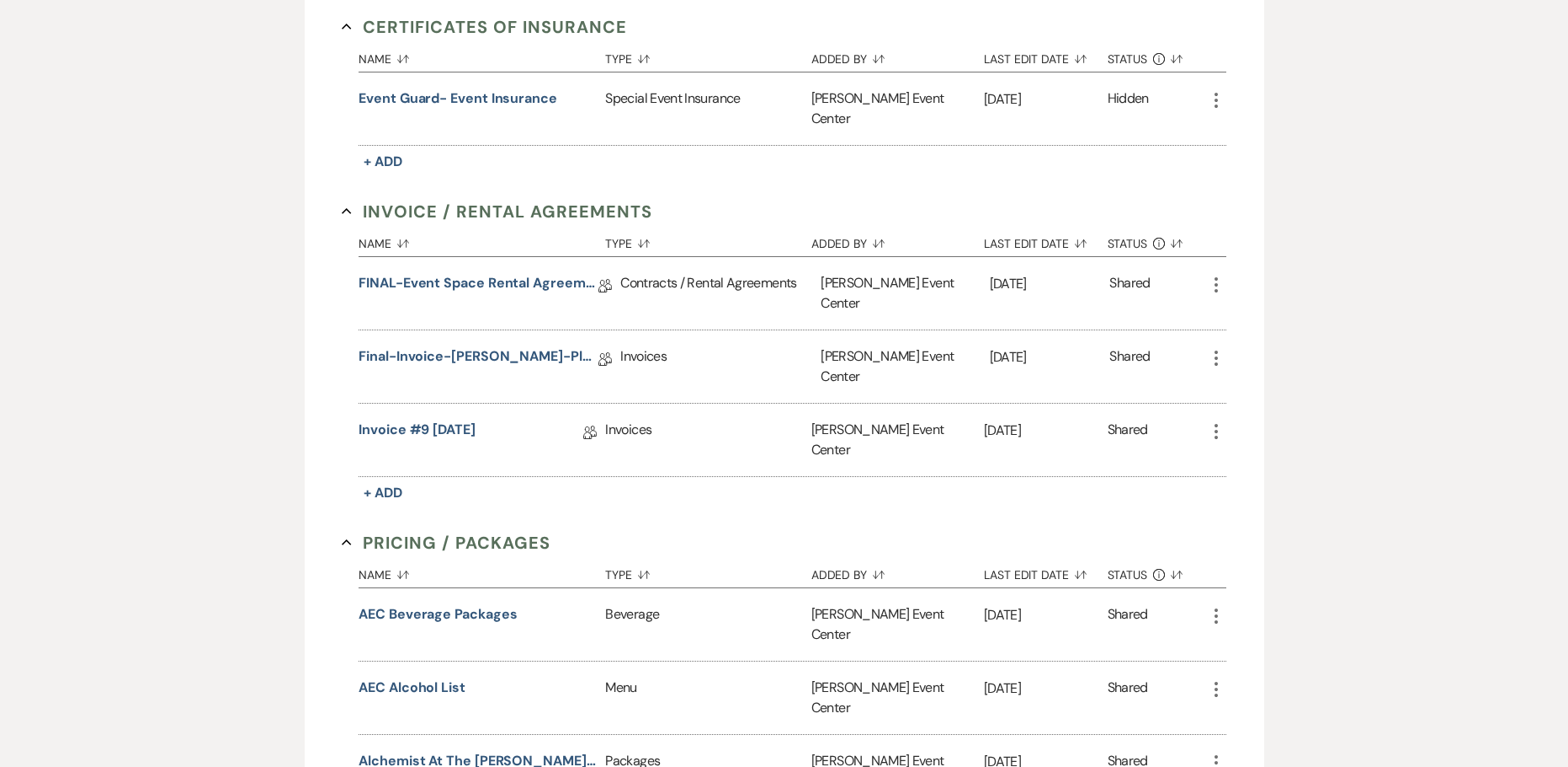
scroll to position [506, 0]
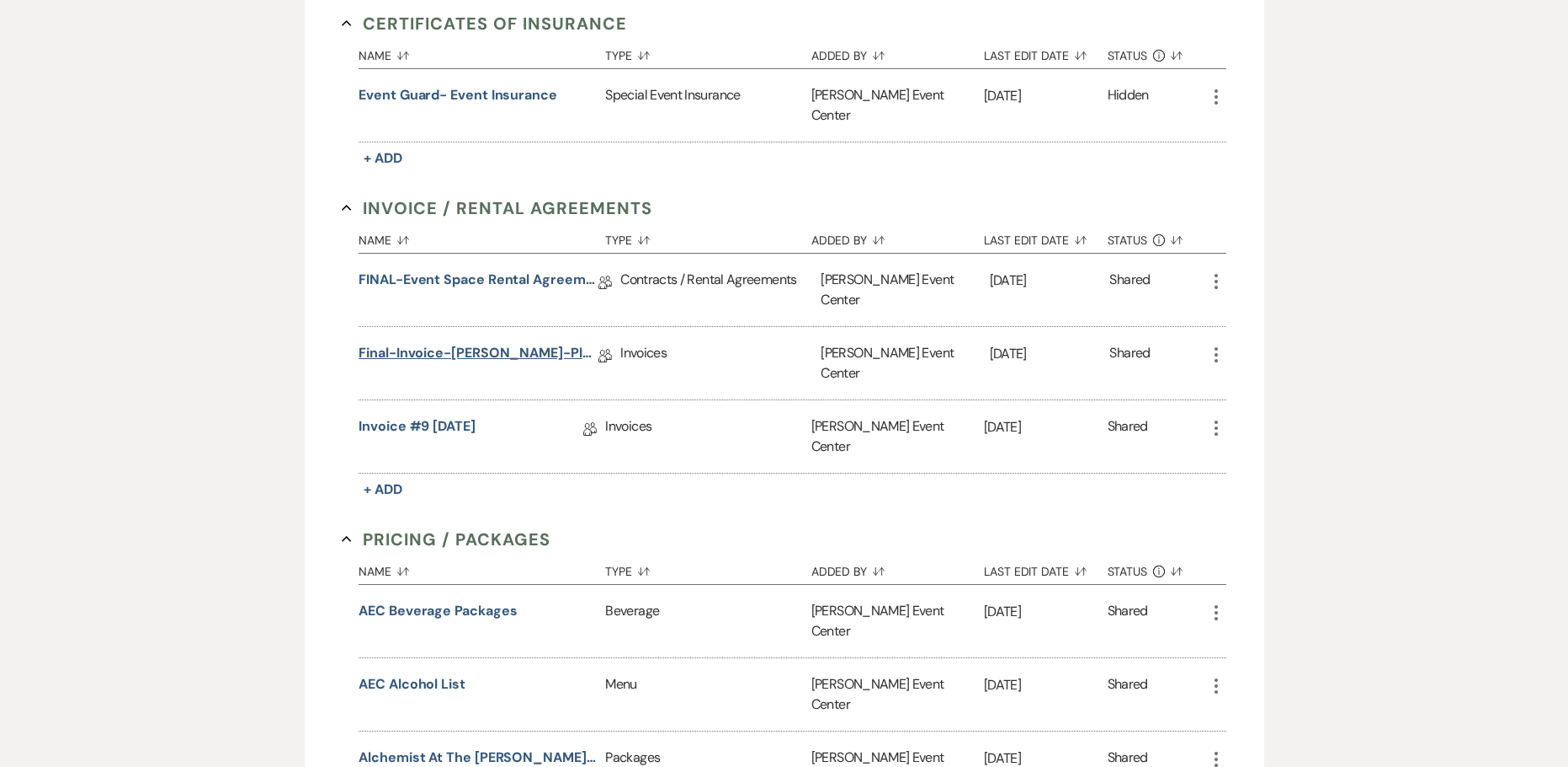
click at [528, 342] on link "Final-Invoice-[PERSON_NAME]-Platinum-10.3.26" at bounding box center [478, 356] width 239 height 26
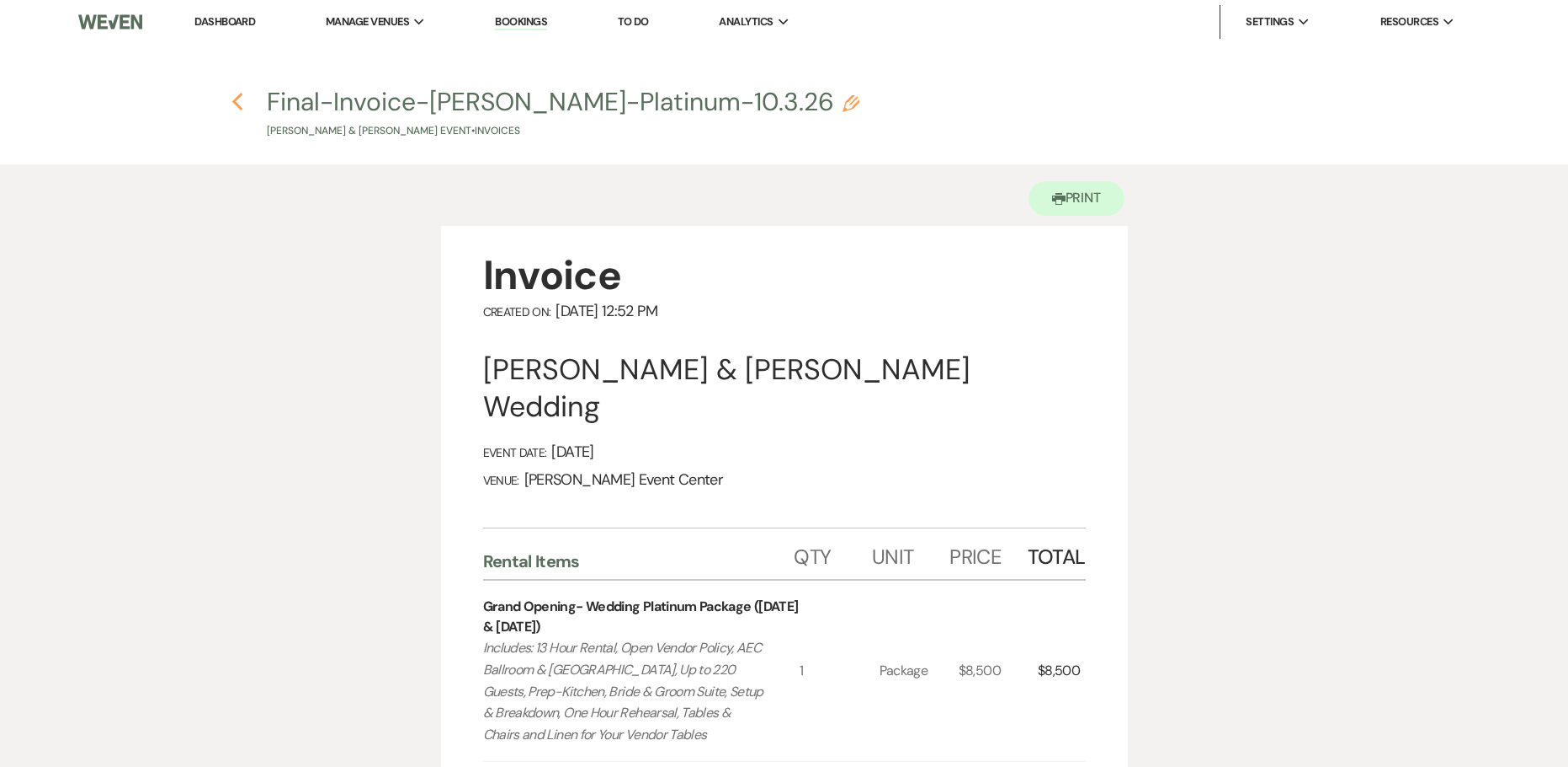
click at [239, 99] on icon "Previous" at bounding box center [238, 101] width 12 height 20
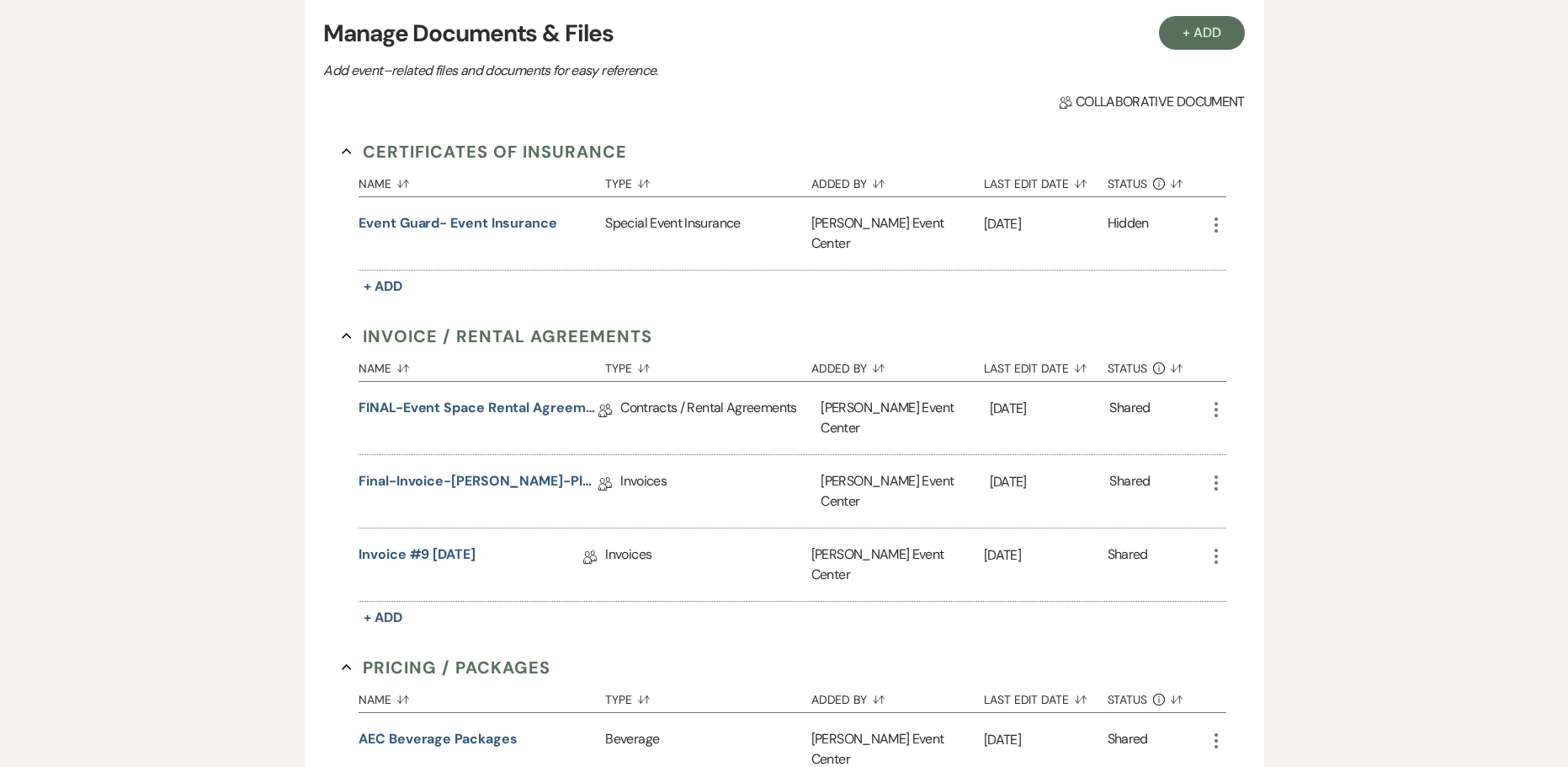
scroll to position [337, 0]
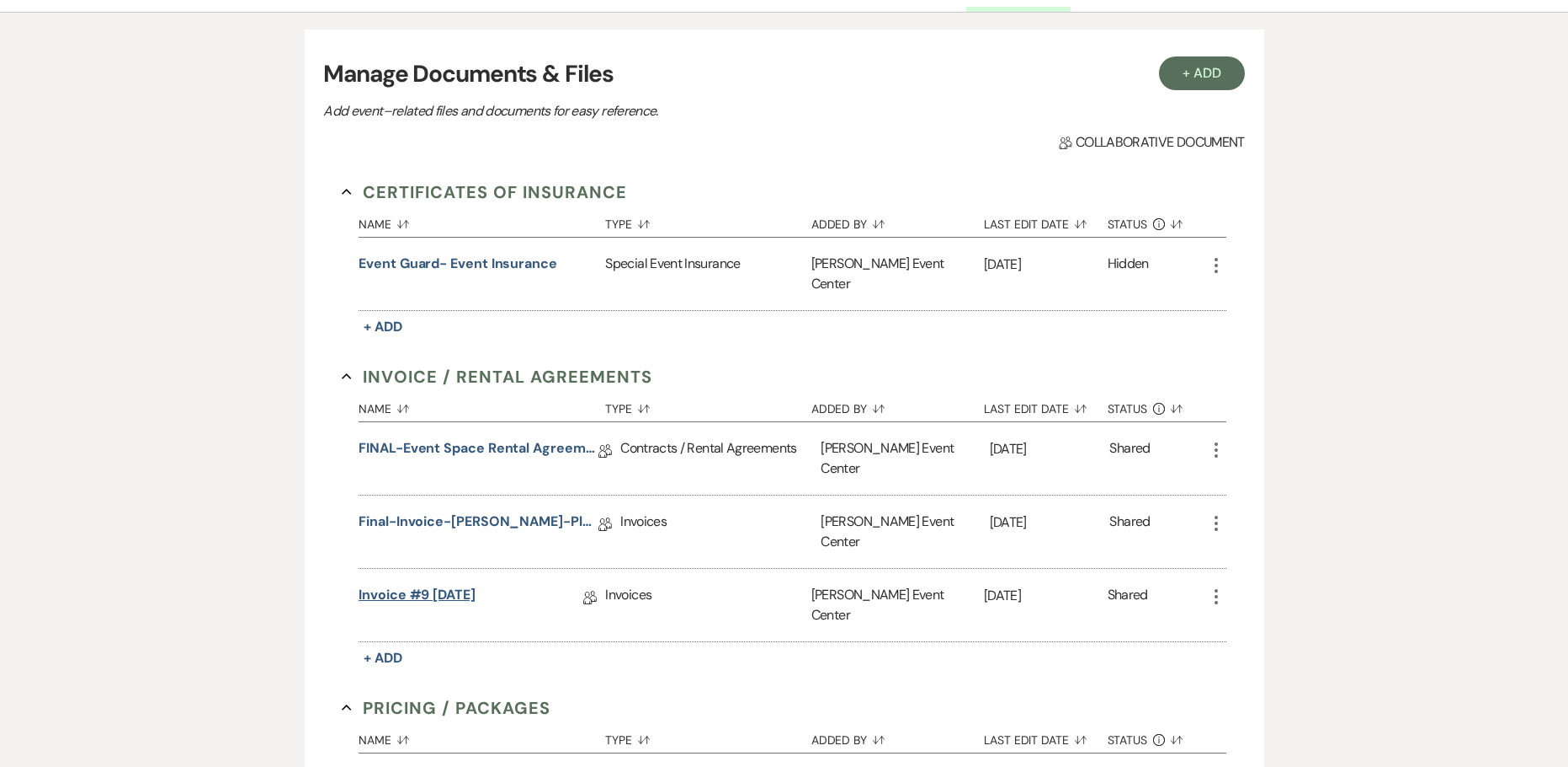
click at [413, 585] on link "Invoice #9 [DATE]" at bounding box center [417, 598] width 117 height 26
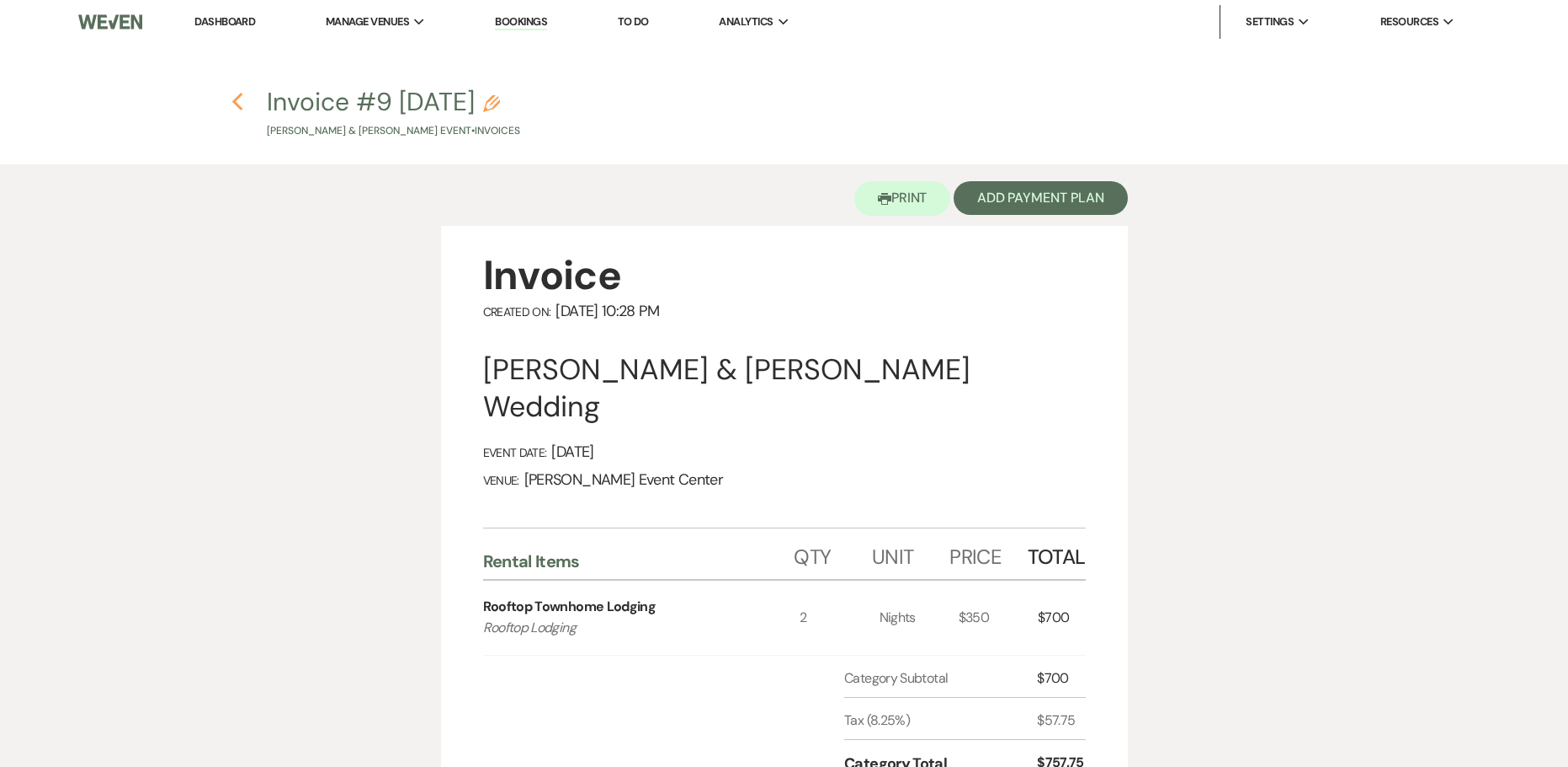
click at [234, 92] on icon "Previous" at bounding box center [238, 101] width 12 height 20
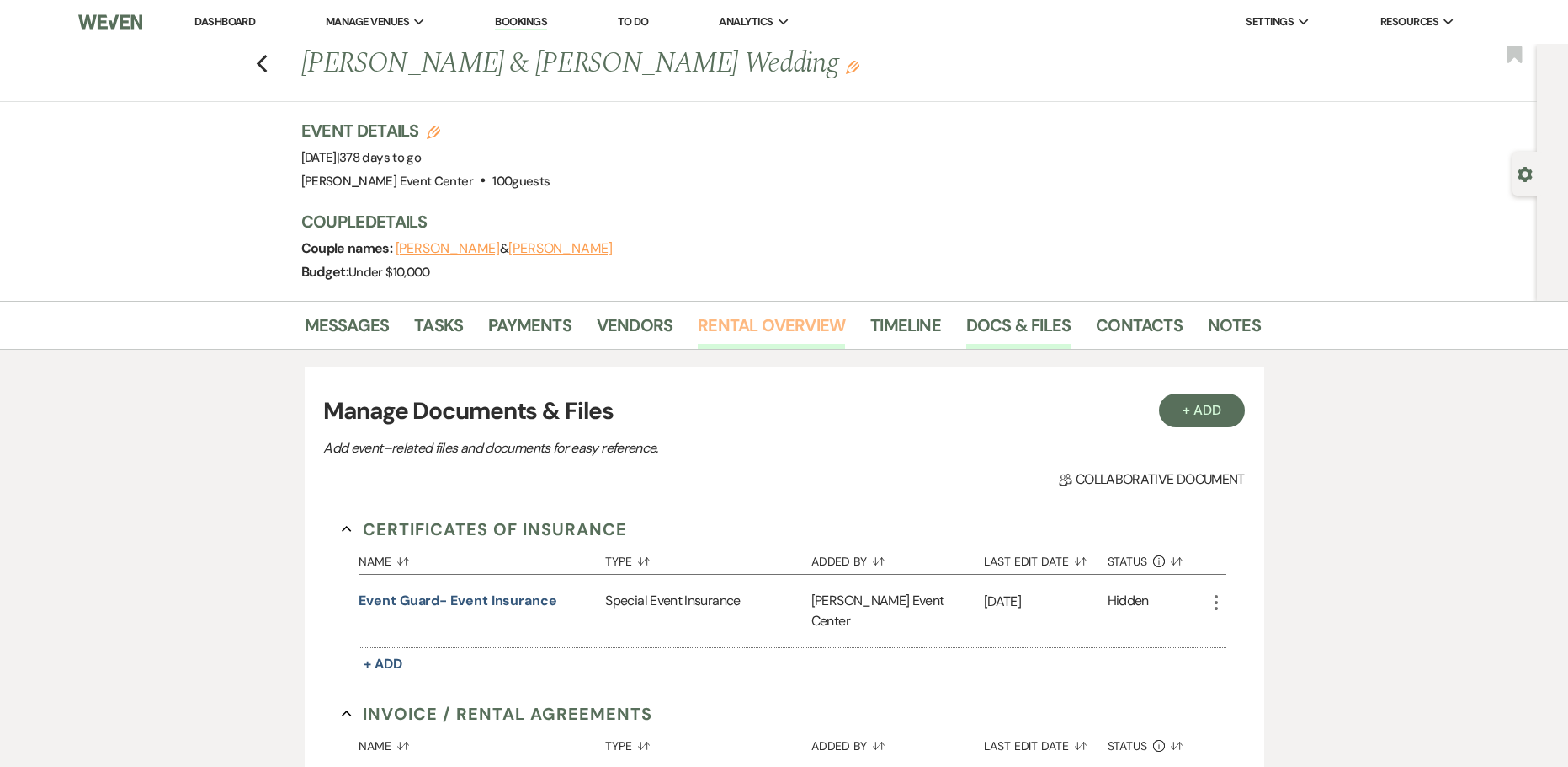
click at [760, 320] on link "Rental Overview" at bounding box center [771, 329] width 147 height 37
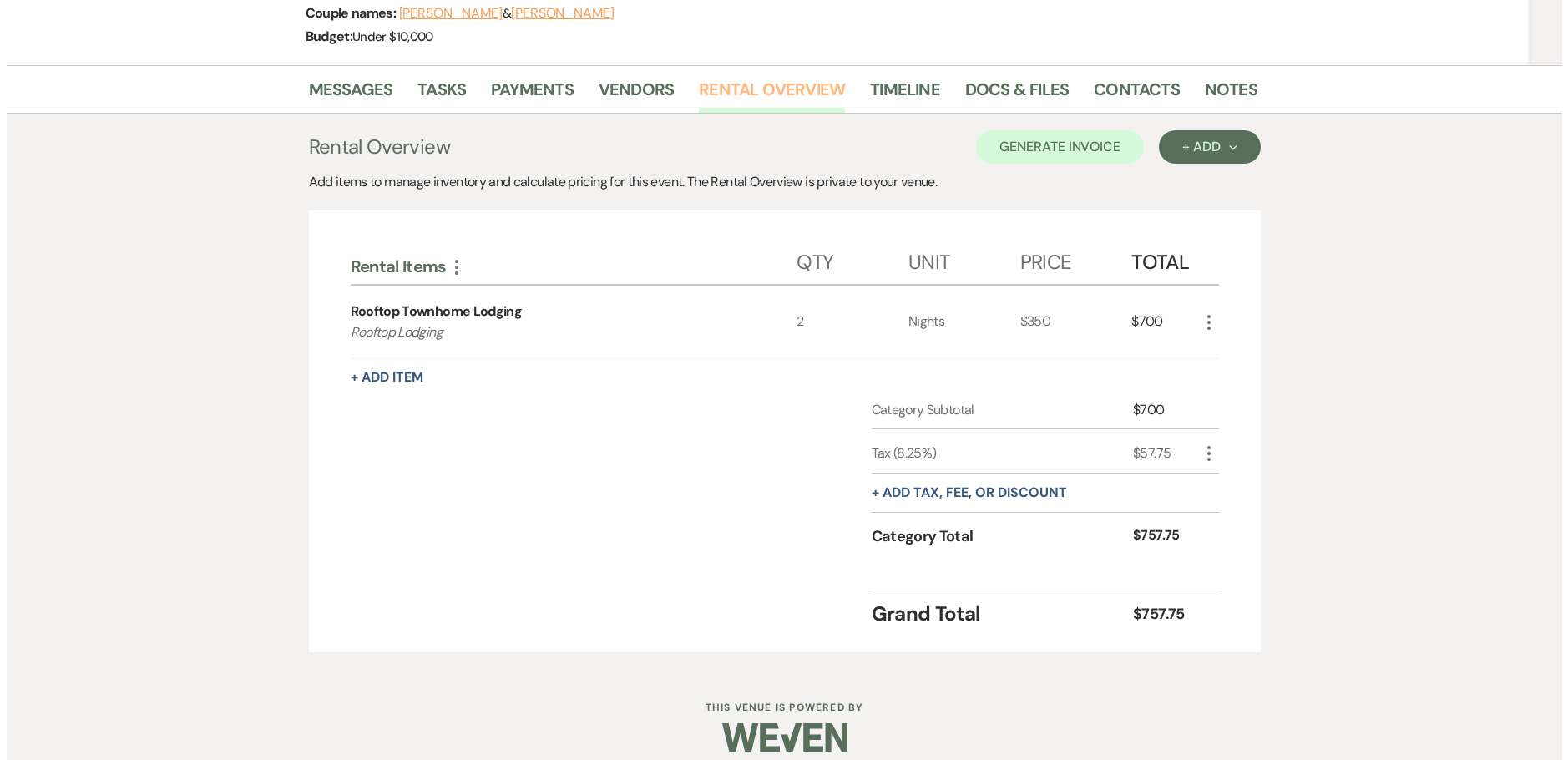
scroll to position [250, 0]
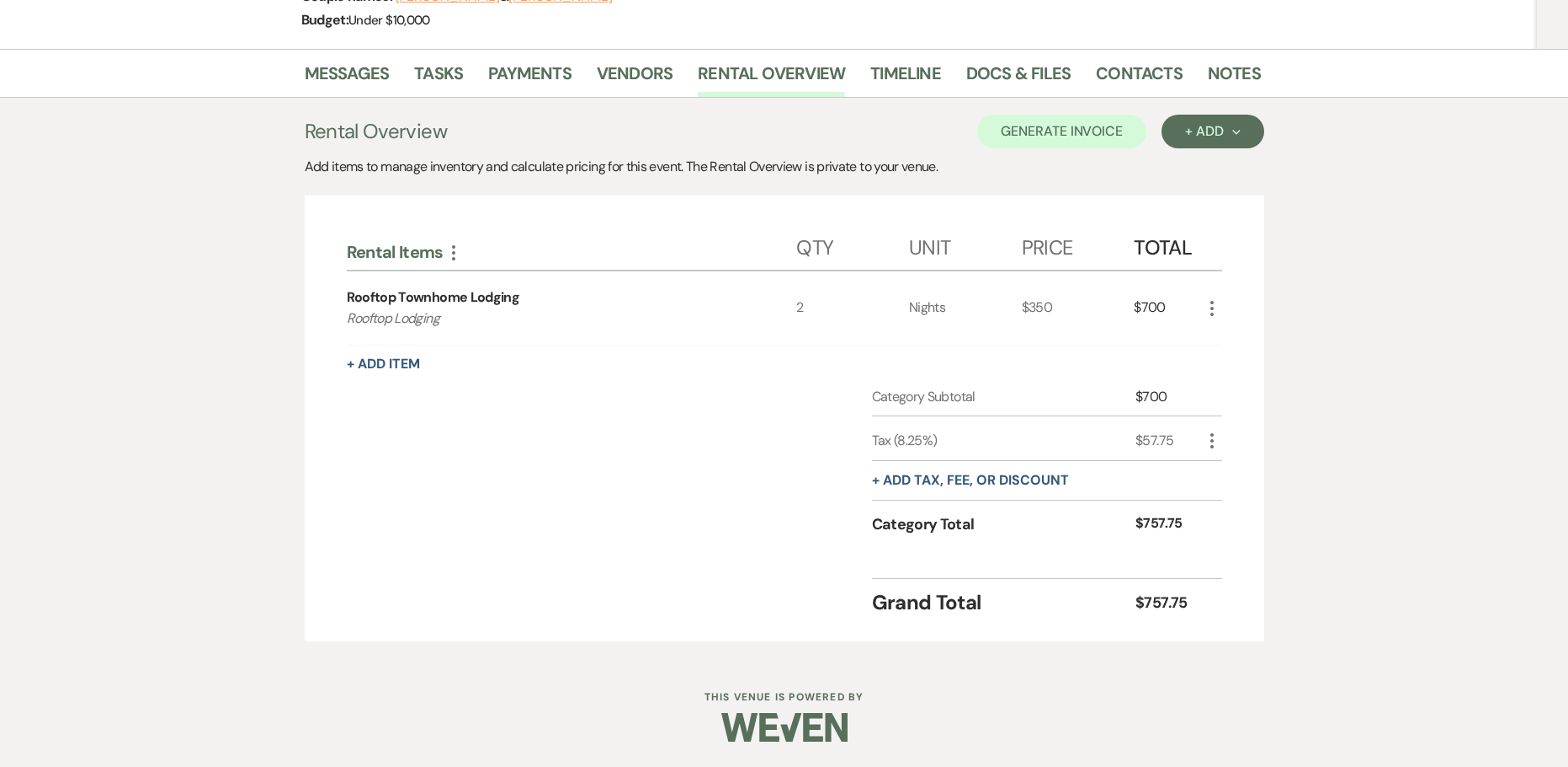
click at [1214, 313] on icon "More" at bounding box center [1212, 308] width 20 height 20
click at [1214, 347] on button "Pencil Edit" at bounding box center [1246, 341] width 88 height 27
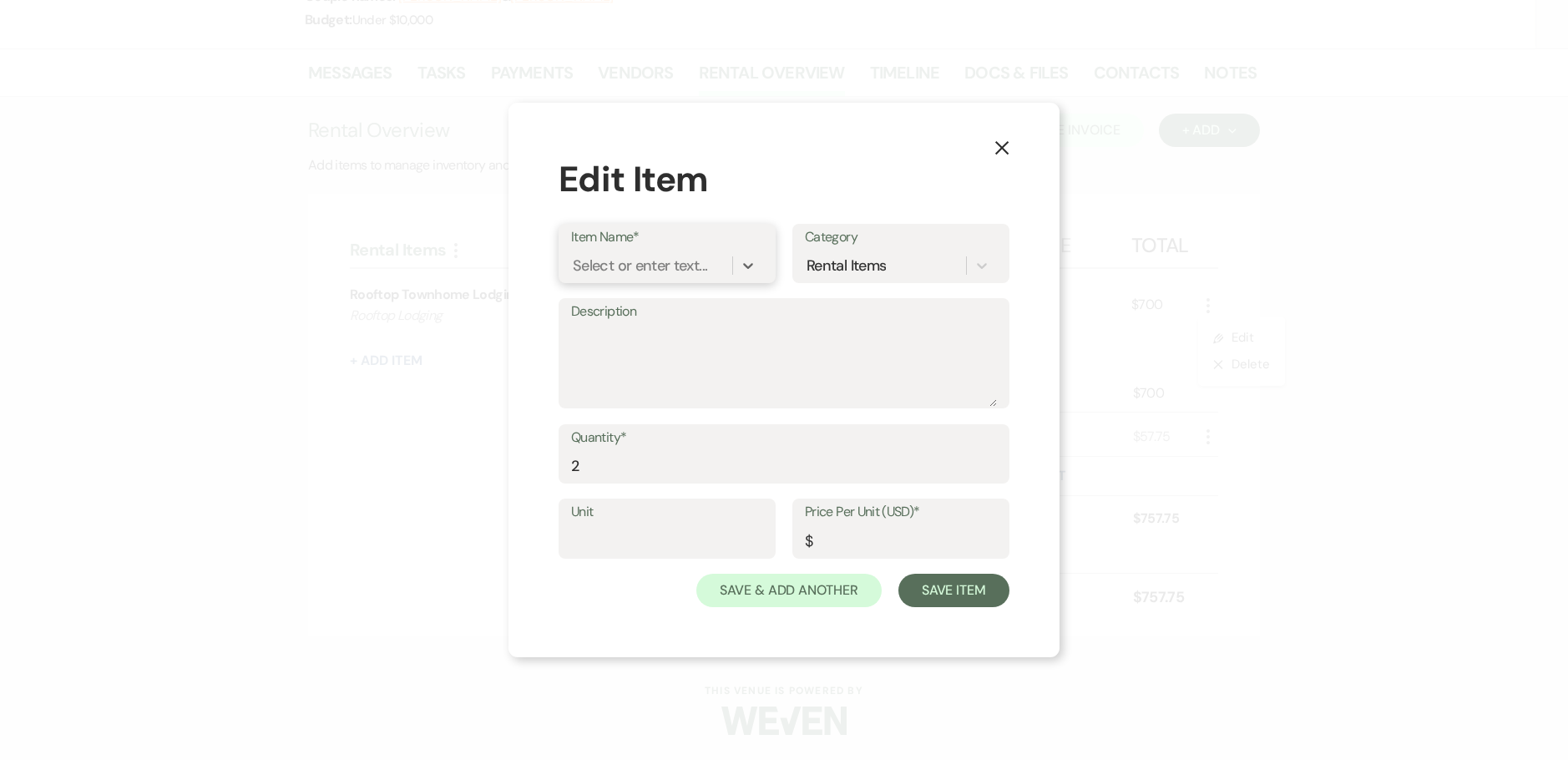
click at [685, 266] on div "Select or enter text..." at bounding box center [640, 265] width 135 height 22
type input "H"
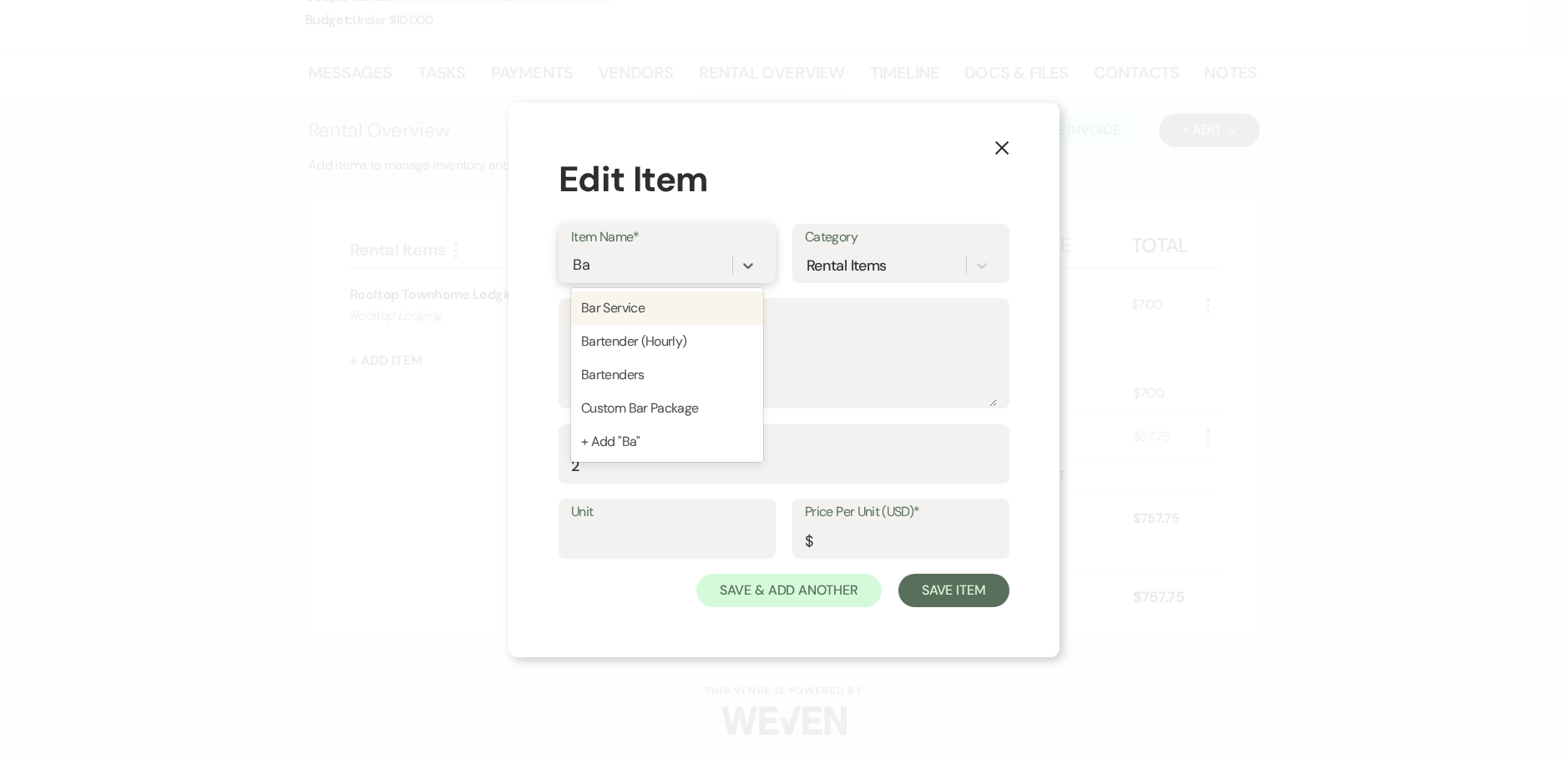
type input "Bar"
click at [597, 308] on div "Bar Service" at bounding box center [667, 308] width 192 height 34
type input "0"
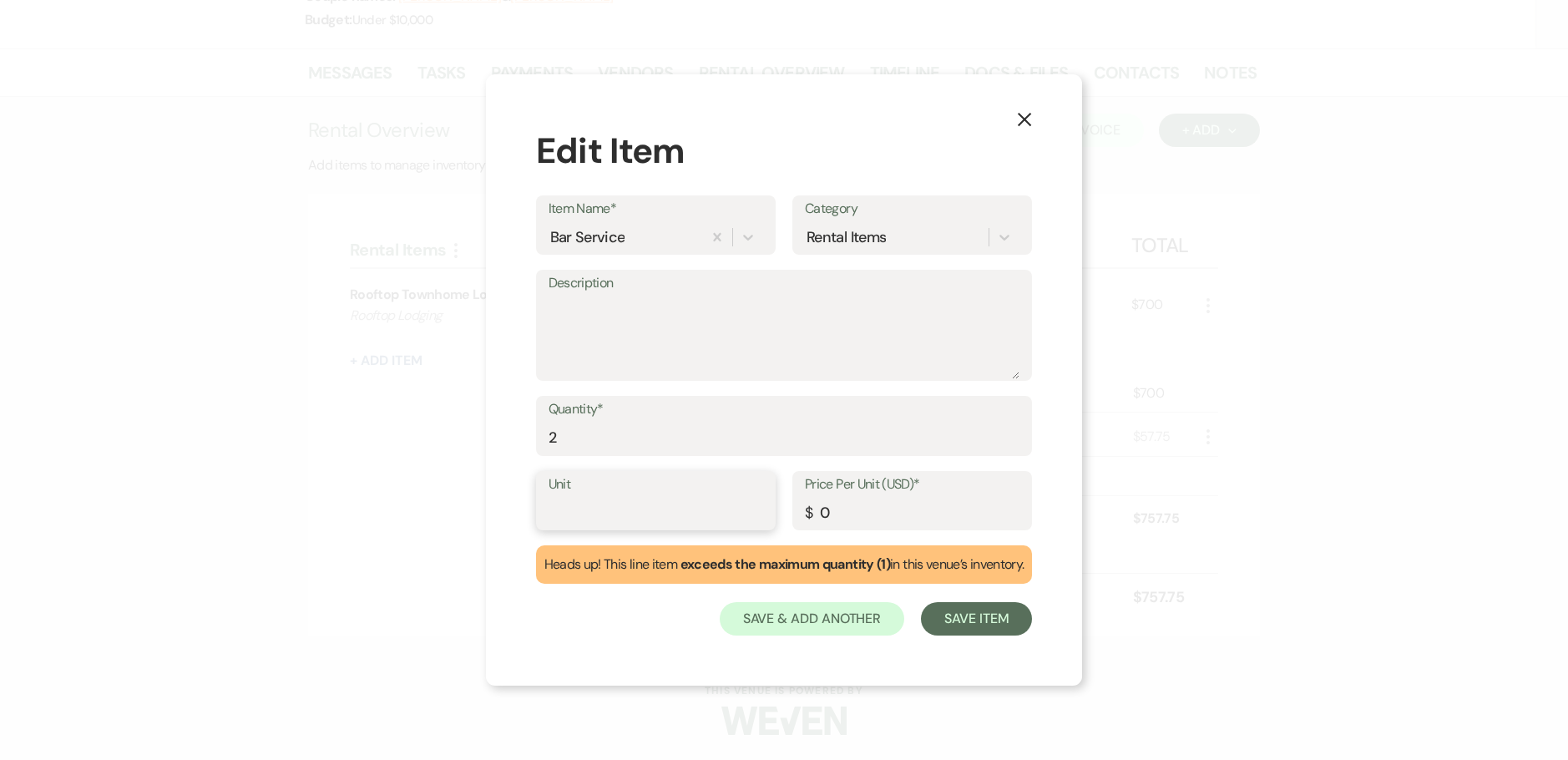
click at [595, 512] on input "Unit" at bounding box center [655, 511] width 214 height 33
type input "2"
drag, startPoint x: 557, startPoint y: 439, endPoint x: 525, endPoint y: 434, distance: 32.4
click at [525, 434] on div "X Edit Item Item Name* Bar Service Category Rental Items Description Quantity* …" at bounding box center [784, 380] width 597 height 611
click at [686, 237] on div "Bar Service" at bounding box center [626, 237] width 153 height 29
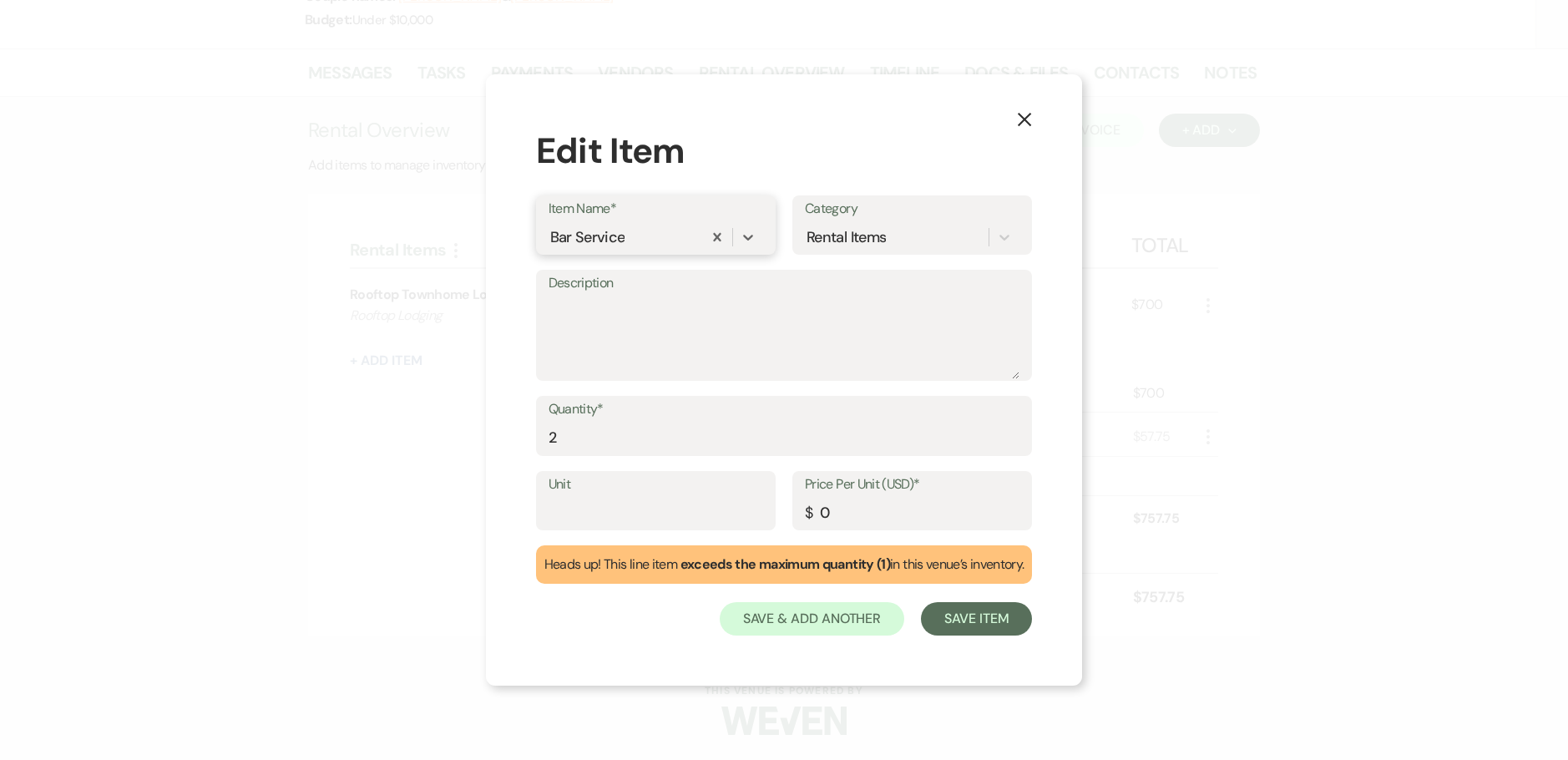
drag, startPoint x: 676, startPoint y: 234, endPoint x: 347, endPoint y: 239, distance: 329.0
click at [349, 239] on div "X Edit Item Item Name* option Bar Service, selected. 0 results available. Selec…" at bounding box center [784, 380] width 1568 height 760
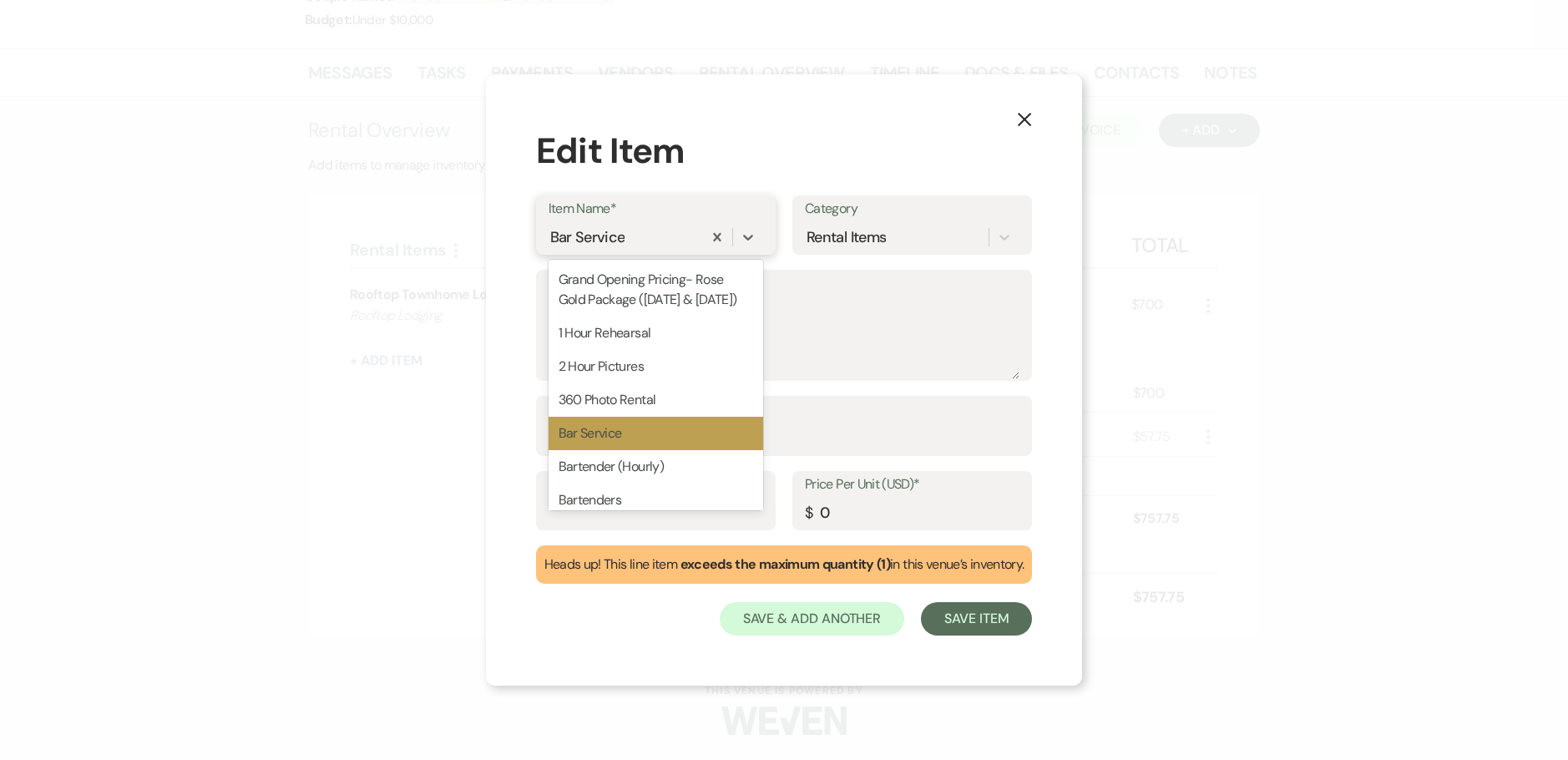
click at [649, 226] on div "Bar Service" at bounding box center [626, 237] width 153 height 29
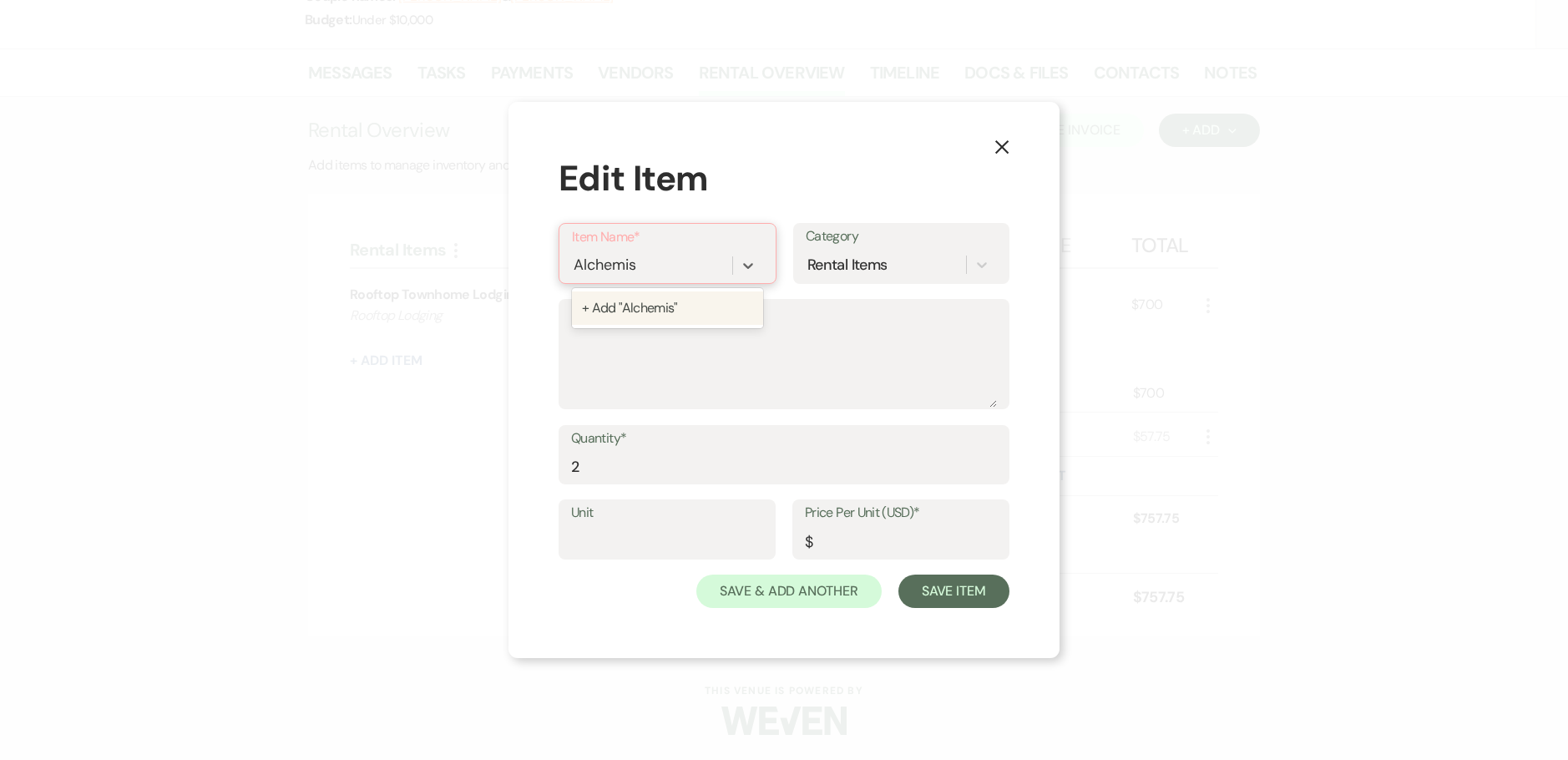
type input "Alchemist"
click at [630, 302] on div "+ Add "Alchemist"" at bounding box center [668, 308] width 191 height 34
click at [597, 376] on textarea "Description" at bounding box center [784, 365] width 425 height 83
drag, startPoint x: 598, startPoint y: 463, endPoint x: 508, endPoint y: 480, distance: 91.6
click at [509, 480] on div "X Edit Item Item Name* Alchemist Category Rental Items Description Quantity* 2 …" at bounding box center [784, 380] width 551 height 555
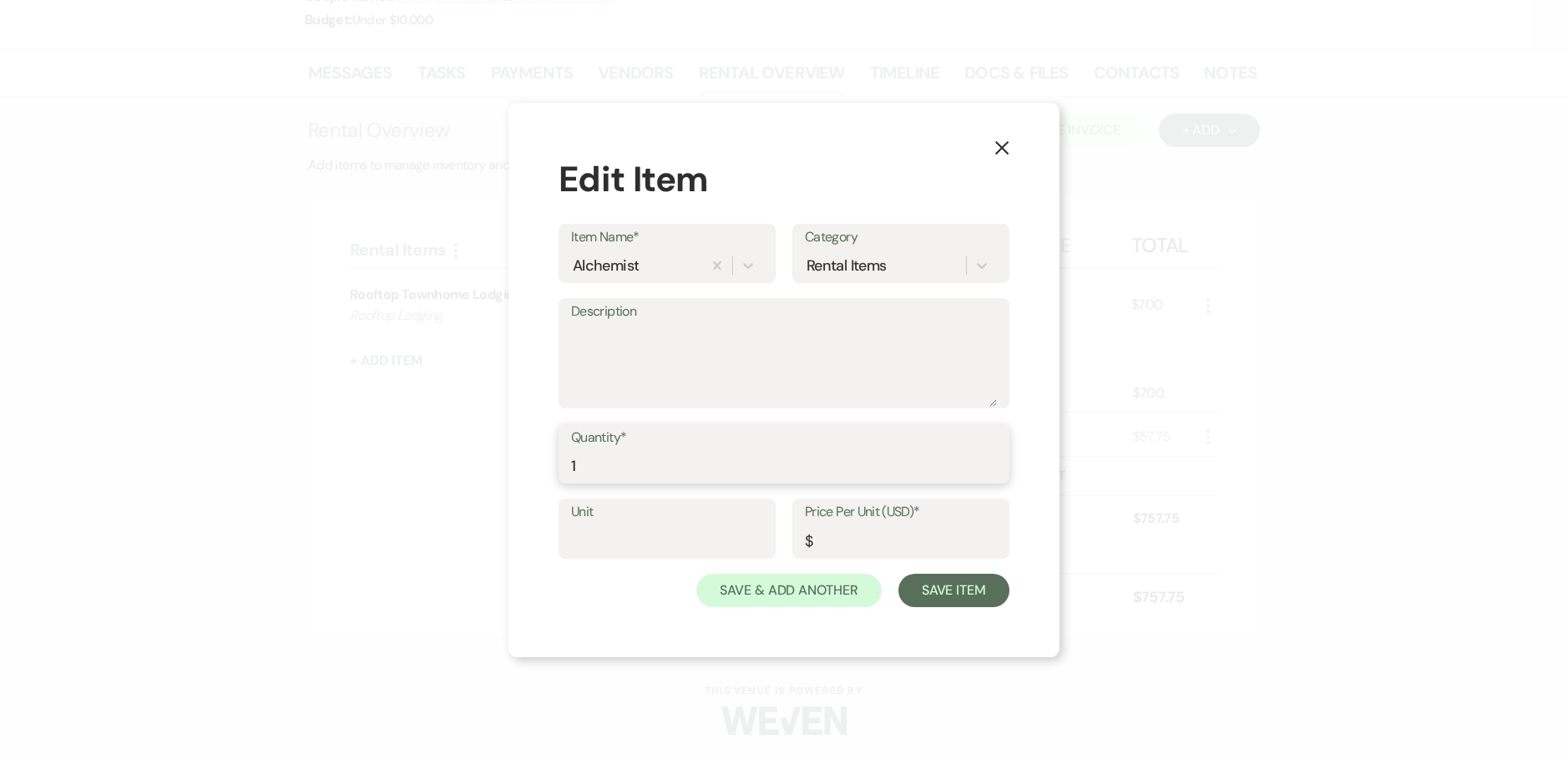
type input "1"
click at [627, 533] on input "Unit" at bounding box center [667, 540] width 192 height 33
type input "Package"
click at [882, 541] on input "Price Per Unit (USD)*" at bounding box center [900, 540] width 192 height 33
type input "2995"
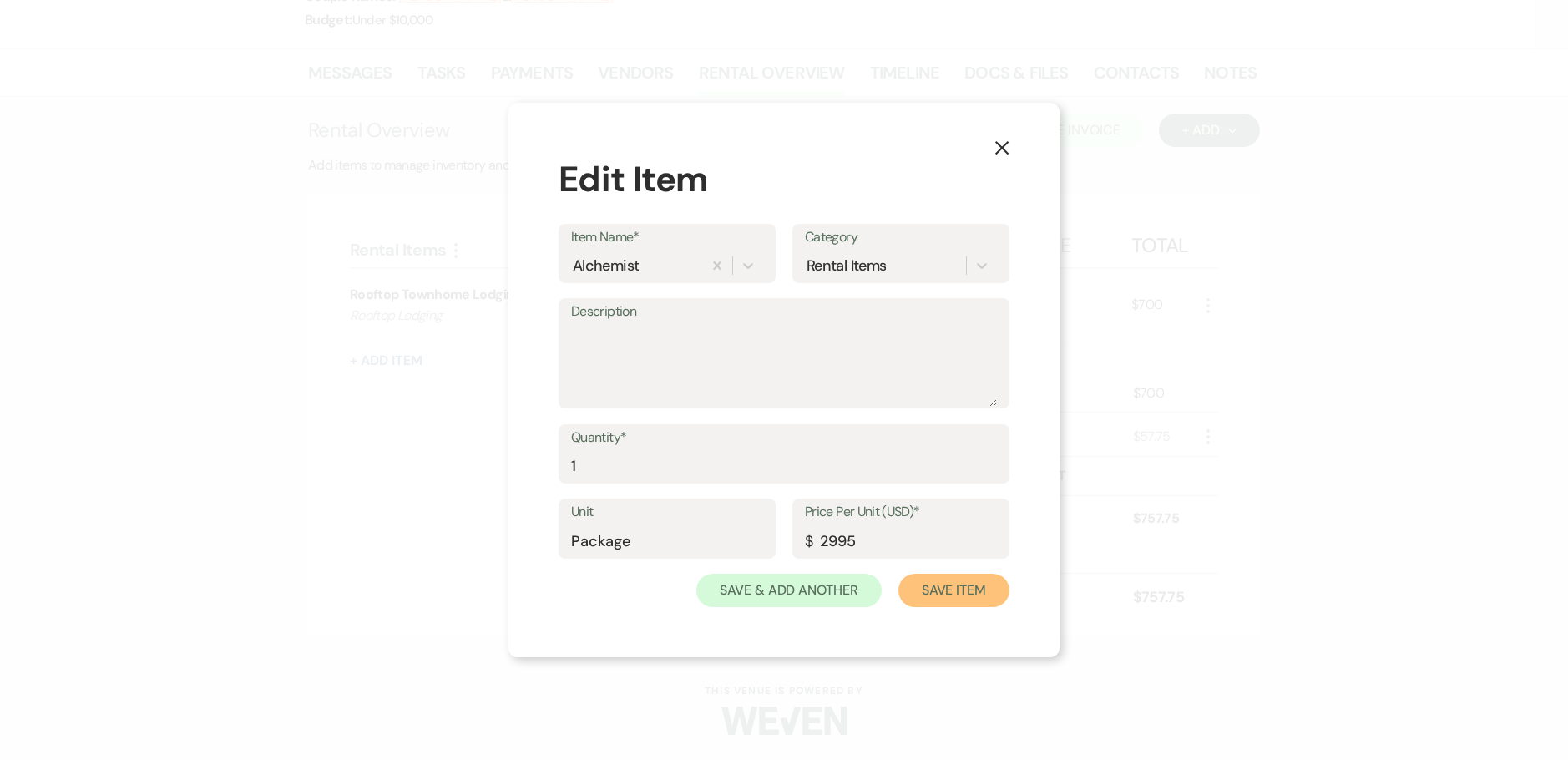
click at [962, 592] on button "Save Item" at bounding box center [954, 590] width 111 height 34
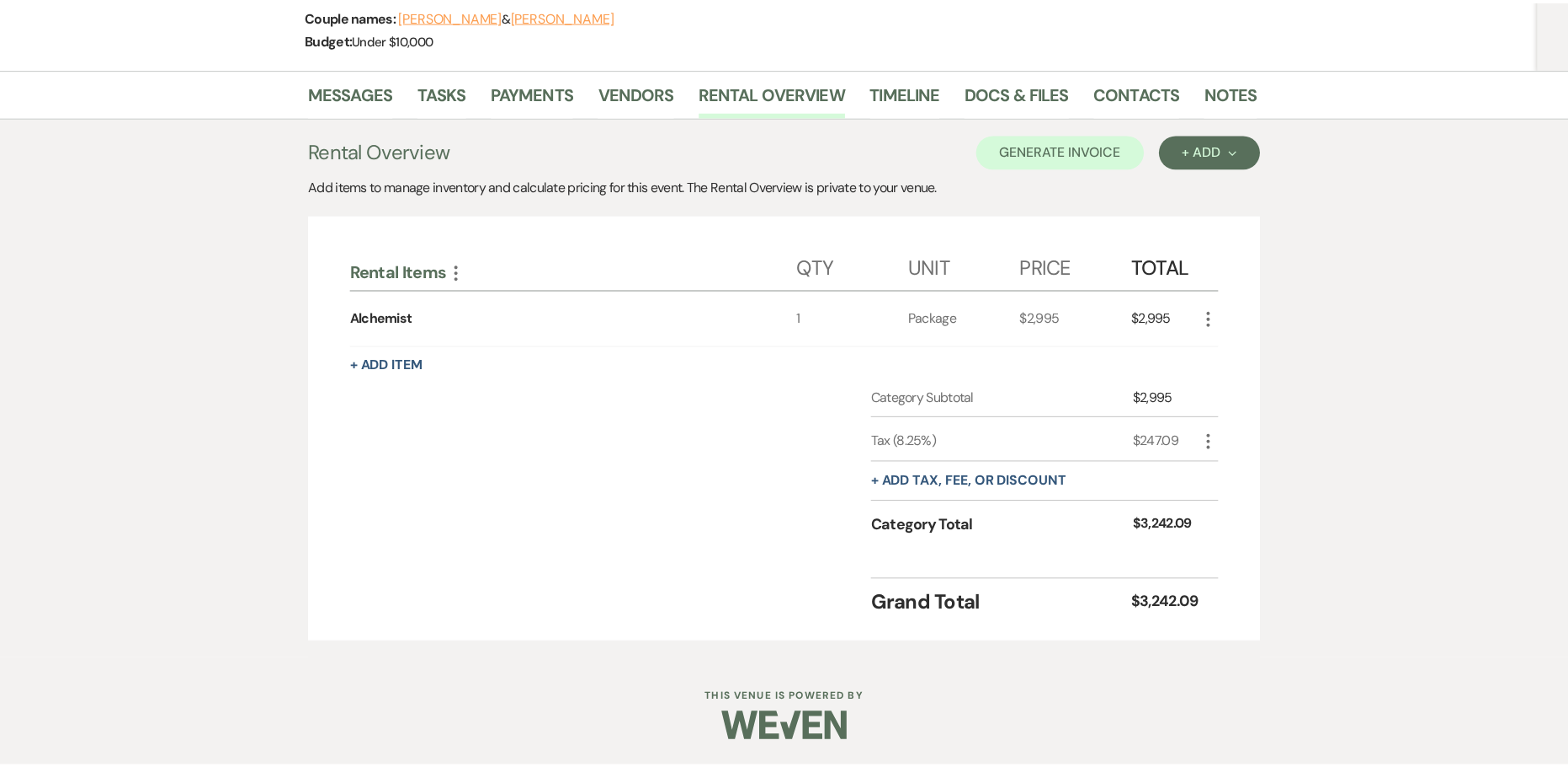
scroll to position [232, 0]
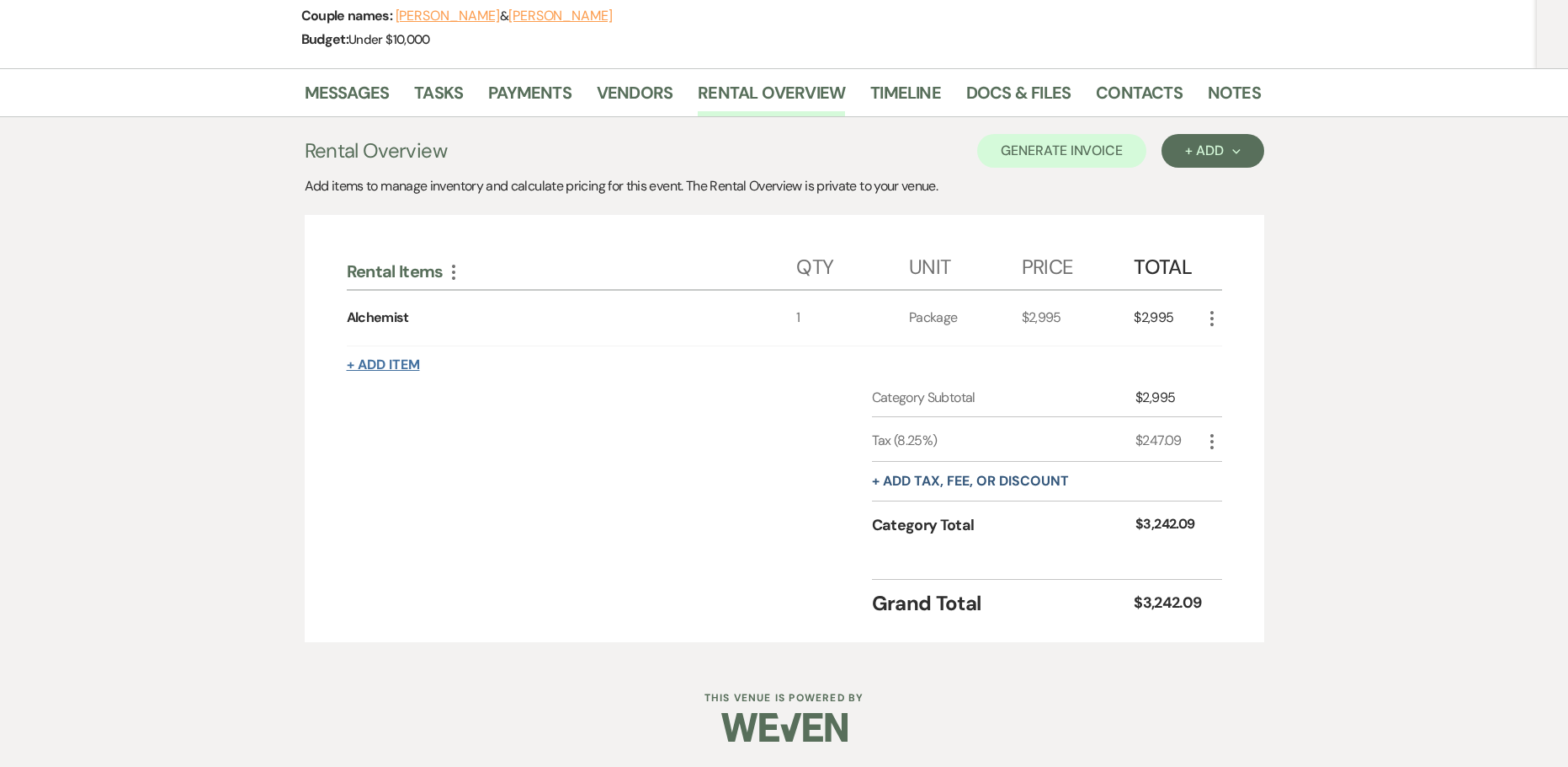
click at [380, 366] on button "+ Add Item" at bounding box center [384, 364] width 74 height 13
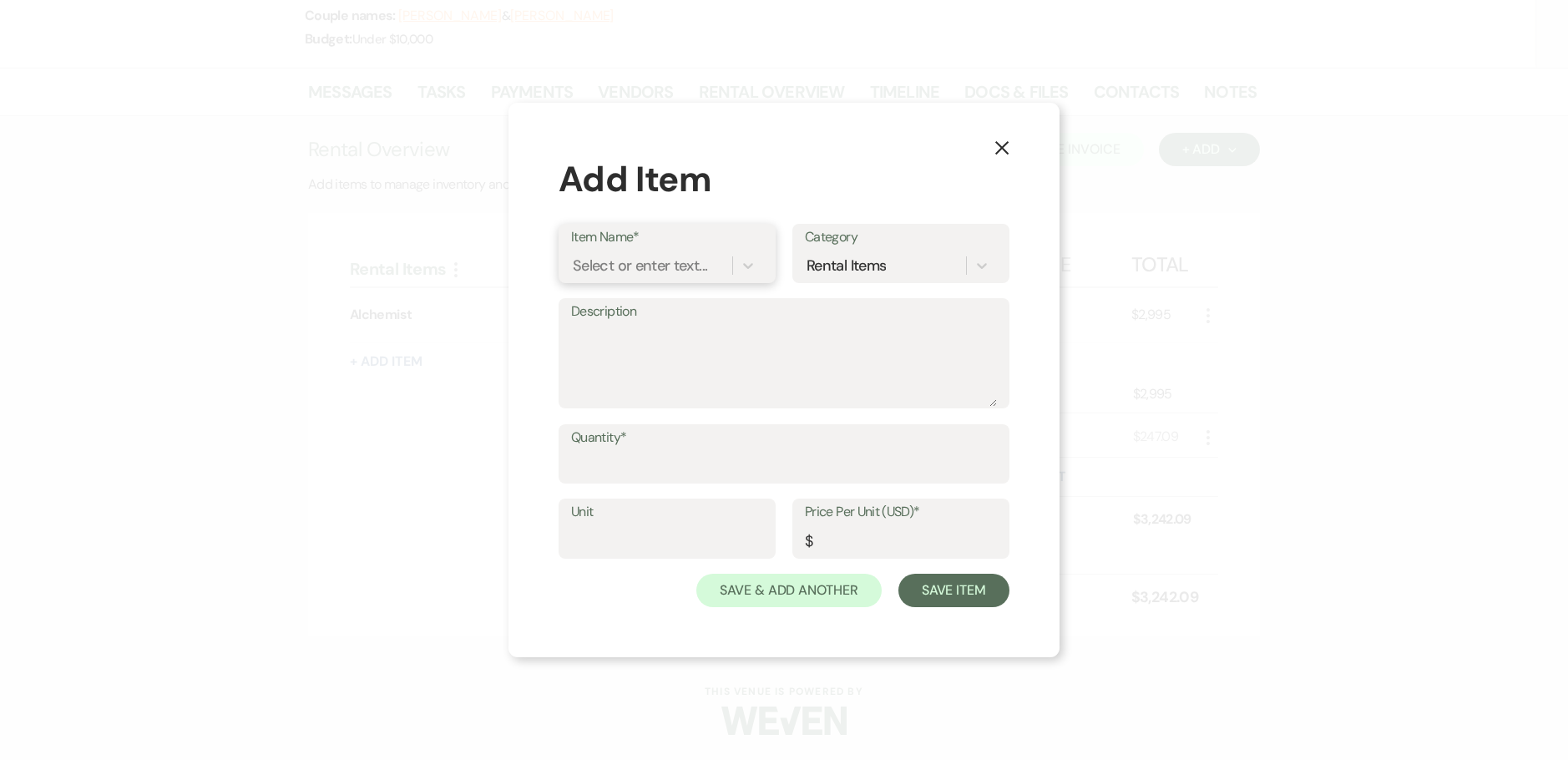
click at [627, 267] on div "Select or enter text..." at bounding box center [640, 265] width 135 height 22
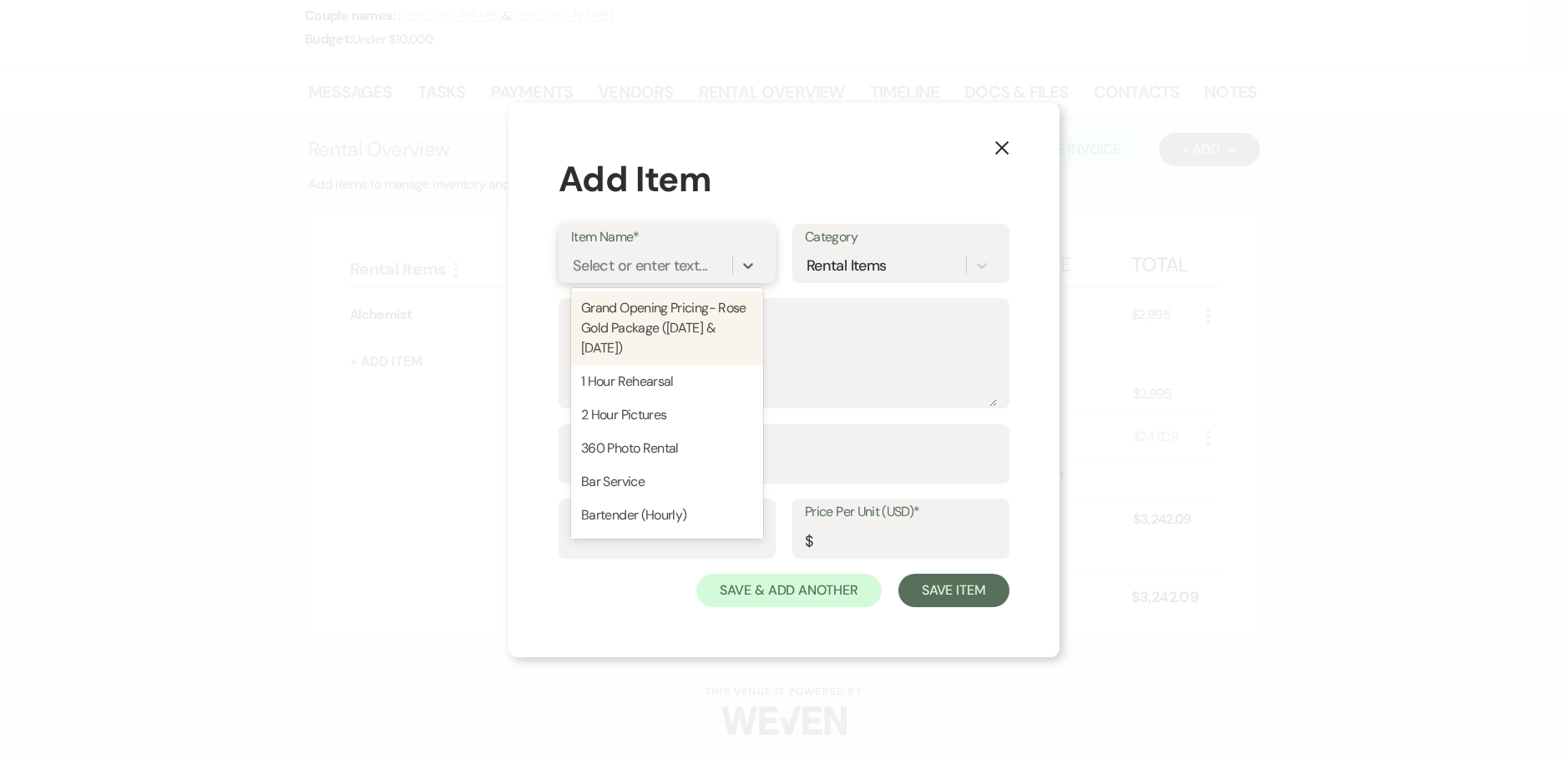
type input "B"
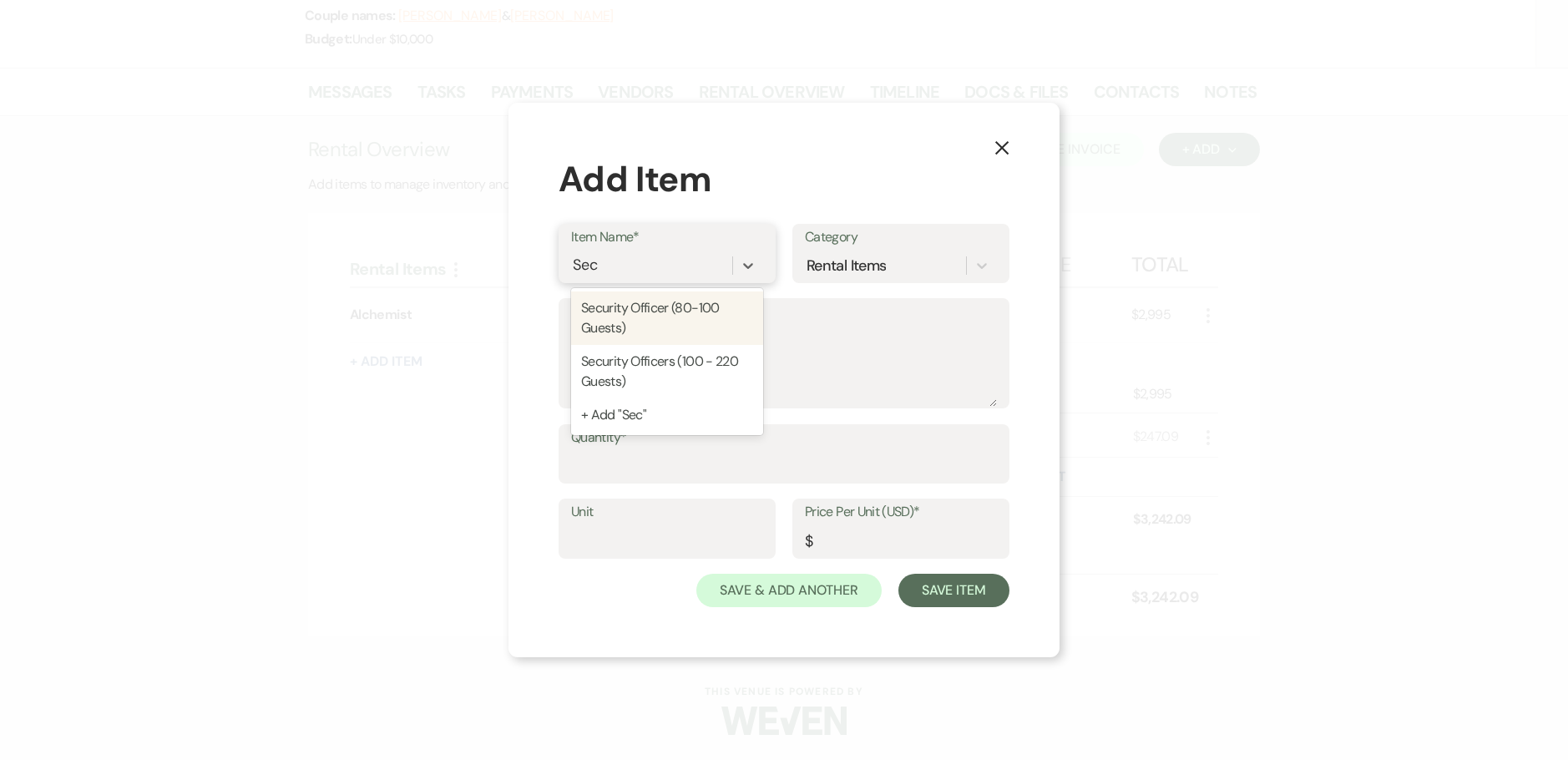
type input "Secu"
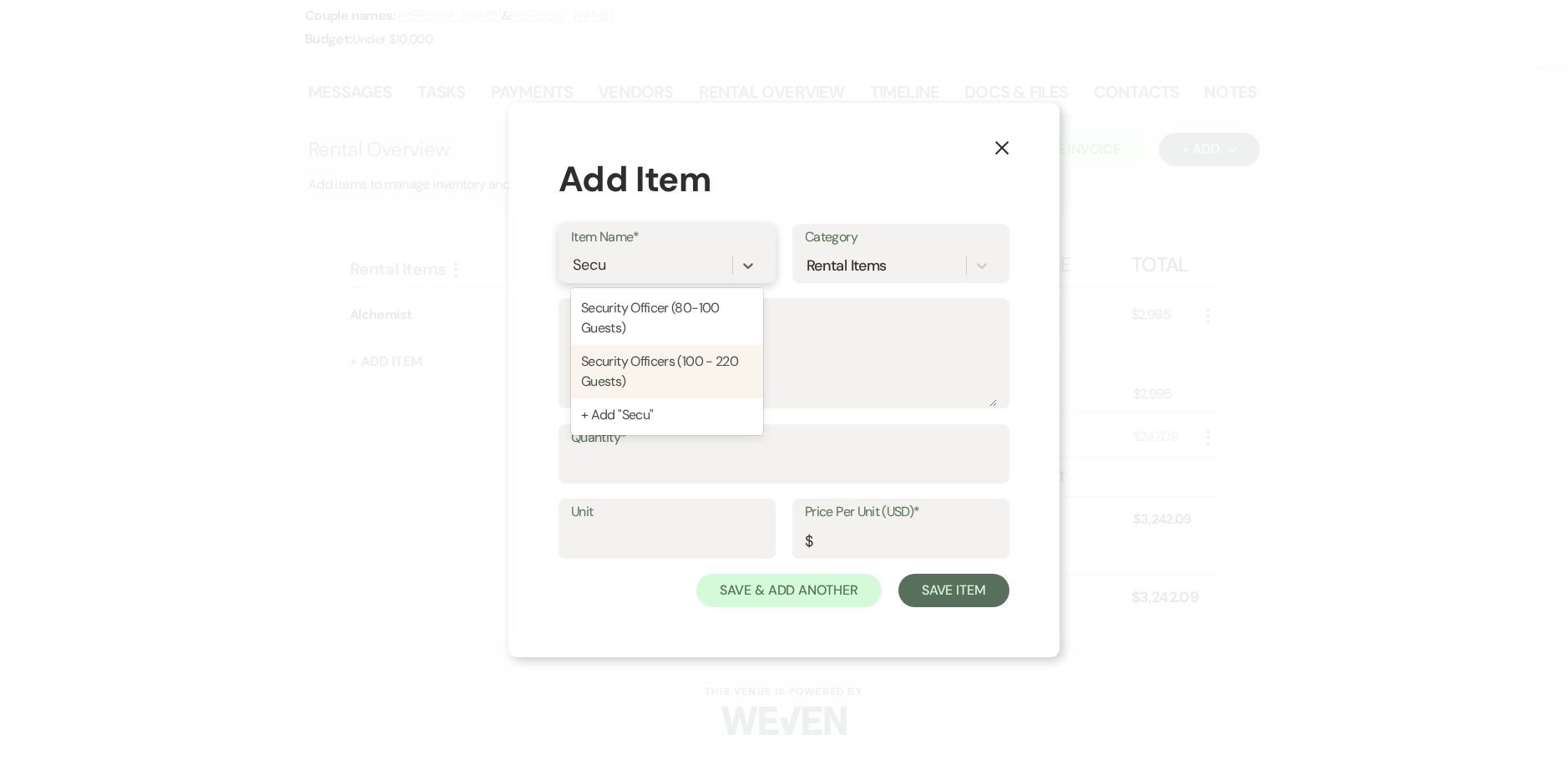
click at [629, 361] on div "Security Officers (100 - 220 Guests)" at bounding box center [667, 371] width 192 height 53
type textarea "If alcohol is being served, security is to be hired by [PERSON_NAME] Event Cent…"
type input "1"
type input "160"
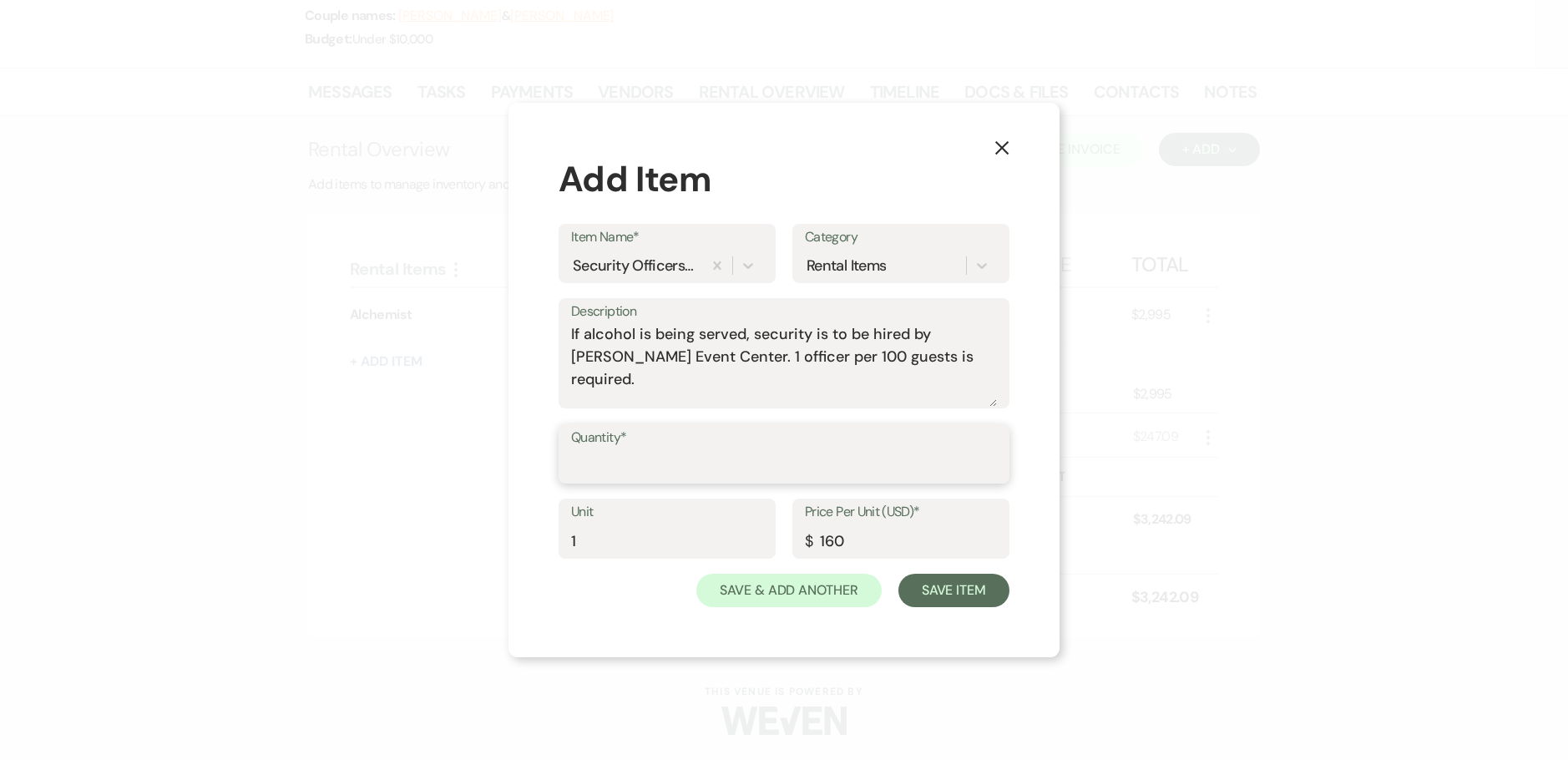
click at [642, 466] on input "Quantity*" at bounding box center [784, 465] width 425 height 33
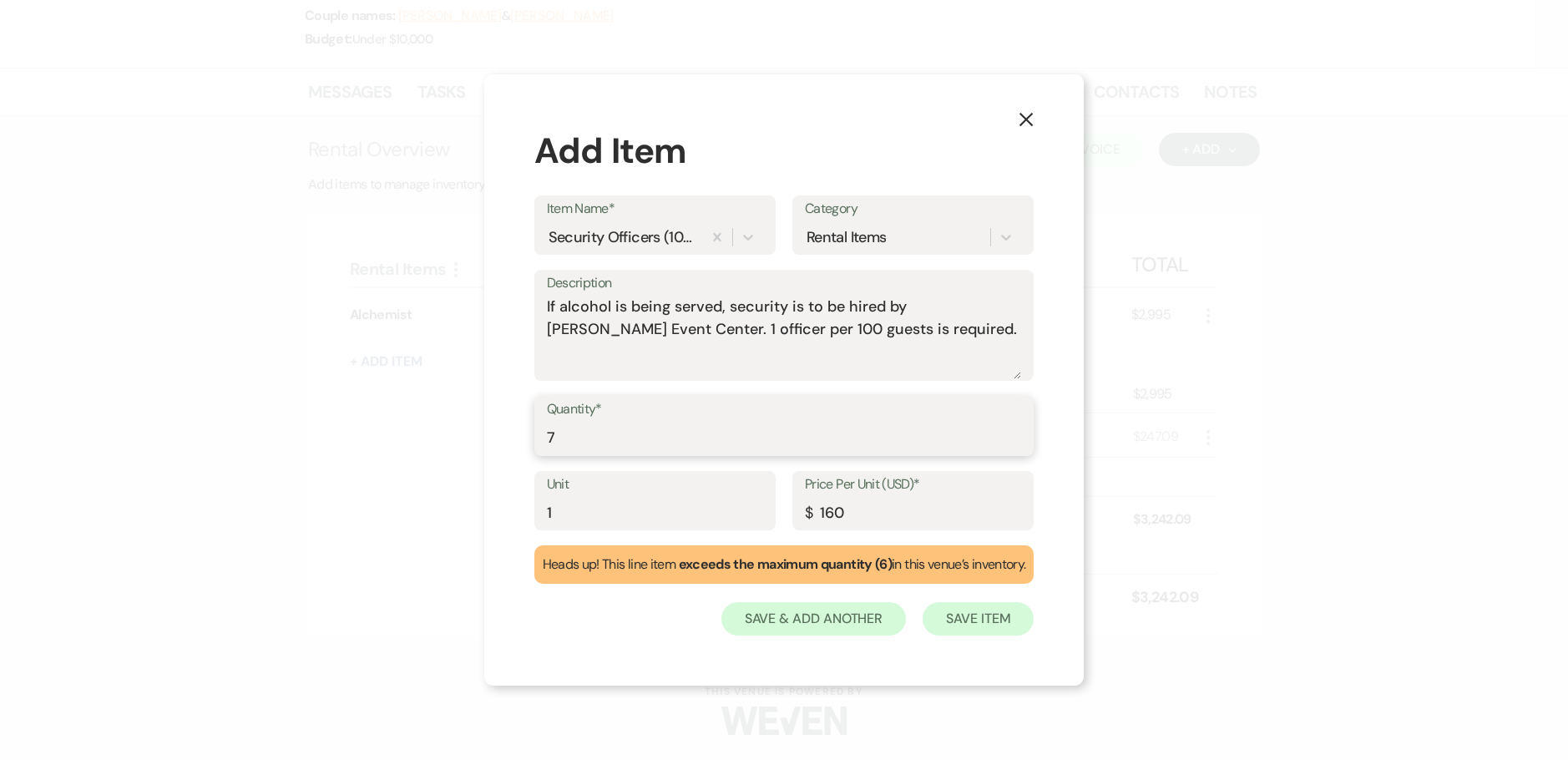
type input "7"
click at [1008, 618] on button "Save Item" at bounding box center [978, 619] width 111 height 34
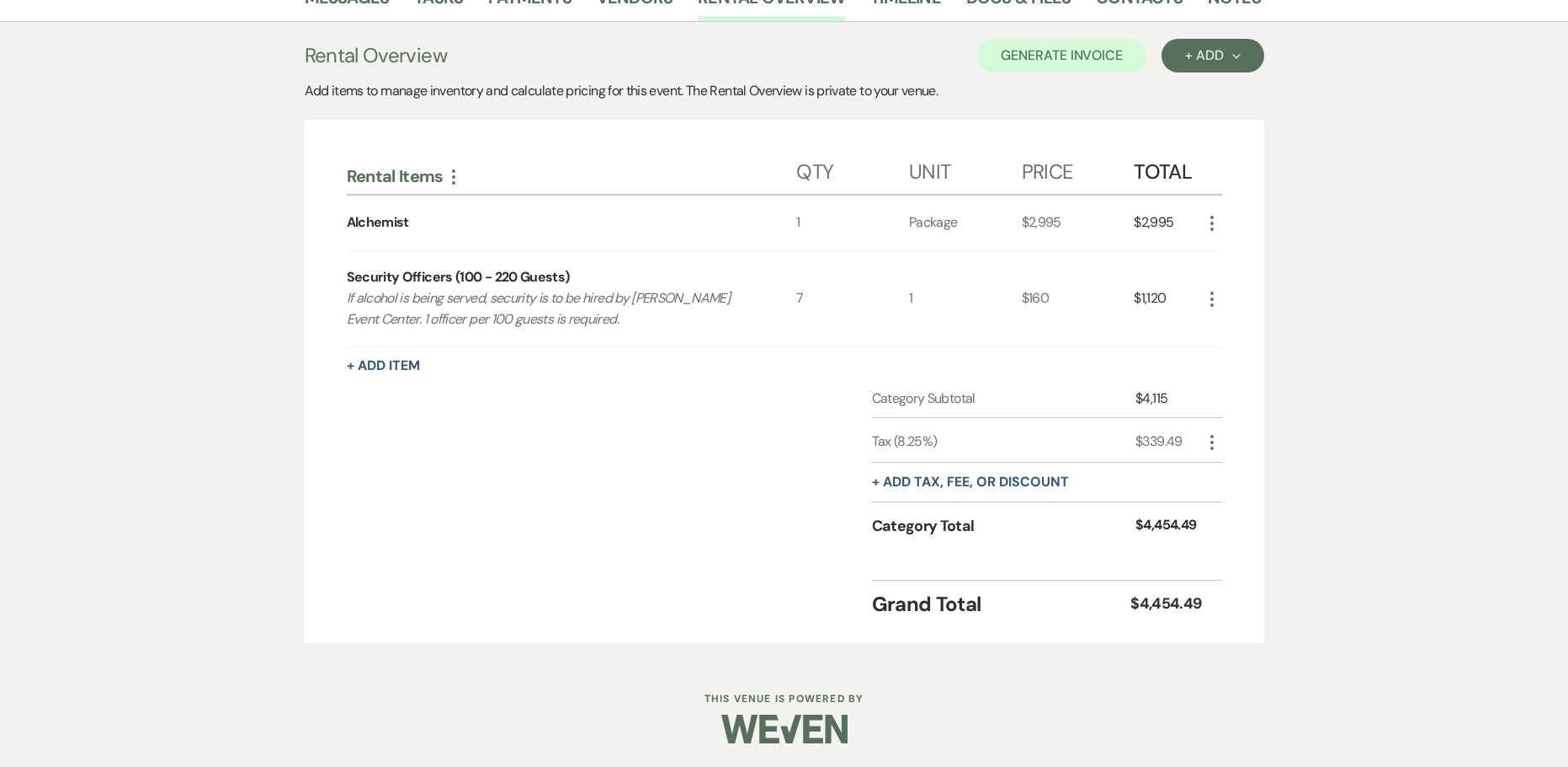
scroll to position [329, 0]
click at [376, 368] on button "+ Add Item" at bounding box center [384, 364] width 74 height 13
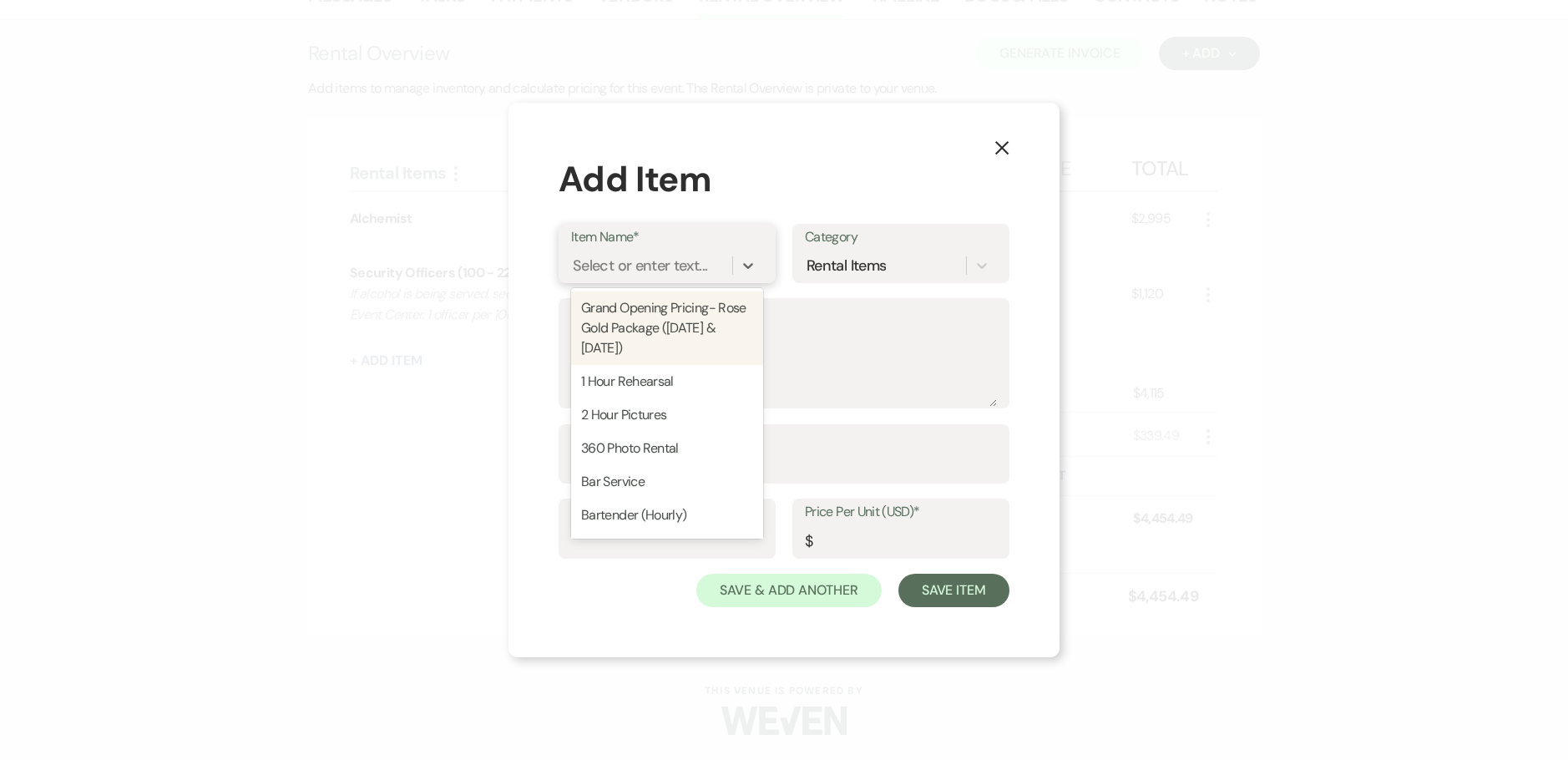
click at [639, 251] on div "Select or enter text..." at bounding box center [652, 265] width 161 height 29
type input "luxu"
click at [739, 320] on div "Luxury Car Service ( Choice of Pick-up OR Send-off)" at bounding box center [667, 318] width 192 height 53
type input "One Way"
type input "499"
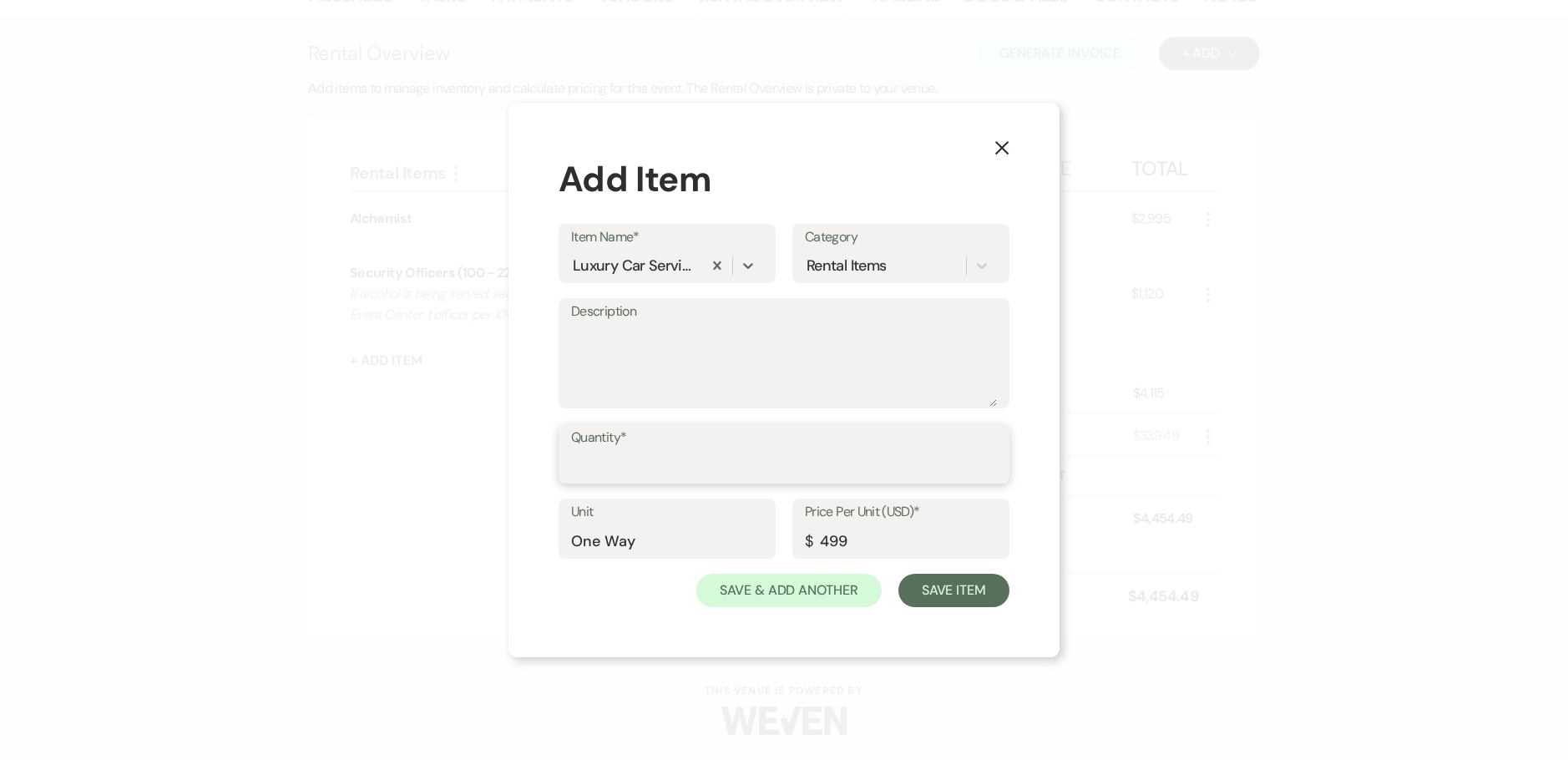
click at [582, 467] on input "Quantity*" at bounding box center [784, 465] width 425 height 33
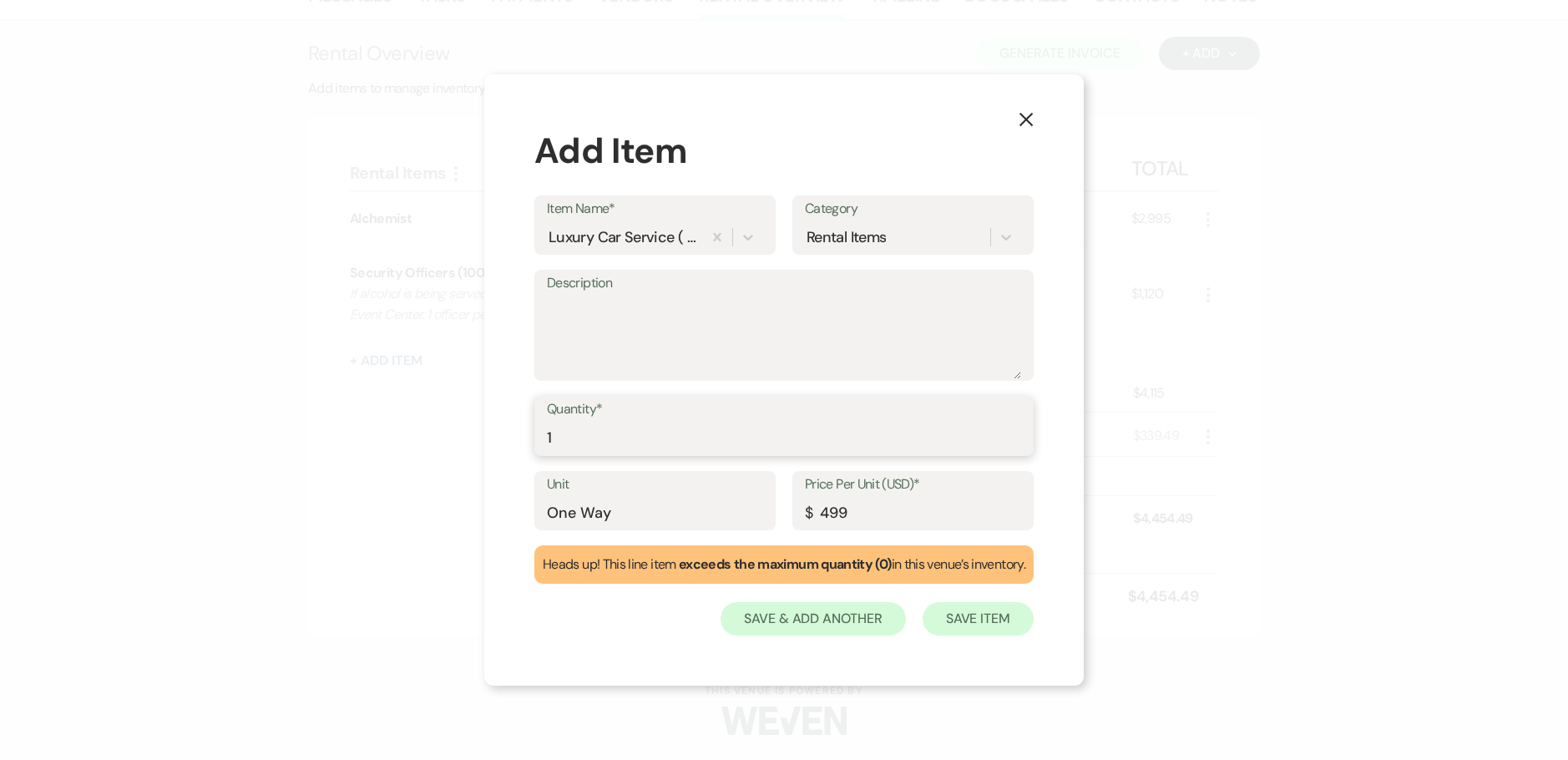
type input "1"
click at [970, 612] on button "Save Item" at bounding box center [978, 619] width 111 height 34
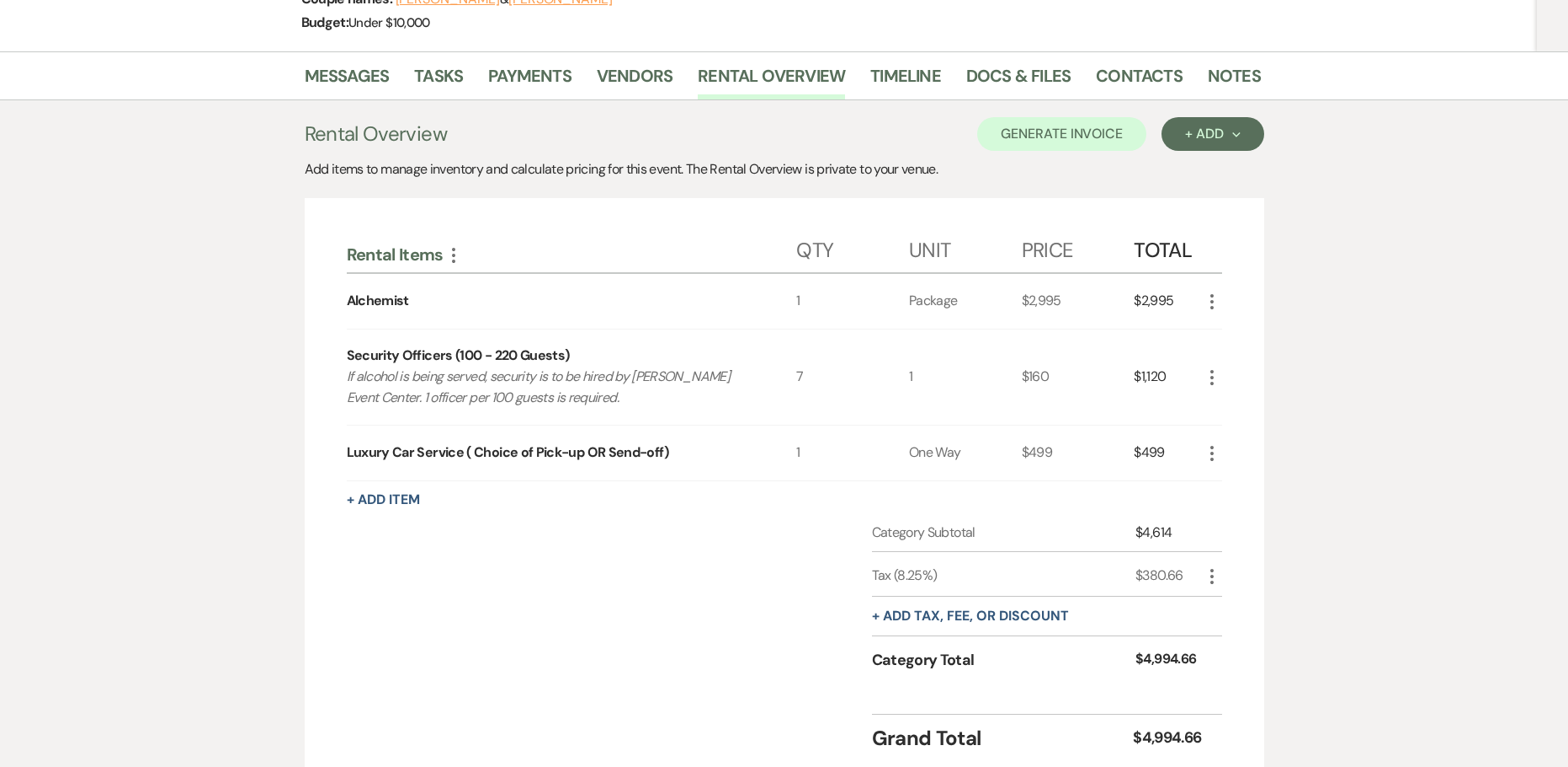
scroll to position [253, 0]
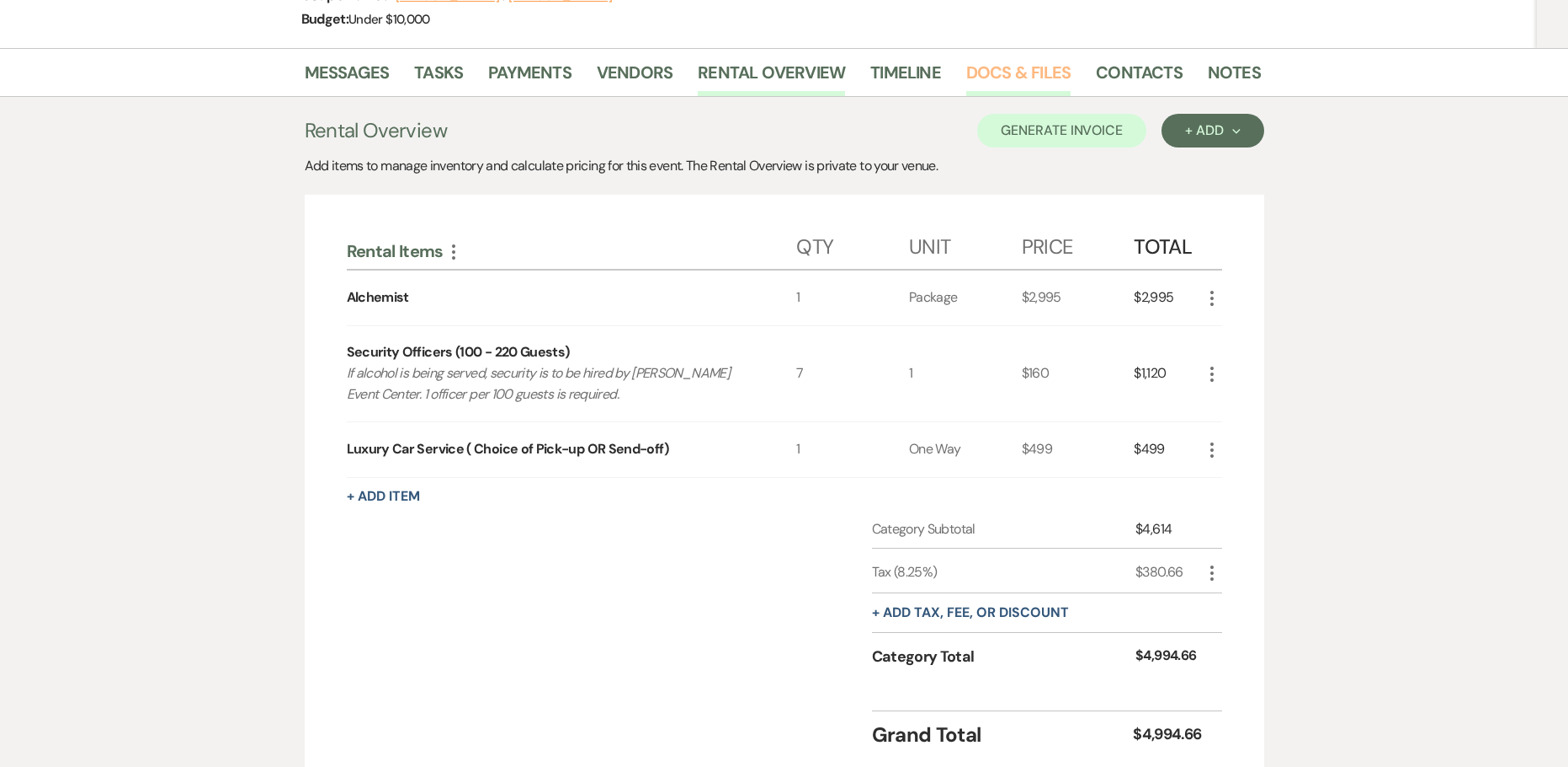
click at [1039, 81] on link "Docs & Files" at bounding box center [1018, 77] width 105 height 37
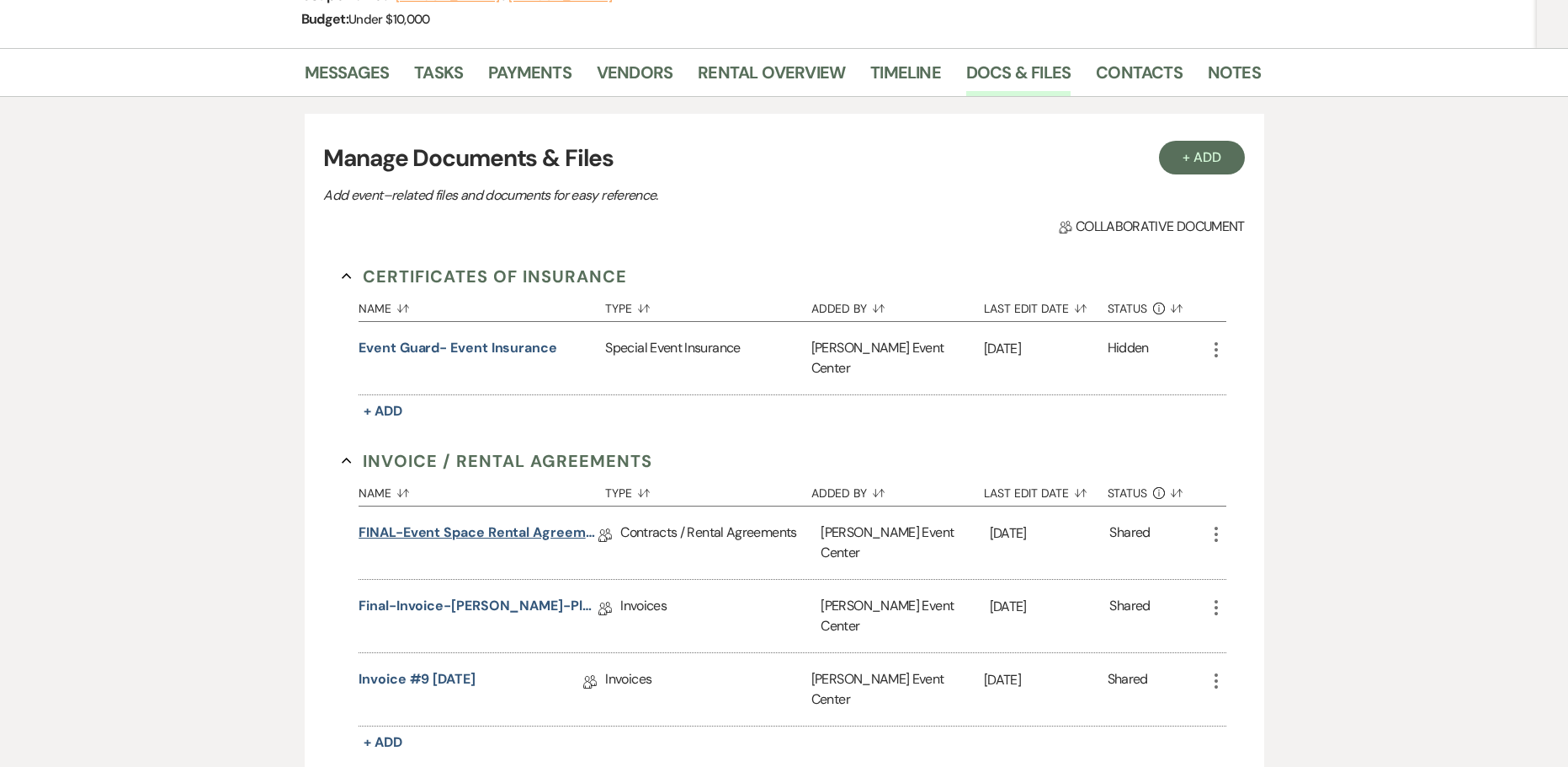
click at [469, 523] on link "FINAL-Event Space Rental Agreement-[PERSON_NAME]-Platinum-10.3.26" at bounding box center [478, 536] width 239 height 26
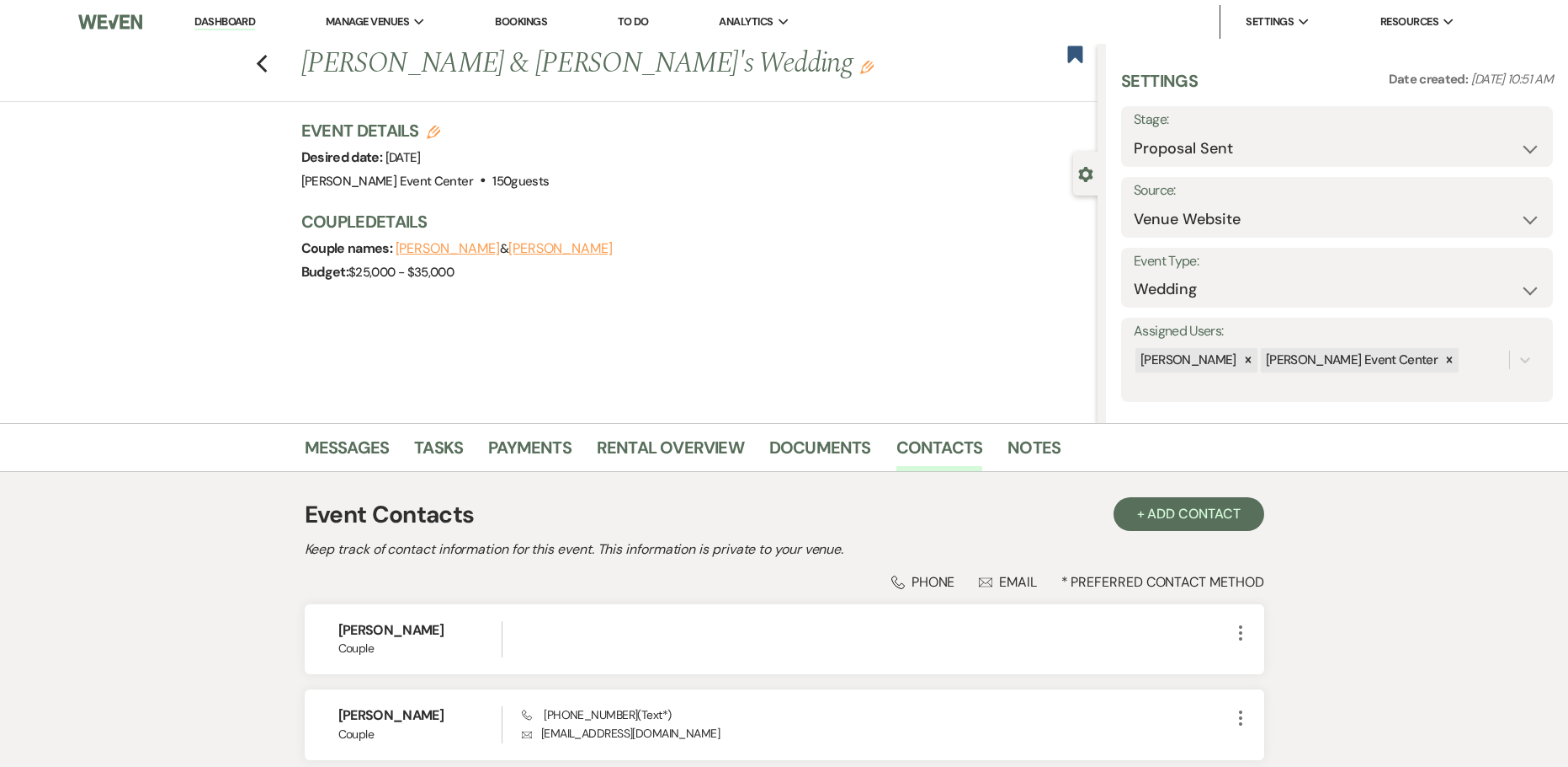
select select "6"
select select "5"
